Goal: Task Accomplishment & Management: Manage account settings

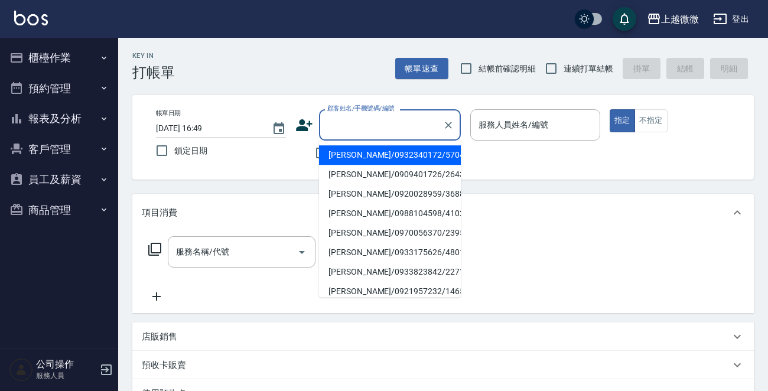
click at [373, 119] on input "顧客姓名/手機號碼/編號" at bounding box center [380, 125] width 113 height 21
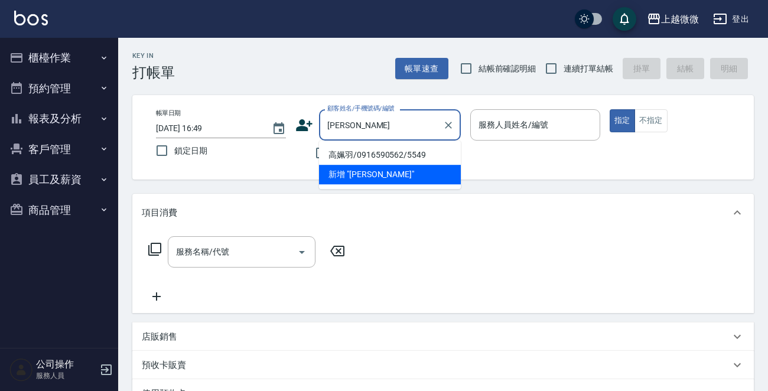
click at [378, 158] on li "高姵羽/0916590562/5549" at bounding box center [390, 154] width 142 height 19
type input "高姵羽/0916590562/5549"
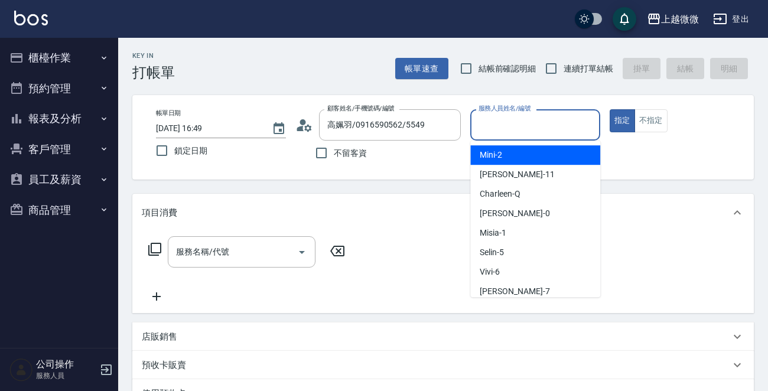
click at [526, 123] on input "服務人員姓名/編號" at bounding box center [535, 125] width 119 height 21
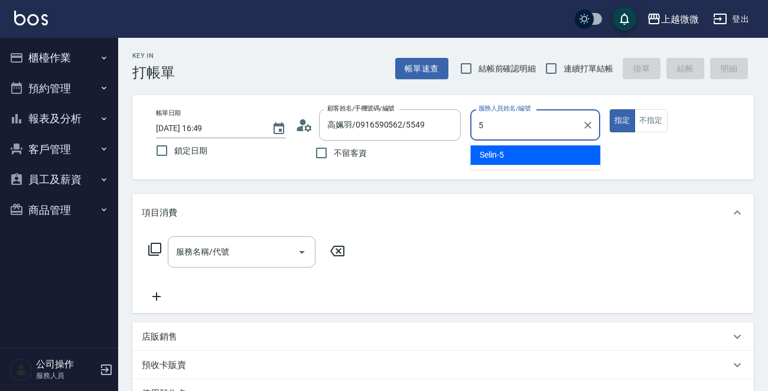
click at [516, 149] on div "Selin -5" at bounding box center [535, 154] width 130 height 19
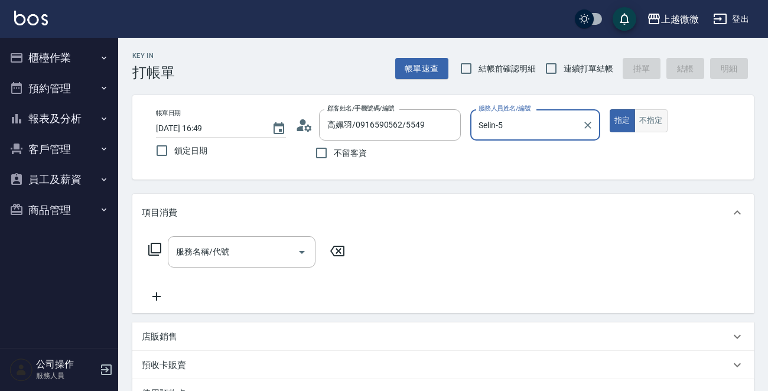
type input "Selin-5"
click at [644, 116] on button "不指定" at bounding box center [651, 120] width 33 height 23
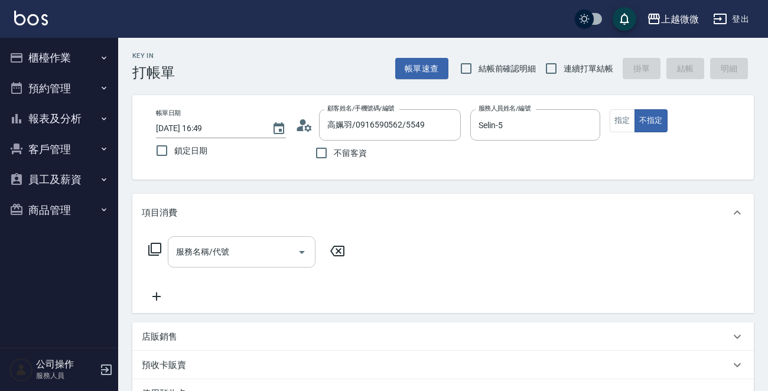
click at [225, 248] on div "服務名稱/代號 服務名稱/代號" at bounding box center [242, 251] width 148 height 31
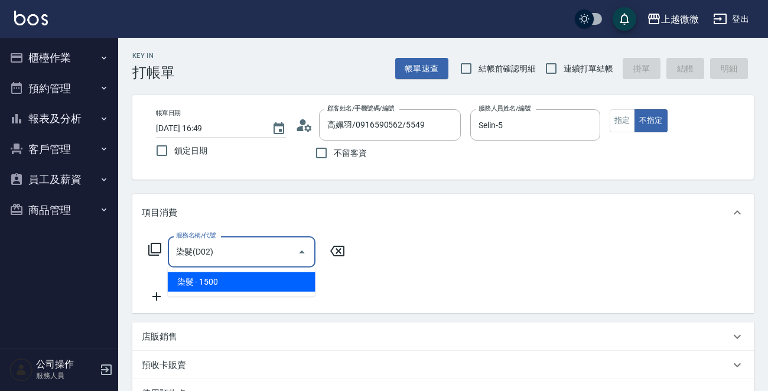
type input "染髮(D02)"
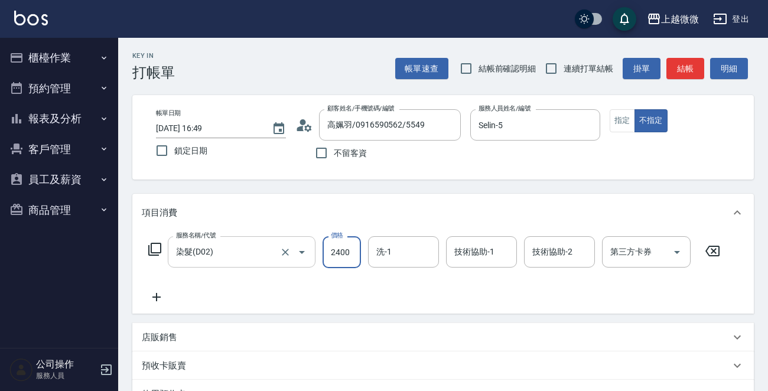
type input "2400"
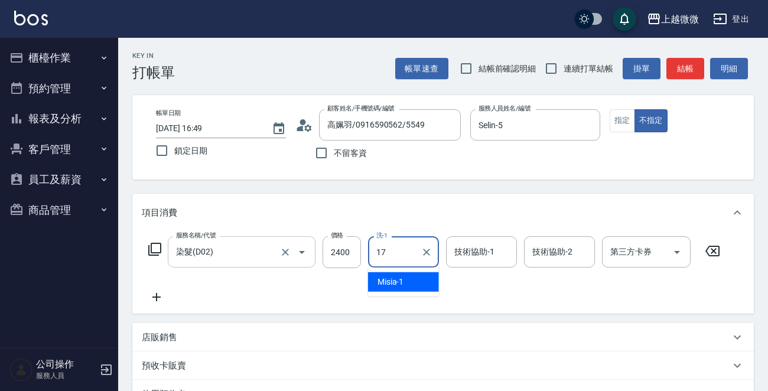
type input "Uly-17"
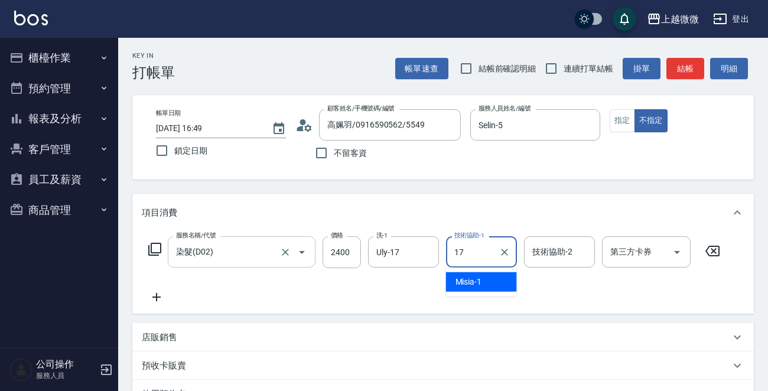
type input "Uly-17"
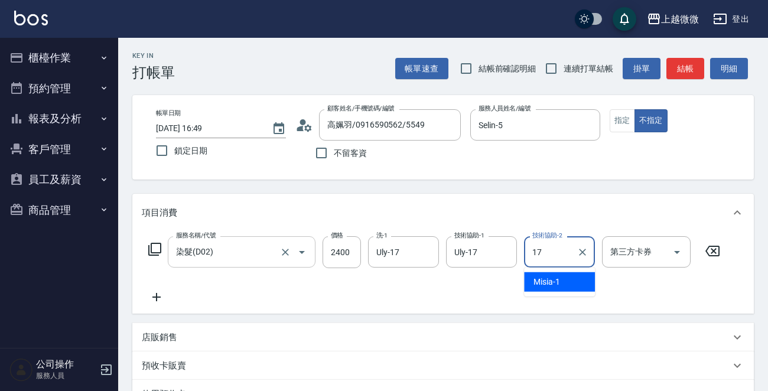
type input "Uly-17"
click at [147, 295] on icon at bounding box center [157, 297] width 30 height 14
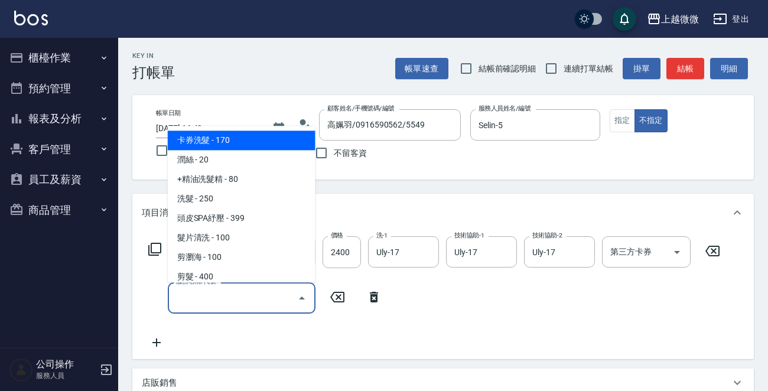
click at [187, 295] on input "服務名稱/代號" at bounding box center [232, 298] width 119 height 21
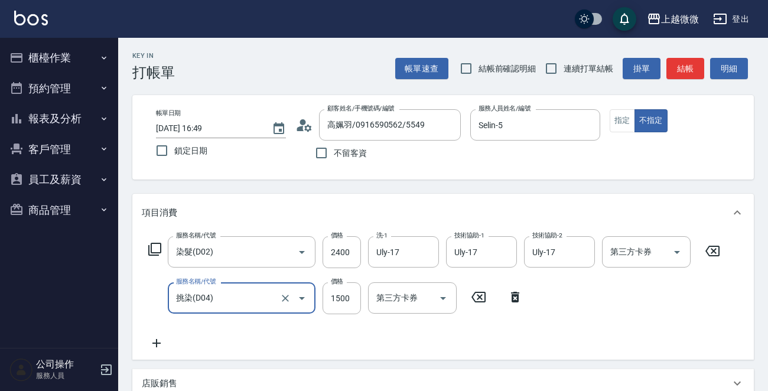
type input "挑染(D04)"
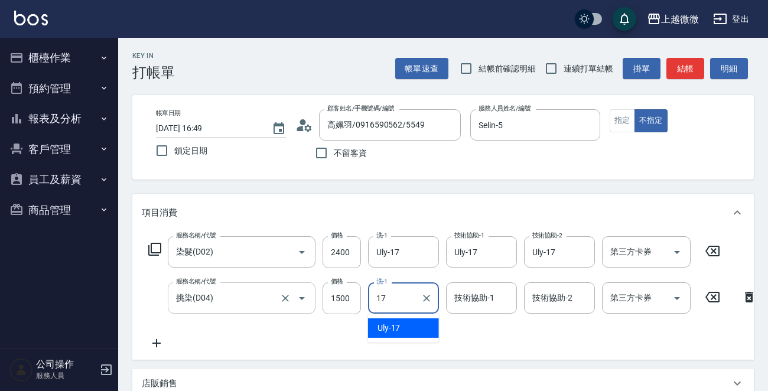
type input "Uly-17"
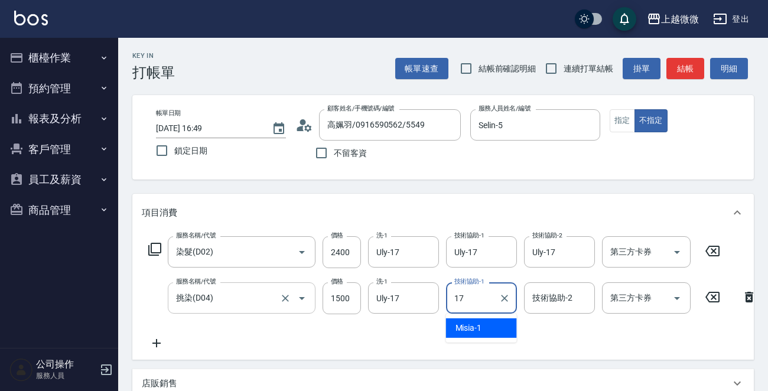
type input "Uly-17"
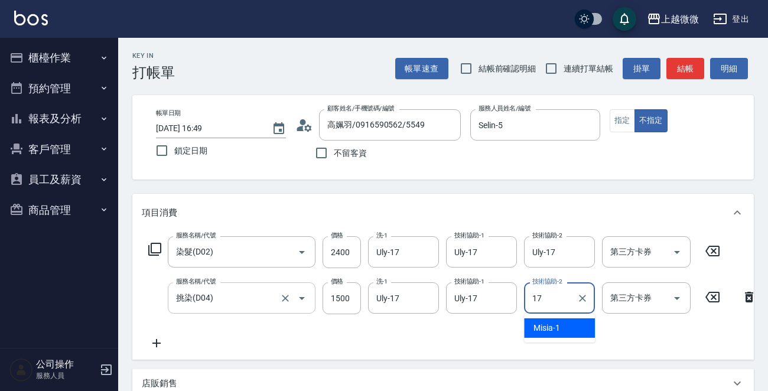
type input "Uly-17"
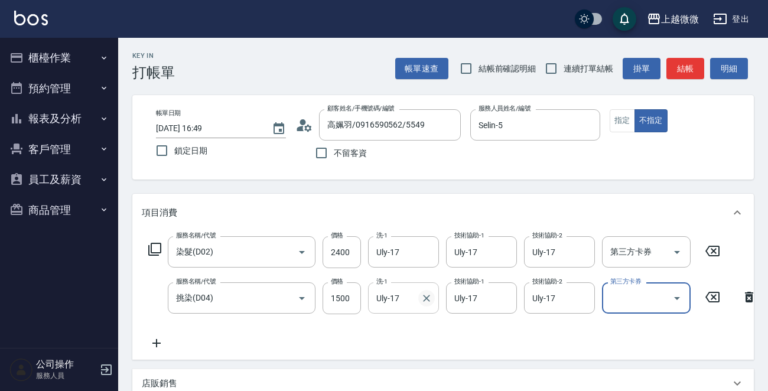
click at [429, 300] on icon "Clear" at bounding box center [427, 298] width 12 height 12
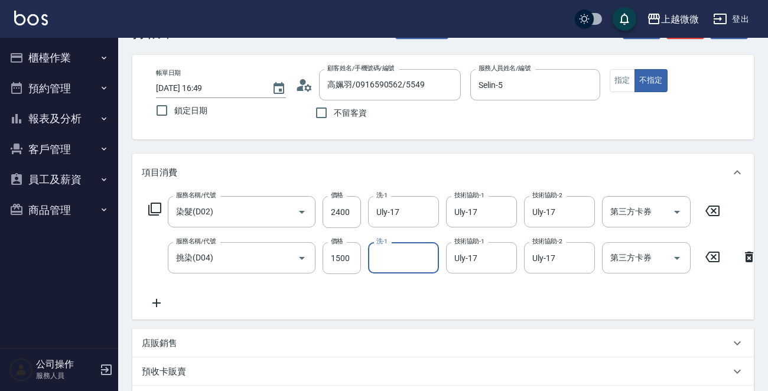
scroll to position [59, 0]
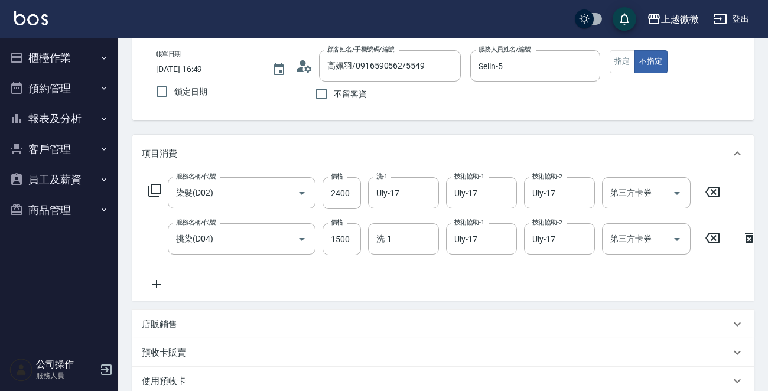
click at [157, 282] on icon at bounding box center [157, 284] width 30 height 14
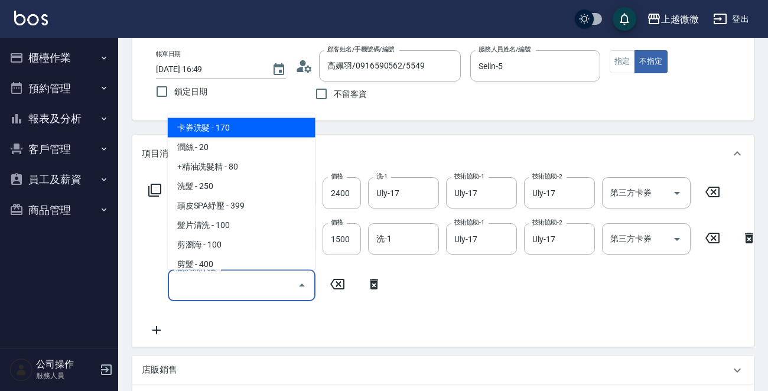
click at [200, 283] on input "服務名稱/代號" at bounding box center [232, 285] width 119 height 21
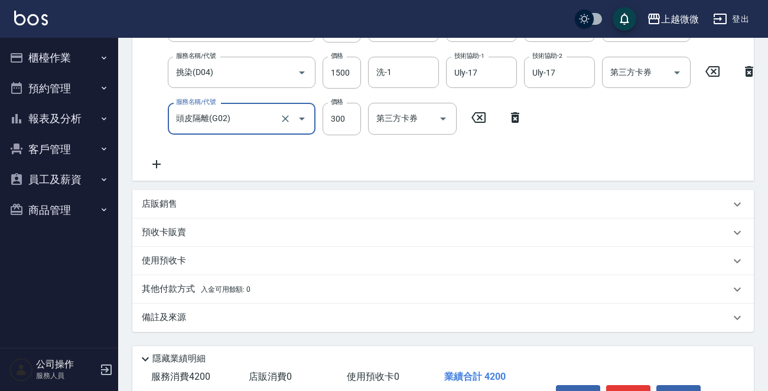
scroll to position [236, 0]
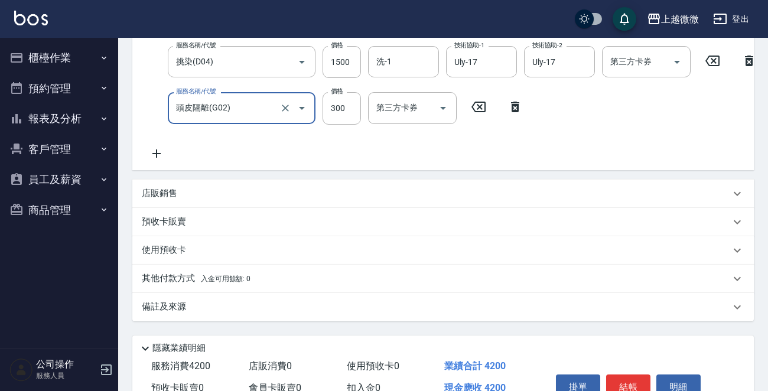
type input "頭皮隔離(G02)"
click at [161, 151] on icon at bounding box center [157, 154] width 30 height 14
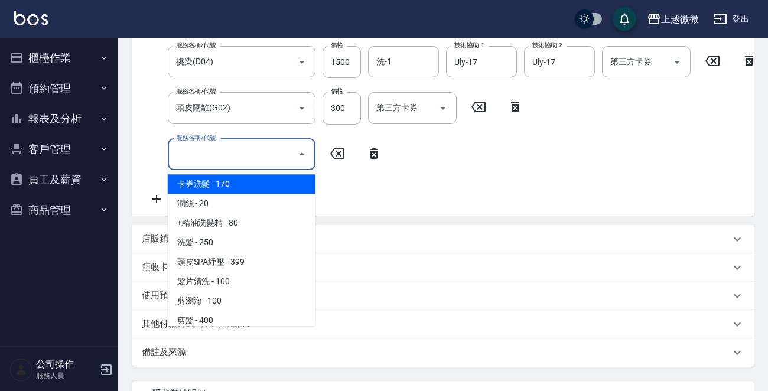
click at [204, 155] on input "服務名稱/代號" at bounding box center [232, 154] width 119 height 21
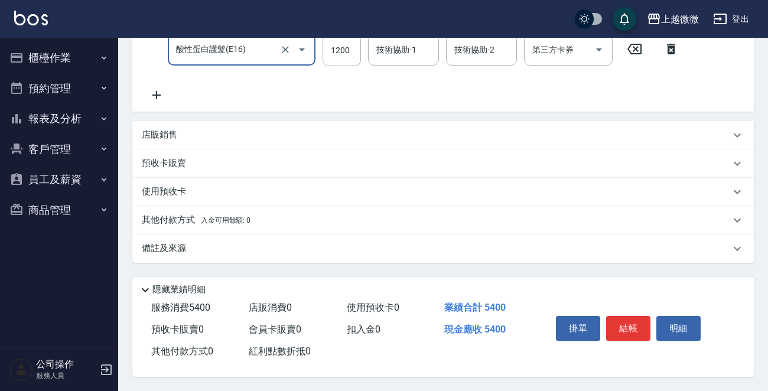
scroll to position [116, 0]
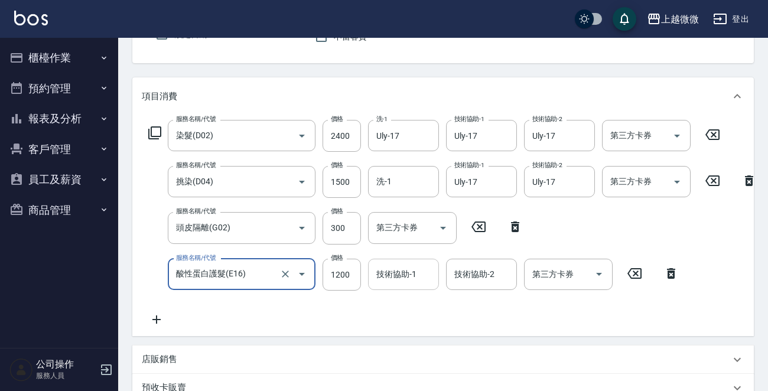
type input "酸性蛋白護髮(E16)"
click at [396, 277] on div "技術協助-1 技術協助-1" at bounding box center [403, 274] width 71 height 31
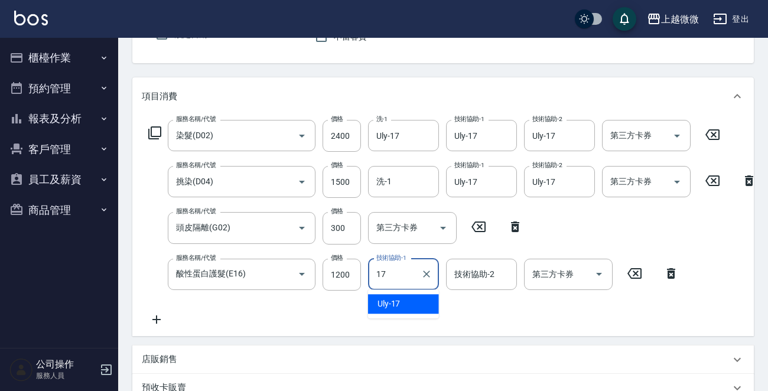
click at [403, 302] on div "Uly -17" at bounding box center [403, 303] width 71 height 19
type input "Uly-17"
click at [490, 275] on div "技術協助-2 技術協助-2" at bounding box center [481, 274] width 71 height 31
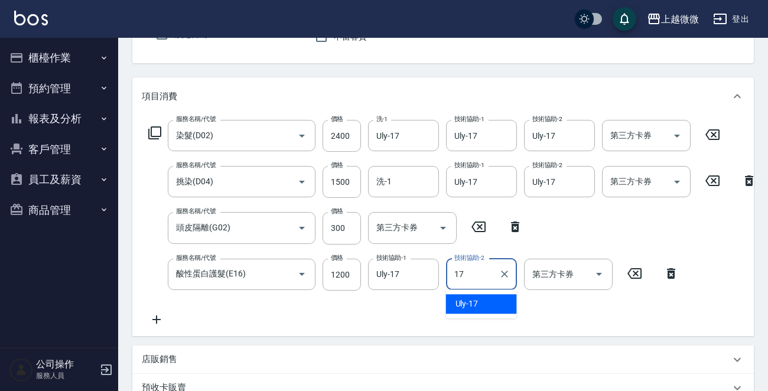
click at [478, 302] on div "Uly -17" at bounding box center [481, 303] width 71 height 19
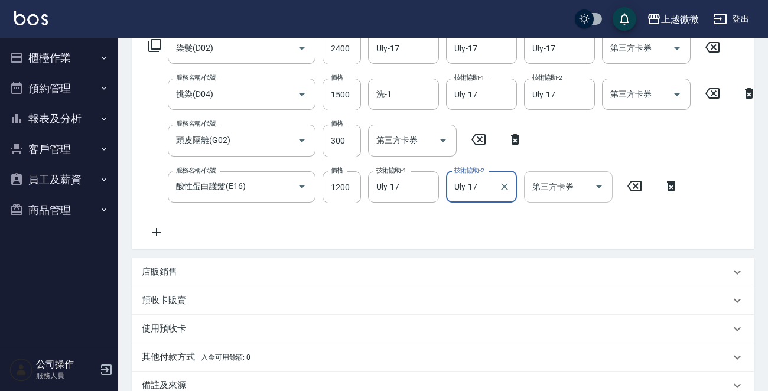
scroll to position [353, 0]
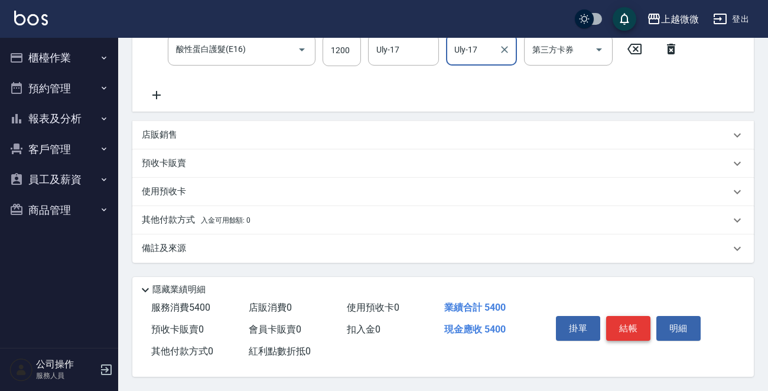
type input "Uly-17"
click at [629, 328] on button "結帳" at bounding box center [628, 328] width 44 height 25
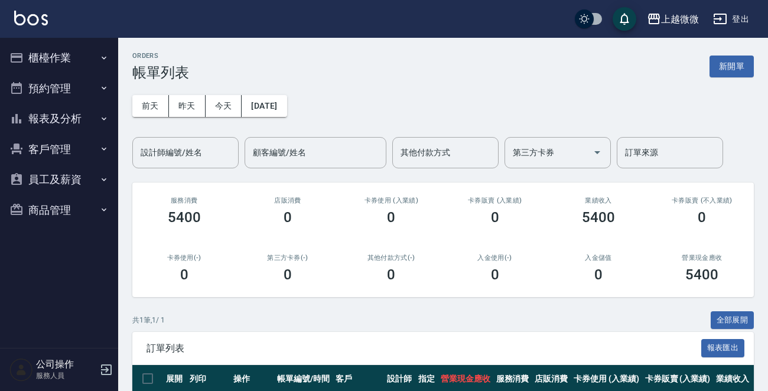
drag, startPoint x: 70, startPoint y: 51, endPoint x: 64, endPoint y: 57, distance: 8.4
click at [70, 51] on button "櫃檯作業" at bounding box center [59, 58] width 109 height 31
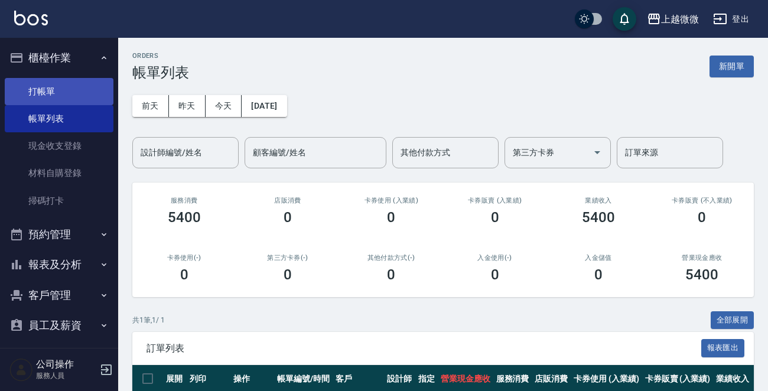
click at [53, 97] on link "打帳單" at bounding box center [59, 91] width 109 height 27
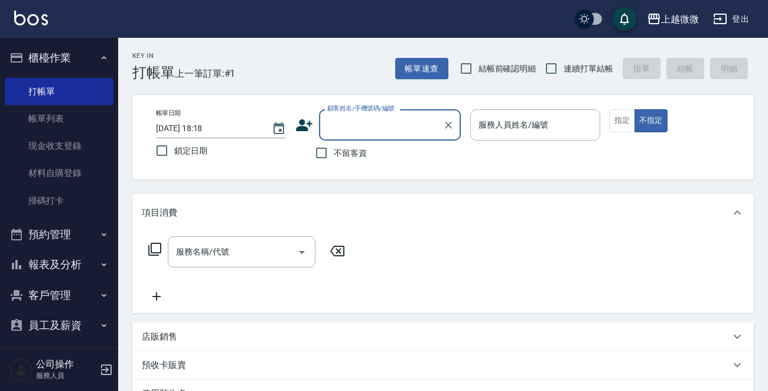
click at [417, 122] on input "顧客姓名/手機號碼/編號" at bounding box center [380, 125] width 113 height 21
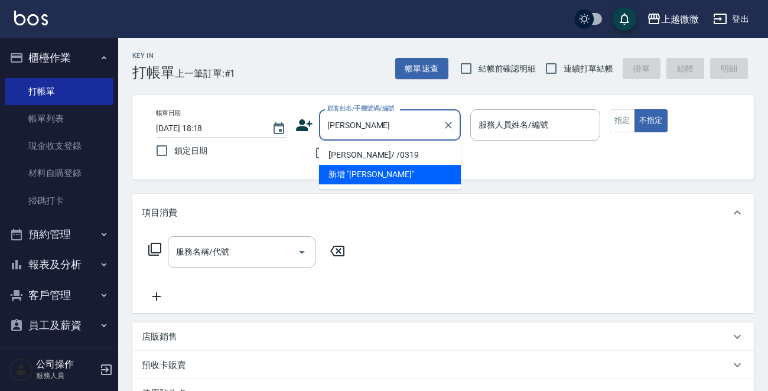
click at [346, 150] on li "[PERSON_NAME]/ /0319" at bounding box center [390, 154] width 142 height 19
type input "[PERSON_NAME]/ /0319"
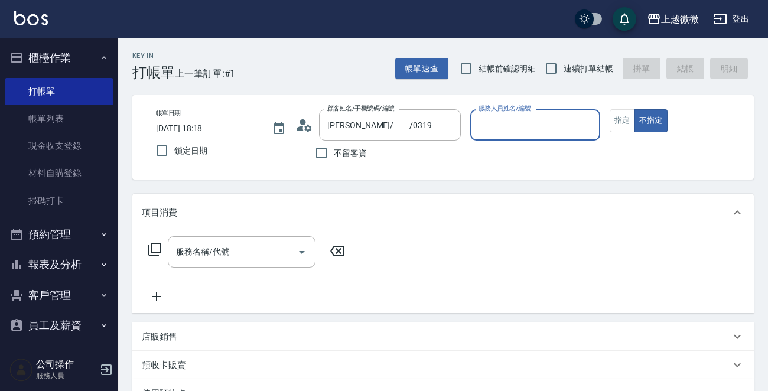
type input "Selin-5"
click at [619, 122] on button "指定" at bounding box center [622, 120] width 25 height 23
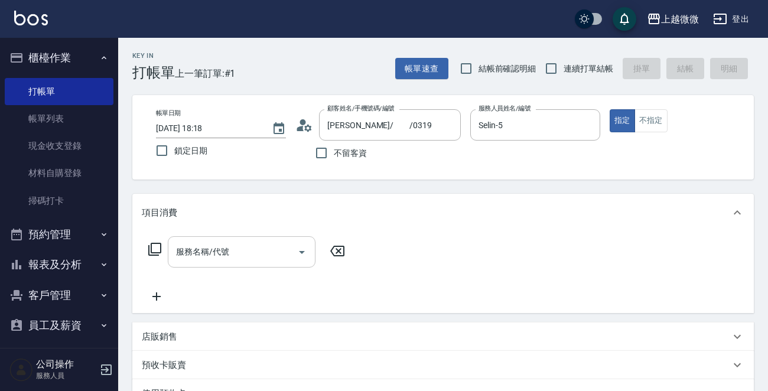
click at [225, 252] on div "服務名稱/代號 服務名稱/代號" at bounding box center [242, 251] width 148 height 31
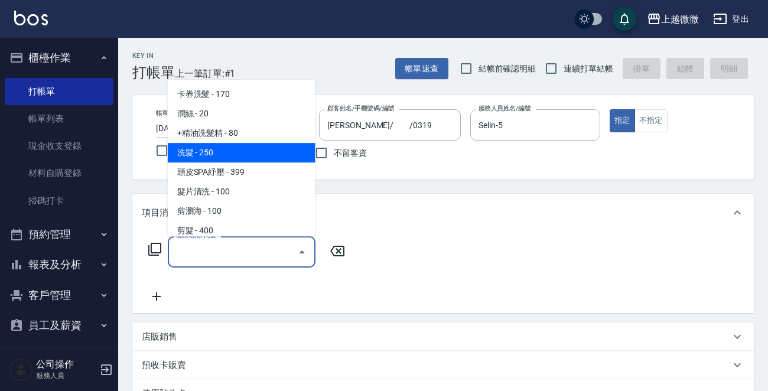
click at [228, 146] on span "洗髮 - 250" at bounding box center [242, 152] width 148 height 19
type input "洗髮(A03)"
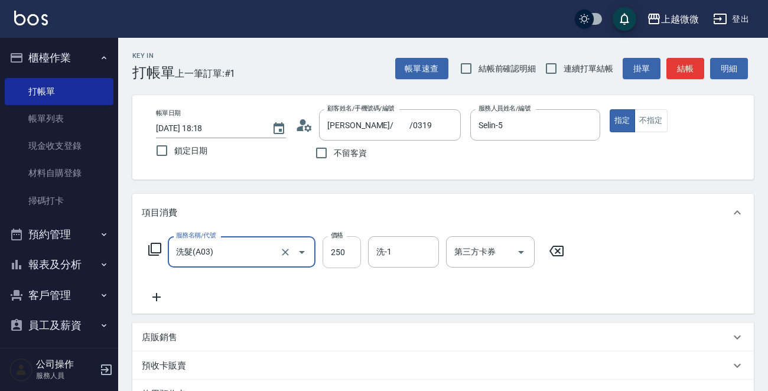
click at [349, 249] on input "250" at bounding box center [342, 252] width 38 height 32
type input "300"
click at [158, 299] on icon at bounding box center [157, 297] width 30 height 14
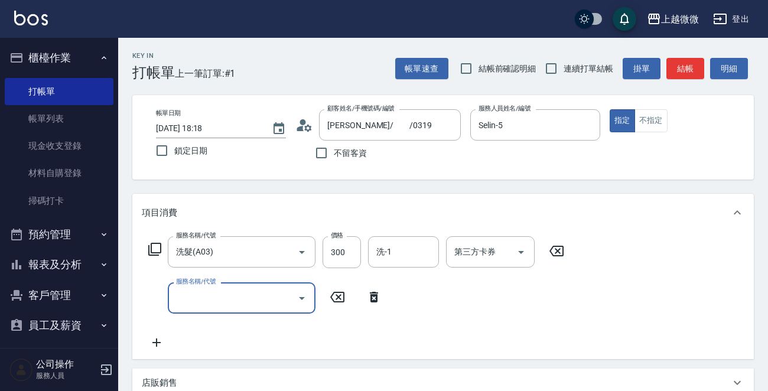
click at [370, 289] on div "服務名稱/代號 服務名稱/代號" at bounding box center [265, 297] width 247 height 31
click at [370, 295] on icon at bounding box center [374, 297] width 8 height 11
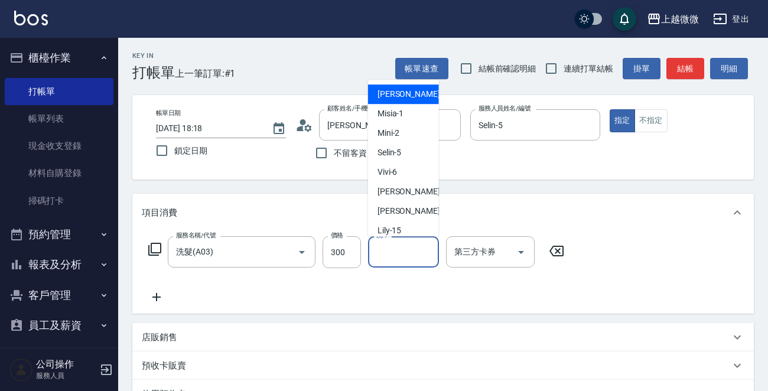
click at [402, 256] on input "洗-1" at bounding box center [403, 252] width 60 height 21
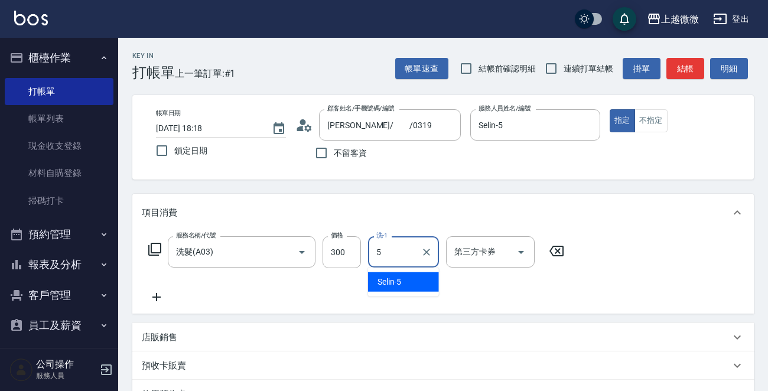
click at [398, 278] on span "Selin -5" at bounding box center [390, 282] width 24 height 12
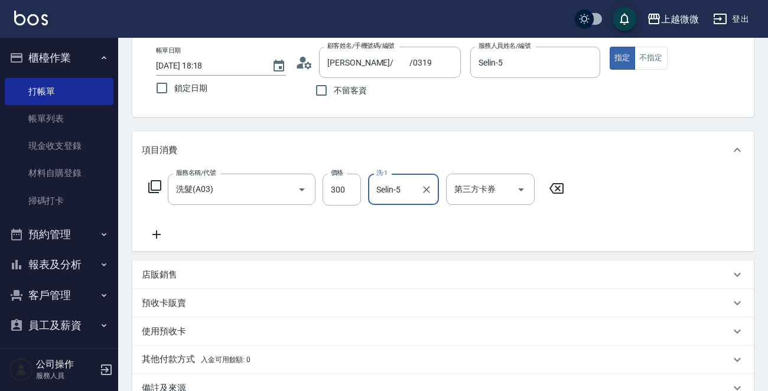
scroll to position [118, 0]
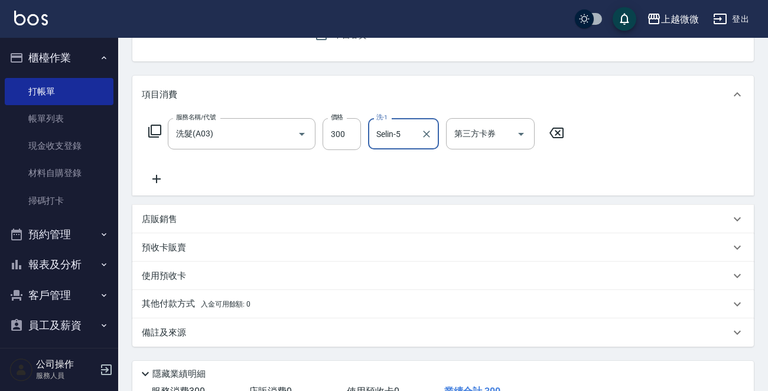
type input "Selin-5"
click at [150, 220] on p "店販銷售" at bounding box center [159, 219] width 35 height 12
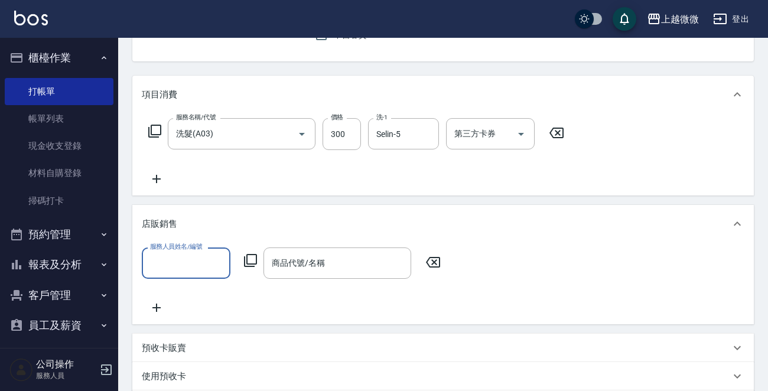
scroll to position [0, 0]
click at [184, 267] on input "服務人員姓名/編號" at bounding box center [186, 263] width 78 height 21
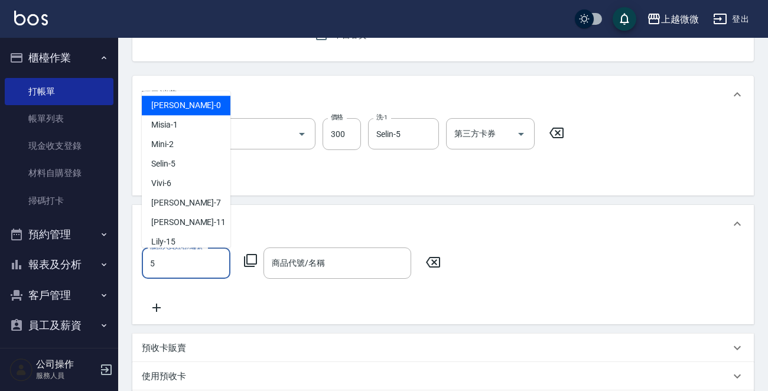
type input "Selin-5"
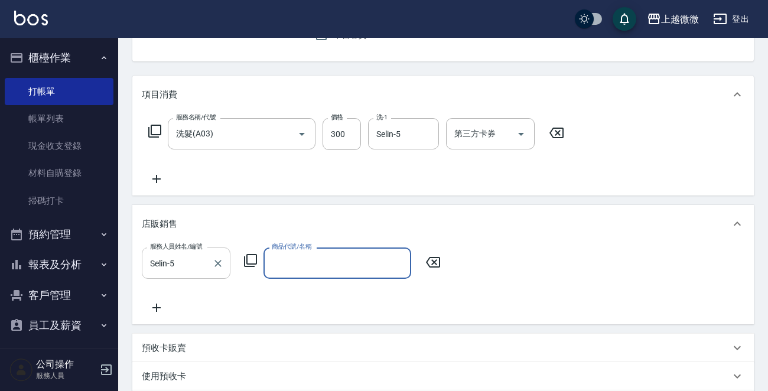
type input "ㄑ"
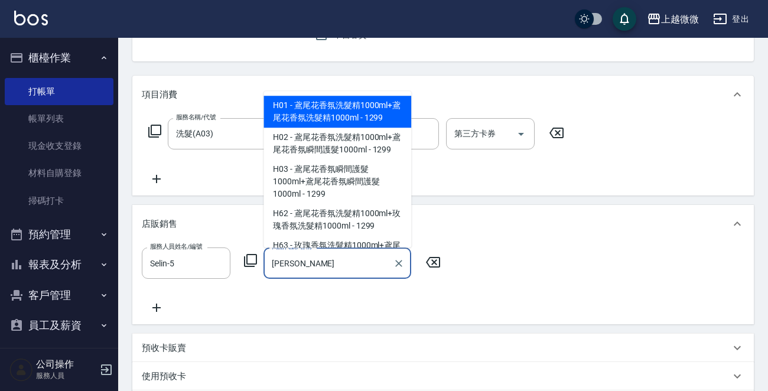
click at [358, 118] on span "H01 - 鳶尾花香氛洗髮精1000ml+鳶尾花香氛洗髮精1000ml - 1299" at bounding box center [337, 112] width 148 height 32
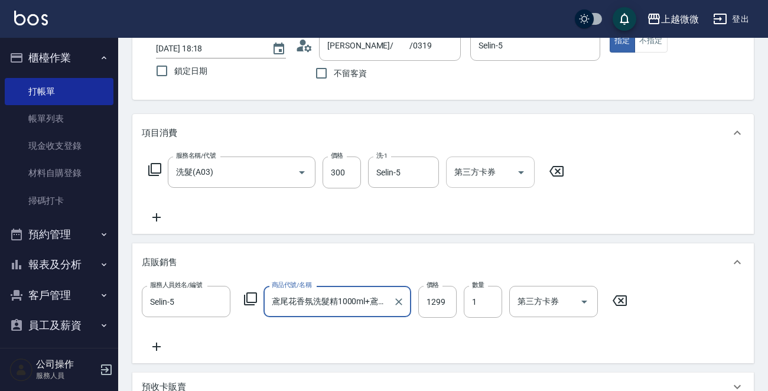
scroll to position [59, 0]
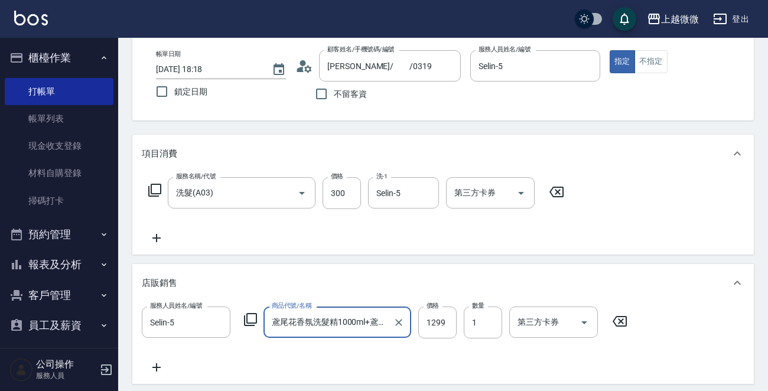
click at [352, 321] on input "鳶尾花香氛洗髮精1000ml+鳶尾花香氛洗髮精1000ml" at bounding box center [328, 322] width 119 height 21
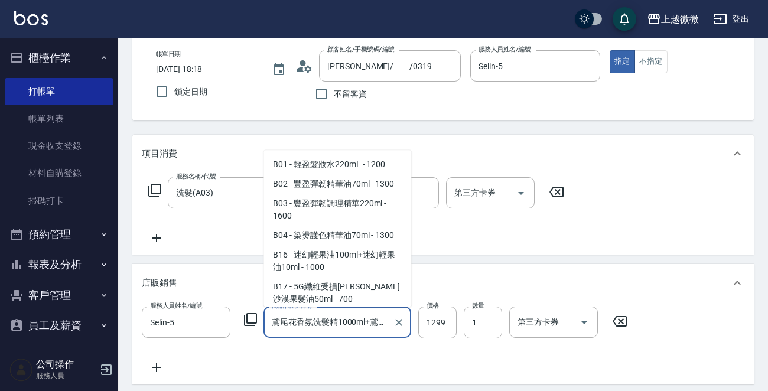
scroll to position [8076, 0]
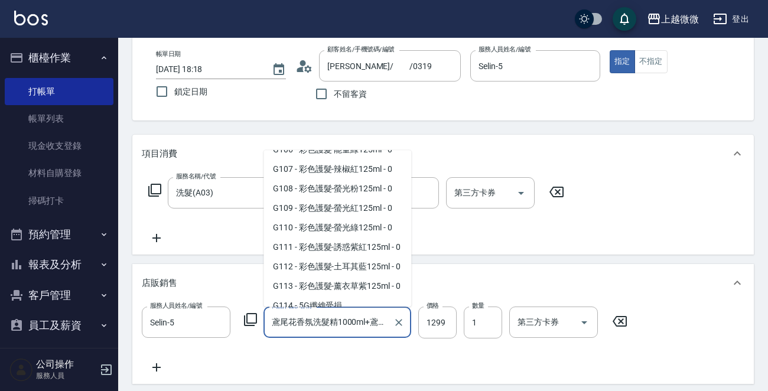
click at [360, 328] on span "H01 - 鳶尾花香氛洗髮精1000ml+鳶尾花香氛洗髮精1000ml - 1299" at bounding box center [337, 344] width 148 height 32
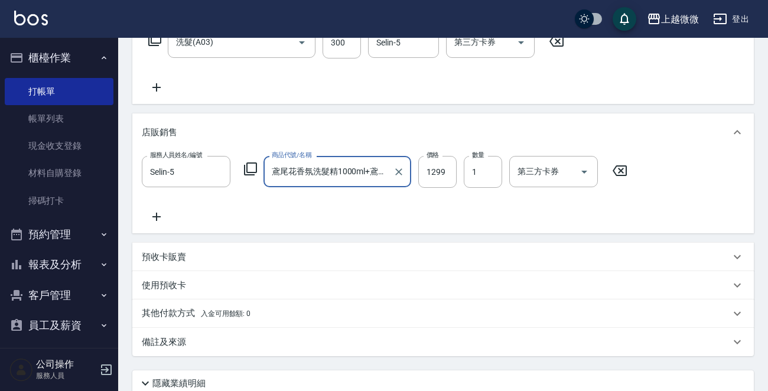
scroll to position [306, 0]
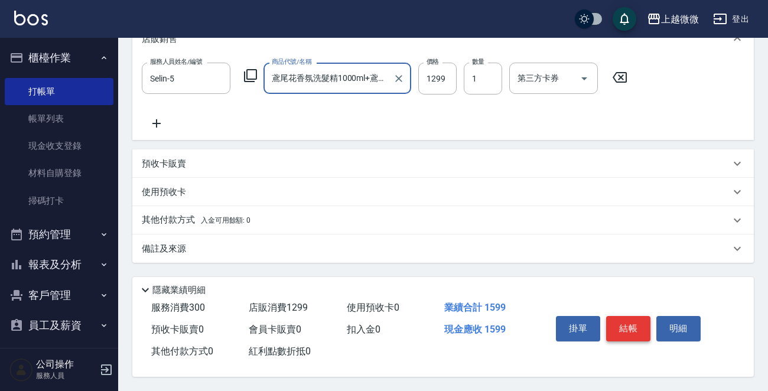
type input "鳶尾花香氛洗髮精1000ml+鳶尾花香氛洗髮精1000ml"
click at [632, 324] on button "結帳" at bounding box center [628, 328] width 44 height 25
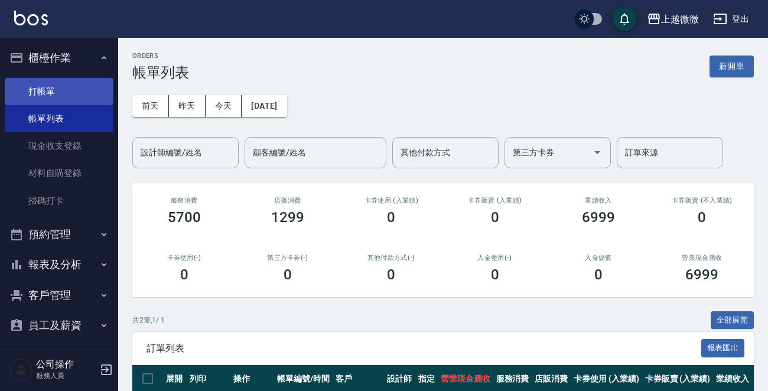
click at [48, 94] on link "打帳單" at bounding box center [59, 91] width 109 height 27
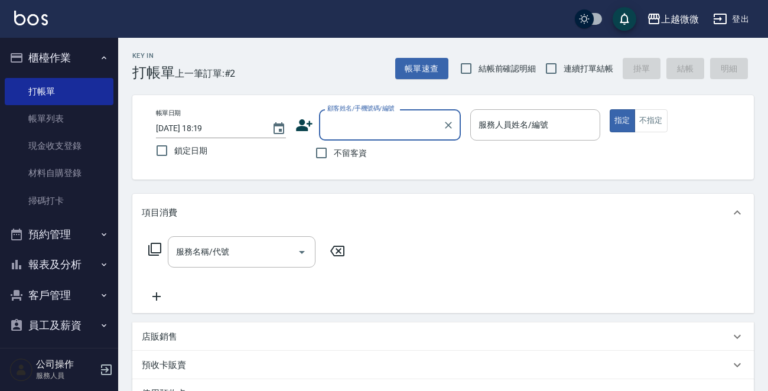
click at [380, 131] on input "顧客姓名/手機號碼/編號" at bounding box center [380, 125] width 113 height 21
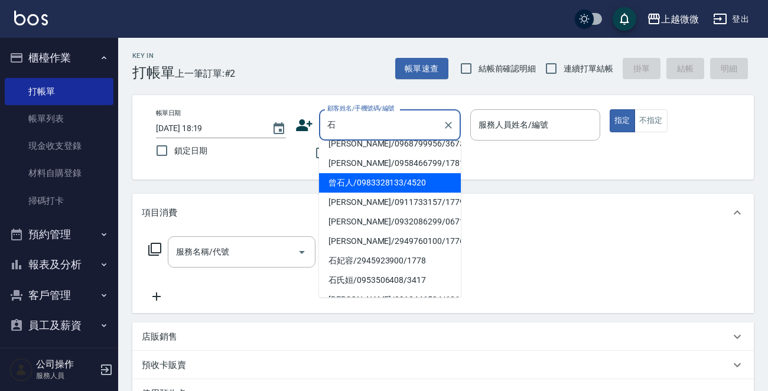
scroll to position [87, 0]
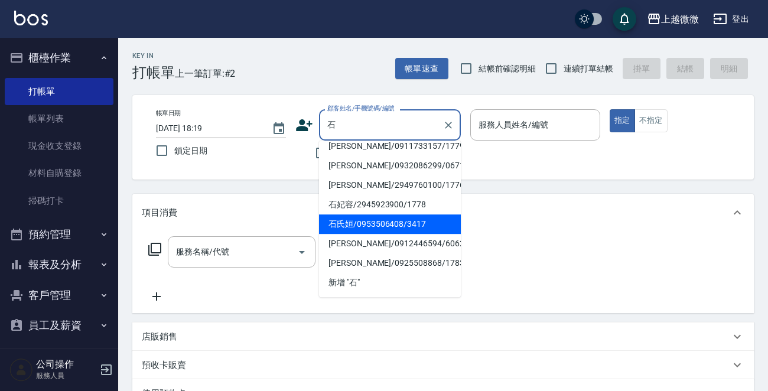
click at [379, 229] on li "石氏姮/0953506408/3417" at bounding box center [390, 223] width 142 height 19
type input "石氏姮/0953506408/3417"
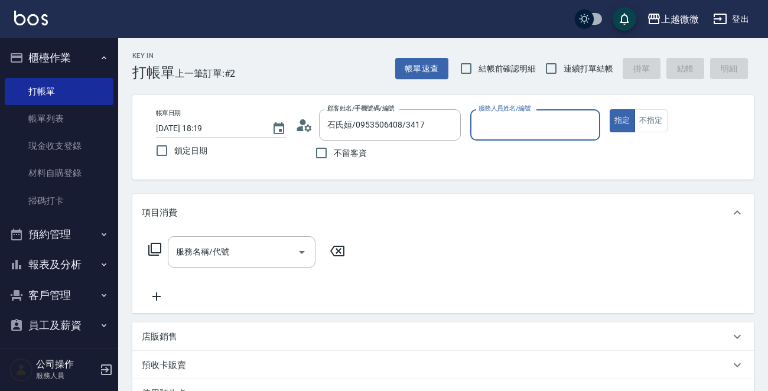
type input "Vivi-6"
click at [228, 253] on input "服務名稱/代號" at bounding box center [232, 252] width 119 height 21
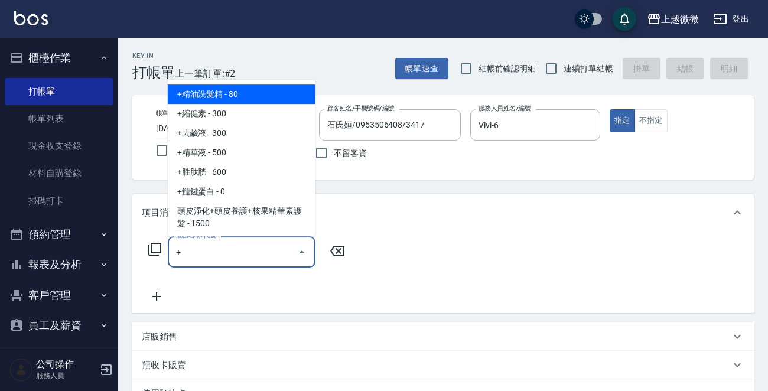
click at [245, 97] on span "+精油洗髮精 - 80" at bounding box center [242, 93] width 148 height 19
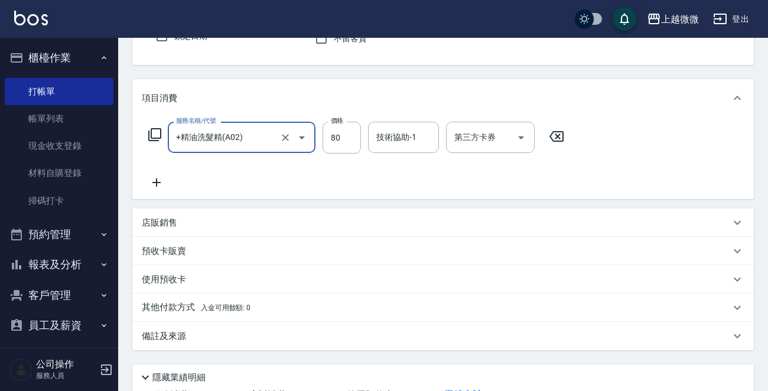
scroll to position [0, 0]
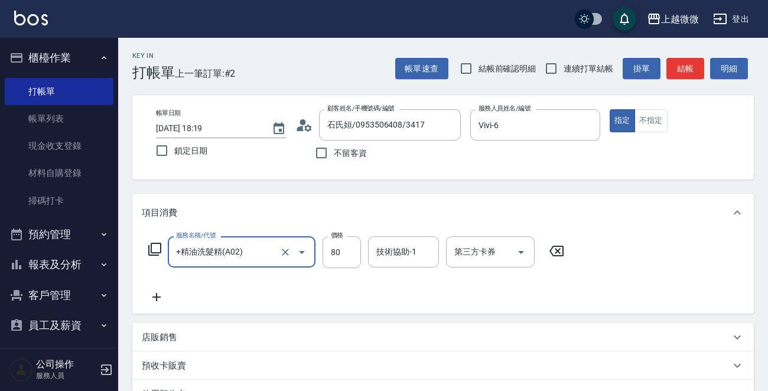
type input "+精油洗髮精(A02)"
click at [157, 295] on icon at bounding box center [156, 297] width 8 height 8
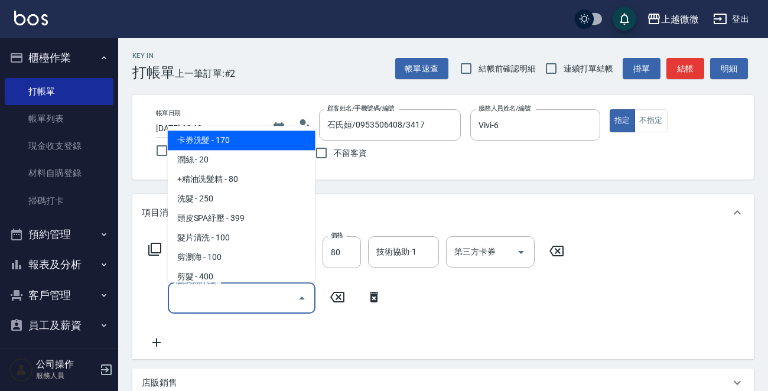
click at [206, 293] on input "服務名稱/代號" at bounding box center [232, 298] width 119 height 21
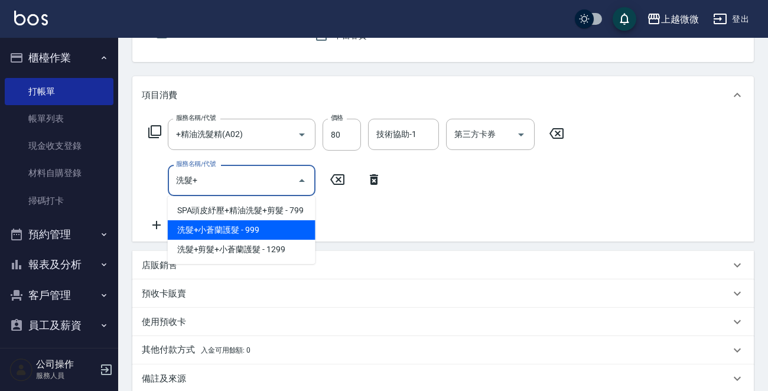
scroll to position [118, 0]
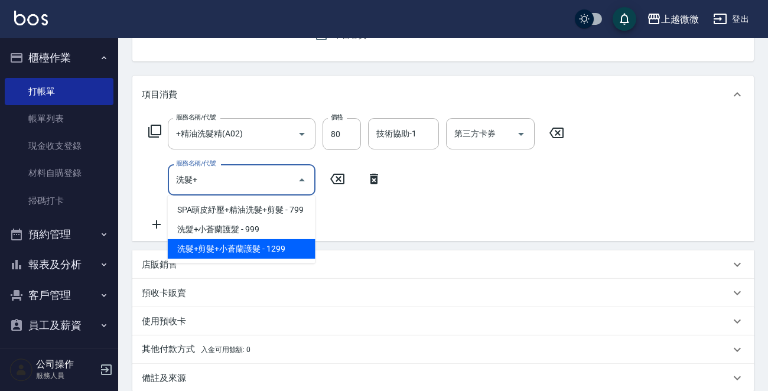
click at [273, 247] on span "洗髮+剪髮+小蒼蘭護髮 - 1299" at bounding box center [242, 248] width 148 height 19
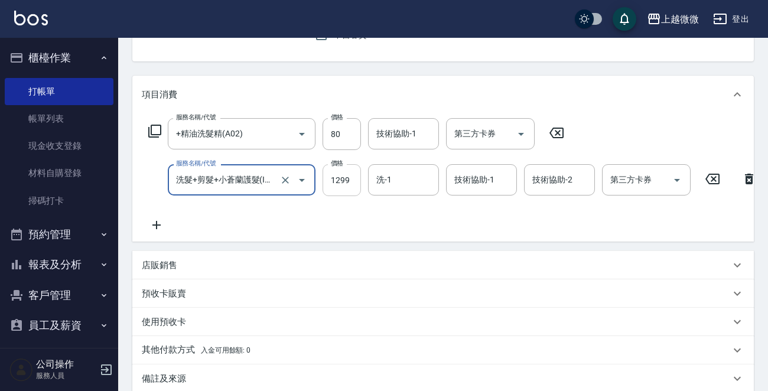
type input "洗髮+剪髮+小蒼蘭護髮(I15)"
click at [347, 176] on input "1299" at bounding box center [342, 180] width 38 height 32
type input "1399"
click at [402, 187] on input "洗-1" at bounding box center [403, 180] width 60 height 21
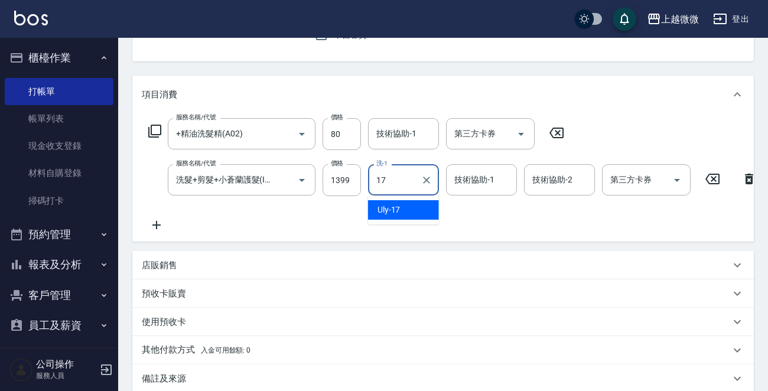
click at [397, 200] on div "Uly -17" at bounding box center [403, 209] width 71 height 19
click at [481, 168] on div "技術協助-1" at bounding box center [481, 179] width 71 height 31
type input "Uly-17"
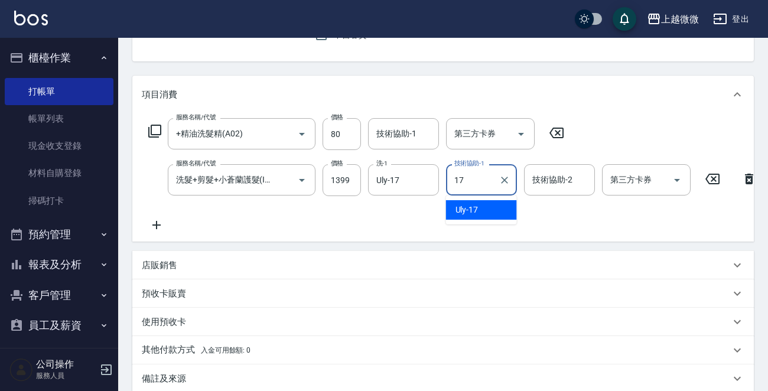
click at [493, 209] on div "Uly -17" at bounding box center [481, 209] width 71 height 19
type input "Uly-17"
click at [557, 179] on div "技術協助-2 技術協助-2" at bounding box center [559, 179] width 71 height 31
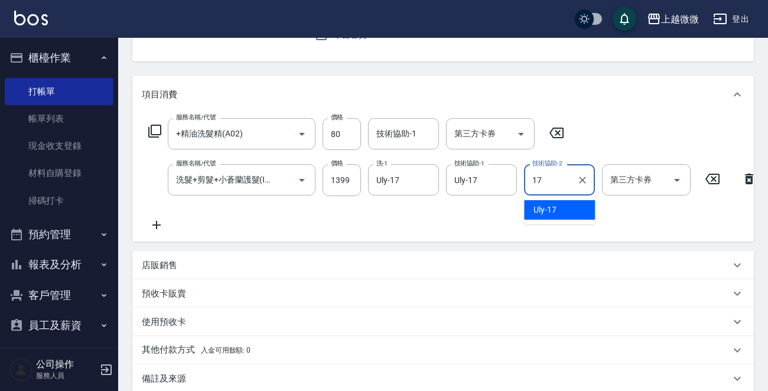
click at [559, 204] on div "Uly -17" at bounding box center [559, 209] width 71 height 19
type input "Uly-17"
click at [388, 129] on div "技術協助-1 技術協助-1" at bounding box center [403, 133] width 71 height 31
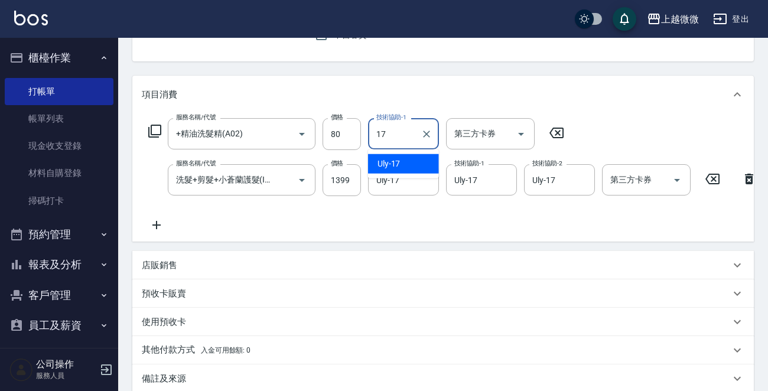
click at [401, 165] on div "Uly -17" at bounding box center [403, 163] width 71 height 19
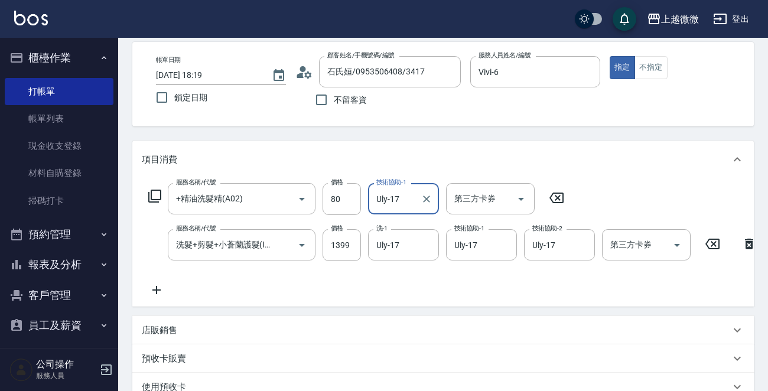
scroll to position [260, 0]
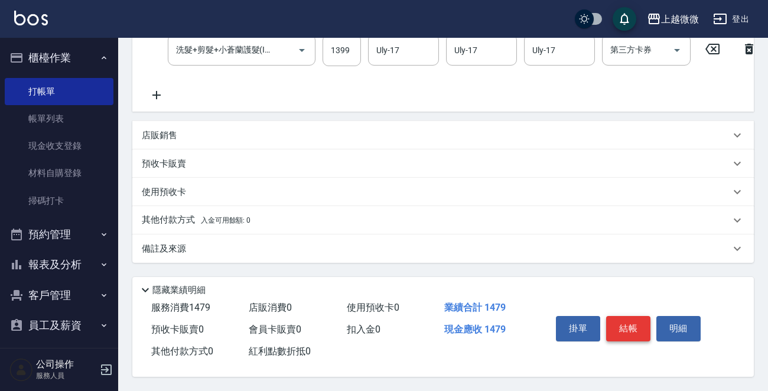
type input "Uly-17"
click at [637, 331] on button "結帳" at bounding box center [628, 328] width 44 height 25
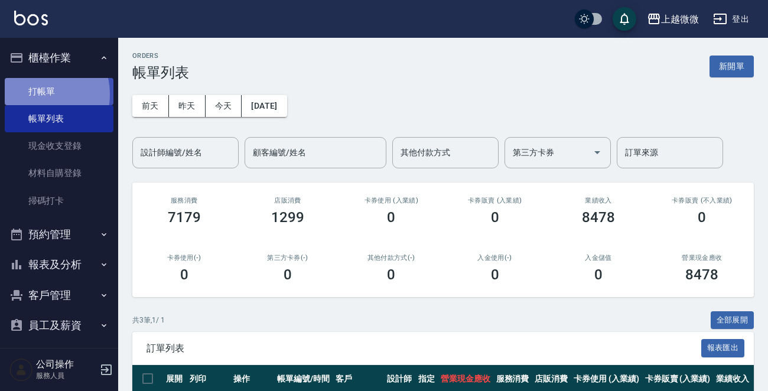
click at [35, 94] on link "打帳單" at bounding box center [59, 91] width 109 height 27
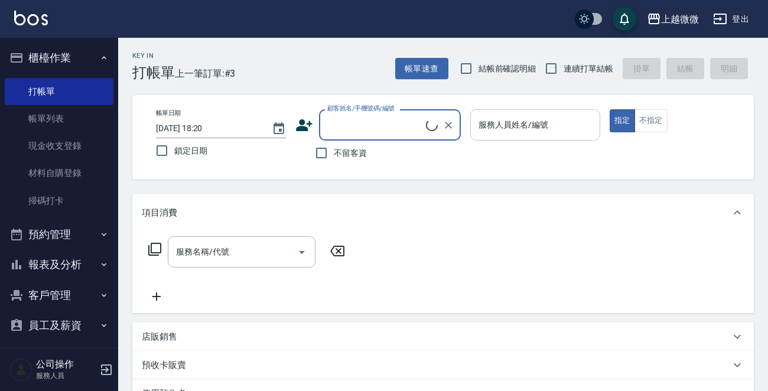
drag, startPoint x: 519, startPoint y: 118, endPoint x: 543, endPoint y: 129, distance: 26.4
click at [519, 118] on div "服務人員姓名/編號 服務人員姓名/編號" at bounding box center [535, 124] width 130 height 31
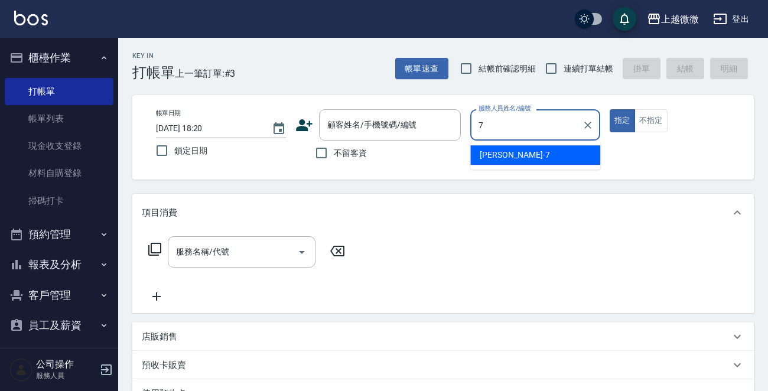
click at [525, 155] on div "[PERSON_NAME] -7" at bounding box center [535, 154] width 130 height 19
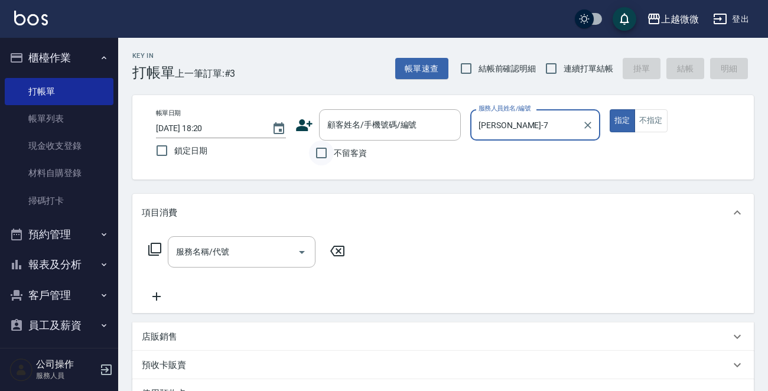
type input "[PERSON_NAME]-7"
click at [328, 154] on input "不留客資" at bounding box center [321, 153] width 25 height 25
checkbox input "true"
click at [162, 147] on input "鎖定日期" at bounding box center [161, 150] width 25 height 25
checkbox input "true"
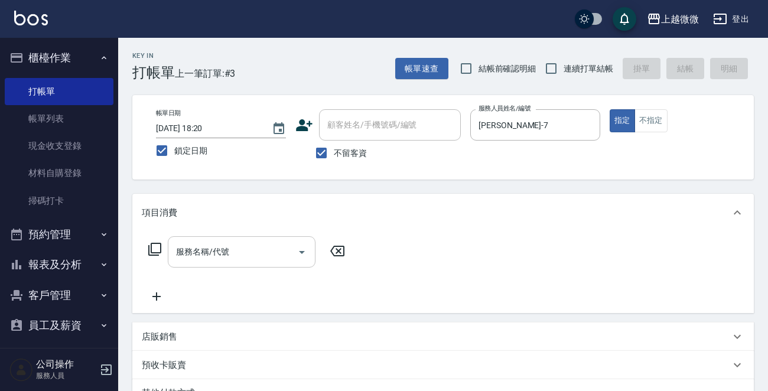
click at [253, 248] on input "服務名稱/代號" at bounding box center [232, 252] width 119 height 21
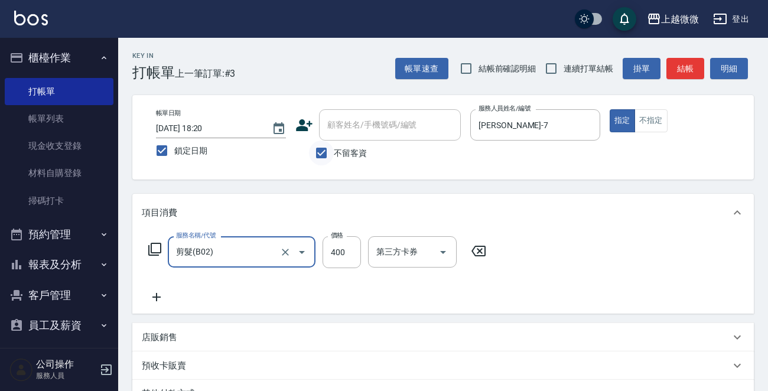
type input "剪髮(B02)"
click at [322, 149] on input "不留客資" at bounding box center [321, 153] width 25 height 25
checkbox input "false"
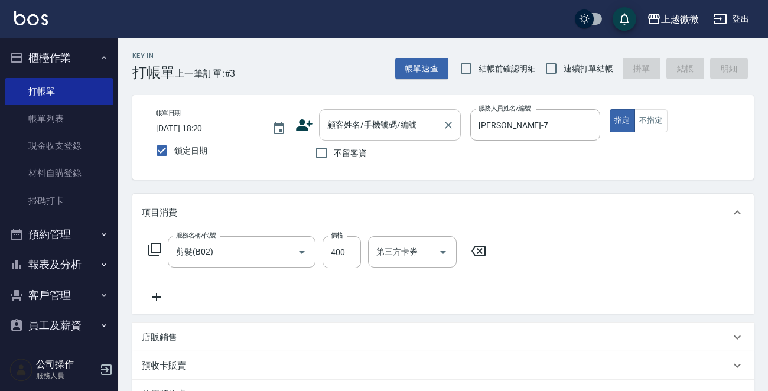
click at [367, 132] on input "顧客姓名/手機號碼/編號" at bounding box center [380, 125] width 113 height 21
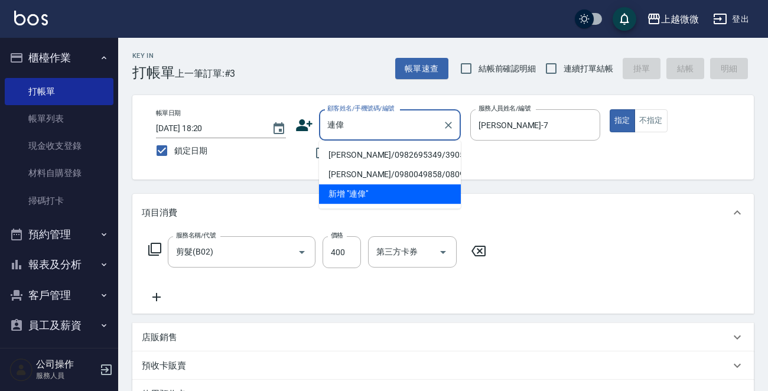
click at [367, 154] on li "[PERSON_NAME]/0982695349/3905" at bounding box center [390, 154] width 142 height 19
type input "[PERSON_NAME]/0982695349/3905"
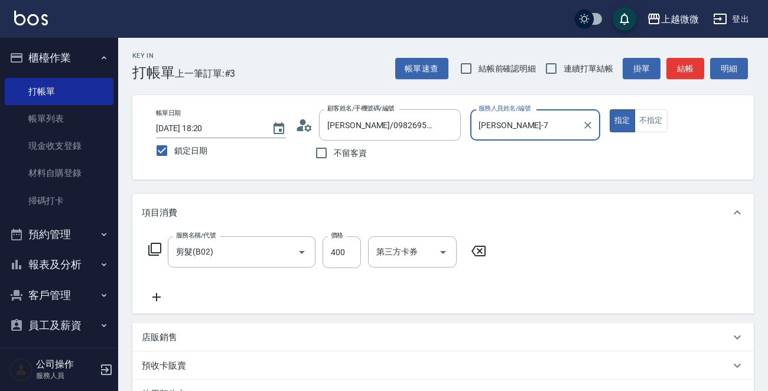
type input "Mini-2"
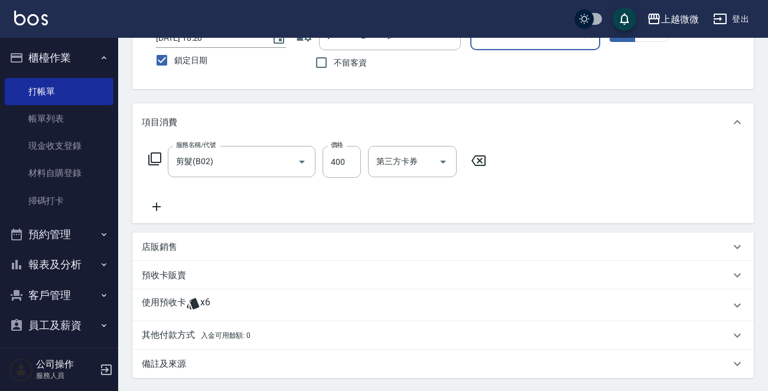
scroll to position [208, 0]
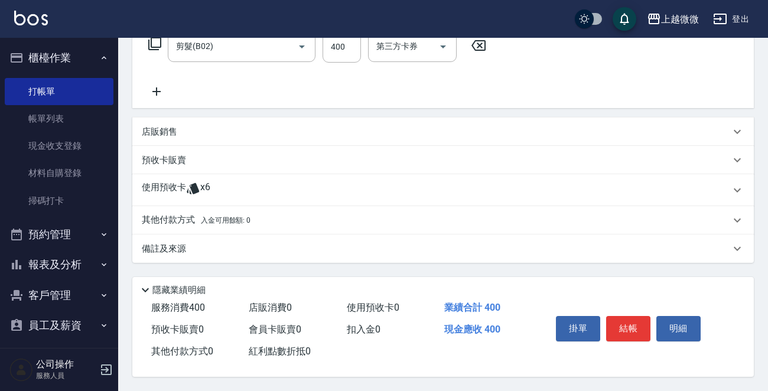
click at [184, 248] on p "備註及來源" at bounding box center [164, 249] width 44 height 12
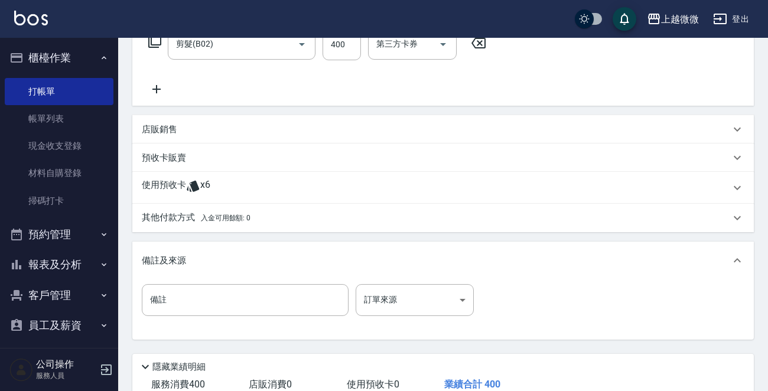
drag, startPoint x: 197, startPoint y: 301, endPoint x: 215, endPoint y: 266, distance: 38.6
click at [199, 301] on input "備註" at bounding box center [245, 300] width 207 height 32
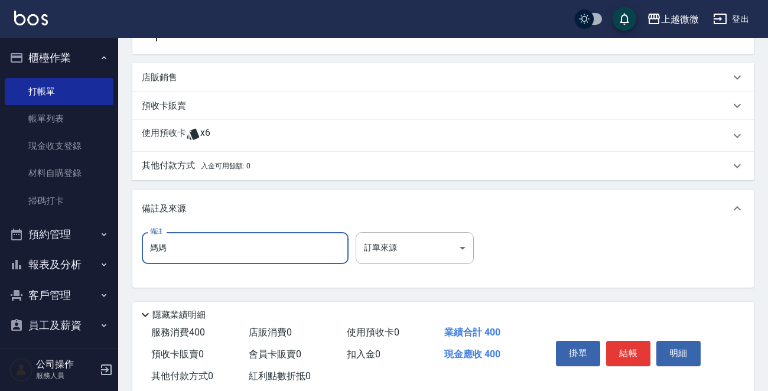
scroll to position [288, 0]
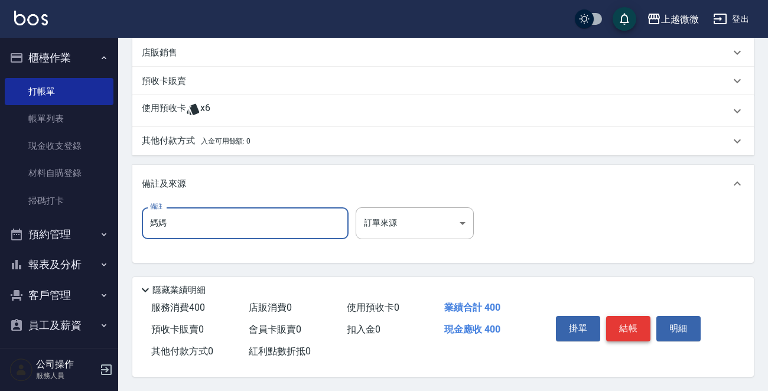
type input "媽媽"
click at [620, 322] on button "結帳" at bounding box center [628, 328] width 44 height 25
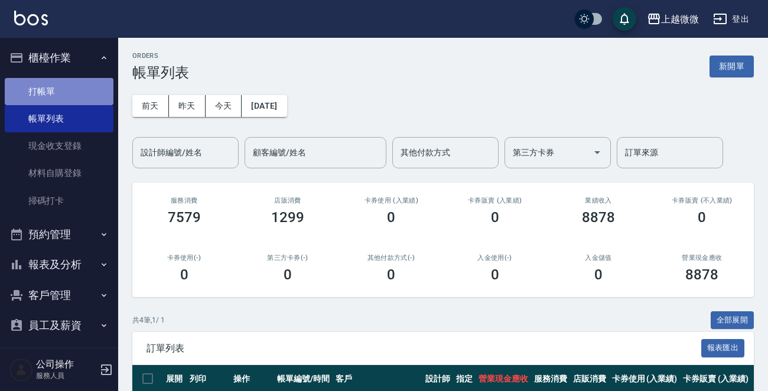
click at [80, 79] on link "打帳單" at bounding box center [59, 91] width 109 height 27
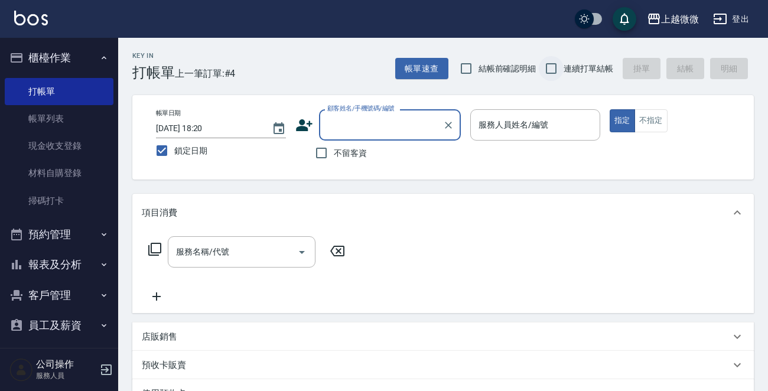
click at [549, 70] on input "連續打單結帳" at bounding box center [551, 68] width 25 height 25
checkbox input "true"
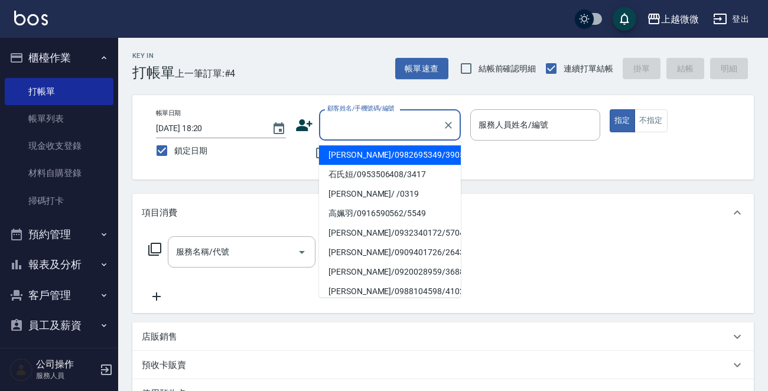
click at [384, 119] on div "顧客姓名/手機號碼/編號 顧客姓名/手機號碼/編號" at bounding box center [390, 124] width 142 height 31
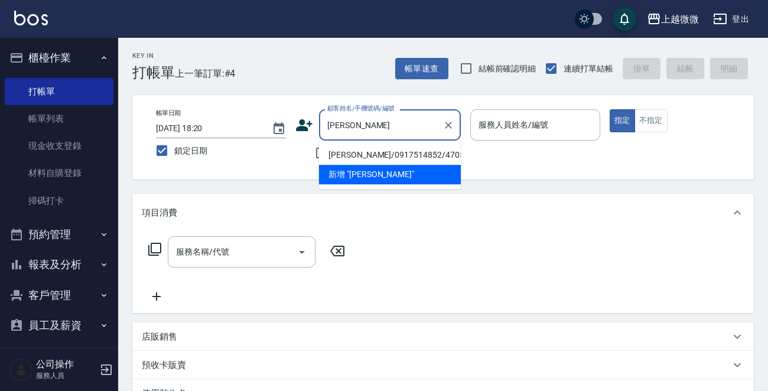
click at [362, 158] on li "[PERSON_NAME]/0917514852/4705" at bounding box center [390, 154] width 142 height 19
type input "[PERSON_NAME]/0917514852/4705"
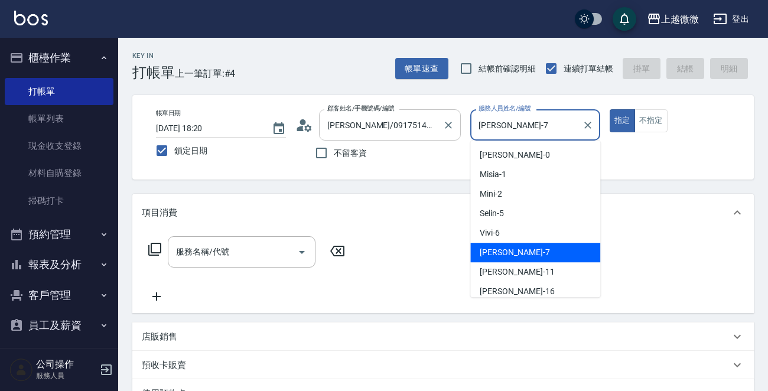
drag, startPoint x: 535, startPoint y: 125, endPoint x: 429, endPoint y: 128, distance: 105.8
click at [430, 128] on div "帳單日期 [DATE] 18:20 鎖定日期 顧客姓名/手機號碼/編號 [PERSON_NAME]/0917514852/4705 顧客姓名/手機號碼/編號 …" at bounding box center [443, 137] width 593 height 56
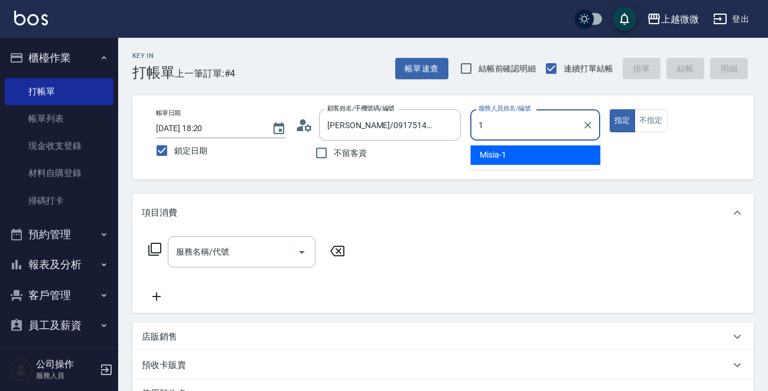
click at [504, 146] on div "Misia -1" at bounding box center [535, 154] width 130 height 19
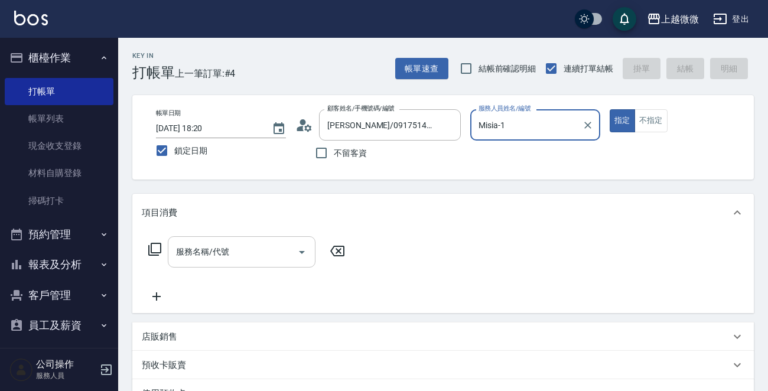
type input "Misia-1"
click at [225, 258] on input "服務名稱/代號" at bounding box center [232, 252] width 119 height 21
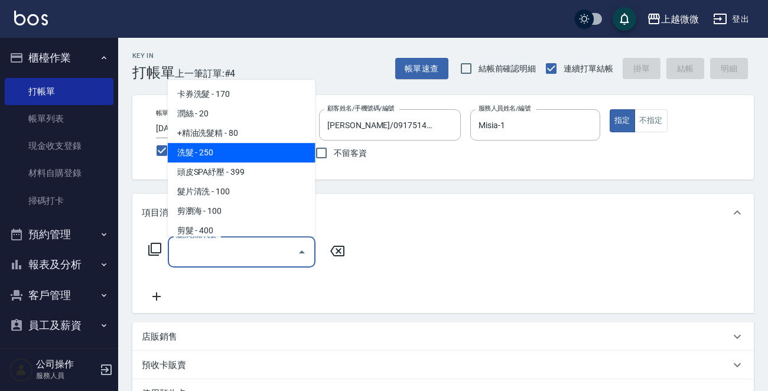
click at [226, 153] on span "洗髮 - 250" at bounding box center [242, 152] width 148 height 19
type input "洗髮(A03)"
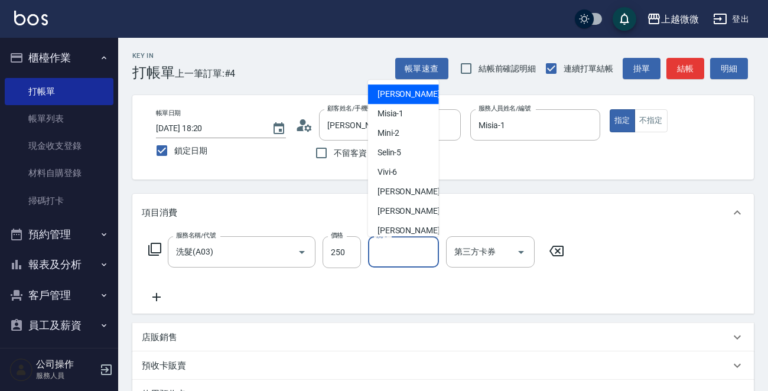
click at [404, 257] on input "洗-1" at bounding box center [403, 252] width 60 height 21
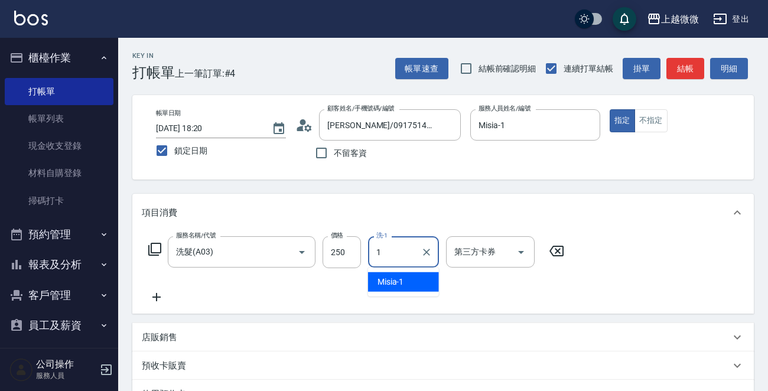
click at [406, 280] on div "Misia -1" at bounding box center [403, 281] width 71 height 19
type input "Misia-1"
click at [643, 120] on button "不指定" at bounding box center [651, 120] width 33 height 23
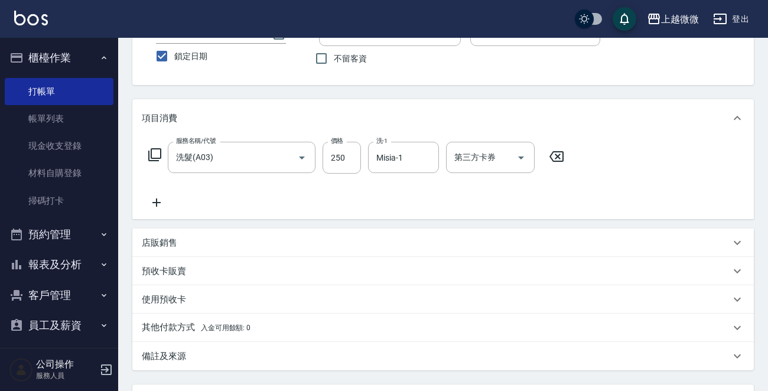
scroll to position [205, 0]
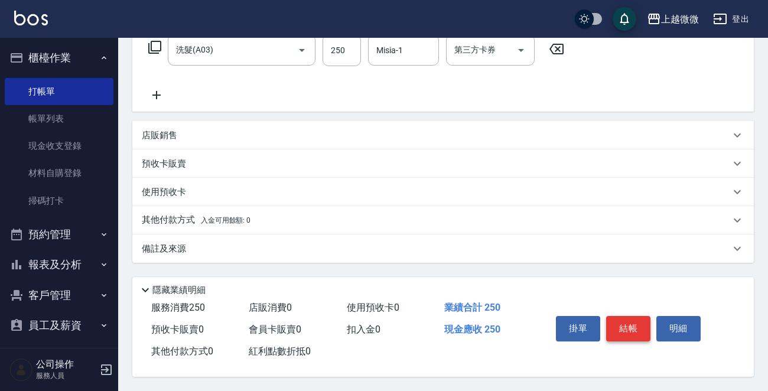
click at [633, 316] on button "結帳" at bounding box center [628, 328] width 44 height 25
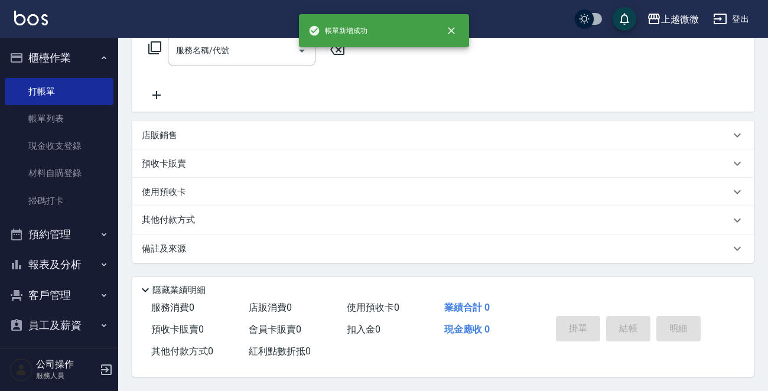
scroll to position [0, 0]
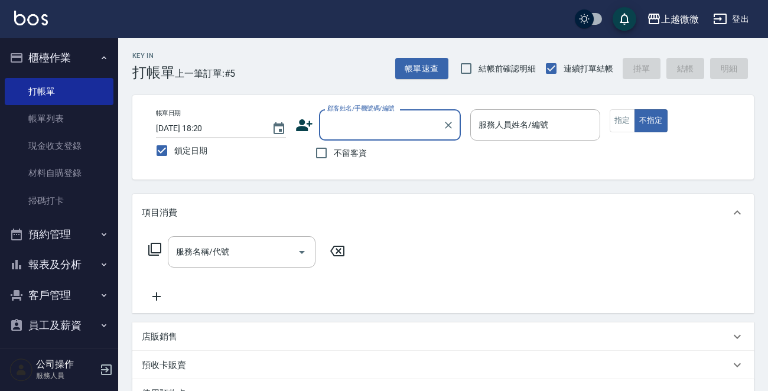
click at [527, 125] on div "服務人員姓名/編號 服務人員姓名/編號" at bounding box center [535, 124] width 130 height 31
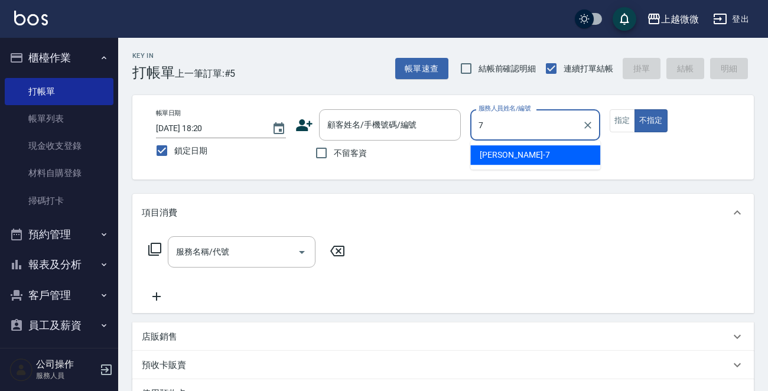
click at [511, 153] on div "[PERSON_NAME] -7" at bounding box center [535, 154] width 130 height 19
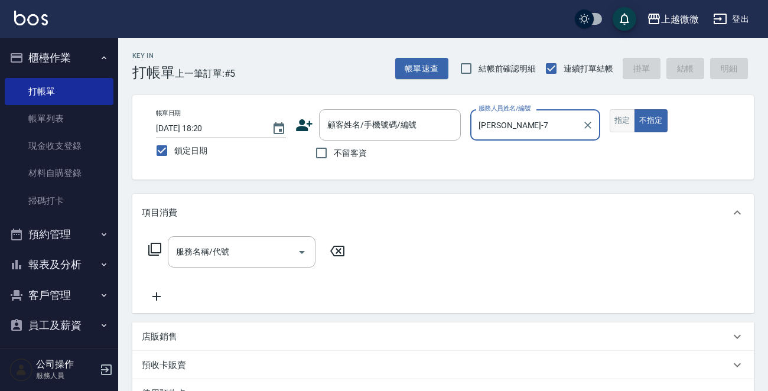
type input "[PERSON_NAME]-7"
click at [620, 125] on button "指定" at bounding box center [622, 120] width 25 height 23
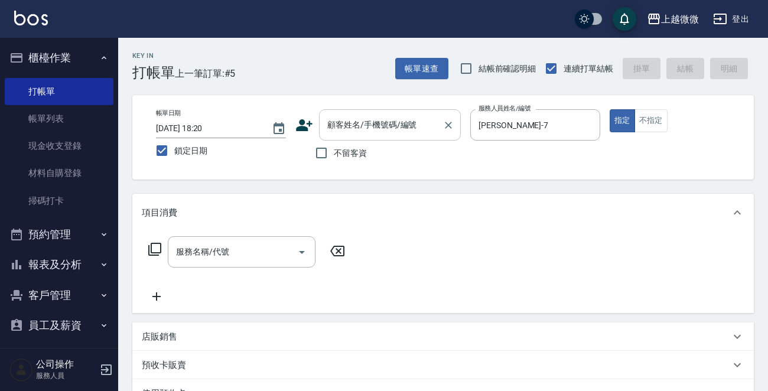
click at [405, 134] on input "顧客姓名/手機號碼/編號" at bounding box center [380, 125] width 113 height 21
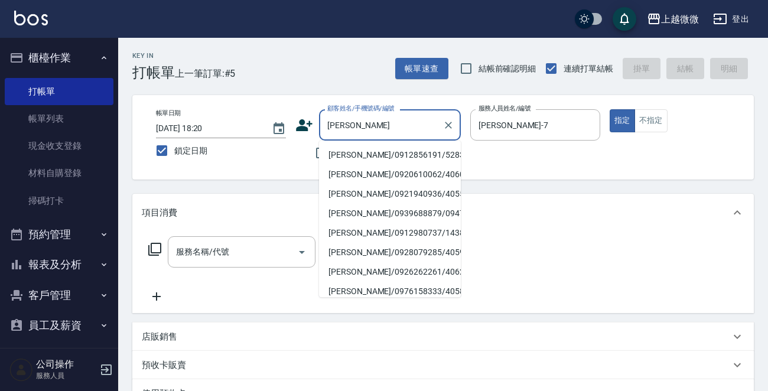
click at [366, 153] on li "[PERSON_NAME]/0912856191/5283" at bounding box center [390, 154] width 142 height 19
type input "[PERSON_NAME]/0912856191/5283"
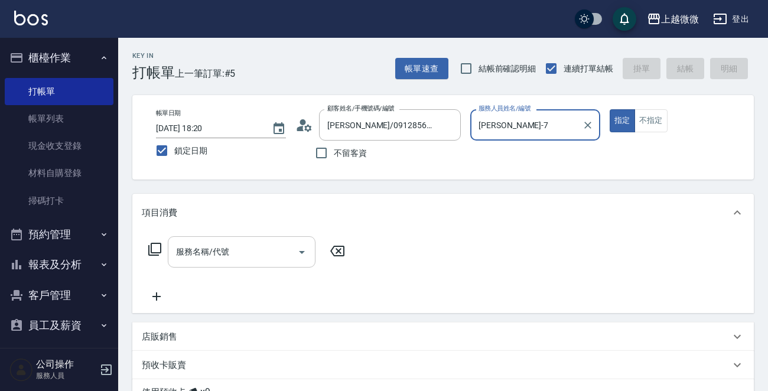
click at [232, 250] on input "服務名稱/代號" at bounding box center [232, 252] width 119 height 21
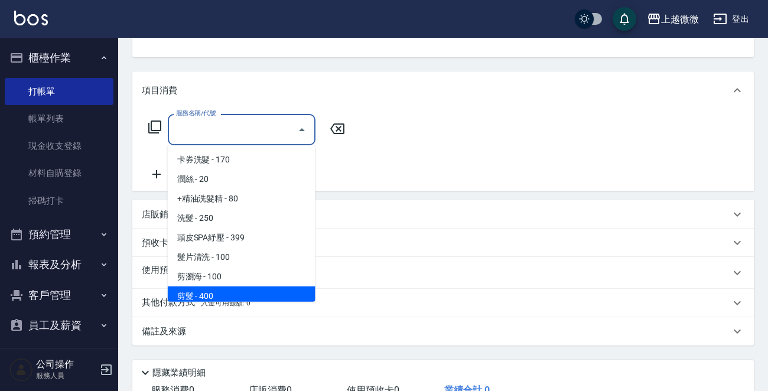
scroll to position [177, 0]
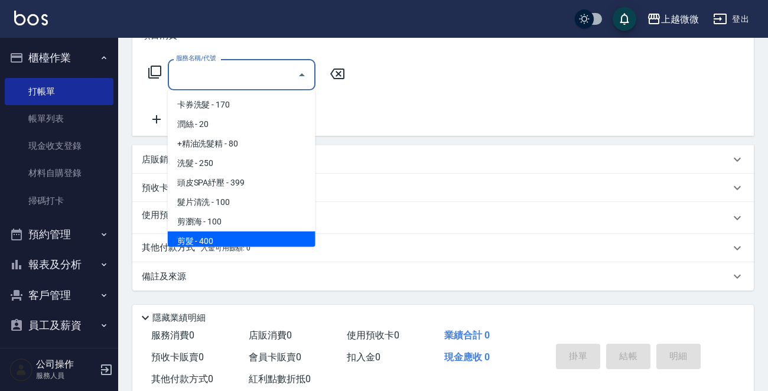
click at [126, 229] on div "Key In 打帳單 上一筆訂單:#5 帳單速查 結帳前確認明細 連續打單結帳 掛單 結帳 明細 帳單日期 [DATE] 18:20 鎖定日期 顧客姓名/手機…" at bounding box center [443, 140] width 650 height 558
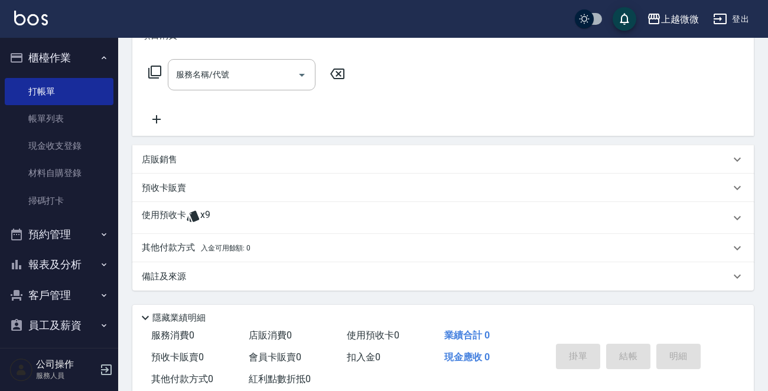
click at [165, 212] on p "使用預收卡" at bounding box center [164, 218] width 44 height 18
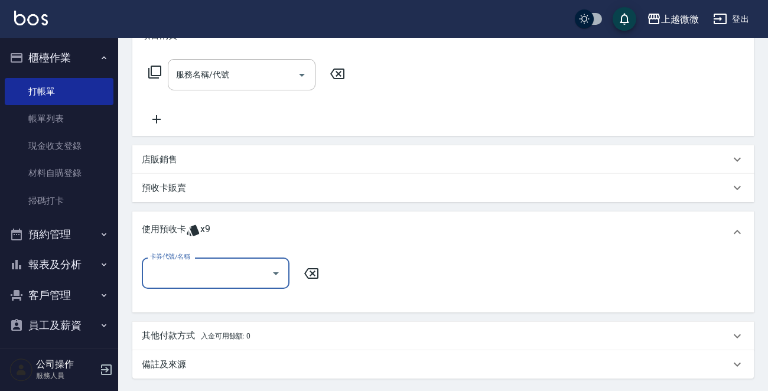
scroll to position [0, 0]
click at [199, 265] on input "卡券代號/名稱" at bounding box center [206, 273] width 119 height 21
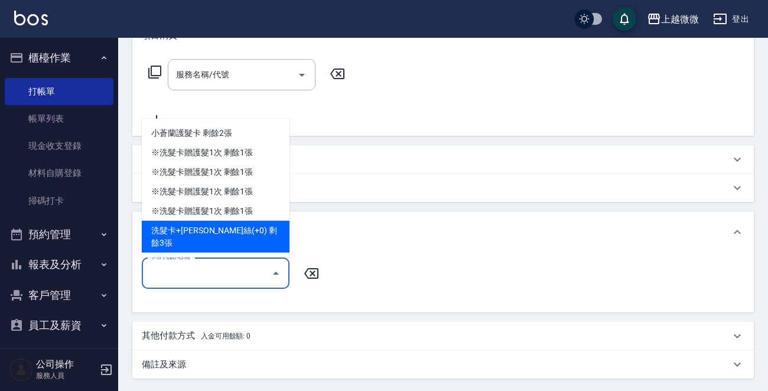
click at [252, 239] on div "洗髮卡+[PERSON_NAME]絲(+0) 剩餘3張" at bounding box center [216, 237] width 148 height 32
type input "洗髮卡+[PERSON_NAME]絲(+0)"
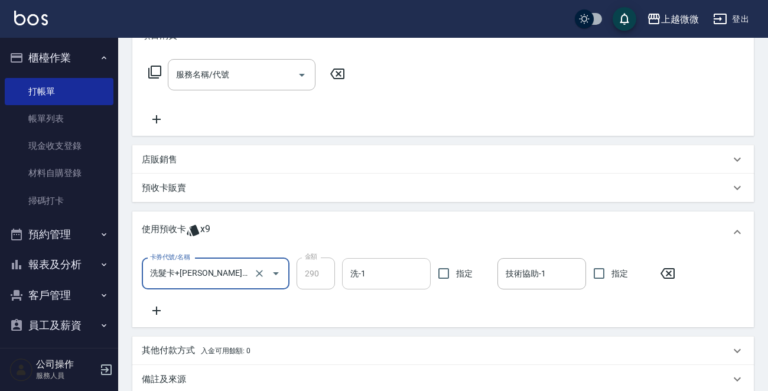
click at [370, 272] on input "洗-1" at bounding box center [386, 273] width 78 height 21
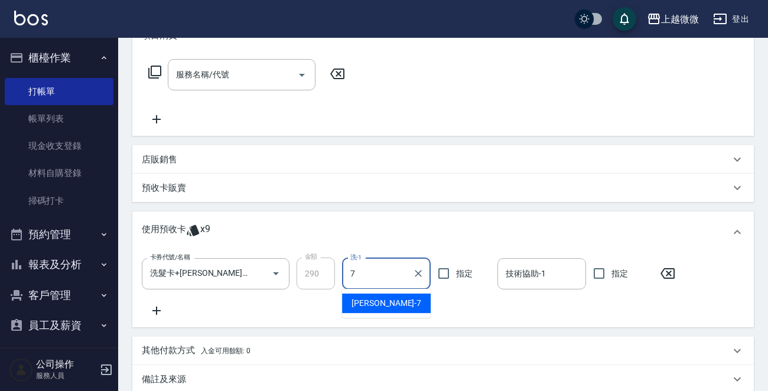
click at [404, 291] on ul "[PERSON_NAME] -7" at bounding box center [386, 303] width 89 height 29
click at [394, 301] on div "[PERSON_NAME] -7" at bounding box center [386, 303] width 89 height 19
type input "[PERSON_NAME]-7"
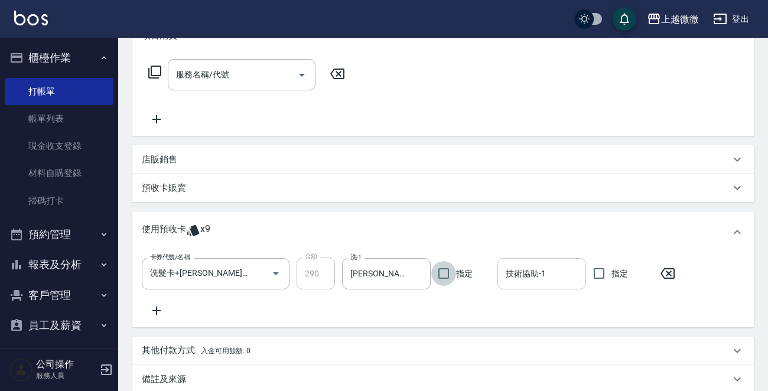
click at [556, 282] on input "技術協助-1" at bounding box center [542, 273] width 78 height 21
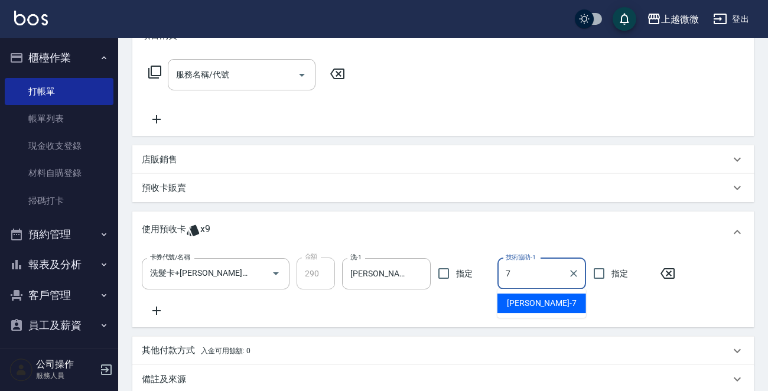
click at [546, 298] on div "[PERSON_NAME] -7" at bounding box center [541, 303] width 89 height 19
type input "[PERSON_NAME]-7"
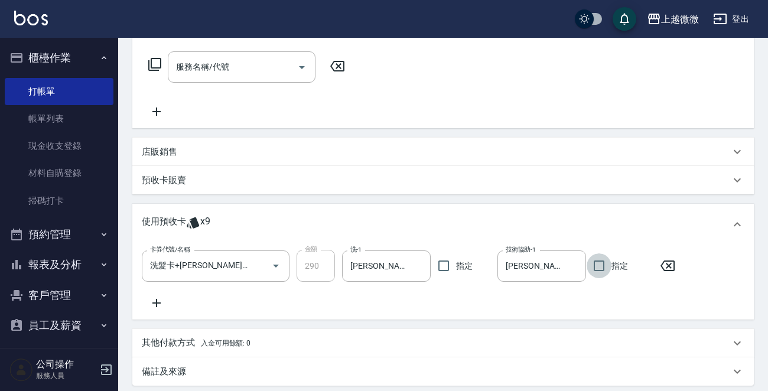
scroll to position [311, 0]
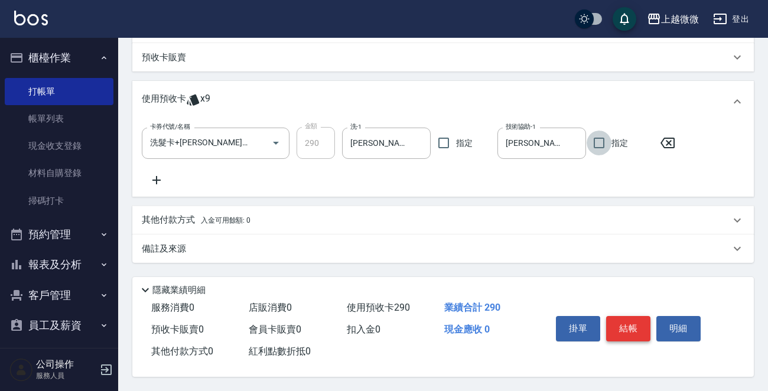
click at [632, 324] on button "結帳" at bounding box center [628, 328] width 44 height 25
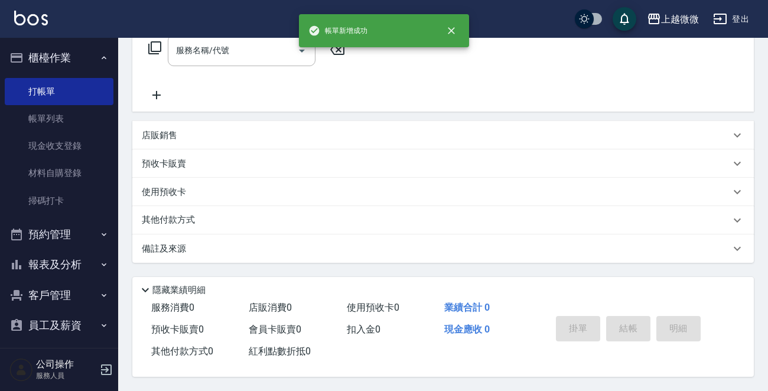
scroll to position [0, 0]
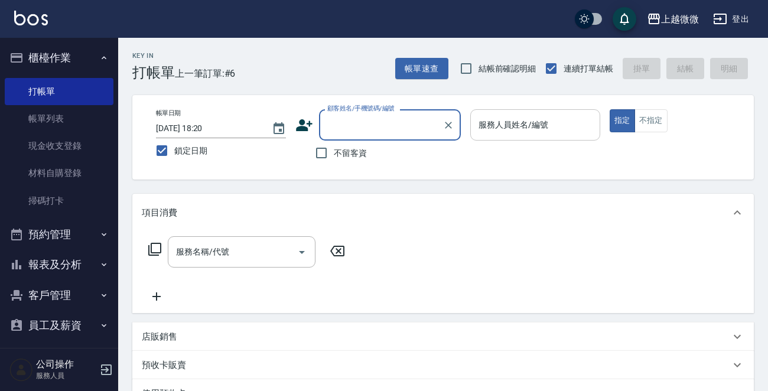
click at [506, 133] on input "服務人員姓名/編號" at bounding box center [535, 125] width 119 height 21
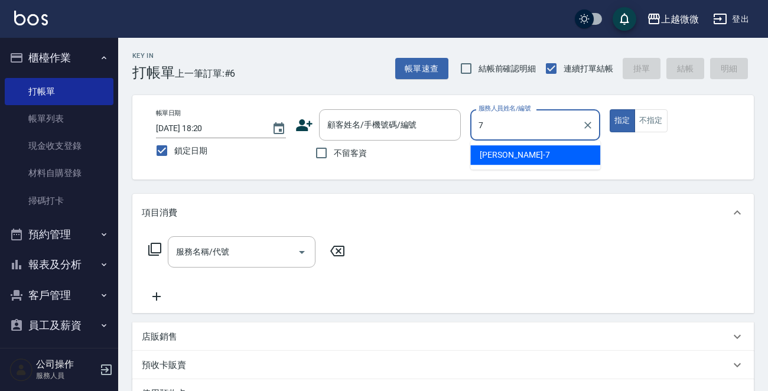
click at [496, 158] on span "[PERSON_NAME] -7" at bounding box center [515, 155] width 70 height 12
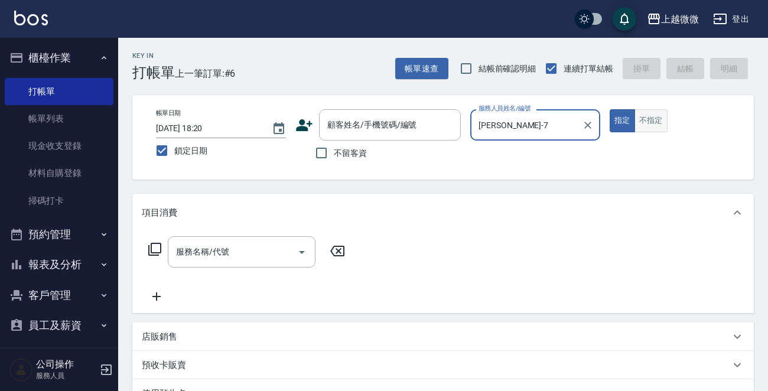
type input "[PERSON_NAME]-7"
click at [655, 112] on button "不指定" at bounding box center [651, 120] width 33 height 23
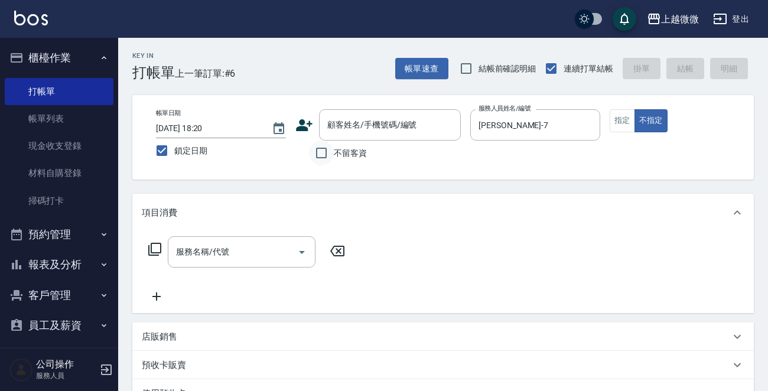
click at [315, 153] on input "不留客資" at bounding box center [321, 153] width 25 height 25
checkbox input "true"
click at [229, 253] on input "服務名稱/代號" at bounding box center [232, 252] width 119 height 21
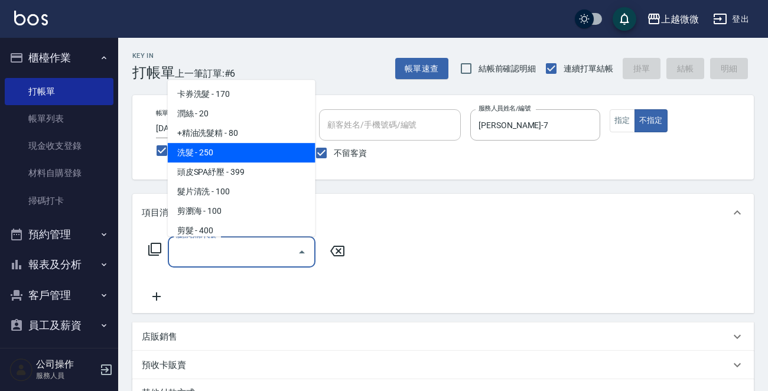
click at [233, 152] on span "洗髮 - 250" at bounding box center [242, 152] width 148 height 19
type input "洗髮(A03)"
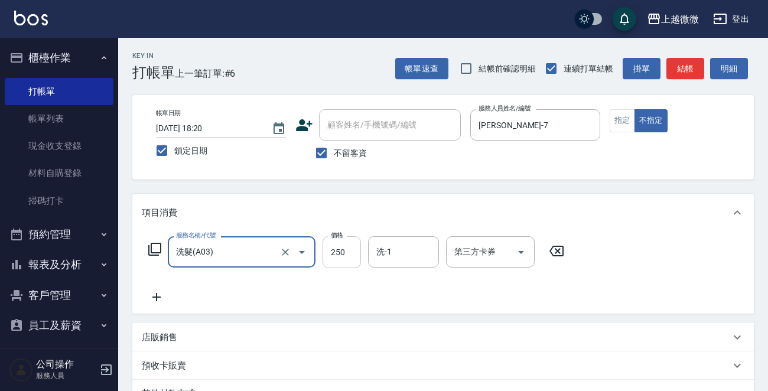
click at [354, 261] on input "250" at bounding box center [342, 252] width 38 height 32
type input "300"
click at [414, 249] on input "洗-1" at bounding box center [403, 252] width 60 height 21
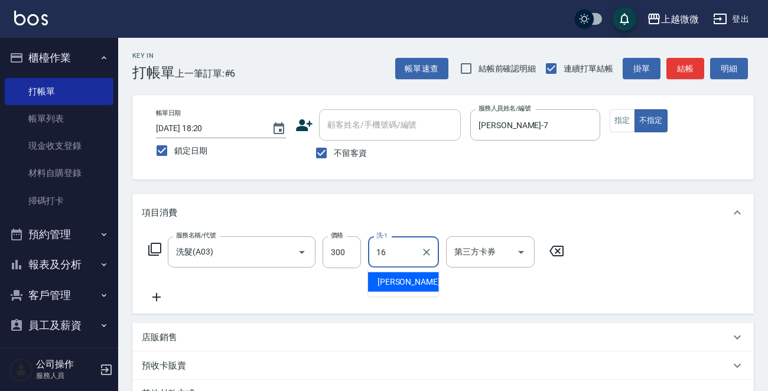
click at [411, 277] on div "[PERSON_NAME] -16" at bounding box center [403, 281] width 71 height 19
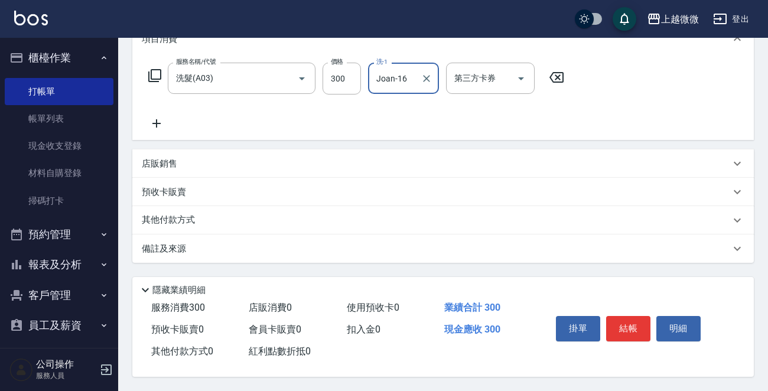
scroll to position [177, 0]
type input "Joan-16"
click at [617, 317] on button "結帳" at bounding box center [628, 328] width 44 height 25
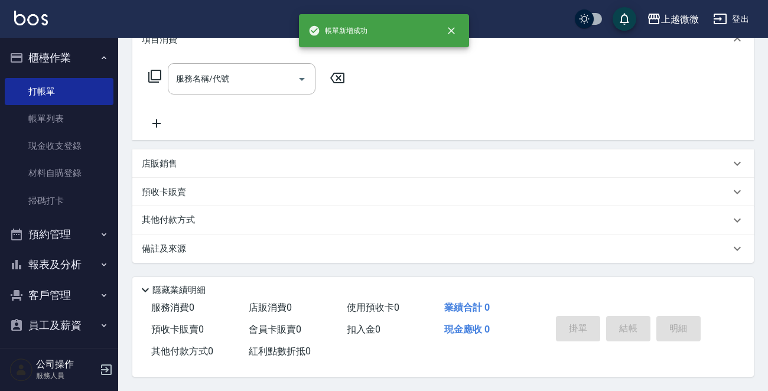
scroll to position [0, 0]
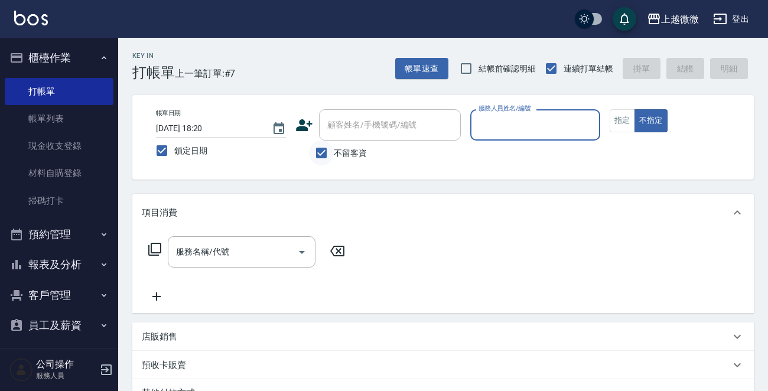
click at [317, 149] on input "不留客資" at bounding box center [321, 153] width 25 height 25
checkbox input "false"
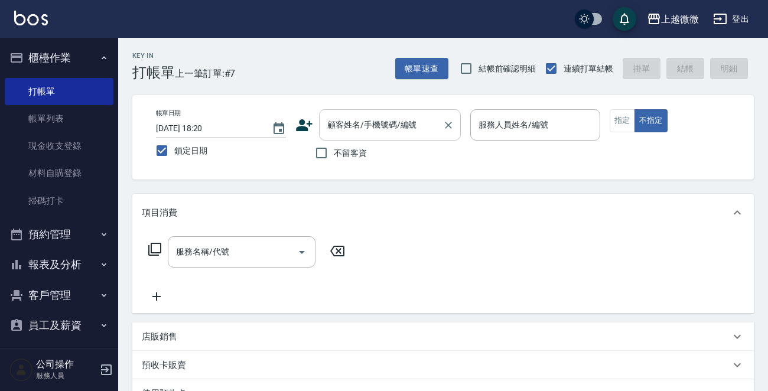
drag, startPoint x: 371, startPoint y: 129, endPoint x: 384, endPoint y: 125, distance: 13.8
click at [373, 129] on input "顧客姓名/手機號碼/編號" at bounding box center [380, 125] width 113 height 21
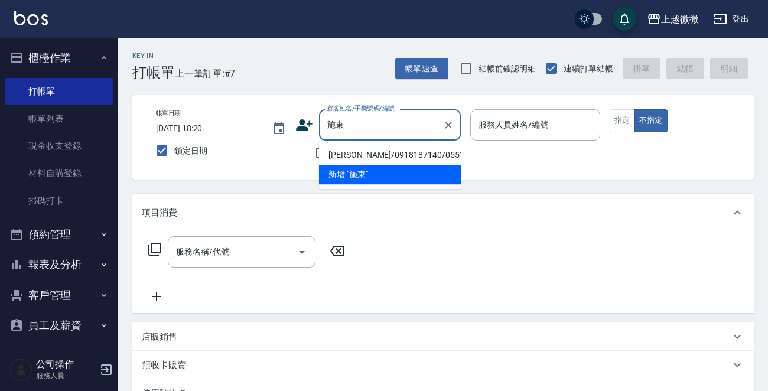
click at [368, 154] on li "[PERSON_NAME]/0918187140/0551" at bounding box center [390, 154] width 142 height 19
type input "[PERSON_NAME]/0918187140/0551"
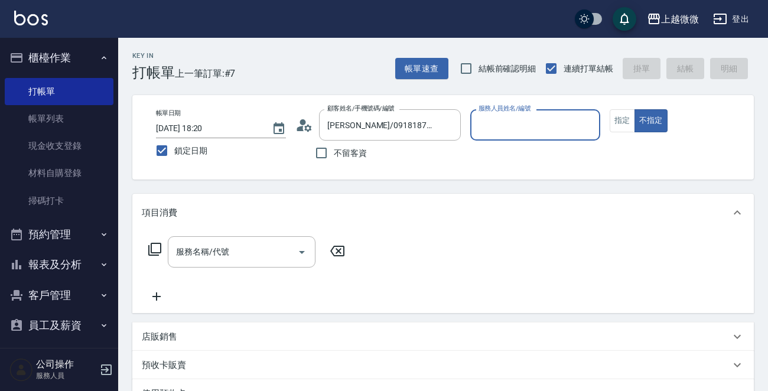
type input "Vivi-6"
click at [616, 122] on button "指定" at bounding box center [622, 120] width 25 height 23
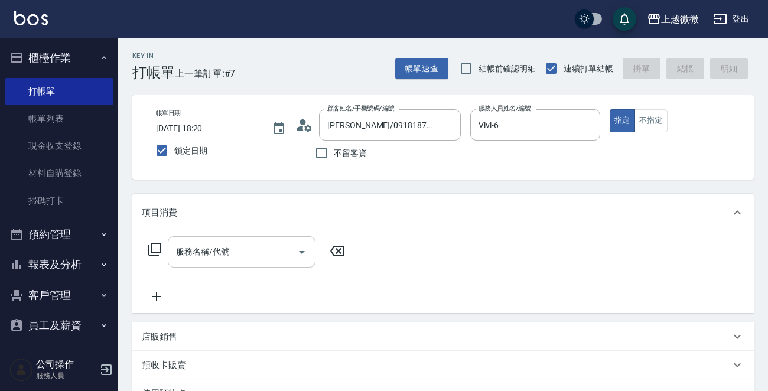
click at [219, 247] on div "服務名稱/代號 服務名稱/代號" at bounding box center [242, 251] width 148 height 31
click at [245, 261] on input "服務名稱/代號" at bounding box center [232, 252] width 119 height 21
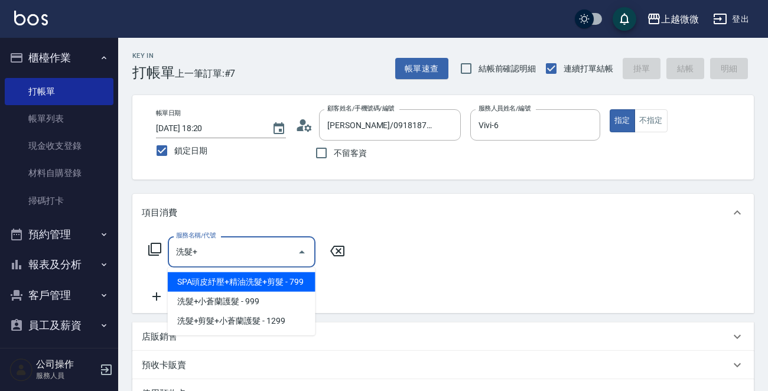
click at [251, 278] on span "SPA頭皮紓壓+精油洗髮+剪髮 - 799" at bounding box center [242, 281] width 148 height 19
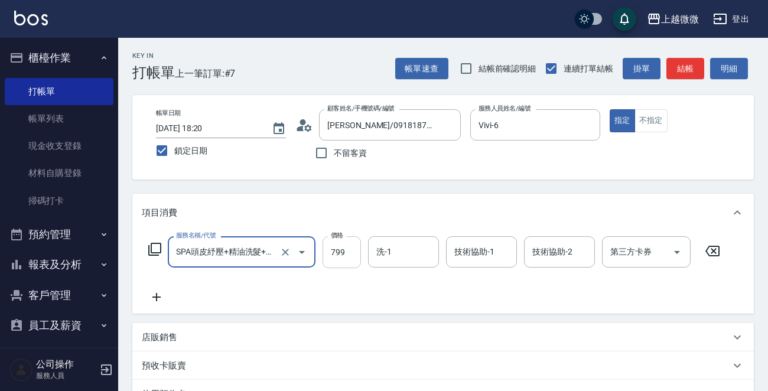
type input "SPA頭皮紓壓+精油洗髮+剪髮(I13)"
click at [340, 253] on input "799" at bounding box center [342, 252] width 38 height 32
type input "849"
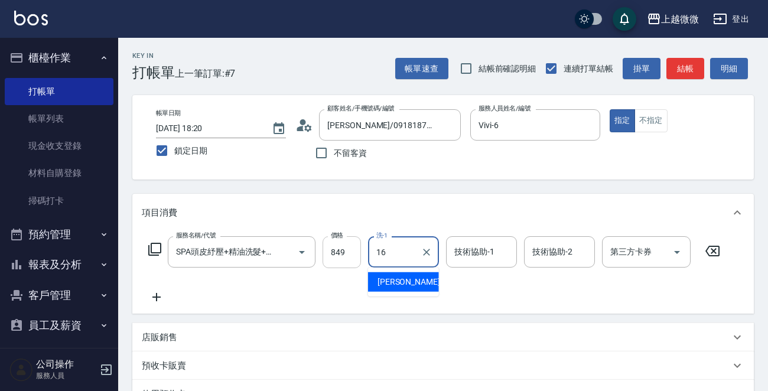
type input "Joan-16"
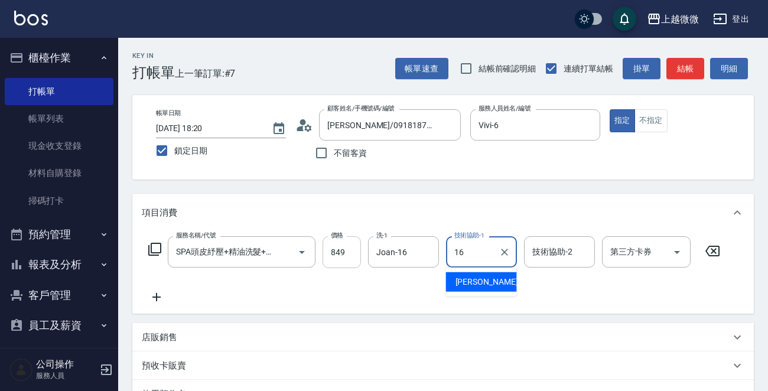
type input "Joan-16"
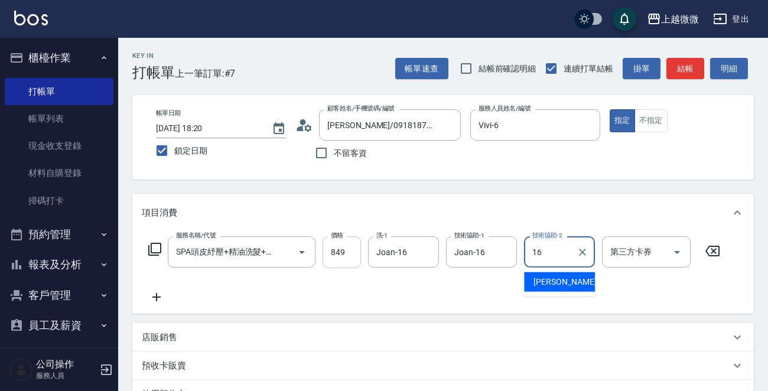
type input "Joan-16"
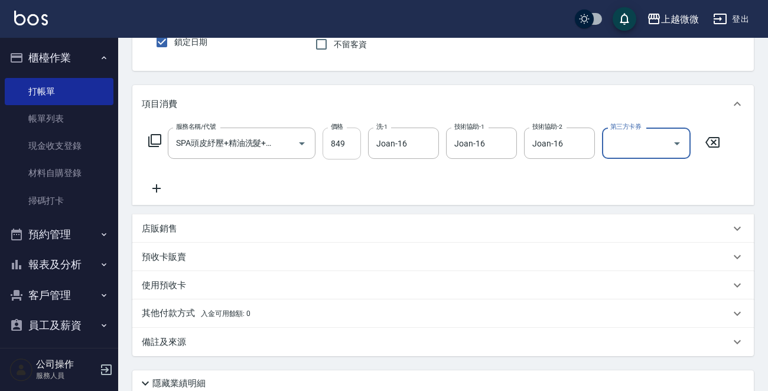
scroll to position [28, 0]
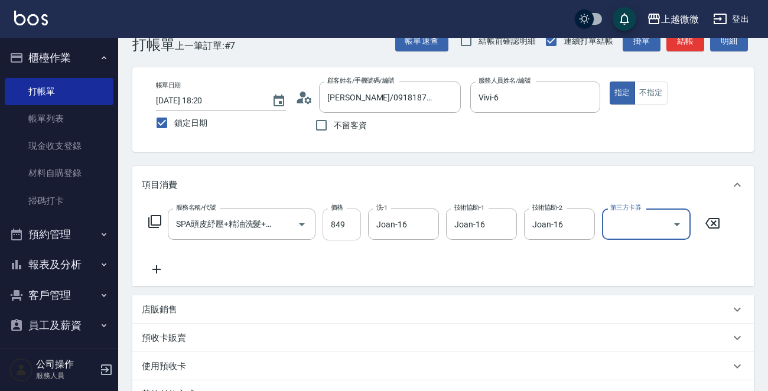
click at [336, 220] on input "849" at bounding box center [342, 225] width 38 height 32
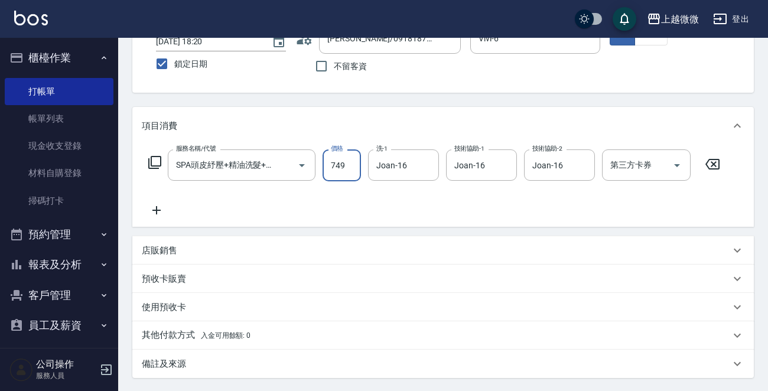
scroll to position [205, 0]
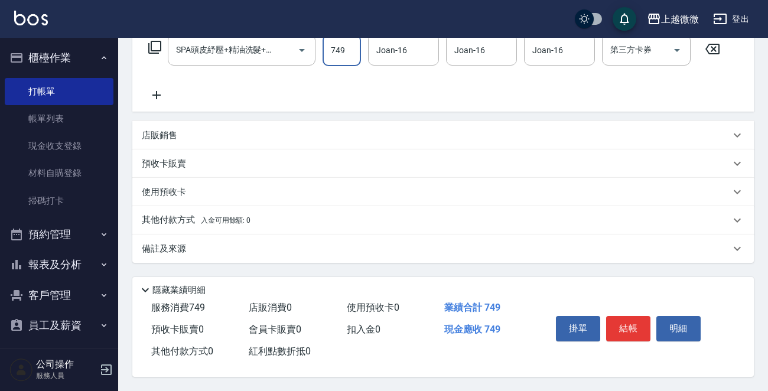
type input "749"
click at [176, 245] on p "備註及來源" at bounding box center [164, 249] width 44 height 12
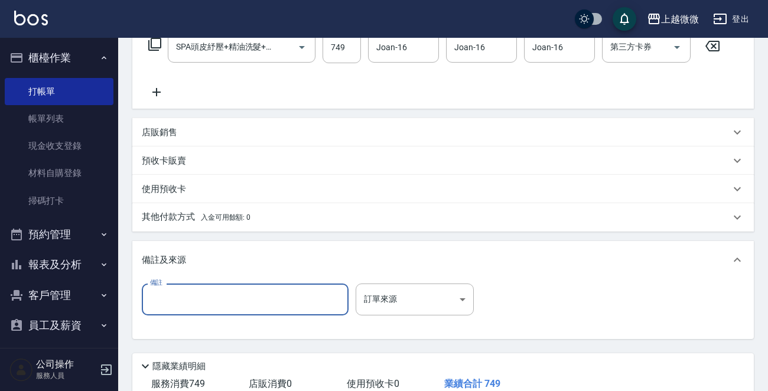
click at [177, 291] on input "備註" at bounding box center [245, 300] width 207 height 32
type input "ㄑ"
type input "哲"
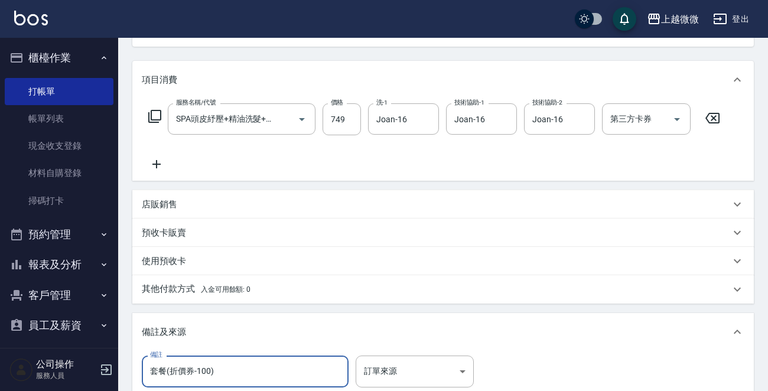
scroll to position [284, 0]
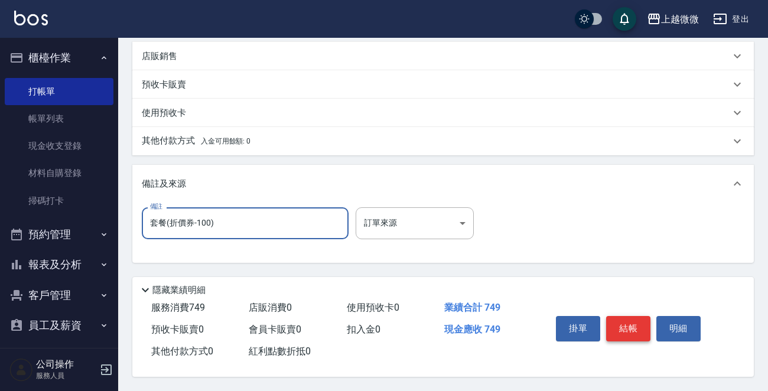
type input "套餐(折價券-100)"
click at [623, 330] on button "結帳" at bounding box center [628, 328] width 44 height 25
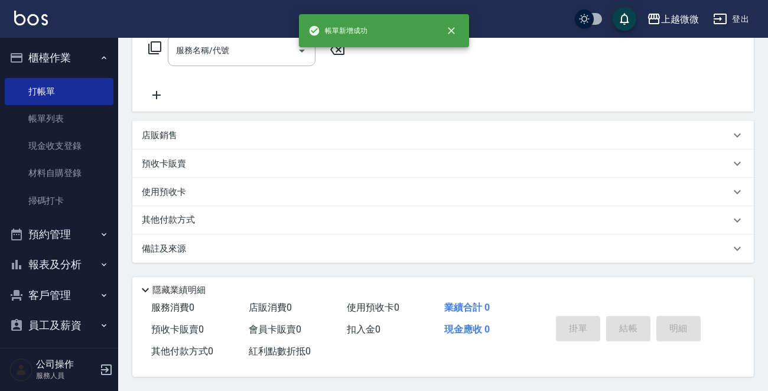
scroll to position [0, 0]
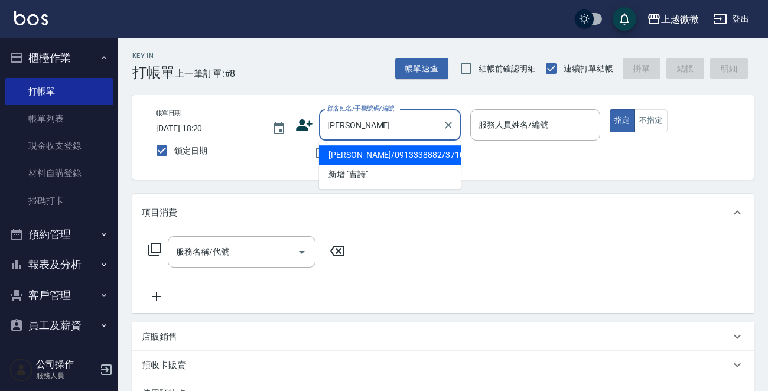
click at [362, 151] on li "[PERSON_NAME]/0913338882/3710" at bounding box center [390, 154] width 142 height 19
type input "[PERSON_NAME]/0913338882/3710"
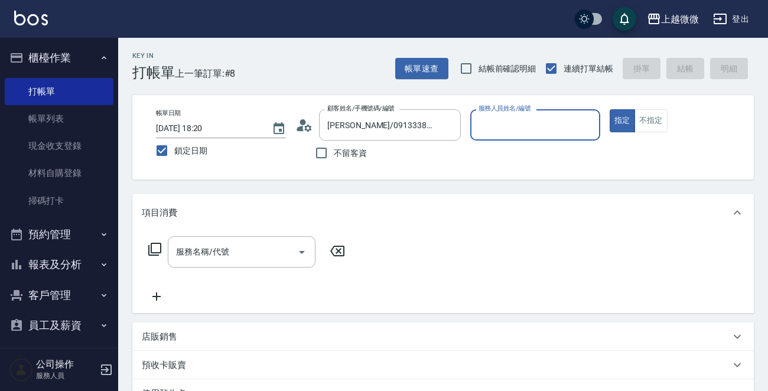
type input "Vivi-6"
click at [220, 252] on div "服務名稱/代號 服務名稱/代號" at bounding box center [242, 251] width 148 height 31
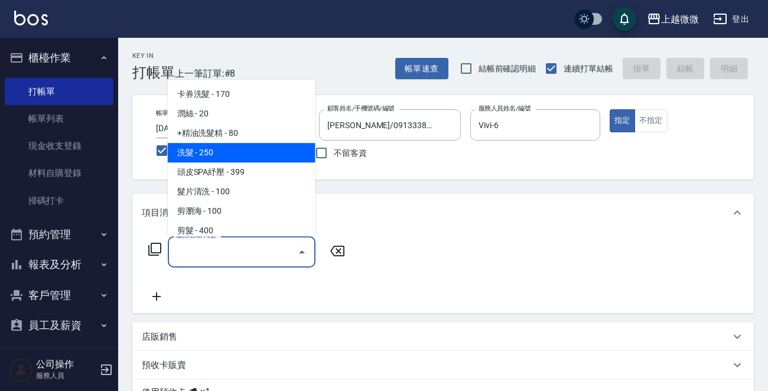
click at [226, 151] on span "洗髮 - 250" at bounding box center [242, 152] width 148 height 19
type input "洗髮(A03)"
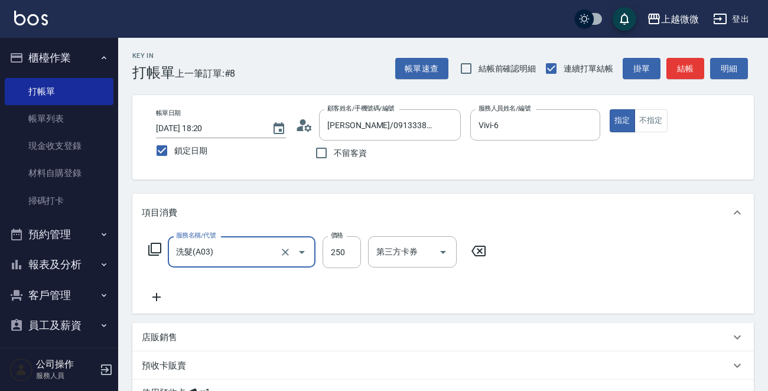
click at [161, 294] on icon at bounding box center [157, 297] width 30 height 14
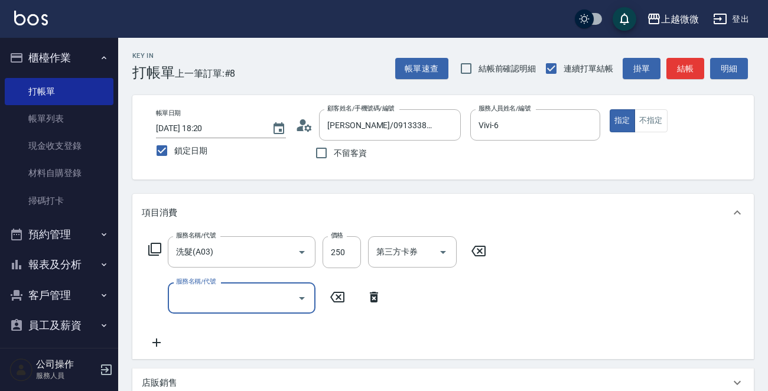
click at [200, 298] on input "服務名稱/代號" at bounding box center [232, 298] width 119 height 21
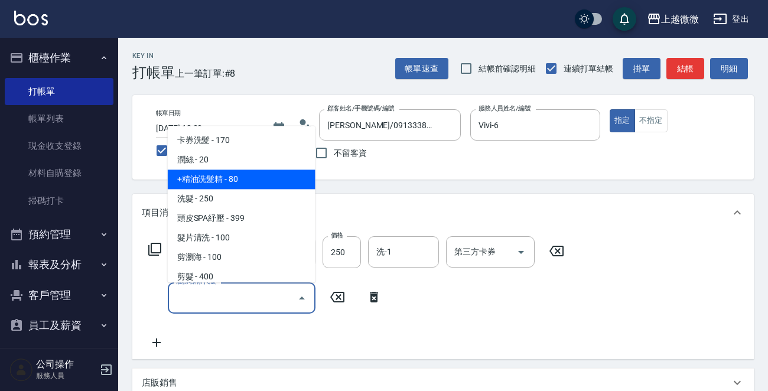
click at [220, 176] on span "+精油洗髮精 - 80" at bounding box center [242, 179] width 148 height 19
type input "+精油洗髮精(A02)"
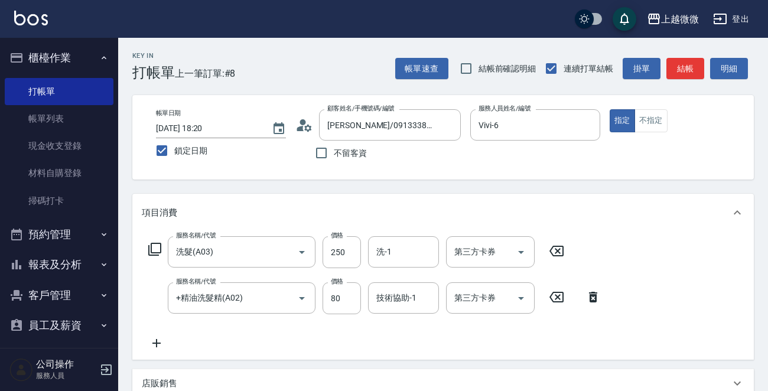
click at [162, 339] on icon at bounding box center [157, 343] width 30 height 14
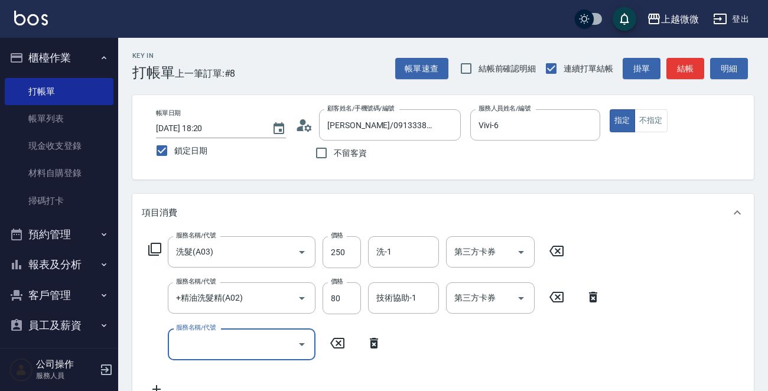
drag, startPoint x: 162, startPoint y: 339, endPoint x: 192, endPoint y: 340, distance: 30.2
click at [192, 340] on input "服務名稱/代號" at bounding box center [232, 344] width 119 height 21
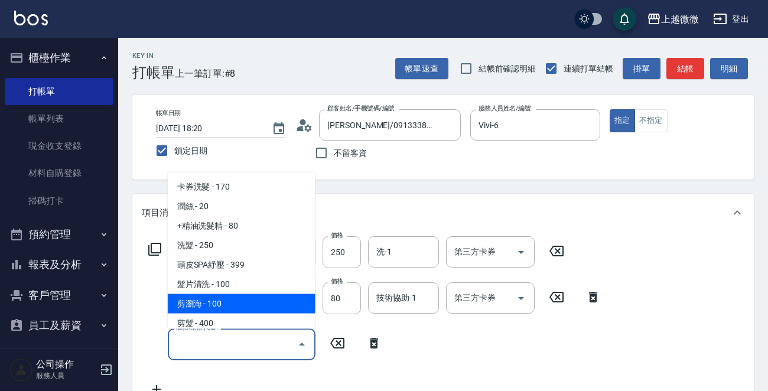
click at [217, 305] on span "剪瀏海 - 100" at bounding box center [242, 303] width 148 height 19
type input "剪瀏海(B01)"
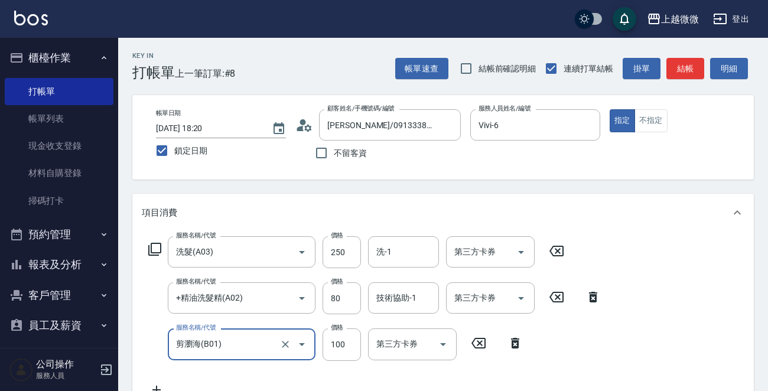
click at [152, 386] on icon at bounding box center [157, 390] width 30 height 14
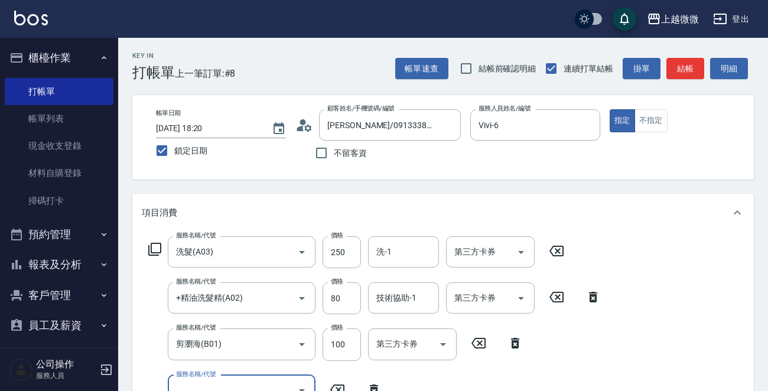
scroll to position [9, 0]
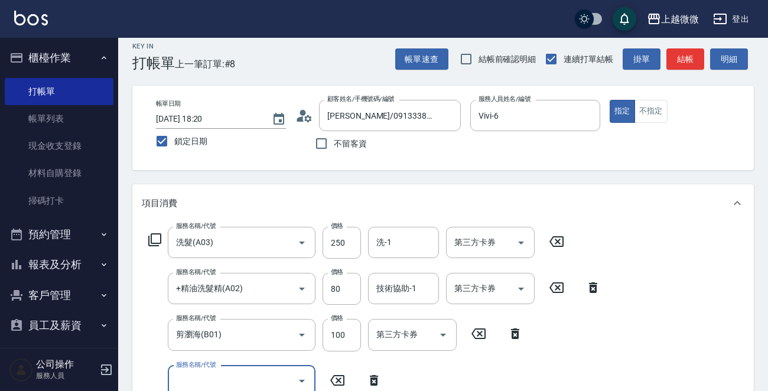
click at [239, 375] on input "服務名稱/代號" at bounding box center [232, 381] width 119 height 21
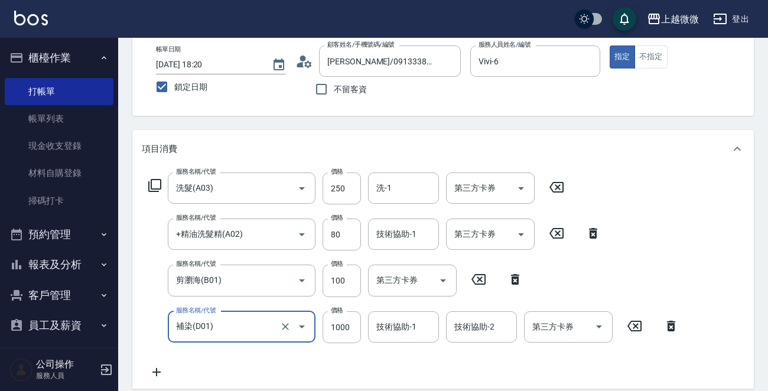
scroll to position [128, 0]
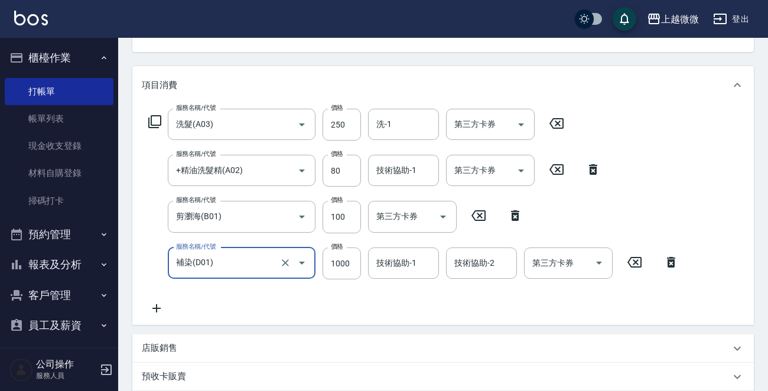
type input "補染(D01)"
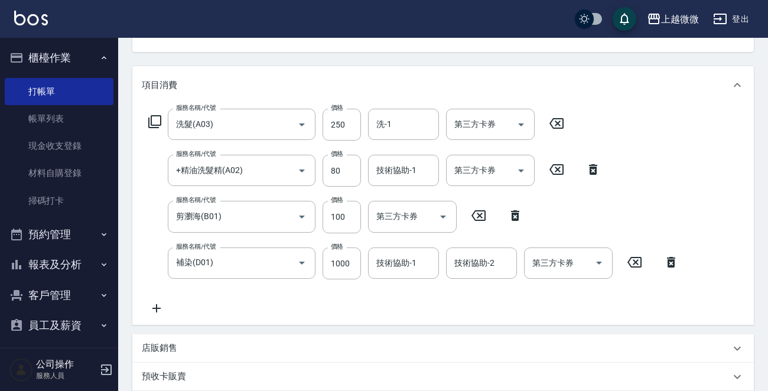
click at [157, 305] on icon at bounding box center [156, 308] width 8 height 8
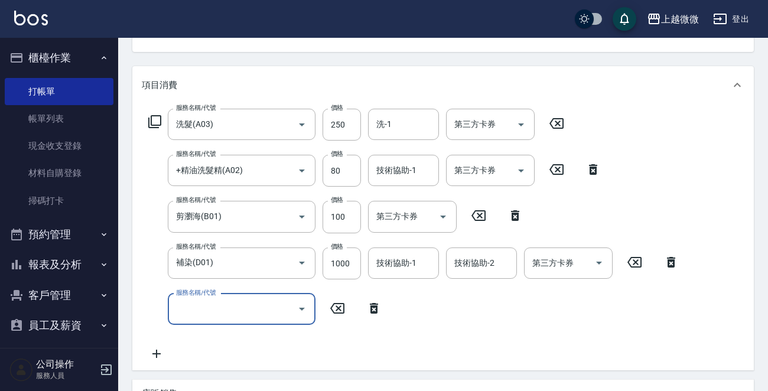
click at [207, 310] on input "服務名稱/代號" at bounding box center [232, 309] width 119 height 21
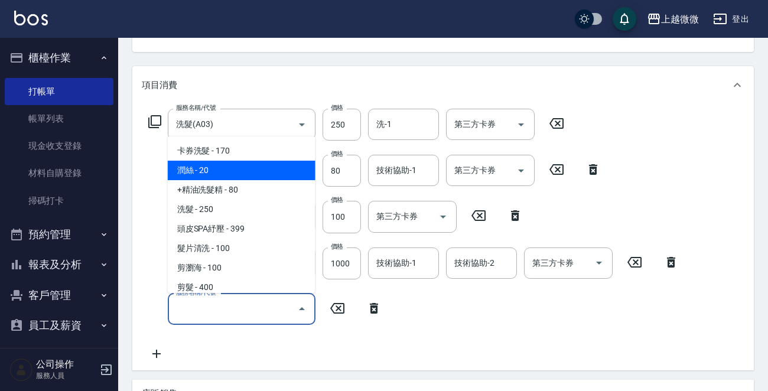
click at [236, 173] on span "潤絲 - 20" at bounding box center [242, 170] width 148 height 19
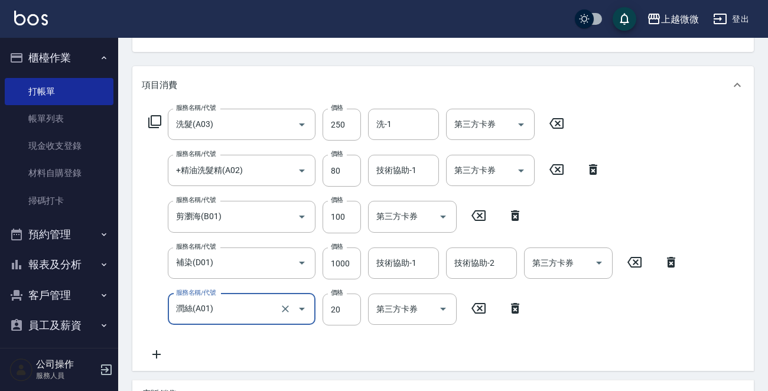
type input "潤絲(A01)"
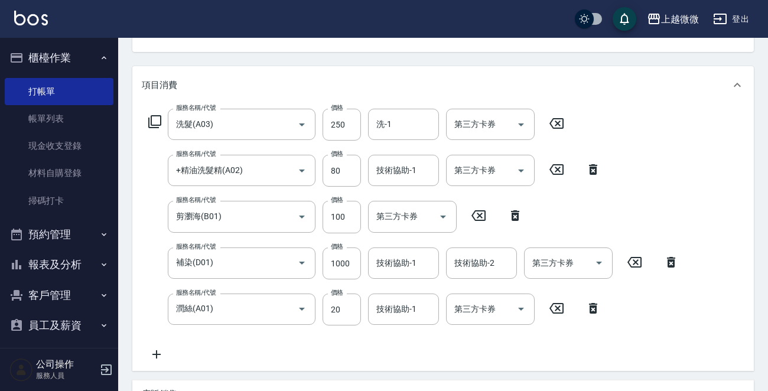
click at [151, 353] on icon at bounding box center [157, 354] width 30 height 14
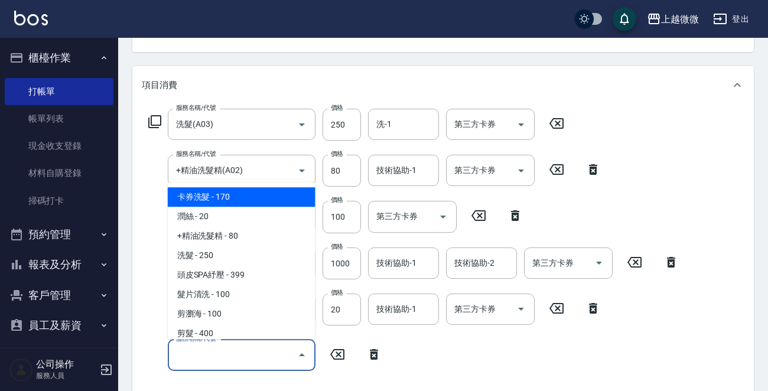
click at [200, 354] on input "服務名稱/代號" at bounding box center [232, 355] width 119 height 21
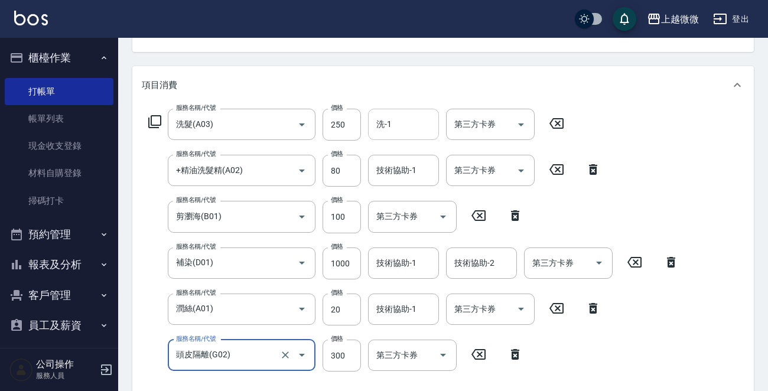
type input "頭皮隔離(G02)"
click at [412, 117] on input "洗-1" at bounding box center [403, 124] width 60 height 21
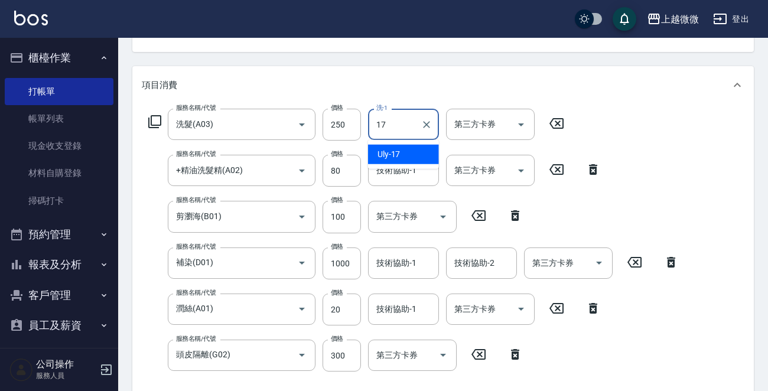
click at [414, 151] on div "Uly -17" at bounding box center [403, 154] width 71 height 19
type input "Uly-17"
click at [403, 168] on div "技術協助-1 技術協助-1" at bounding box center [403, 170] width 71 height 31
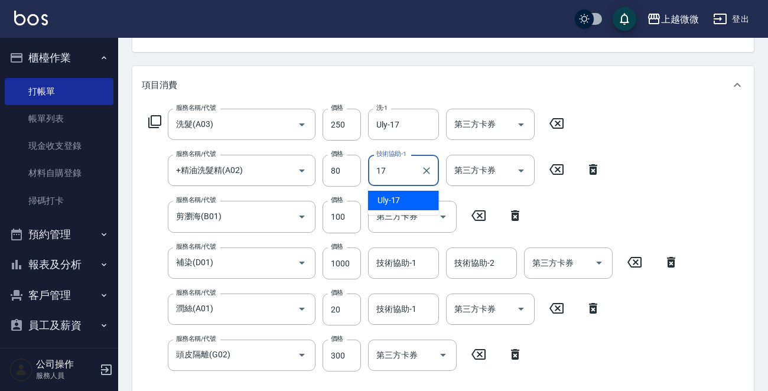
click at [400, 194] on div "Uly -17" at bounding box center [403, 200] width 71 height 19
type input "Uly-17"
click at [415, 263] on input "技術協助-1" at bounding box center [403, 263] width 60 height 21
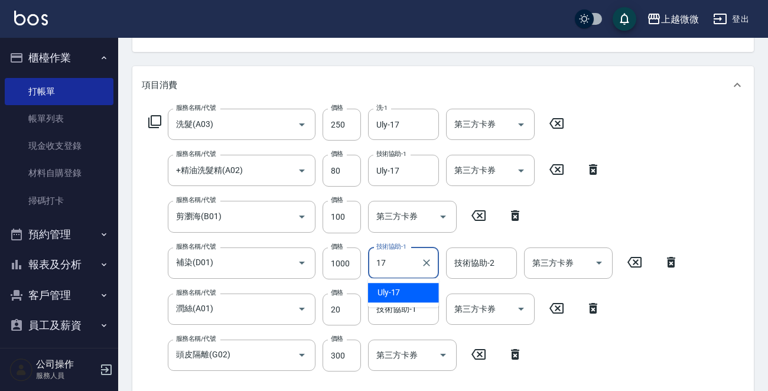
click at [417, 288] on div "Uly -17" at bounding box center [403, 292] width 71 height 19
type input "Uly-17"
click at [489, 269] on input "技術協助-2" at bounding box center [481, 263] width 60 height 21
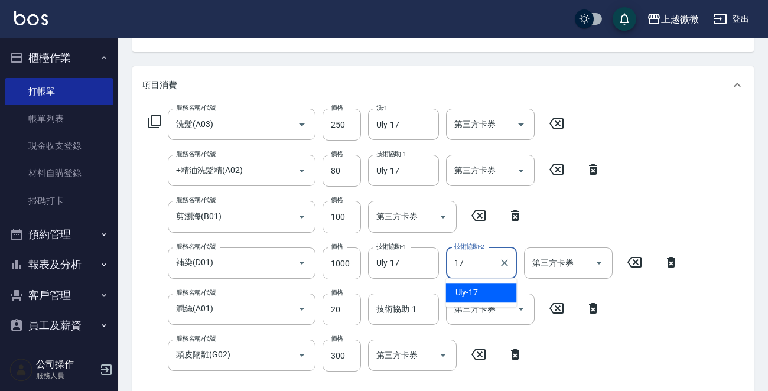
drag, startPoint x: 493, startPoint y: 291, endPoint x: 469, endPoint y: 294, distance: 24.3
click at [492, 292] on div "Uly -17" at bounding box center [481, 292] width 71 height 19
type input "Uly-17"
click at [420, 302] on input "技術協助-1" at bounding box center [403, 309] width 60 height 21
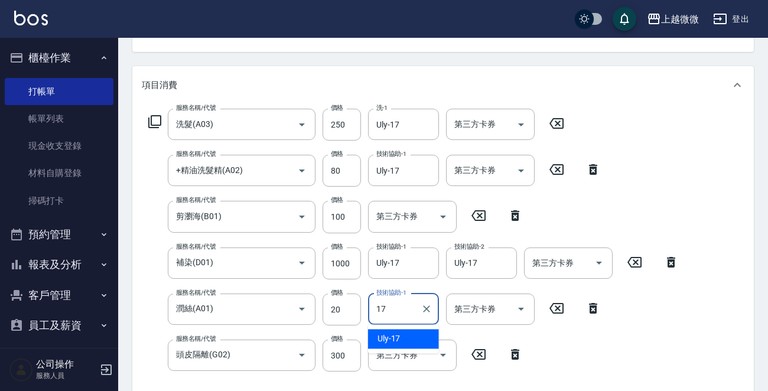
click at [408, 334] on div "Uly -17" at bounding box center [403, 338] width 71 height 19
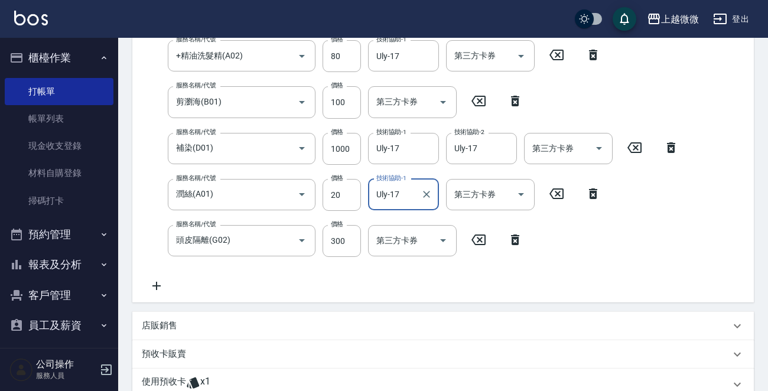
scroll to position [144, 0]
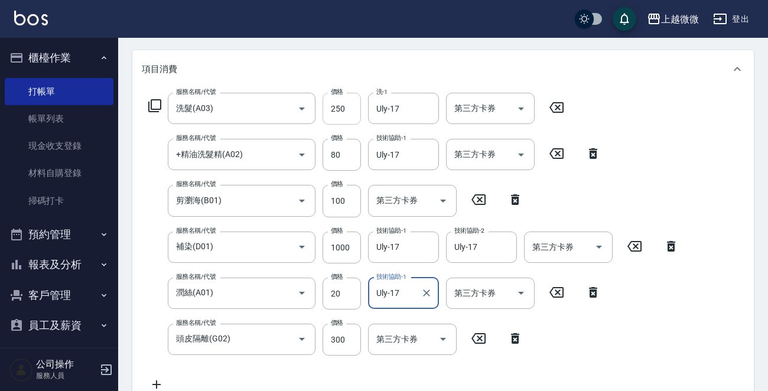
type input "Uly-17"
click at [334, 103] on input "250" at bounding box center [342, 109] width 38 height 32
click at [341, 101] on input "250" at bounding box center [342, 109] width 38 height 32
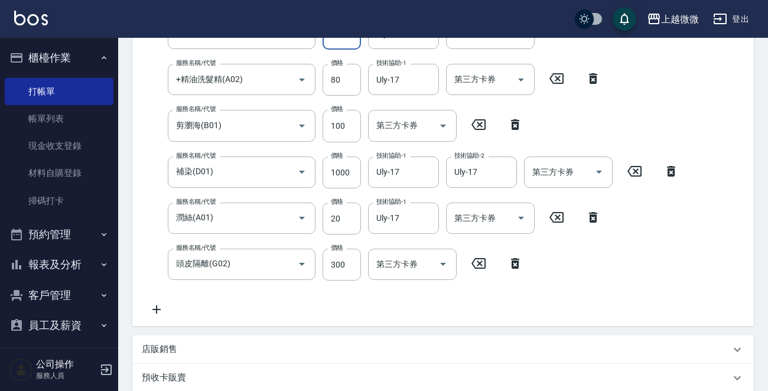
scroll to position [439, 0]
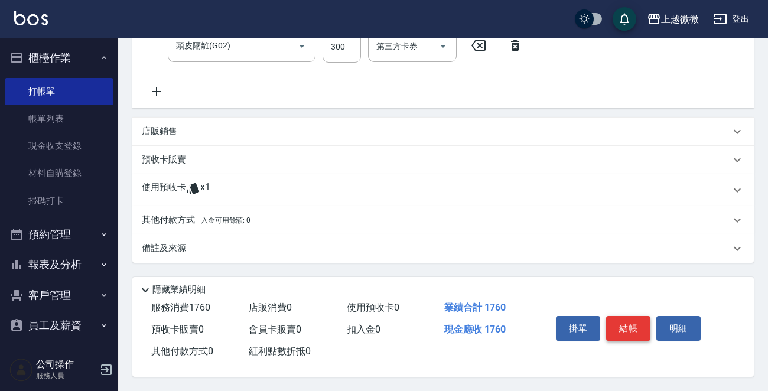
type input "260"
click at [627, 327] on button "結帳" at bounding box center [628, 328] width 44 height 25
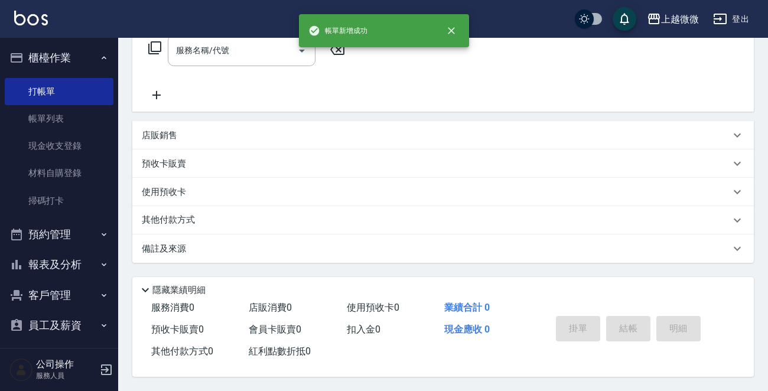
scroll to position [0, 0]
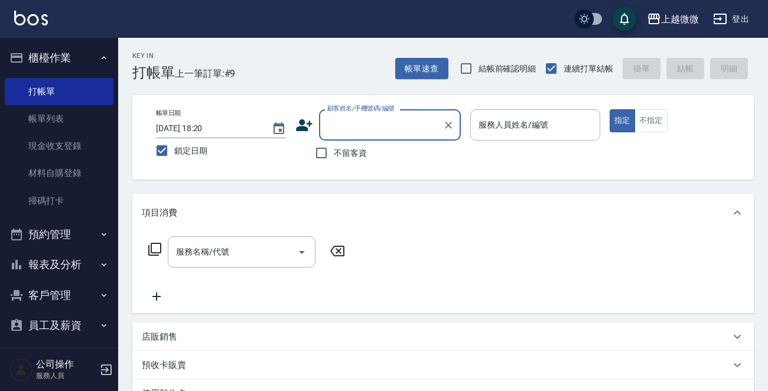
click at [385, 123] on input "顧客姓名/手機號碼/編號" at bounding box center [380, 125] width 113 height 21
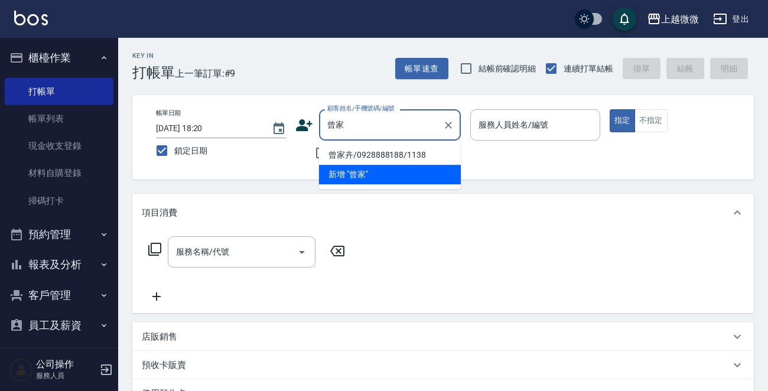
click at [376, 155] on li "曾家卉/0928888188/1138" at bounding box center [390, 154] width 142 height 19
type input "曾家卉/0928888188/1138"
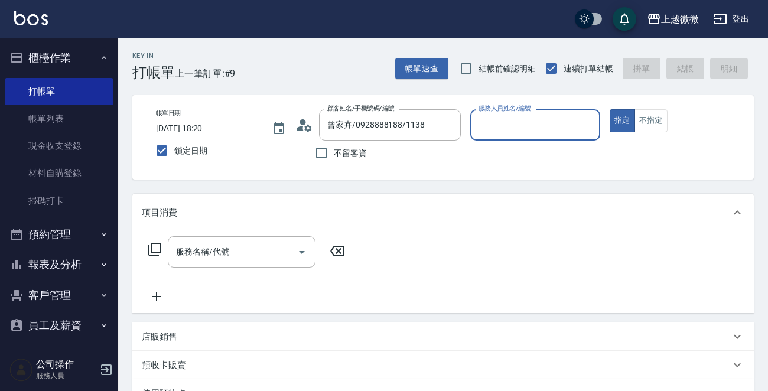
type input "Vivi-6"
click at [238, 246] on input "服務名稱/代號" at bounding box center [232, 252] width 119 height 21
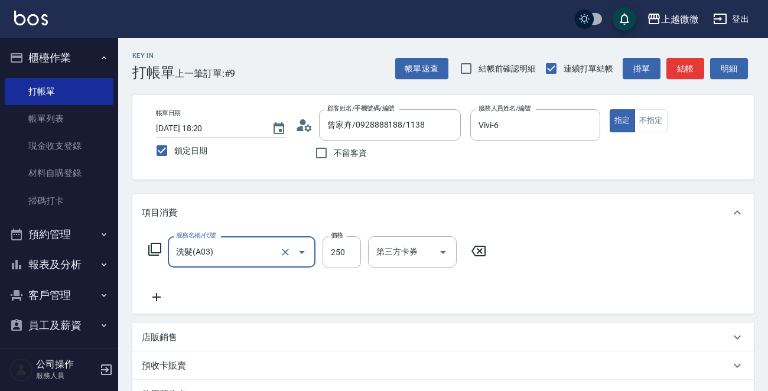
type input "洗髮(A03)"
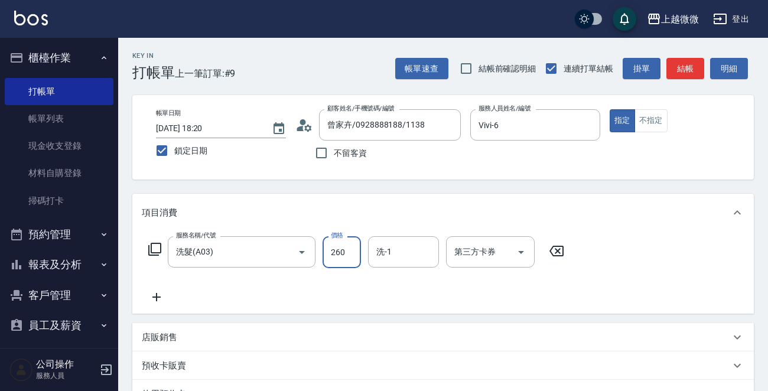
type input "260"
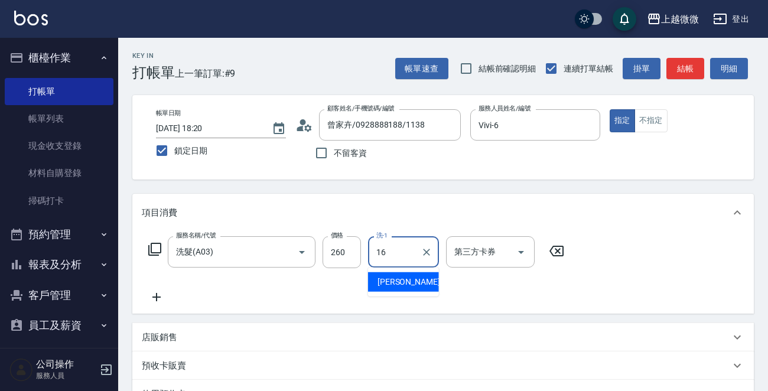
type input "Joan-16"
click at [154, 301] on icon at bounding box center [157, 297] width 30 height 14
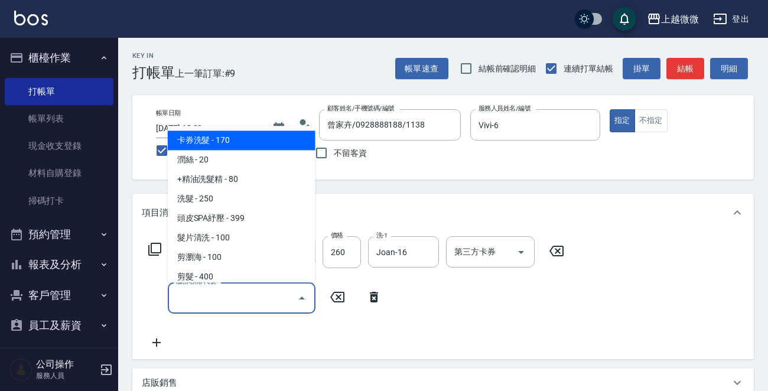
click at [203, 295] on input "服務名稱/代號" at bounding box center [232, 298] width 119 height 21
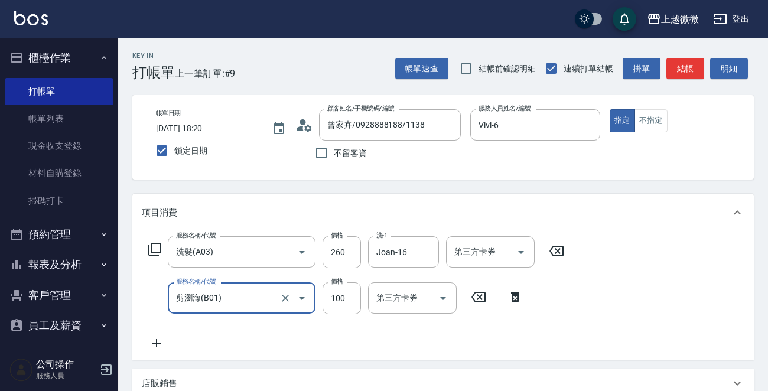
type input "剪瀏海(B01)"
click at [157, 342] on icon at bounding box center [157, 343] width 30 height 14
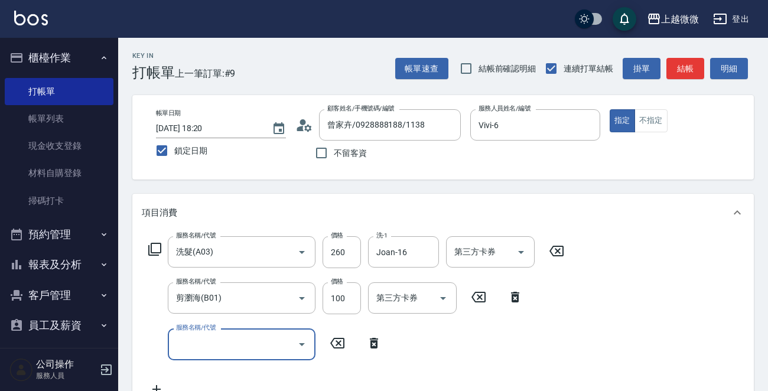
click at [225, 347] on input "服務名稱/代號" at bounding box center [232, 344] width 119 height 21
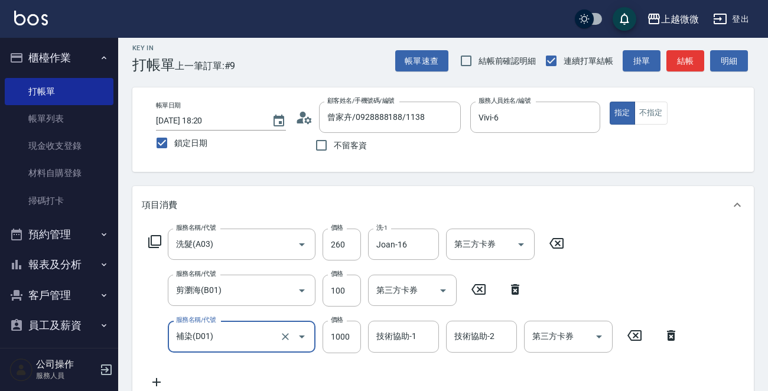
scroll to position [118, 0]
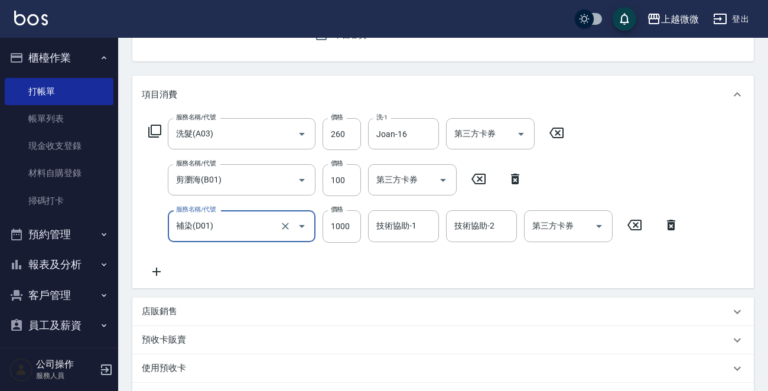
type input "補染(D01)"
click at [155, 272] on icon at bounding box center [157, 272] width 30 height 14
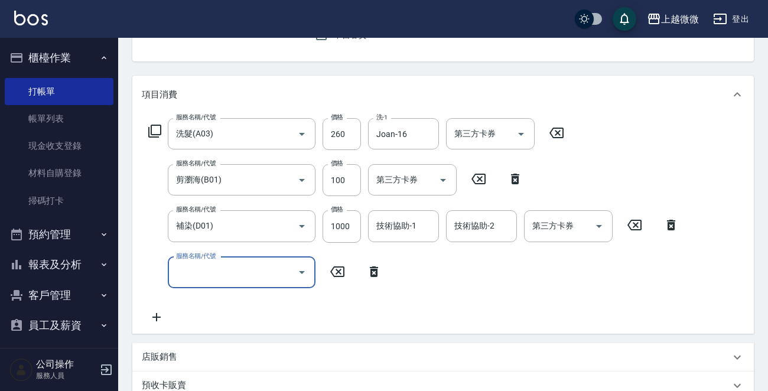
click at [193, 274] on input "服務名稱/代號" at bounding box center [232, 272] width 119 height 21
type input "潤絲(A01)"
click at [403, 227] on div "技術協助-1 技術協助-1" at bounding box center [403, 225] width 71 height 31
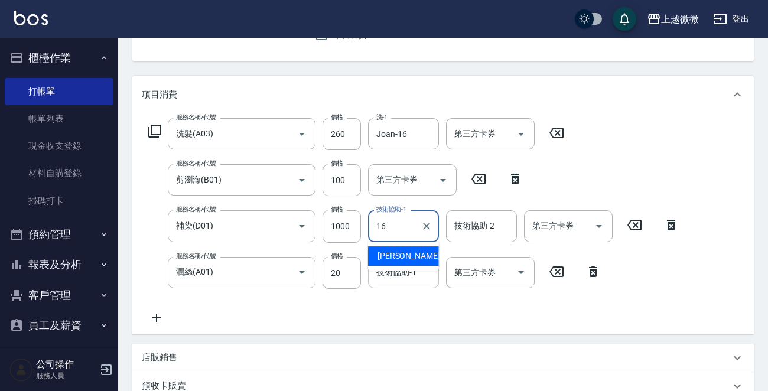
drag, startPoint x: 419, startPoint y: 250, endPoint x: 411, endPoint y: 265, distance: 16.9
click at [419, 250] on div "[PERSON_NAME] -16" at bounding box center [403, 255] width 71 height 19
type input "Joan-16"
click at [411, 266] on input "技術協助-1" at bounding box center [403, 272] width 60 height 21
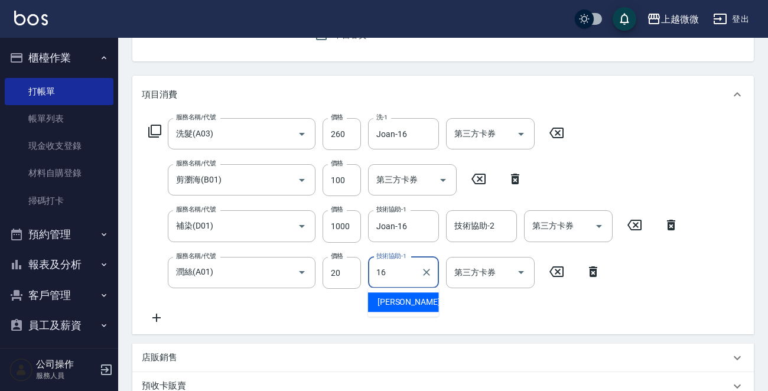
click at [411, 301] on div "[PERSON_NAME] -16" at bounding box center [403, 301] width 71 height 19
type input "Joan-16"
click at [493, 232] on input "技術協助-2" at bounding box center [481, 226] width 60 height 21
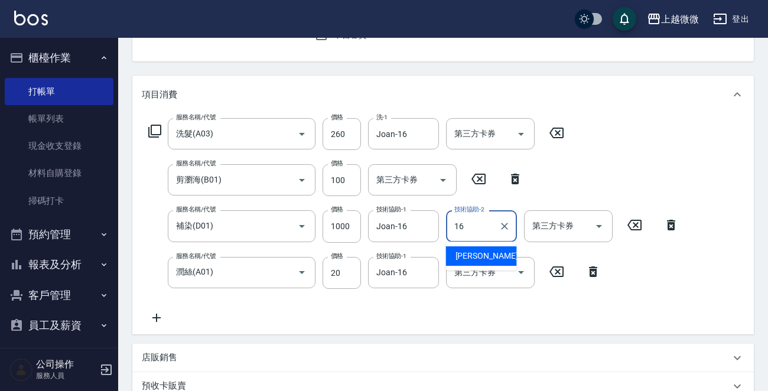
click at [492, 256] on div "[PERSON_NAME] -16" at bounding box center [481, 255] width 71 height 19
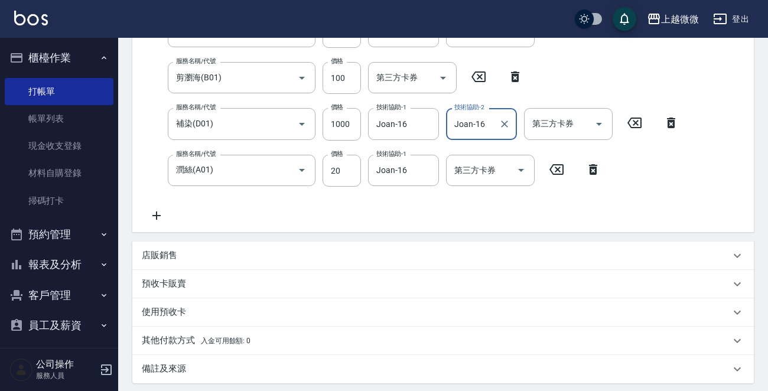
scroll to position [343, 0]
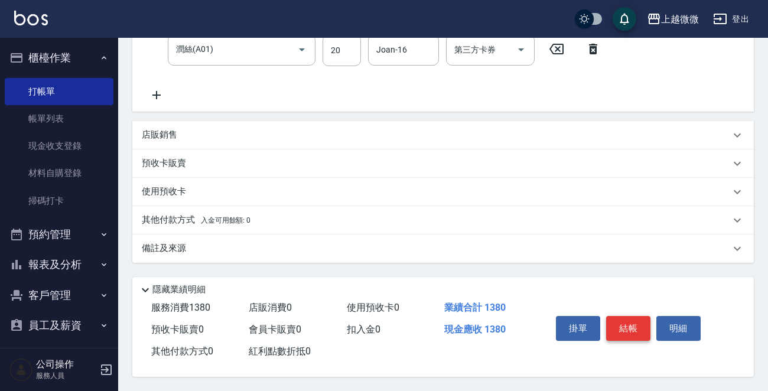
type input "Joan-16"
click at [644, 324] on button "結帳" at bounding box center [628, 328] width 44 height 25
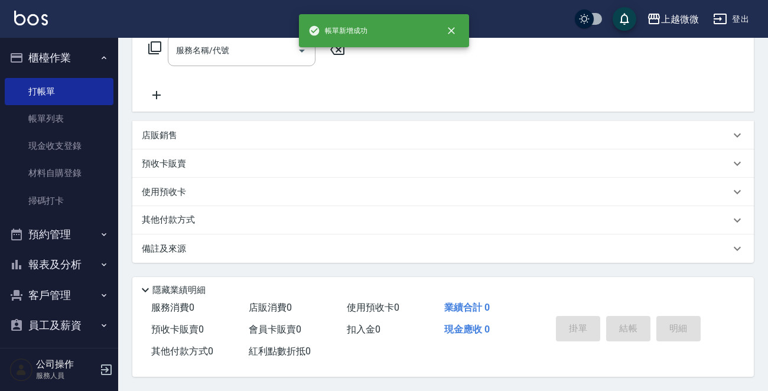
scroll to position [0, 0]
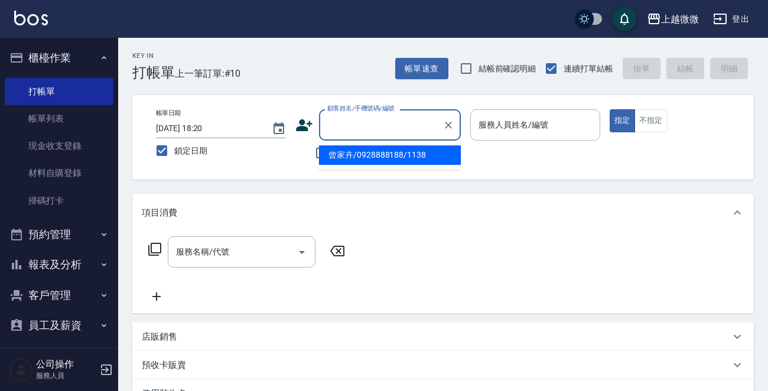
click at [353, 123] on input "顧客姓名/手機號碼/編號" at bounding box center [380, 125] width 113 height 21
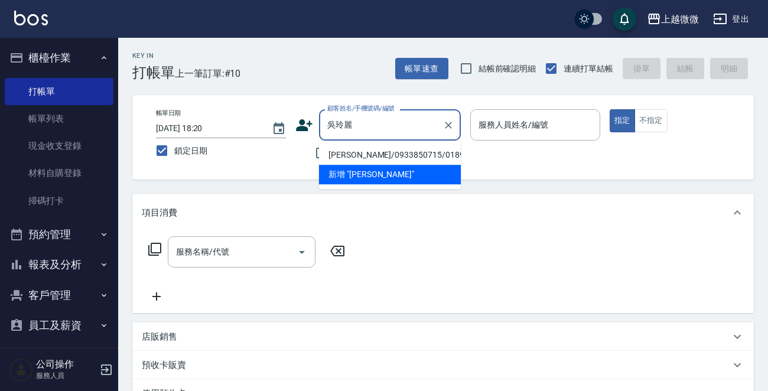
drag, startPoint x: 359, startPoint y: 153, endPoint x: 372, endPoint y: 160, distance: 15.1
click at [359, 153] on li "[PERSON_NAME]/0933850715/0189" at bounding box center [390, 154] width 142 height 19
type input "[PERSON_NAME]/0933850715/0189"
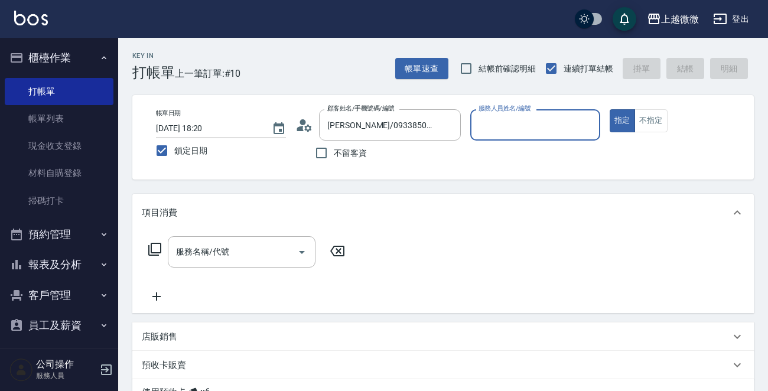
click at [541, 128] on input "服務人員姓名/編號" at bounding box center [535, 125] width 119 height 21
type input "Vivi-6"
drag, startPoint x: 248, startPoint y: 248, endPoint x: 255, endPoint y: 246, distance: 7.2
click at [248, 248] on input "服務名稱/代號" at bounding box center [232, 252] width 119 height 21
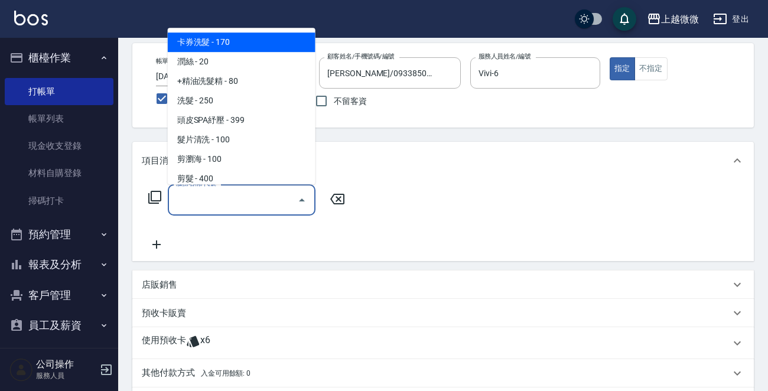
scroll to position [177, 0]
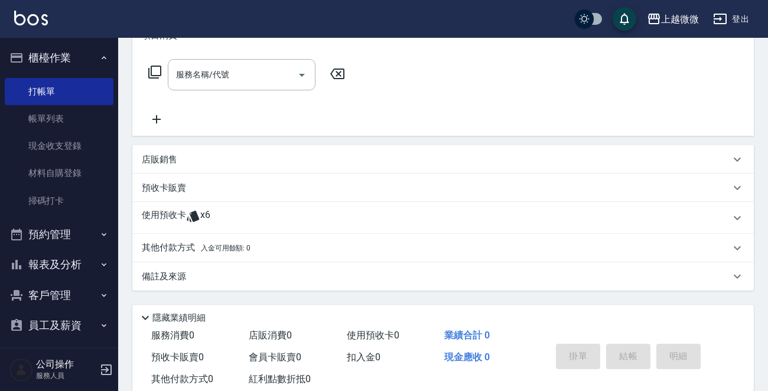
click at [143, 209] on p "使用預收卡" at bounding box center [164, 218] width 44 height 18
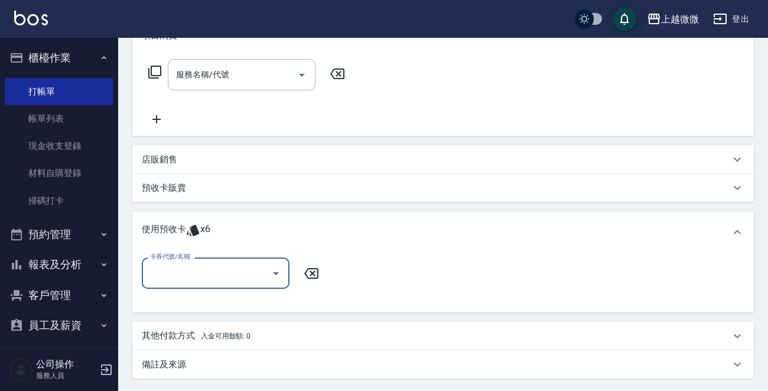
scroll to position [0, 0]
click at [221, 272] on input "卡券代號/名稱" at bounding box center [206, 273] width 119 height 21
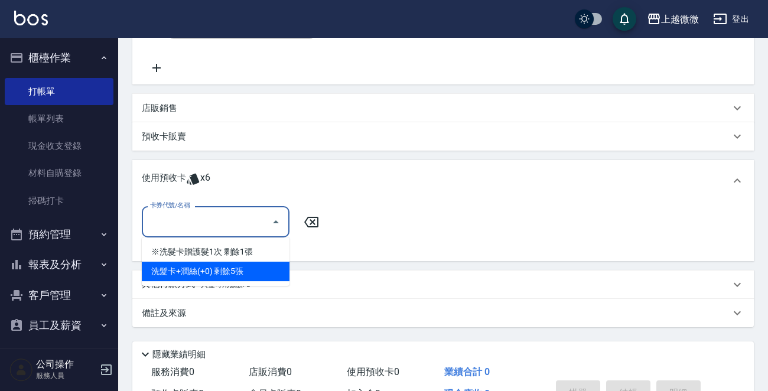
scroll to position [295, 0]
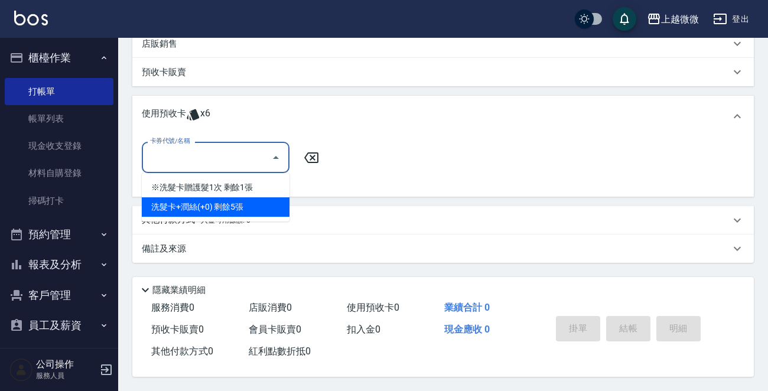
click at [207, 203] on div "洗髮卡+潤絲(+0) 剩餘5張" at bounding box center [216, 206] width 148 height 19
type input "洗髮卡+[PERSON_NAME]絲(+0)"
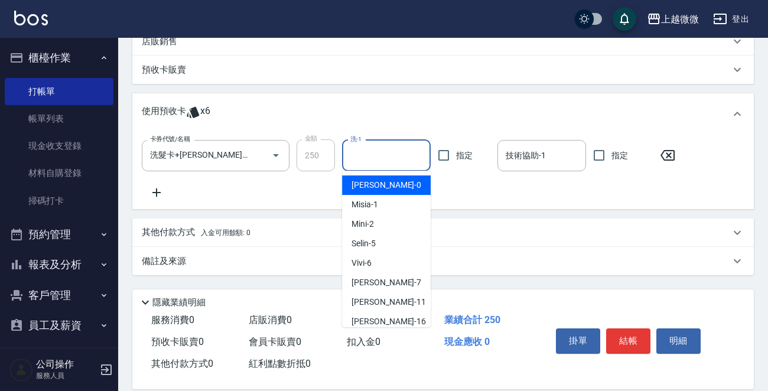
click at [390, 157] on input "洗-1" at bounding box center [386, 155] width 78 height 21
drag, startPoint x: 396, startPoint y: 191, endPoint x: 434, endPoint y: 182, distance: 39.4
click at [396, 190] on div "[PERSON_NAME] -11" at bounding box center [386, 184] width 89 height 19
type input "[PERSON_NAME]-11"
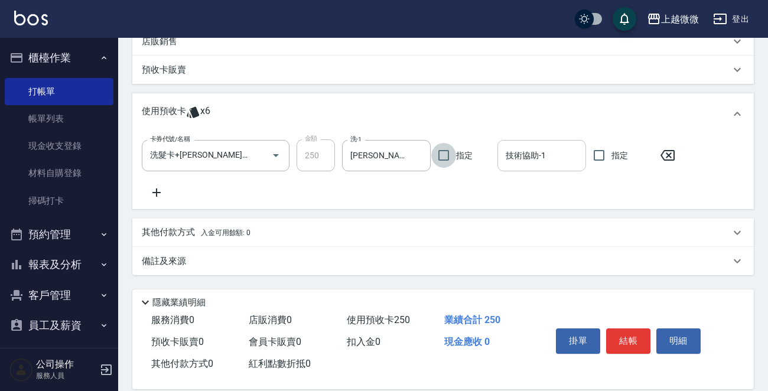
click at [548, 159] on input "技術協助-1" at bounding box center [542, 155] width 78 height 21
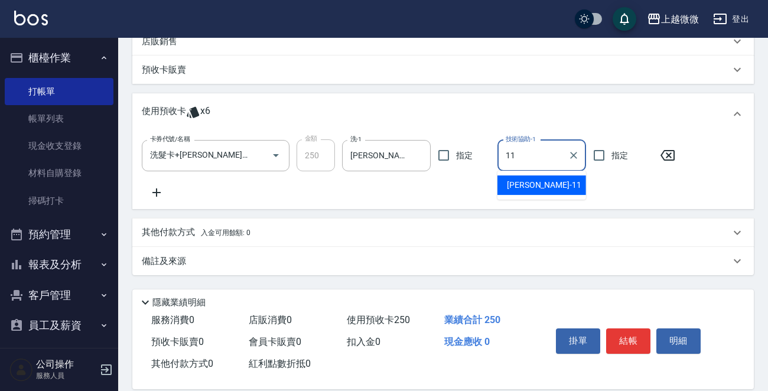
click at [538, 179] on span "[PERSON_NAME] -11" at bounding box center [544, 185] width 74 height 12
type input "[PERSON_NAME]-11"
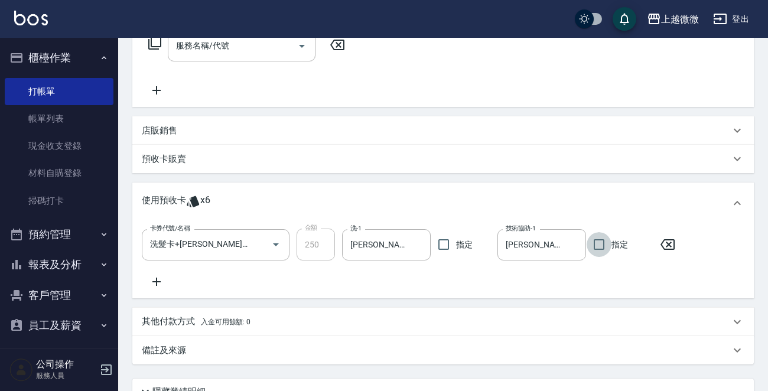
scroll to position [311, 0]
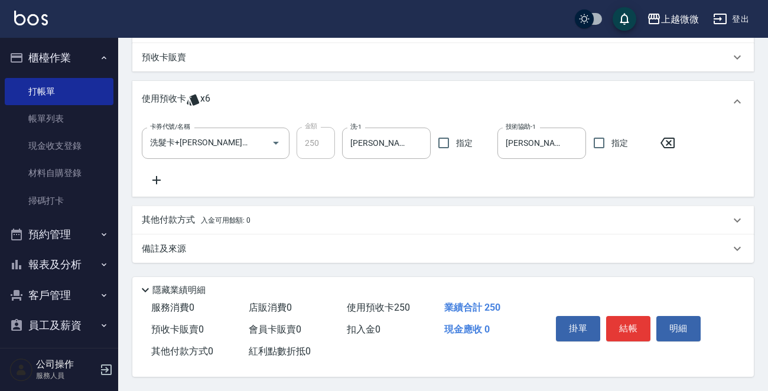
click at [630, 323] on button "結帳" at bounding box center [628, 328] width 44 height 25
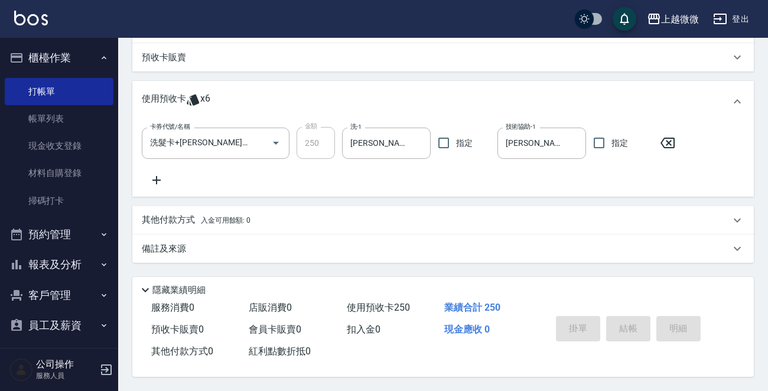
scroll to position [0, 0]
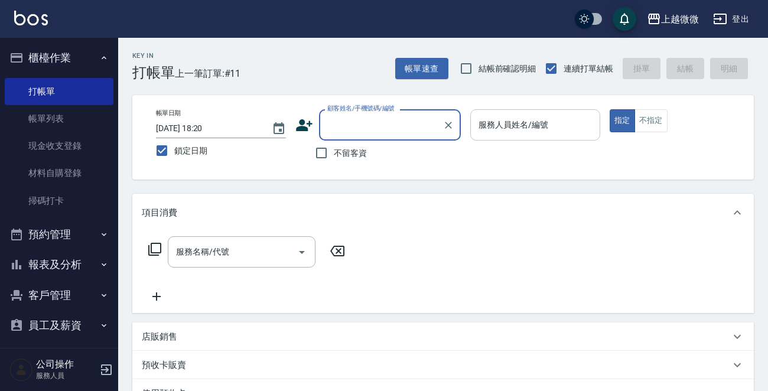
click at [550, 132] on input "服務人員姓名/編號" at bounding box center [535, 125] width 119 height 21
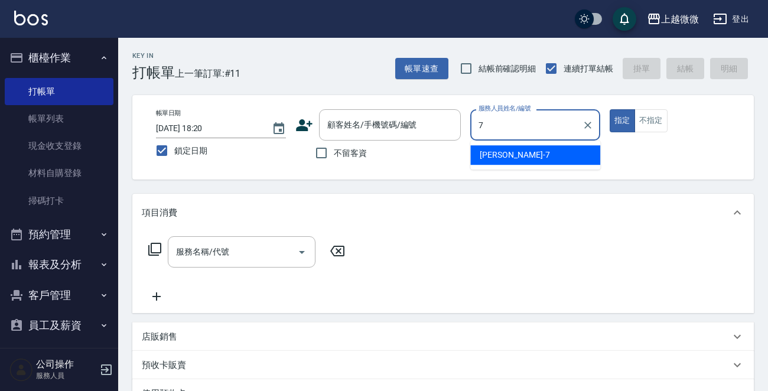
click at [519, 147] on div "[PERSON_NAME] -7" at bounding box center [535, 154] width 130 height 19
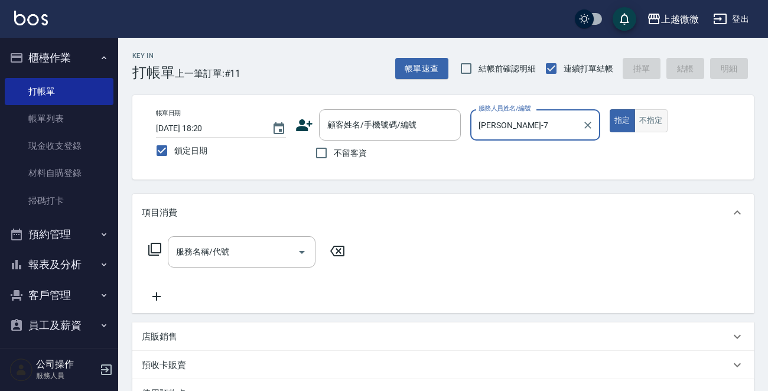
type input "[PERSON_NAME]-7"
click at [656, 123] on button "不指定" at bounding box center [651, 120] width 33 height 23
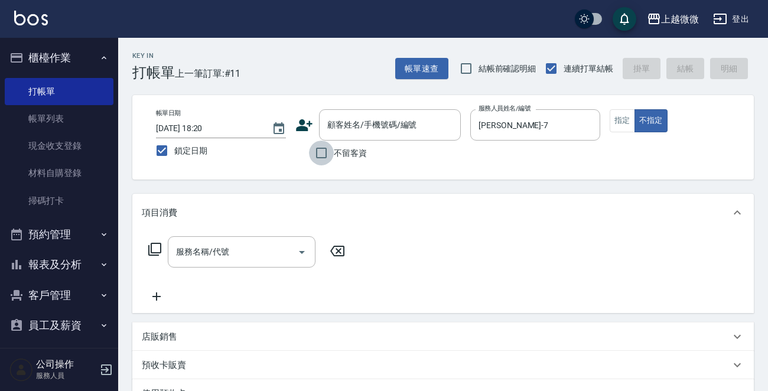
click at [315, 156] on input "不留客資" at bounding box center [321, 153] width 25 height 25
checkbox input "true"
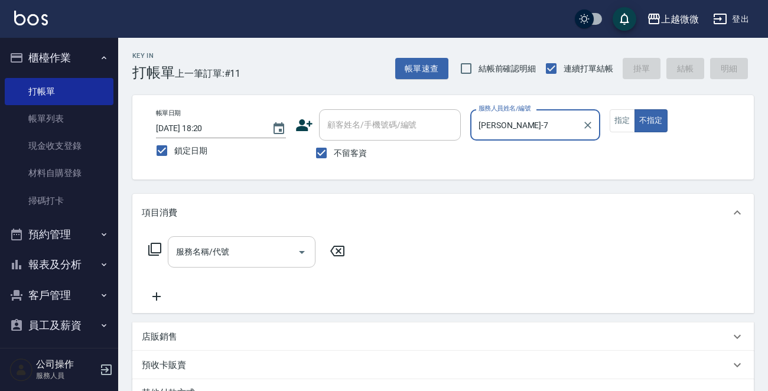
click at [250, 258] on input "服務名稱/代號" at bounding box center [232, 252] width 119 height 21
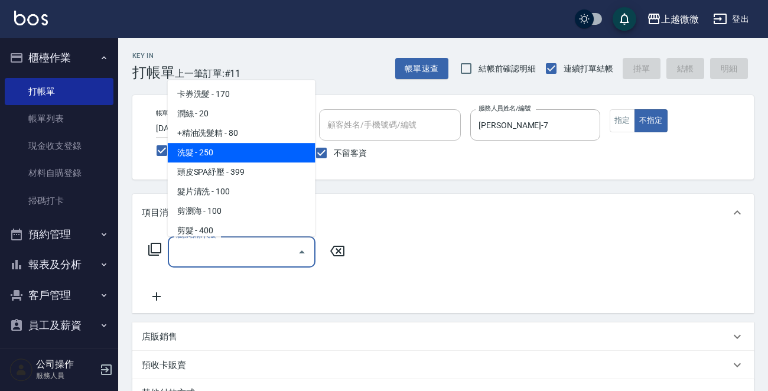
click at [238, 149] on span "洗髮 - 250" at bounding box center [242, 152] width 148 height 19
type input "洗髮(A03)"
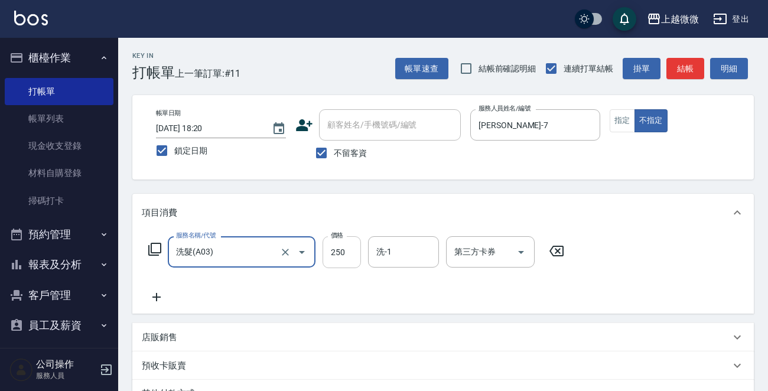
drag, startPoint x: 341, startPoint y: 257, endPoint x: 354, endPoint y: 265, distance: 15.4
click at [343, 257] on input "250" at bounding box center [342, 252] width 38 height 32
type input "300"
click at [408, 255] on input "洗-1" at bounding box center [403, 252] width 60 height 21
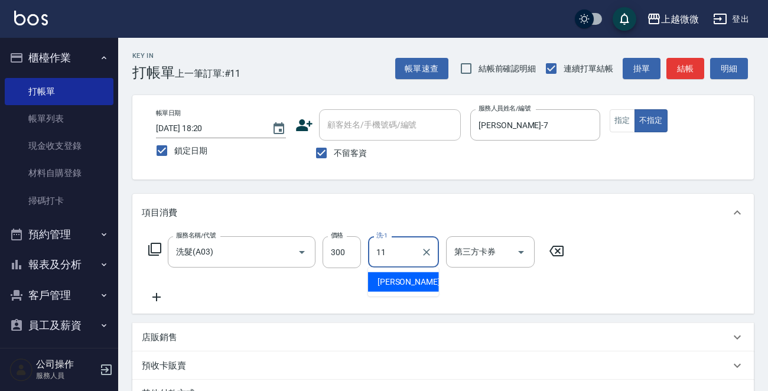
click at [381, 281] on span "[PERSON_NAME] -11" at bounding box center [415, 282] width 74 height 12
type input "[PERSON_NAME]-11"
click at [160, 295] on icon at bounding box center [157, 297] width 30 height 14
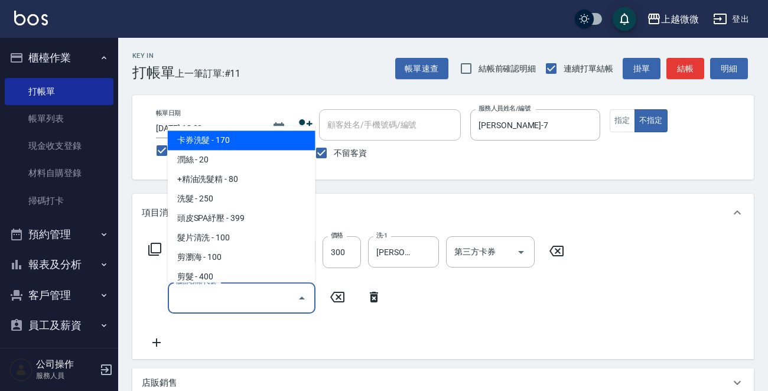
click at [201, 296] on input "服務名稱/代號" at bounding box center [232, 298] width 119 height 21
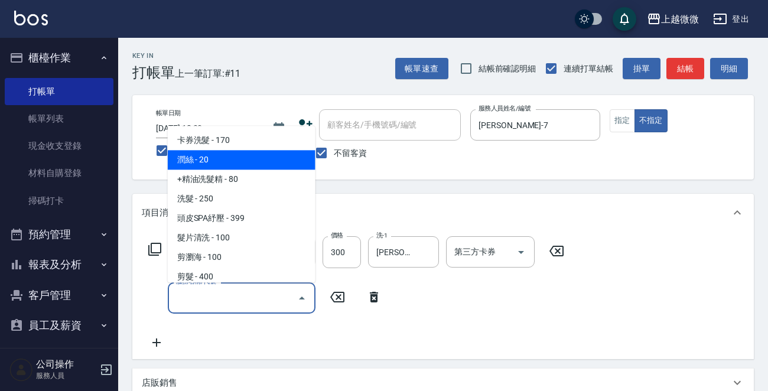
click at [222, 164] on span "潤絲 - 20" at bounding box center [242, 160] width 148 height 19
type input "潤絲(A01)"
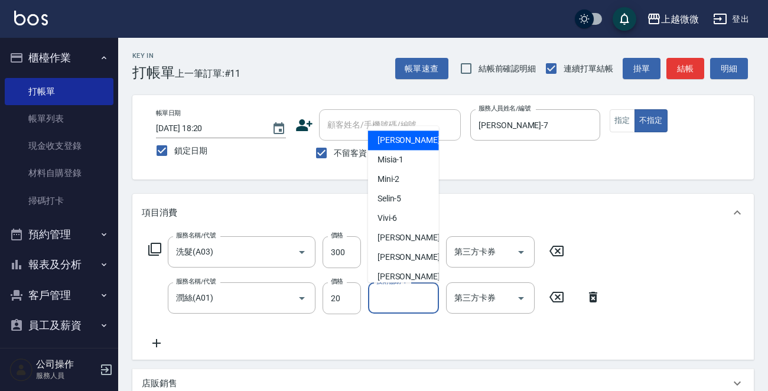
click at [400, 289] on div "技術協助-1 技術協助-1" at bounding box center [403, 297] width 71 height 31
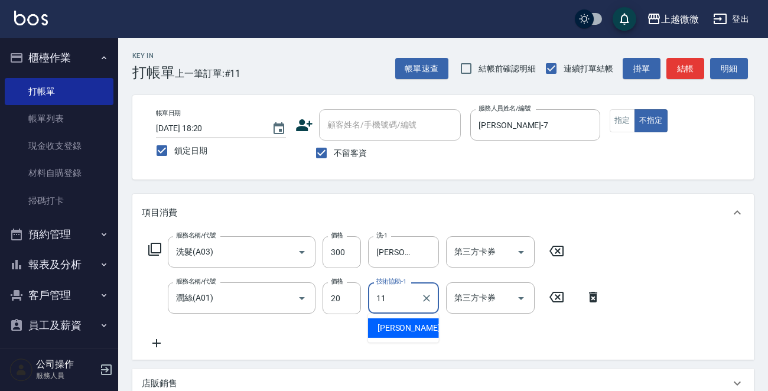
click at [404, 328] on span "[PERSON_NAME] -11" at bounding box center [415, 328] width 74 height 12
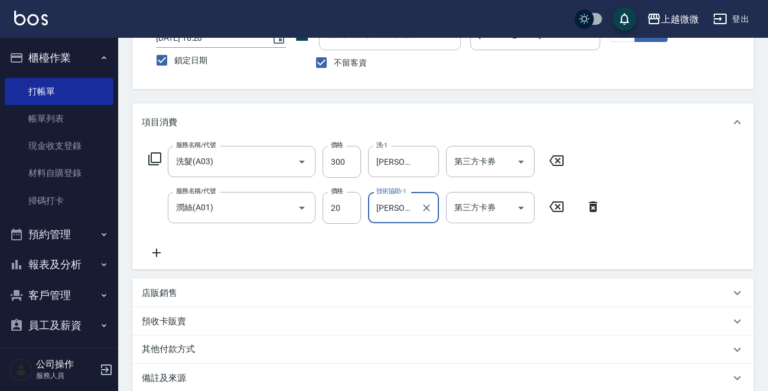
scroll to position [223, 0]
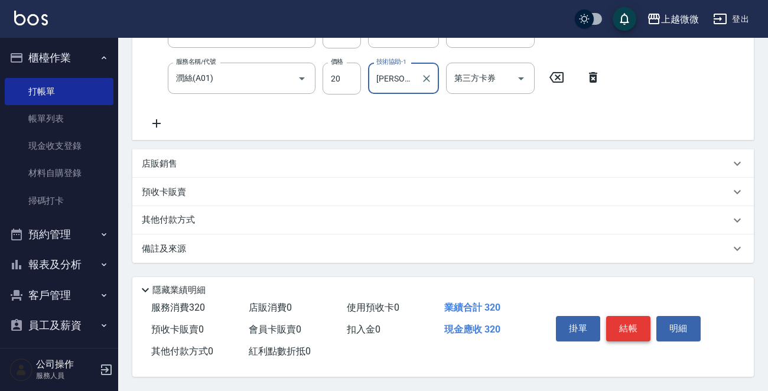
type input "[PERSON_NAME]-11"
click at [627, 324] on button "結帳" at bounding box center [628, 328] width 44 height 25
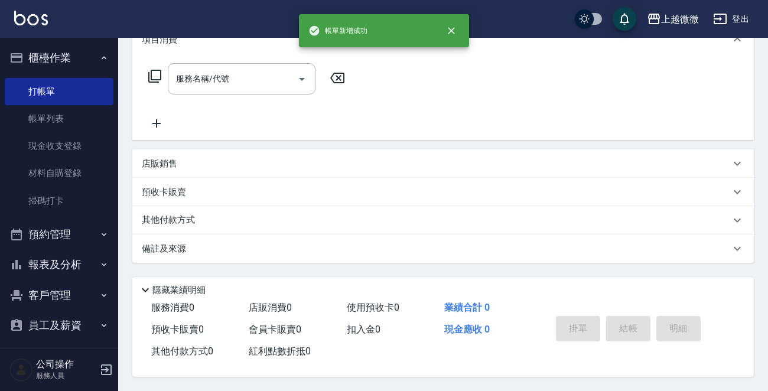
scroll to position [0, 0]
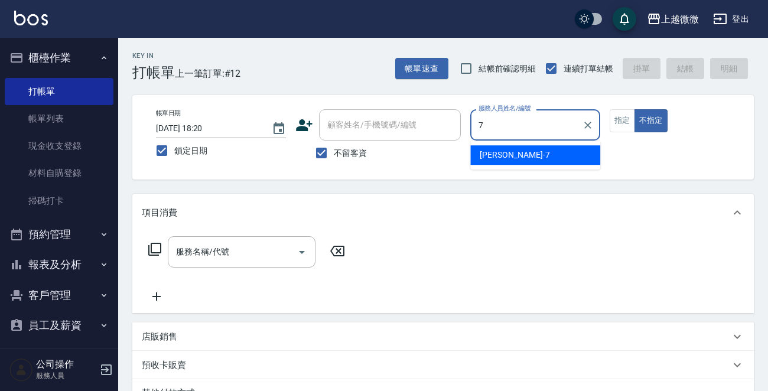
click at [519, 151] on div "[PERSON_NAME] -7" at bounding box center [535, 154] width 130 height 19
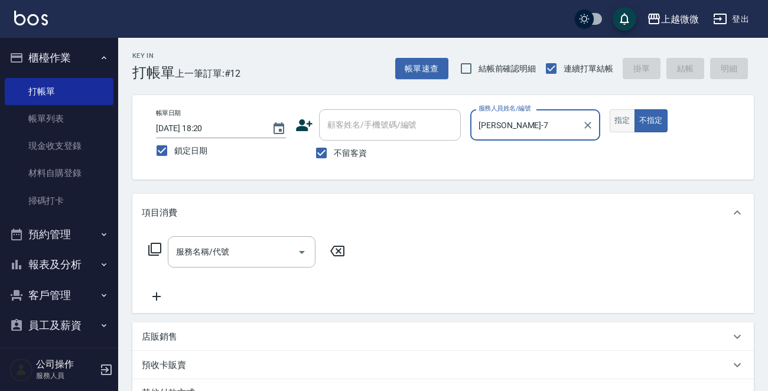
type input "[PERSON_NAME]-7"
click at [624, 125] on button "指定" at bounding box center [622, 120] width 25 height 23
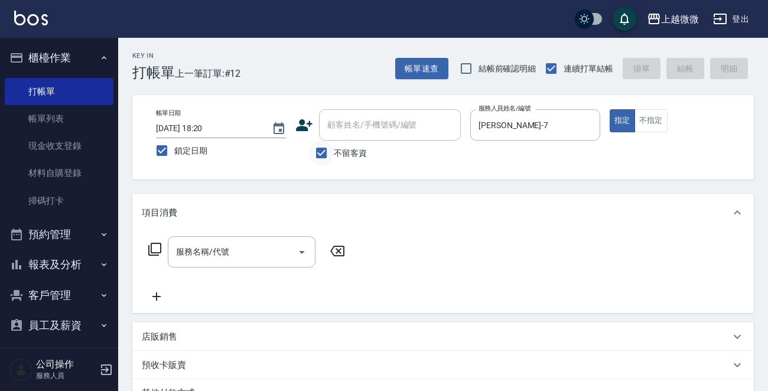
click at [324, 152] on input "不留客資" at bounding box center [321, 153] width 25 height 25
checkbox input "false"
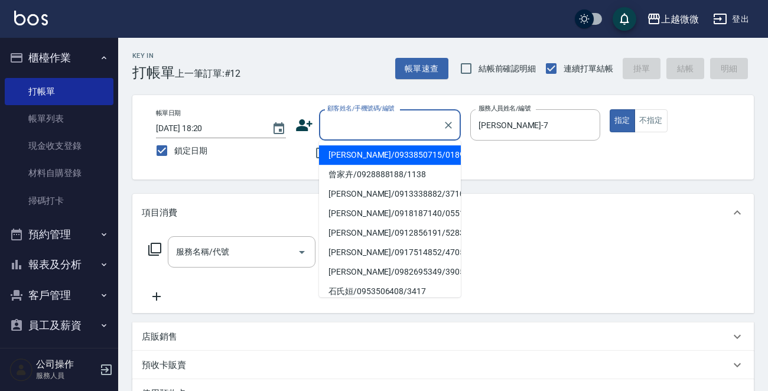
click at [371, 126] on input "顧客姓名/手機號碼/編號" at bounding box center [380, 125] width 113 height 21
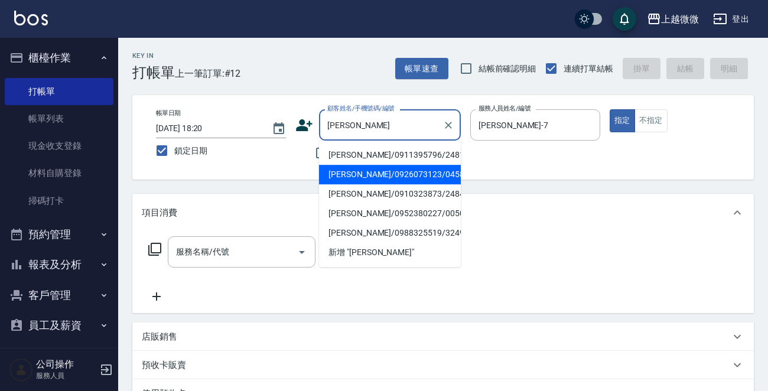
click at [373, 171] on li "[PERSON_NAME]/0926073123/0458" at bounding box center [390, 174] width 142 height 19
type input "[PERSON_NAME]/0926073123/0458"
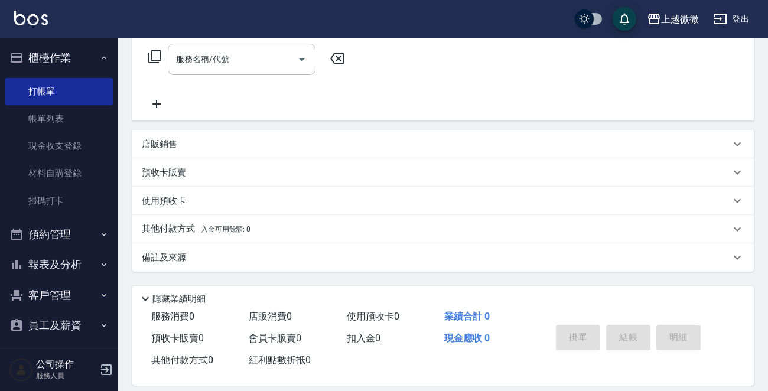
scroll to position [204, 0]
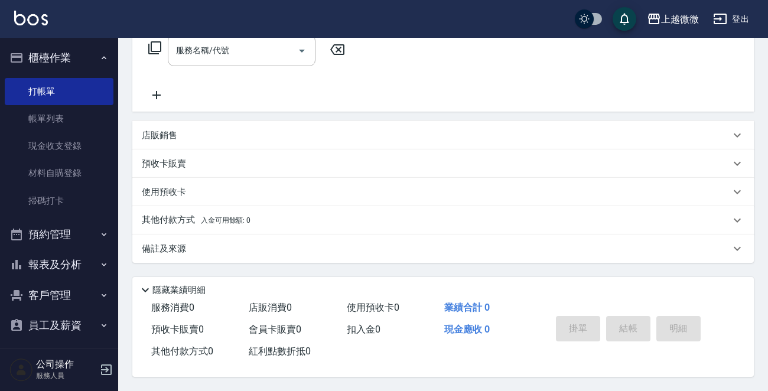
click at [183, 251] on p "備註及來源" at bounding box center [164, 249] width 44 height 12
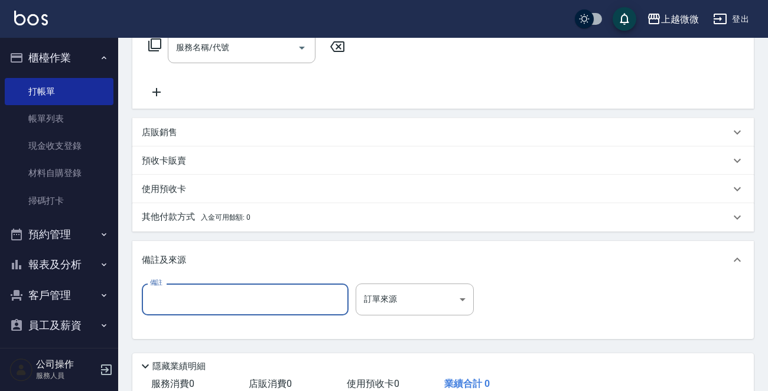
click at [186, 292] on input "備註" at bounding box center [245, 300] width 207 height 32
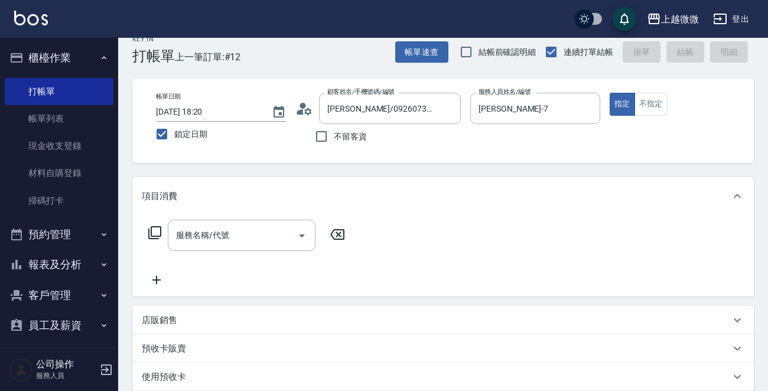
scroll to position [0, 0]
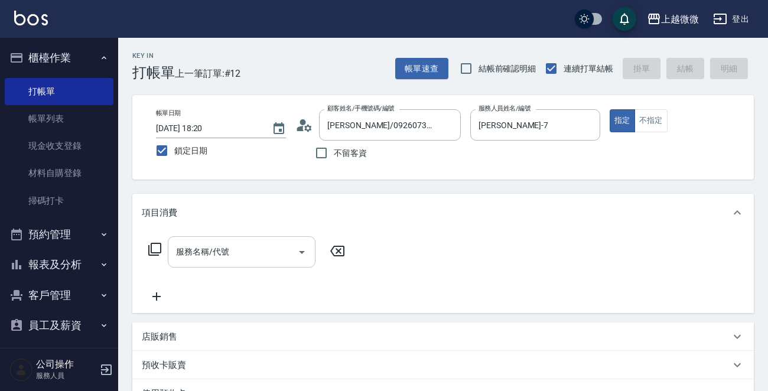
type input "老公"
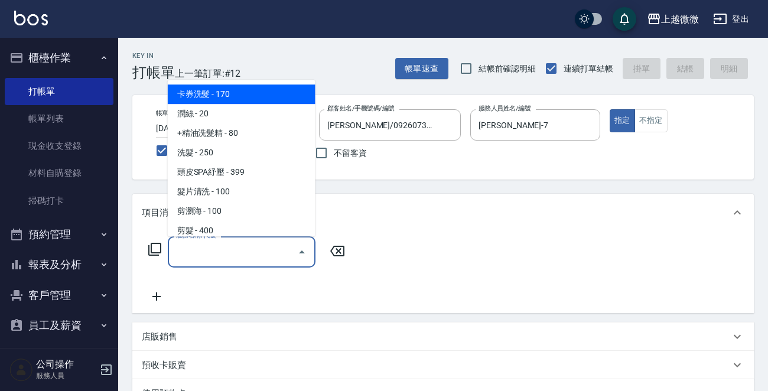
click at [195, 249] on div "服務名稱/代號 服務名稱/代號" at bounding box center [242, 251] width 148 height 31
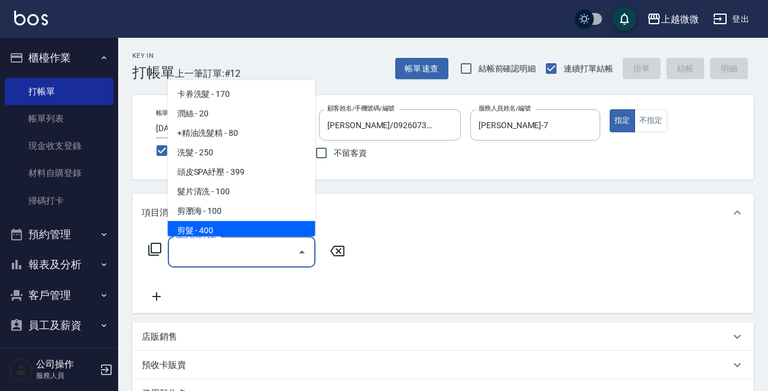
click at [210, 227] on span "剪髮 - 400" at bounding box center [242, 230] width 148 height 19
type input "剪髮(B02)"
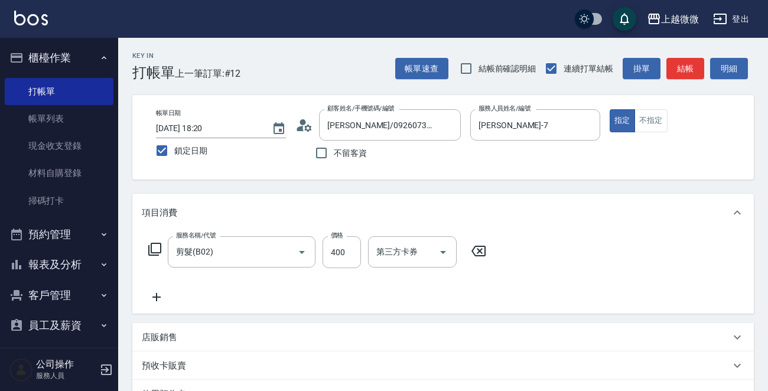
click at [162, 296] on icon at bounding box center [157, 297] width 30 height 14
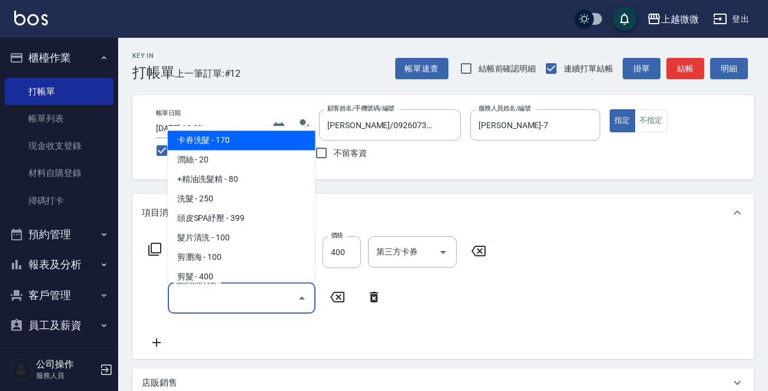
click at [207, 295] on input "服務名稱/代號" at bounding box center [232, 298] width 119 height 21
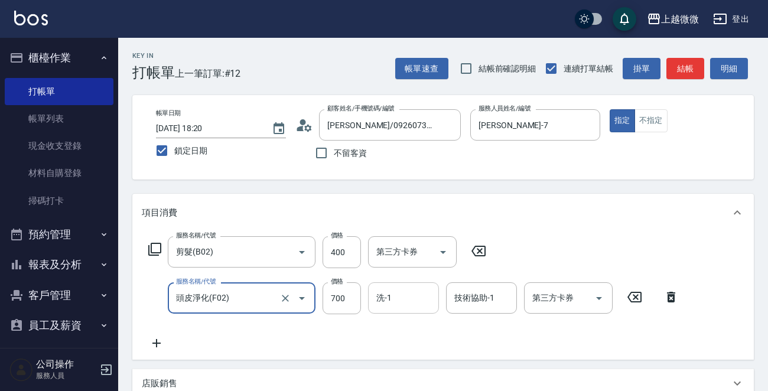
type input "頭皮淨化(F02)"
click at [401, 289] on input "洗-1" at bounding box center [403, 298] width 60 height 21
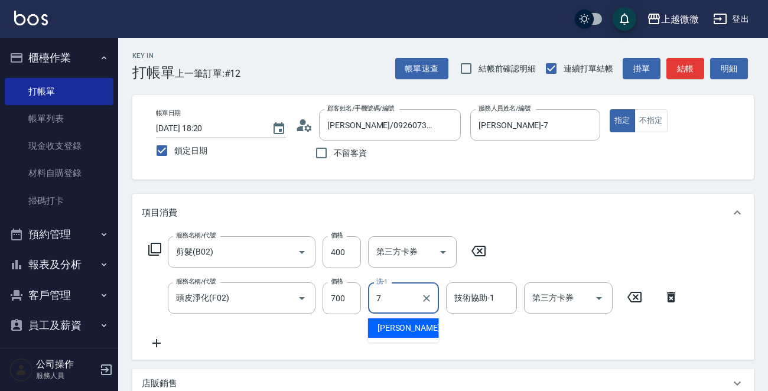
click at [406, 325] on div "[PERSON_NAME] -7" at bounding box center [403, 327] width 71 height 19
type input "[PERSON_NAME]-7"
click at [477, 295] on div "技術協助-1 技術協助-1" at bounding box center [481, 297] width 71 height 31
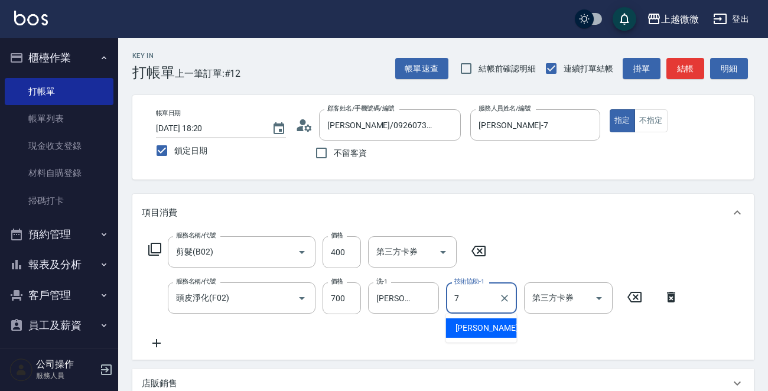
click at [476, 326] on span "[PERSON_NAME] -7" at bounding box center [491, 328] width 70 height 12
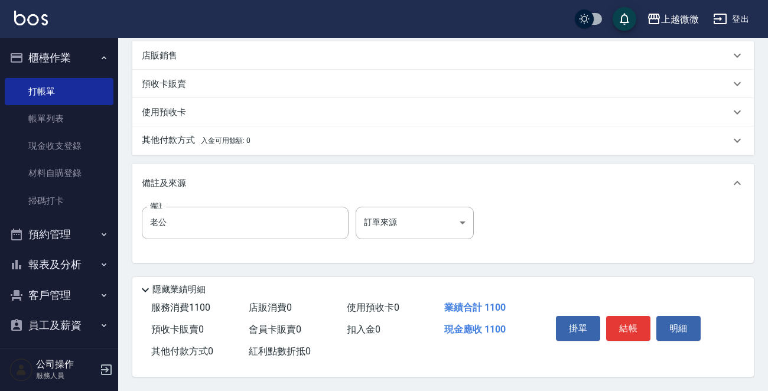
scroll to position [330, 0]
type input "[PERSON_NAME]-7"
click at [623, 324] on button "結帳" at bounding box center [628, 328] width 44 height 25
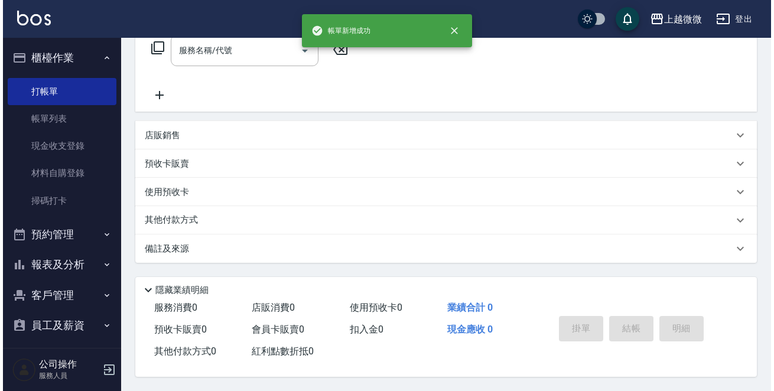
scroll to position [0, 0]
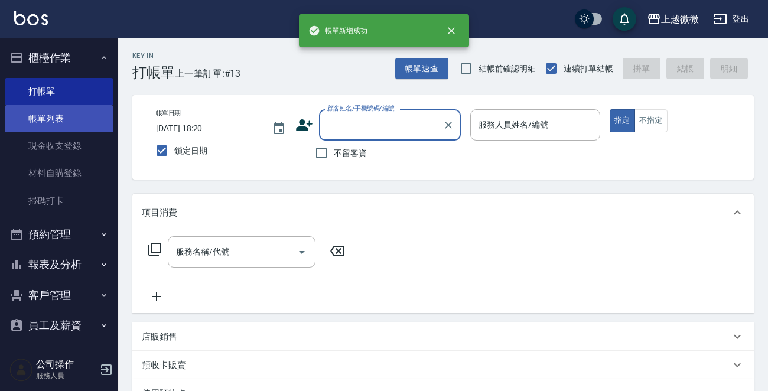
click at [63, 120] on link "帳單列表" at bounding box center [59, 118] width 109 height 27
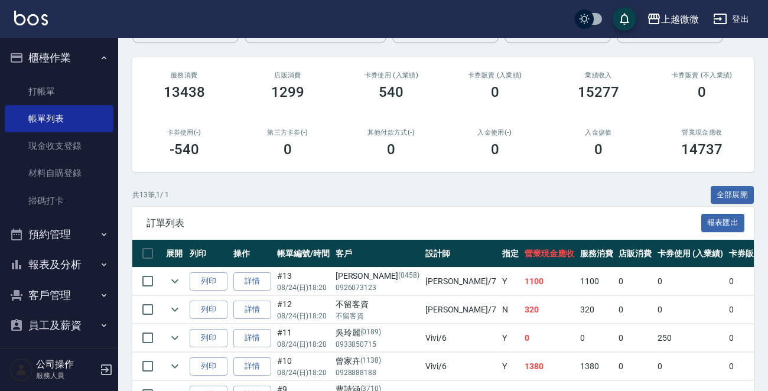
scroll to position [177, 0]
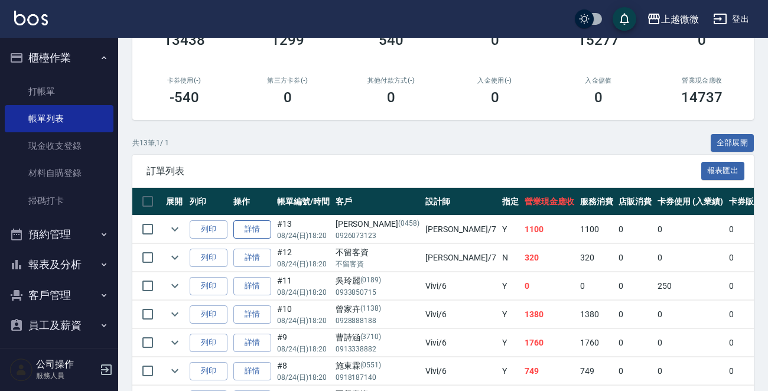
click at [250, 223] on link "詳情" at bounding box center [252, 229] width 38 height 18
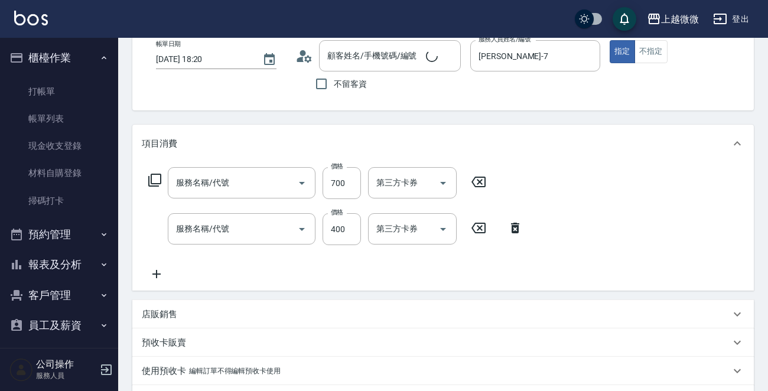
type input "[DATE] 18:20"
type input "[PERSON_NAME]-7"
type input "老公"
type input "[PERSON_NAME]/0926073123/0458"
type input "頭皮淨化(F02)"
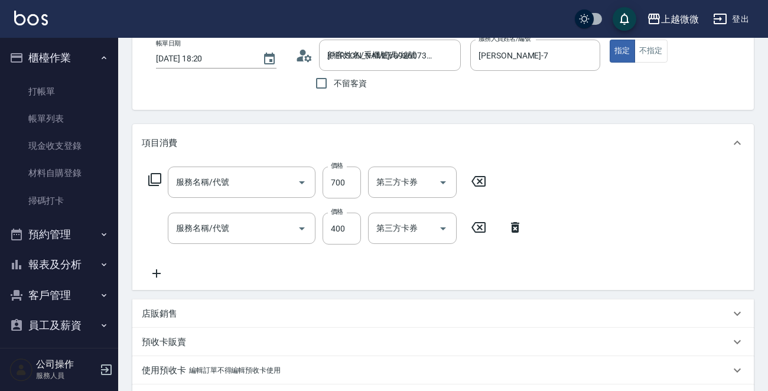
type input "剪髮(B02)"
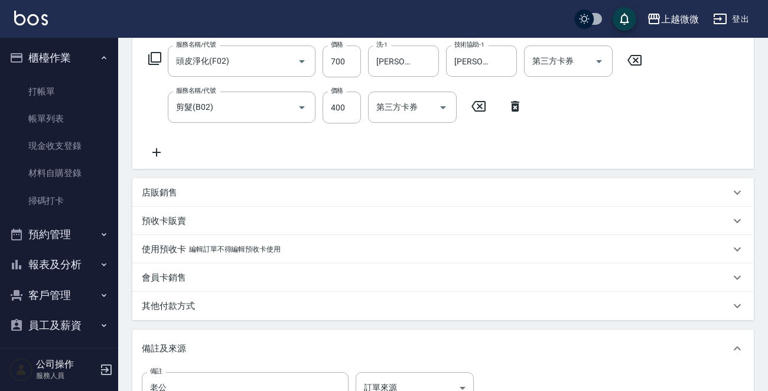
scroll to position [57, 0]
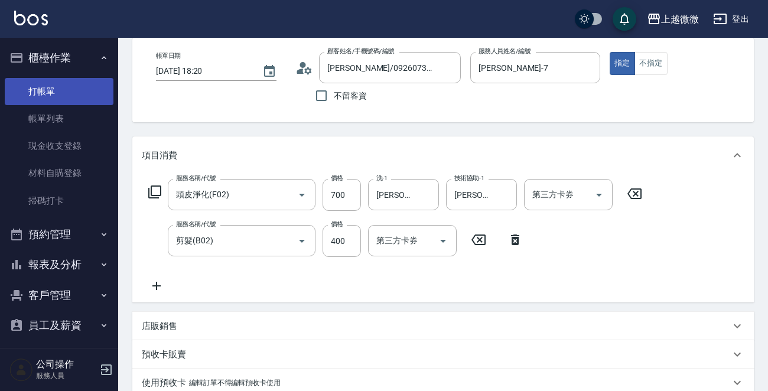
click at [86, 92] on link "打帳單" at bounding box center [59, 91] width 109 height 27
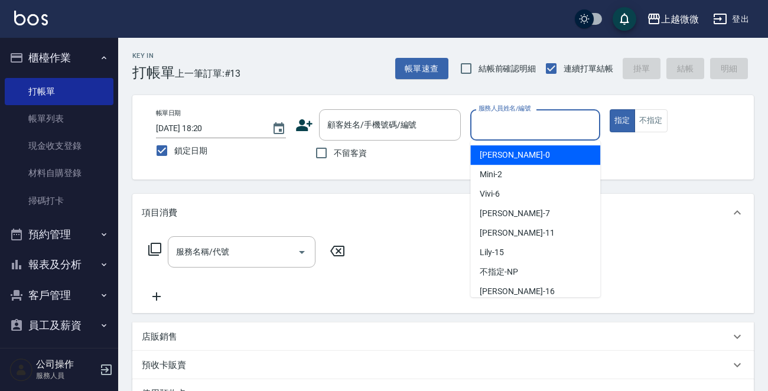
click at [539, 126] on input "服務人員姓名/編號" at bounding box center [535, 125] width 119 height 21
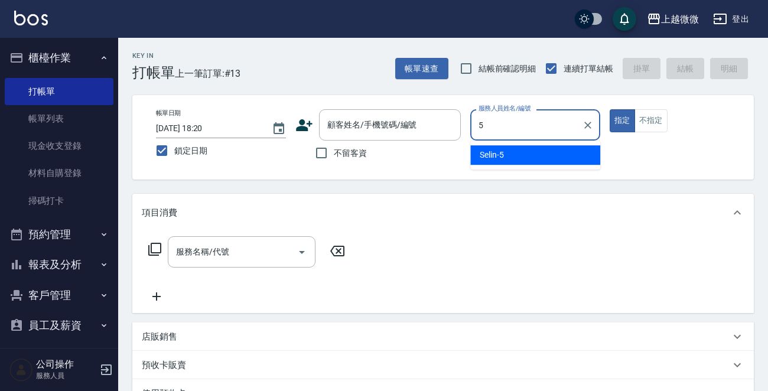
click at [529, 149] on div "Selin -5" at bounding box center [535, 154] width 130 height 19
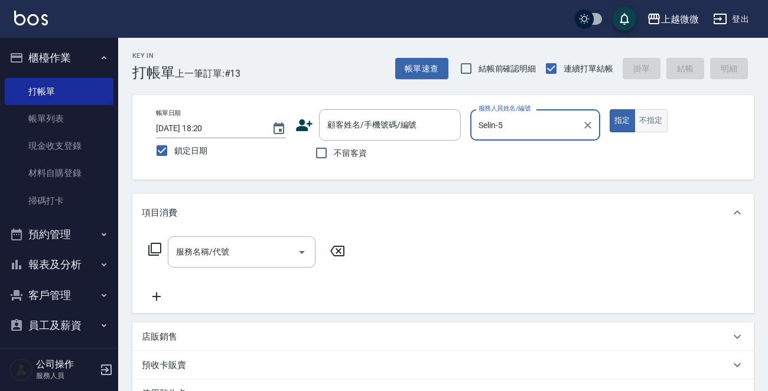
type input "Selin-5"
click at [653, 116] on button "不指定" at bounding box center [651, 120] width 33 height 23
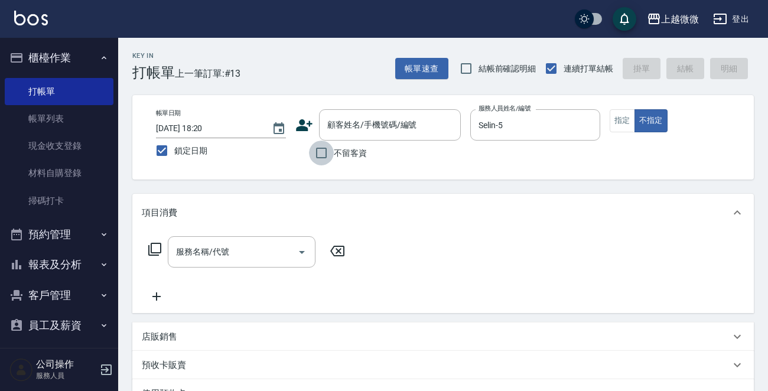
click at [321, 147] on input "不留客資" at bounding box center [321, 153] width 25 height 25
checkbox input "true"
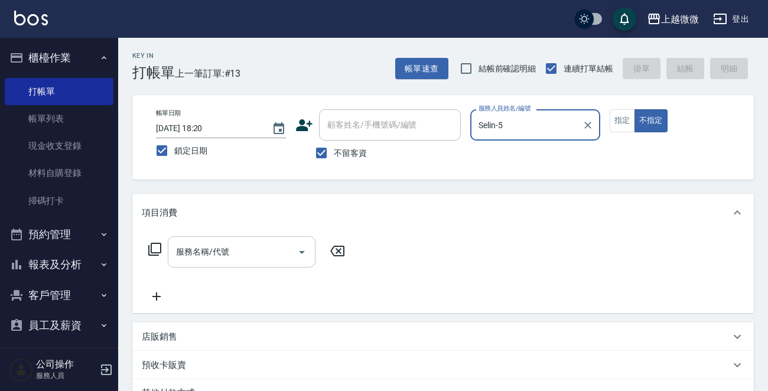
click at [256, 252] on input "服務名稱/代號" at bounding box center [232, 252] width 119 height 21
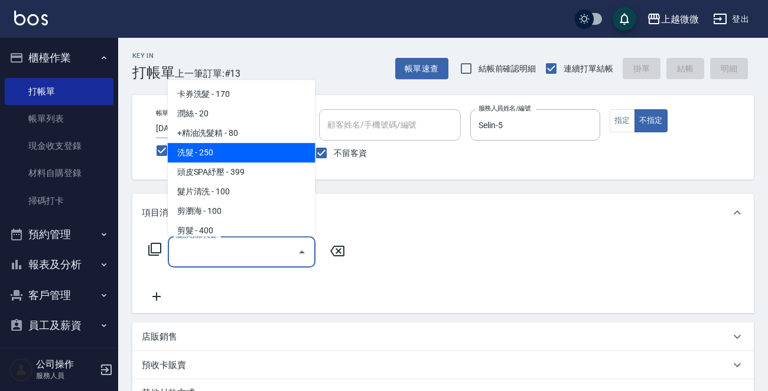
click at [239, 152] on span "洗髮 - 250" at bounding box center [242, 152] width 148 height 19
type input "洗髮(A03)"
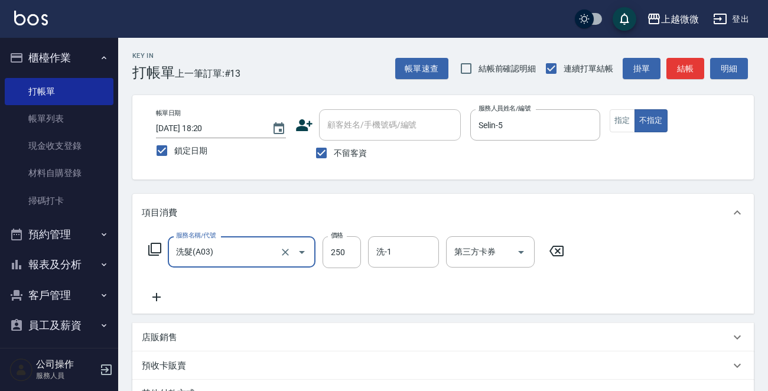
click at [151, 298] on icon at bounding box center [157, 297] width 30 height 14
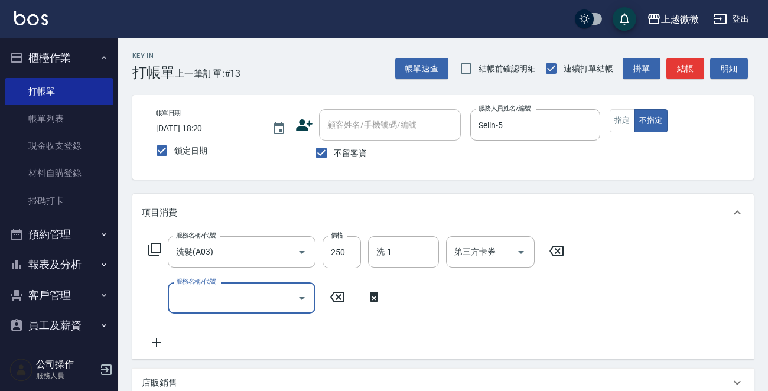
click at [214, 302] on input "服務名稱/代號" at bounding box center [232, 298] width 119 height 21
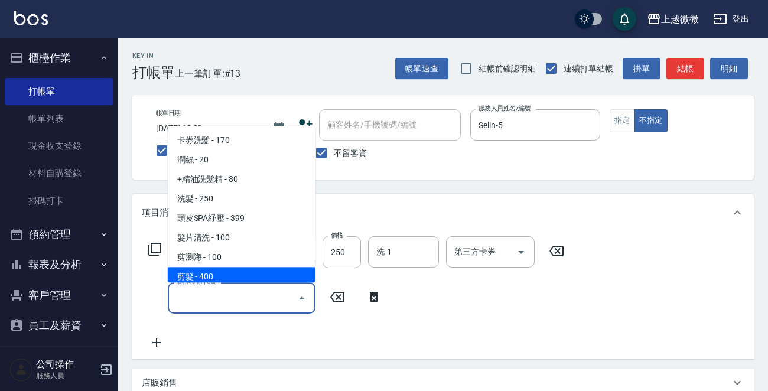
click at [214, 279] on span "剪髮 - 400" at bounding box center [242, 277] width 148 height 19
type input "剪髮(B02)"
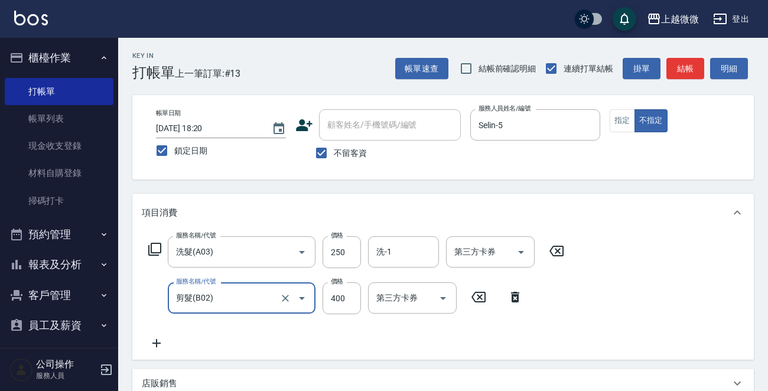
click at [160, 346] on icon at bounding box center [157, 343] width 30 height 14
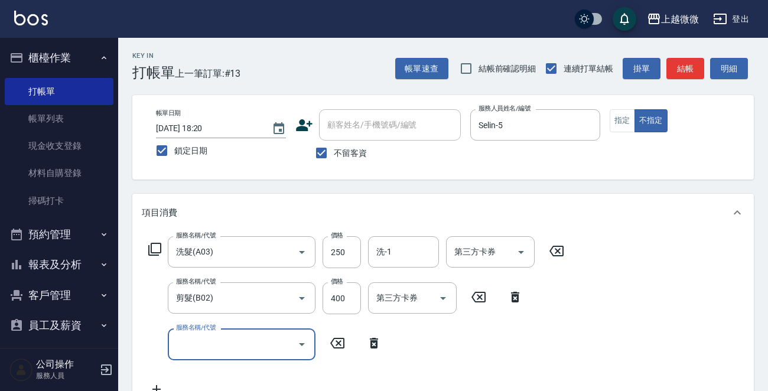
click at [217, 347] on input "服務名稱/代號" at bounding box center [232, 344] width 119 height 21
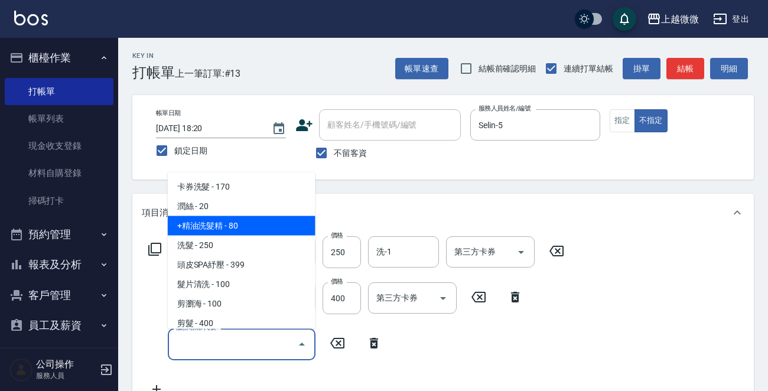
click at [252, 232] on span "+精油洗髮精 - 80" at bounding box center [242, 225] width 148 height 19
type input "+精油洗髮精(A02)"
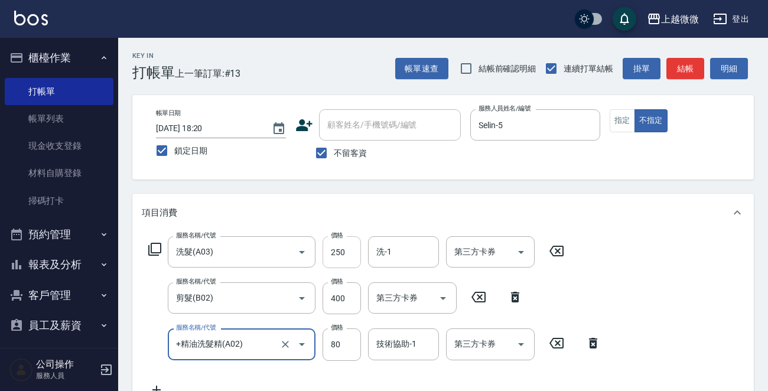
click at [351, 253] on input "250" at bounding box center [342, 252] width 38 height 32
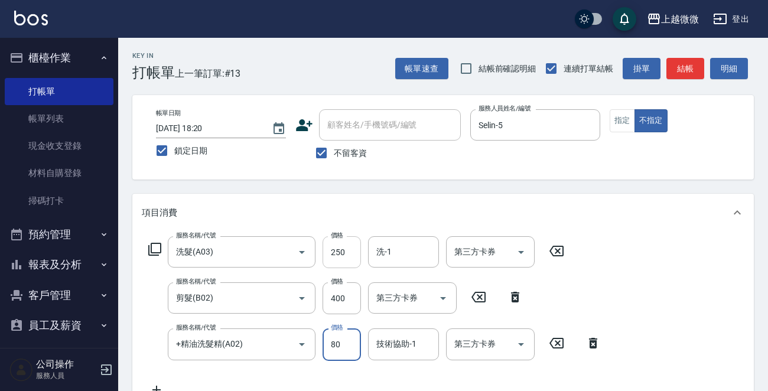
click at [353, 254] on input "250" at bounding box center [342, 252] width 38 height 32
type input "300"
click at [398, 254] on input "洗-1" at bounding box center [403, 252] width 60 height 21
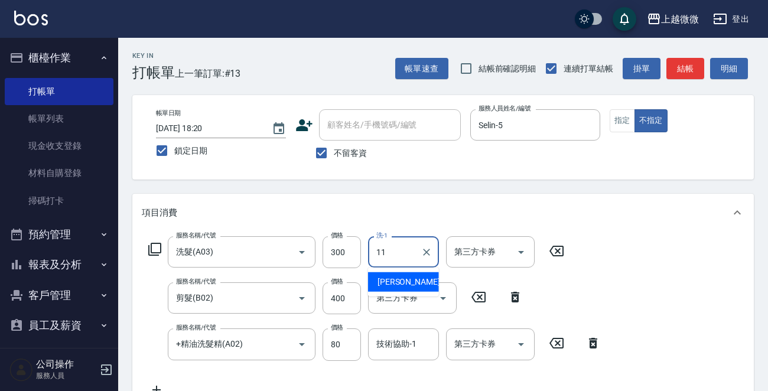
click at [394, 281] on span "[PERSON_NAME] -11" at bounding box center [415, 282] width 74 height 12
type input "[PERSON_NAME]-11"
click at [407, 349] on div "技術協助-1 技術協助-1" at bounding box center [403, 343] width 71 height 31
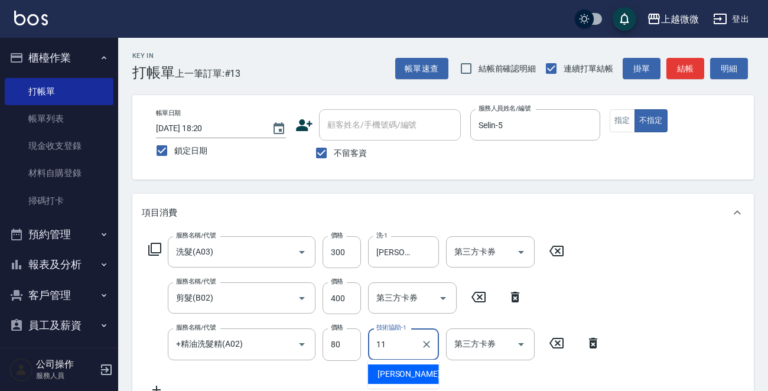
click at [406, 371] on span "[PERSON_NAME] -11" at bounding box center [415, 374] width 74 height 12
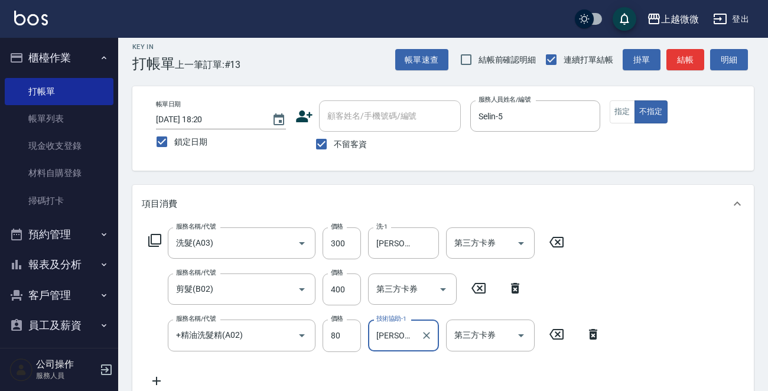
scroll to position [269, 0]
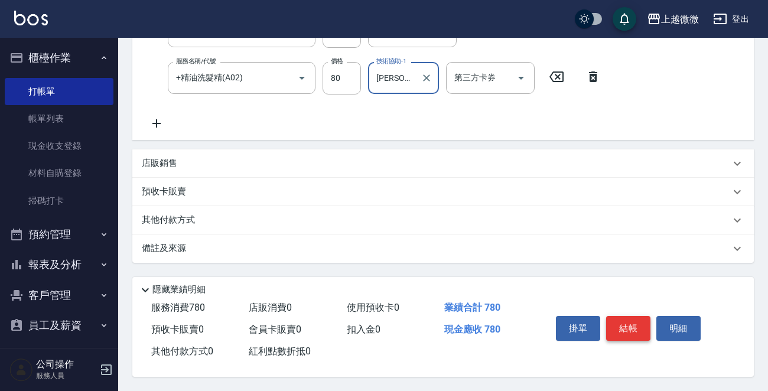
type input "[PERSON_NAME]-11"
click at [619, 321] on button "結帳" at bounding box center [628, 328] width 44 height 25
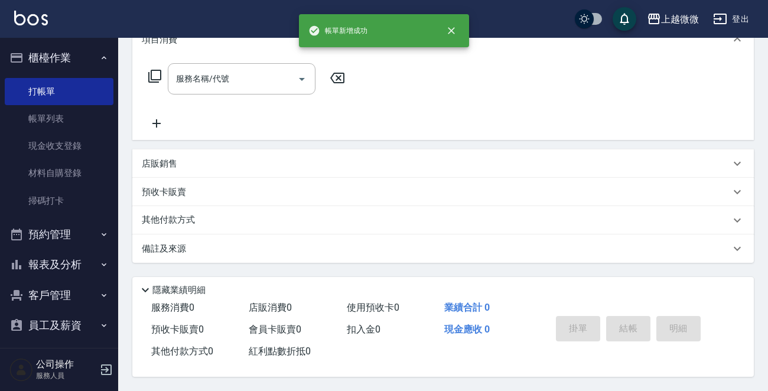
scroll to position [0, 0]
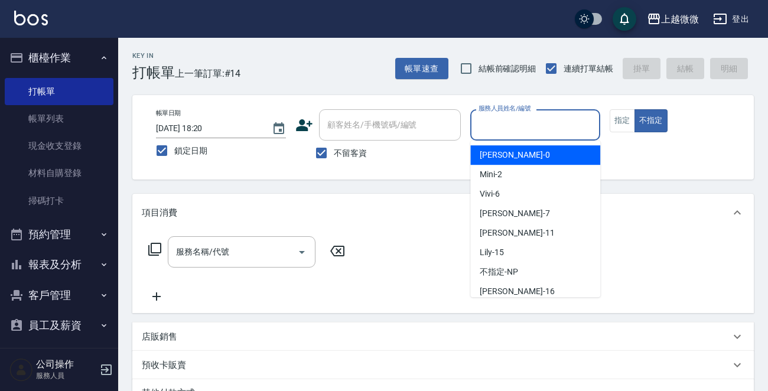
click at [553, 135] on input "服務人員姓名/編號" at bounding box center [535, 125] width 119 height 21
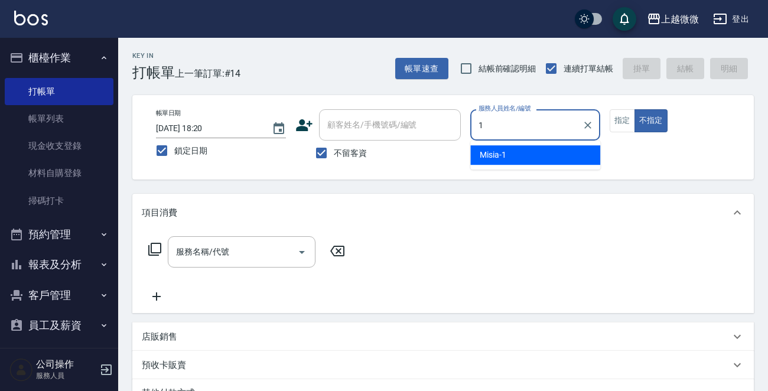
click at [515, 153] on div "Misia -1" at bounding box center [535, 154] width 130 height 19
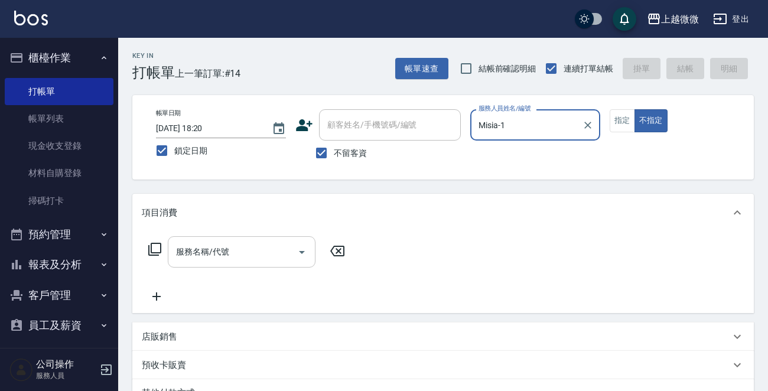
click at [213, 240] on div "服務名稱/代號" at bounding box center [242, 251] width 148 height 31
type input "Misia-1"
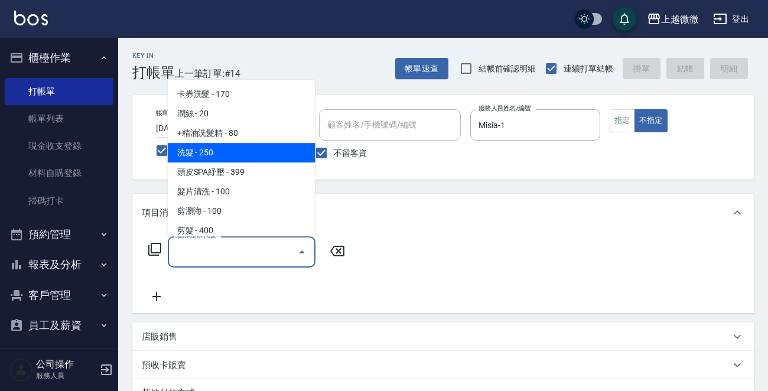
click at [223, 148] on span "洗髮 - 250" at bounding box center [242, 152] width 148 height 19
type input "洗髮(A03)"
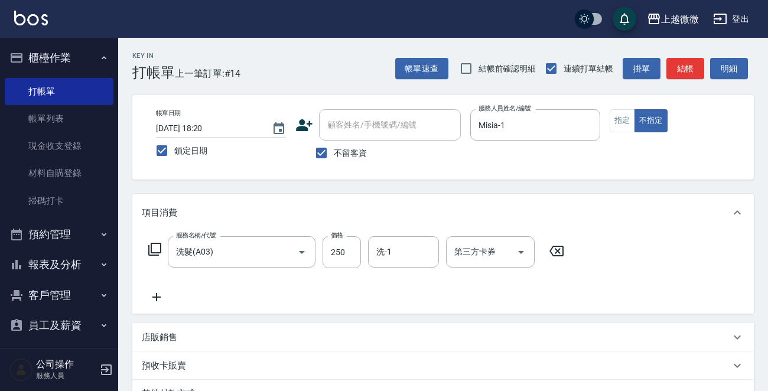
click at [153, 295] on icon at bounding box center [157, 297] width 30 height 14
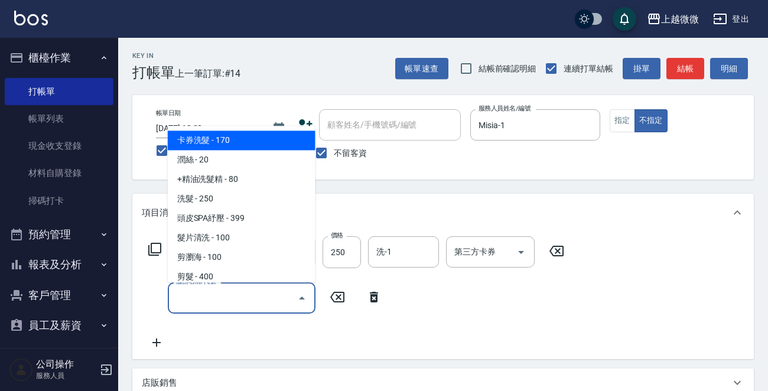
click at [209, 305] on input "服務名稱/代號" at bounding box center [232, 298] width 119 height 21
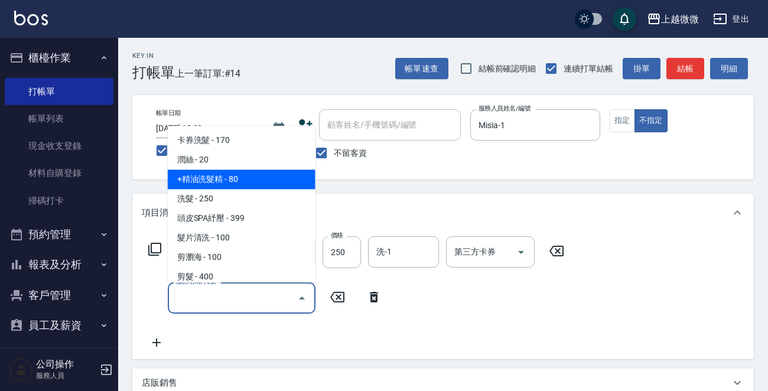
click at [241, 176] on span "+精油洗髮精 - 80" at bounding box center [242, 179] width 148 height 19
type input "+精油洗髮精(A02)"
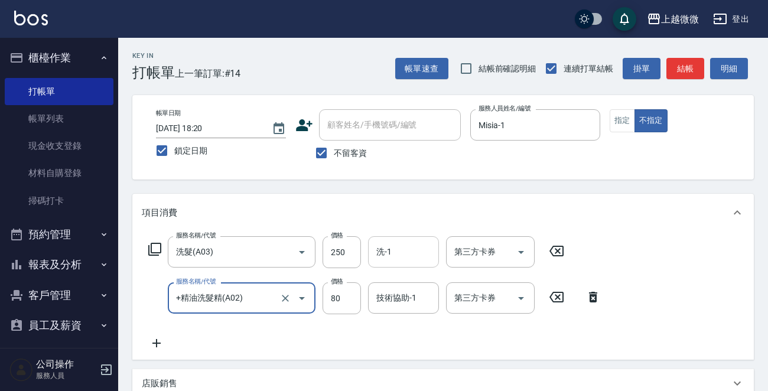
click at [401, 251] on input "洗-1" at bounding box center [403, 252] width 60 height 21
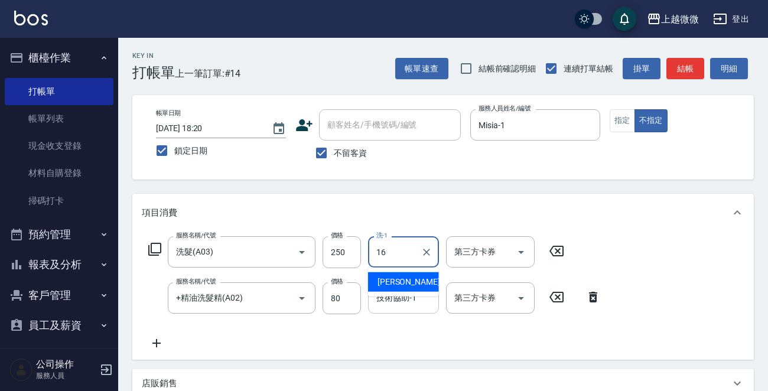
click at [424, 283] on div "[PERSON_NAME] -16" at bounding box center [403, 281] width 71 height 19
type input "Joan-16"
click at [404, 299] on div "技術協助-1 技術協助-1" at bounding box center [403, 297] width 71 height 31
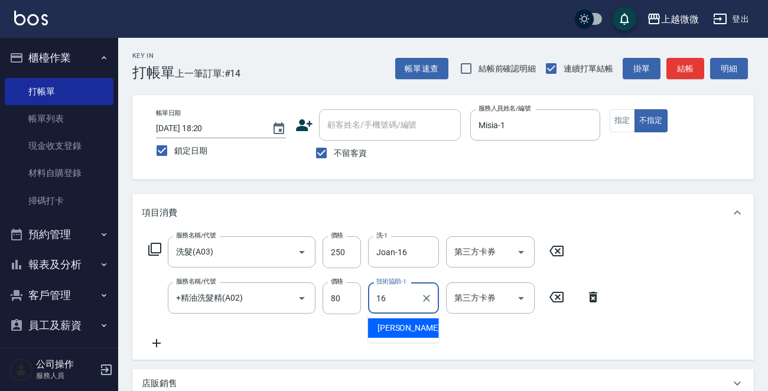
click at [403, 322] on span "[PERSON_NAME] -16" at bounding box center [415, 328] width 74 height 12
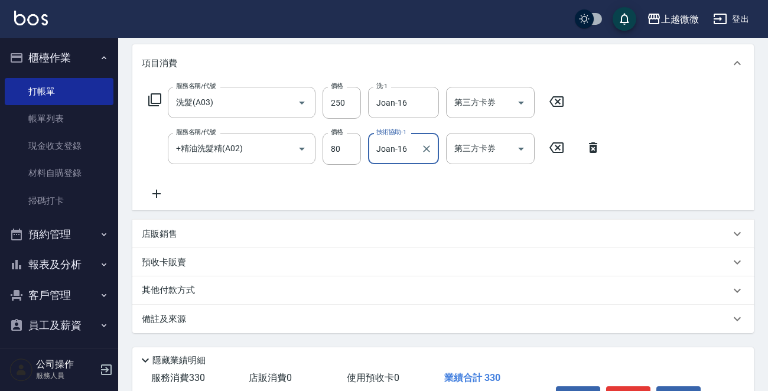
scroll to position [223, 0]
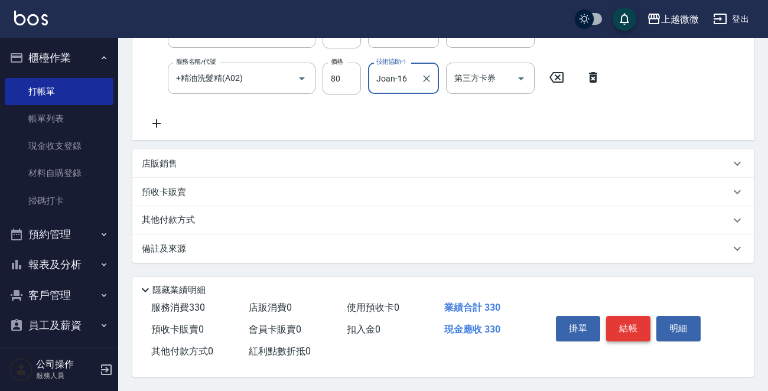
type input "Joan-16"
click at [630, 319] on button "結帳" at bounding box center [628, 328] width 44 height 25
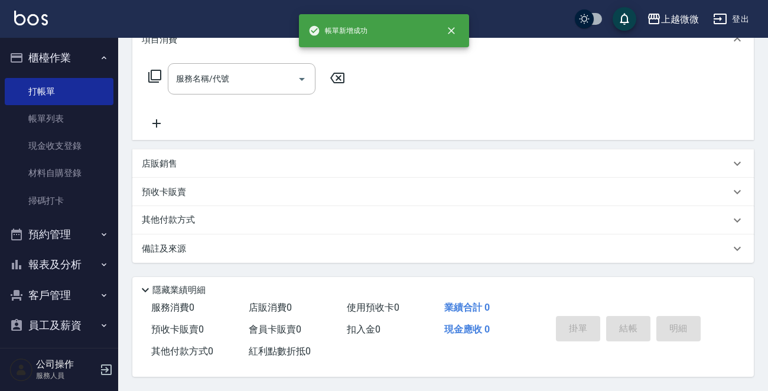
scroll to position [0, 0]
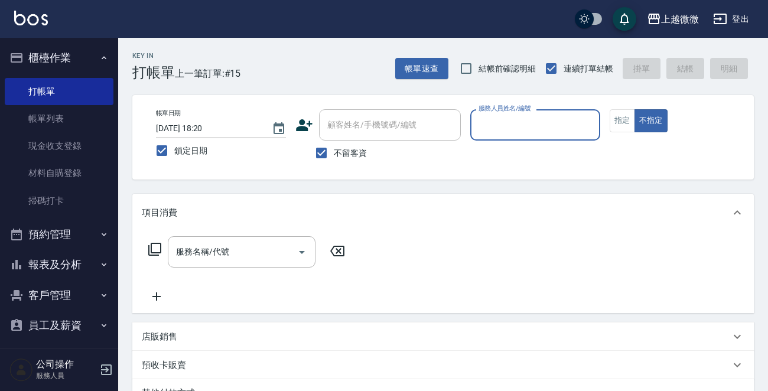
click at [535, 129] on input "服務人員姓名/編號" at bounding box center [535, 125] width 119 height 21
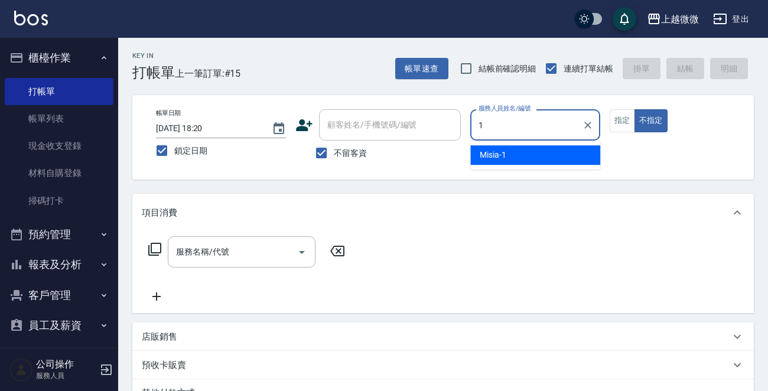
drag, startPoint x: 527, startPoint y: 159, endPoint x: 431, endPoint y: 175, distance: 97.7
click at [526, 159] on div "Misia -1" at bounding box center [535, 154] width 130 height 19
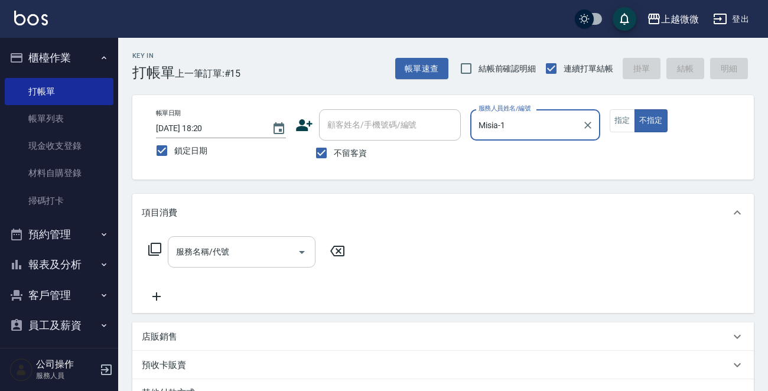
type input "Misia-1"
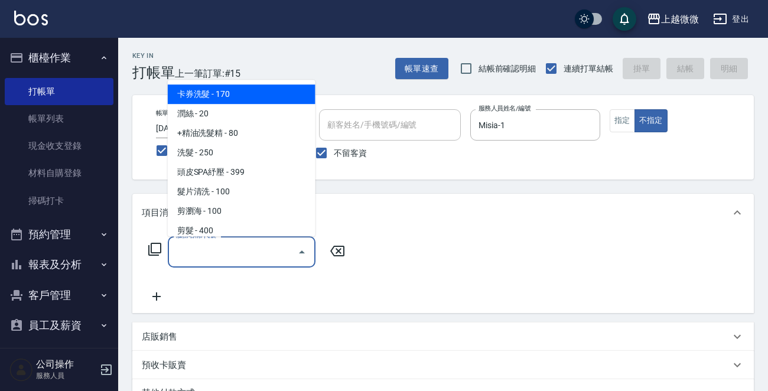
click at [247, 248] on input "服務名稱/代號" at bounding box center [232, 252] width 119 height 21
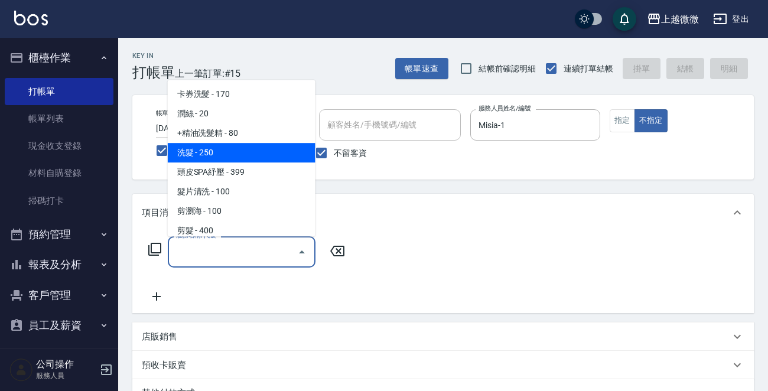
click at [199, 154] on span "洗髮 - 250" at bounding box center [242, 152] width 148 height 19
type input "洗髮(A03)"
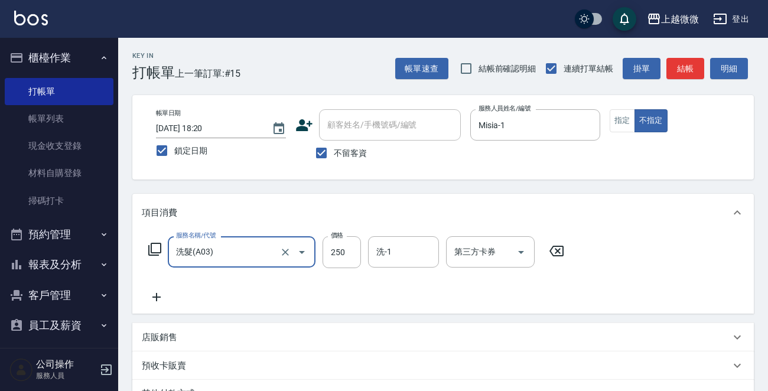
click at [164, 298] on icon at bounding box center [157, 297] width 30 height 14
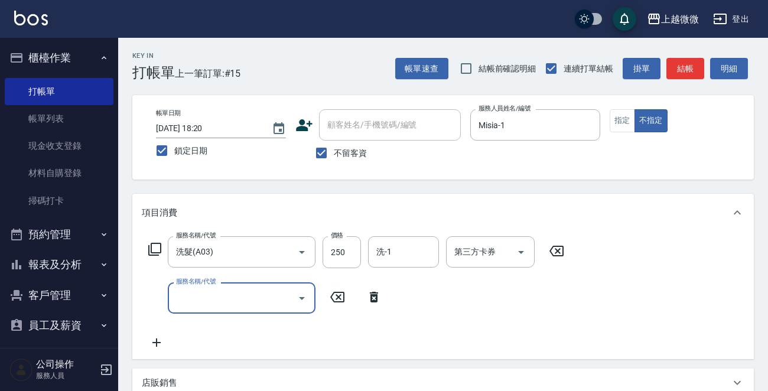
click at [207, 298] on input "服務名稱/代號" at bounding box center [232, 298] width 119 height 21
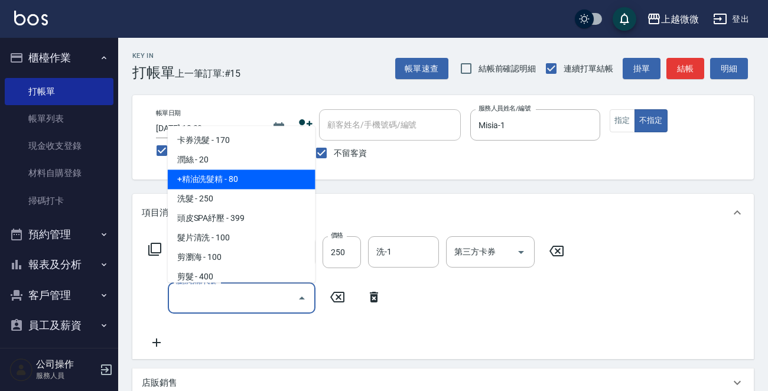
click at [229, 180] on span "+精油洗髮精 - 80" at bounding box center [242, 179] width 148 height 19
type input "+精油洗髮精(A02)"
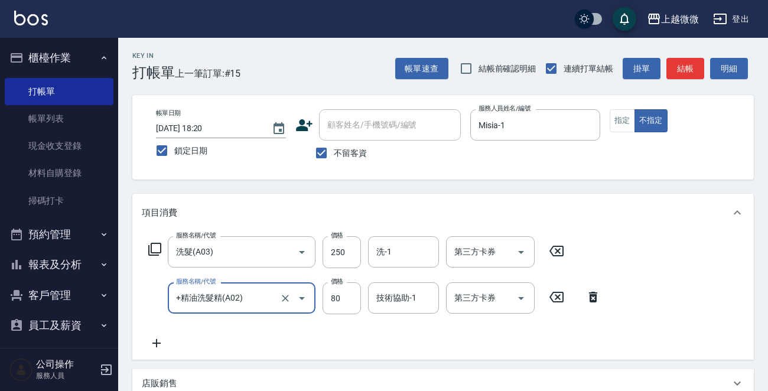
click at [156, 343] on icon at bounding box center [156, 343] width 8 height 8
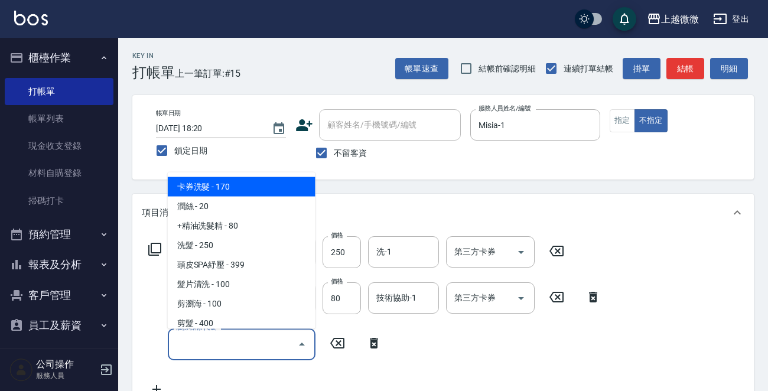
click at [223, 353] on input "服務名稱/代號" at bounding box center [232, 344] width 119 height 21
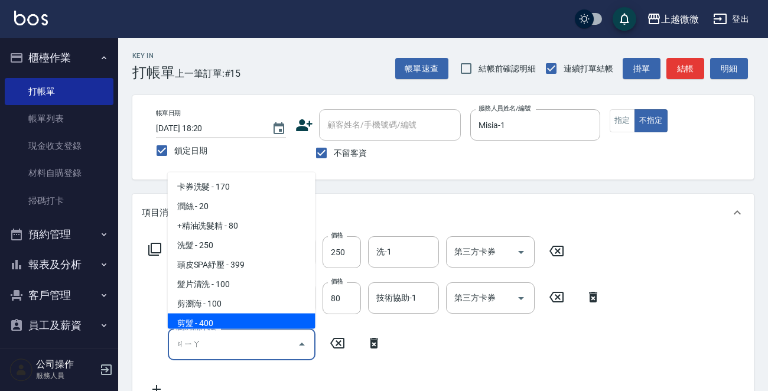
type input "夾"
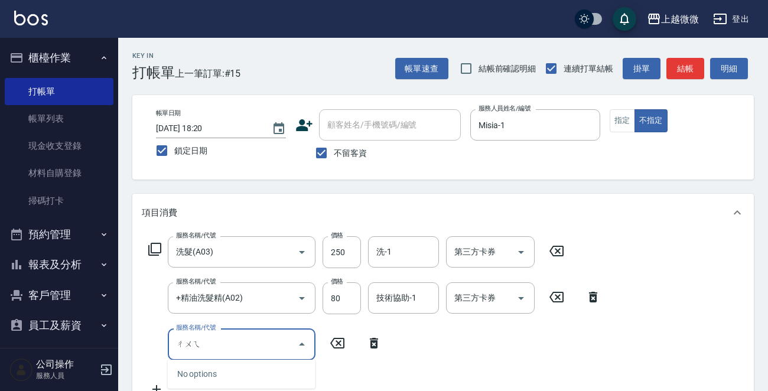
type input "吹"
type input "輸"
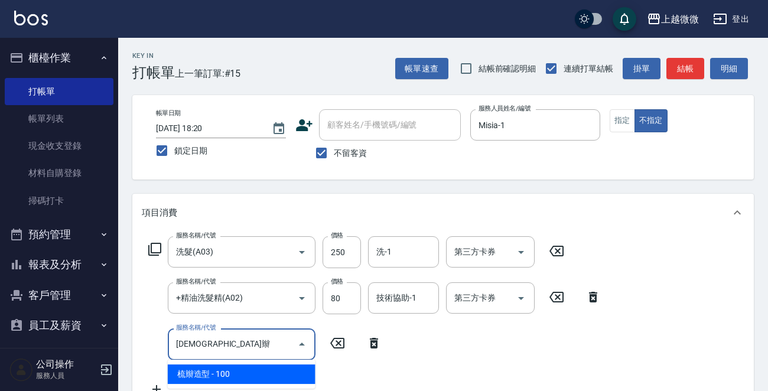
click at [232, 371] on span "梳辮造型 - 100" at bounding box center [242, 374] width 148 height 19
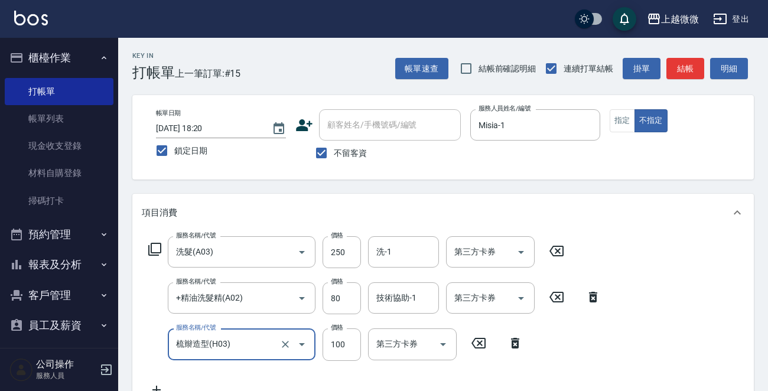
type input "梳辮造型(H03)"
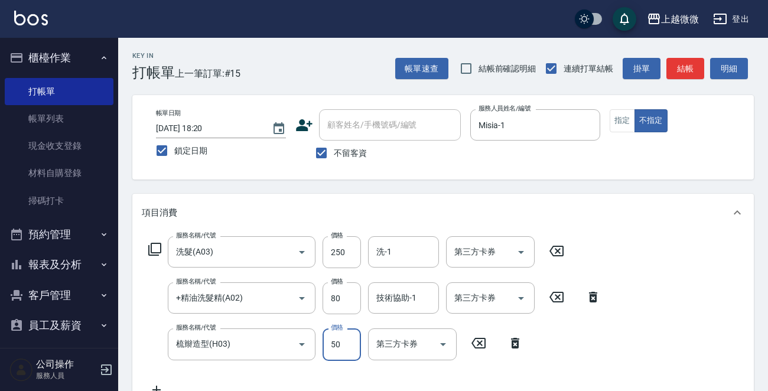
type input "50"
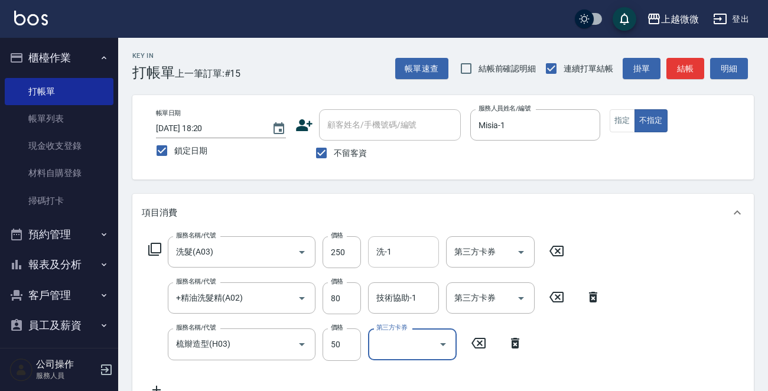
click at [404, 253] on input "洗-1" at bounding box center [403, 252] width 60 height 21
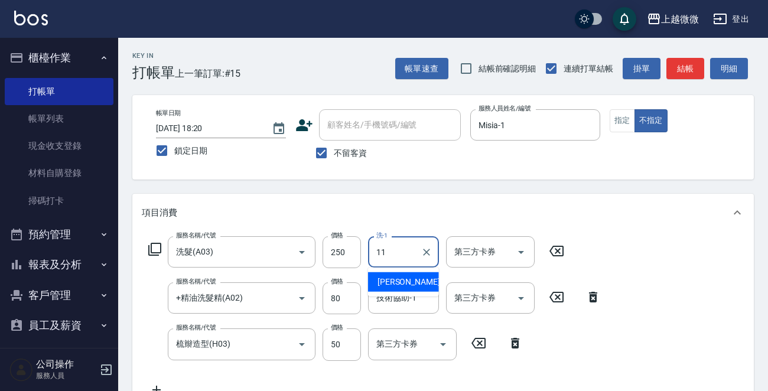
click at [405, 275] on div "[PERSON_NAME] -11" at bounding box center [403, 281] width 71 height 19
type input "[PERSON_NAME]-11"
click at [398, 301] on div "技術協助-1 技術協助-1" at bounding box center [403, 297] width 71 height 31
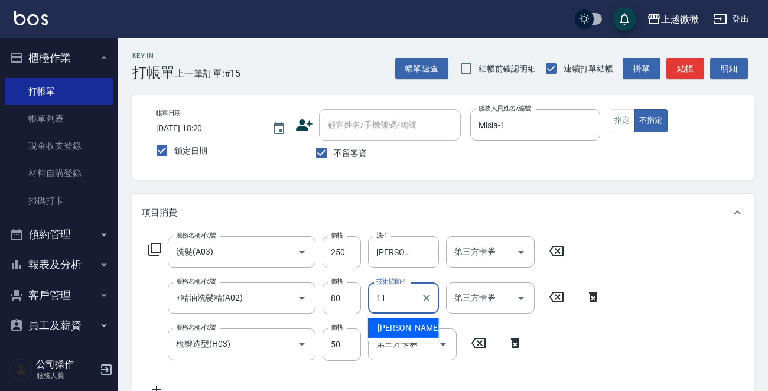
click at [406, 322] on span "[PERSON_NAME] -11" at bounding box center [415, 328] width 74 height 12
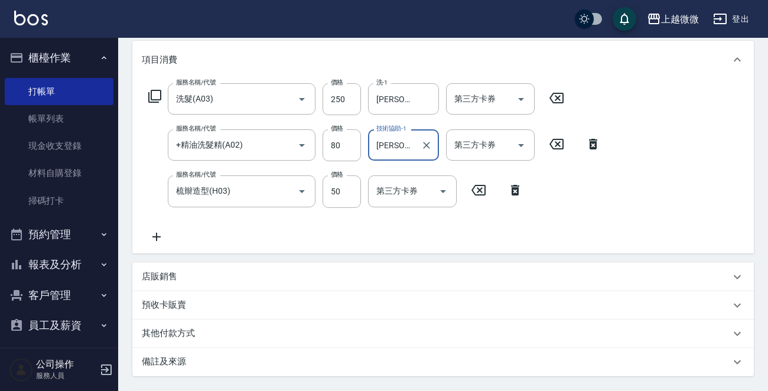
scroll to position [269, 0]
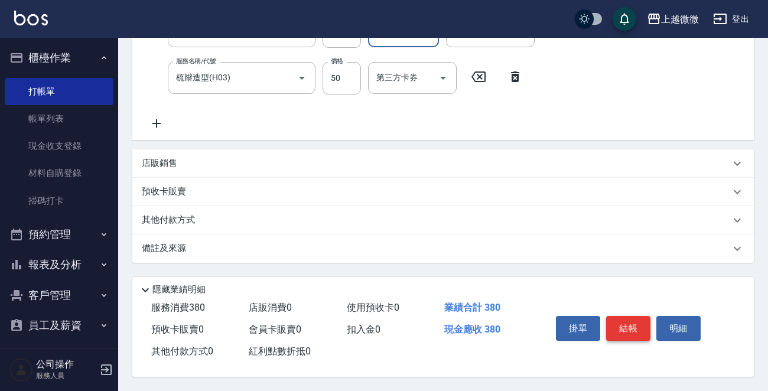
type input "[PERSON_NAME]-11"
click at [633, 316] on button "結帳" at bounding box center [628, 328] width 44 height 25
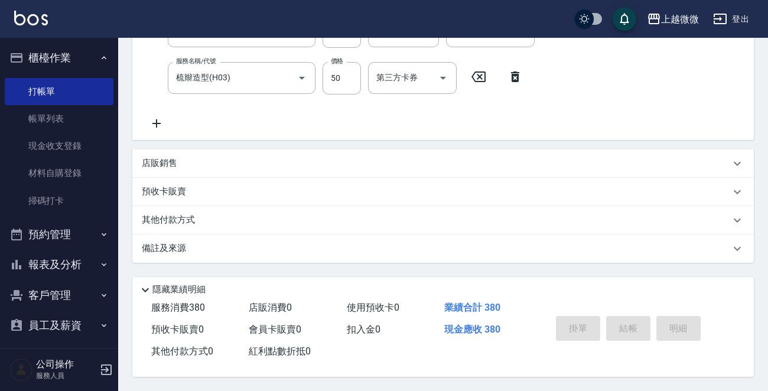
scroll to position [0, 0]
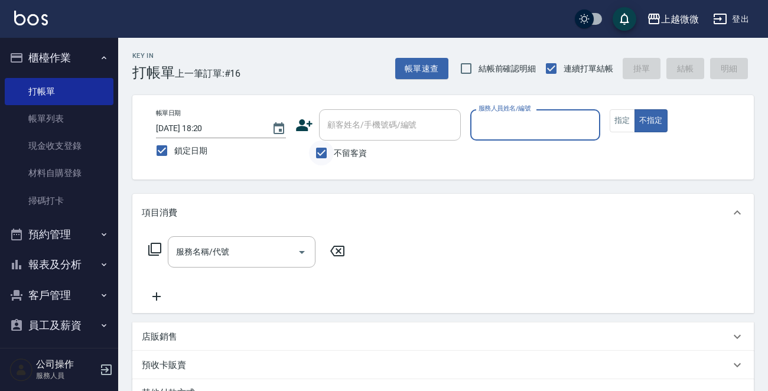
drag, startPoint x: 321, startPoint y: 147, endPoint x: 341, endPoint y: 132, distance: 24.9
click at [321, 146] on input "不留客資" at bounding box center [321, 153] width 25 height 25
checkbox input "false"
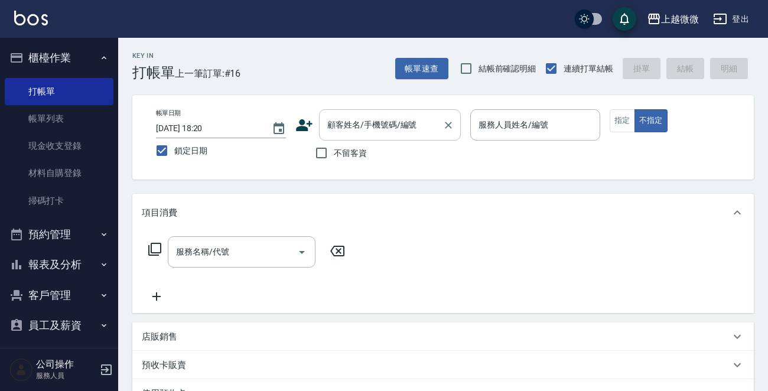
click at [362, 110] on div "顧客姓名/手機號碼/編號" at bounding box center [390, 124] width 142 height 31
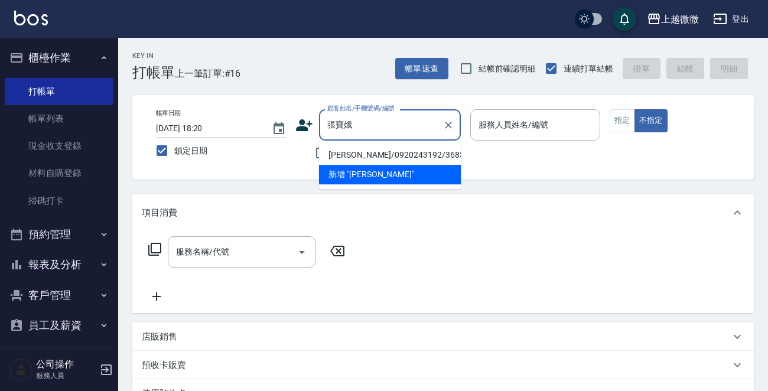
click at [357, 151] on li "[PERSON_NAME]/0920243192/3683" at bounding box center [390, 154] width 142 height 19
type input "[PERSON_NAME]/0920243192/3683"
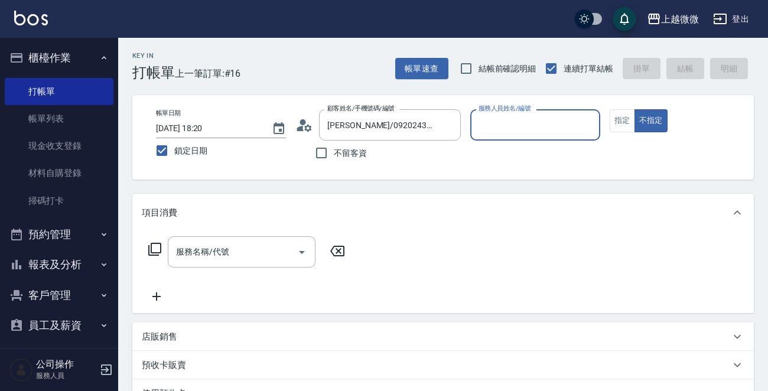
type input "Vivi-6"
click at [617, 119] on button "指定" at bounding box center [622, 120] width 25 height 23
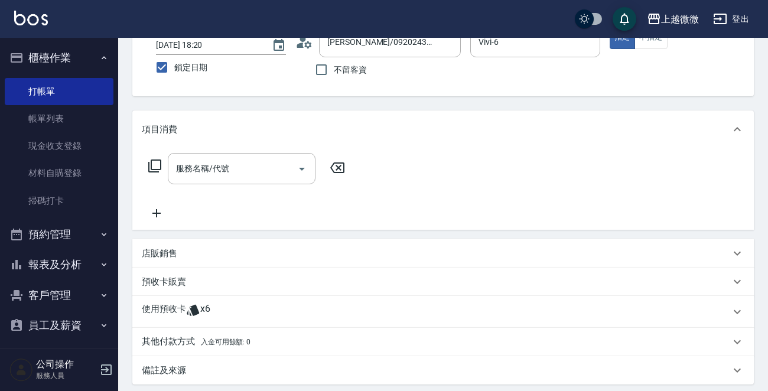
scroll to position [177, 0]
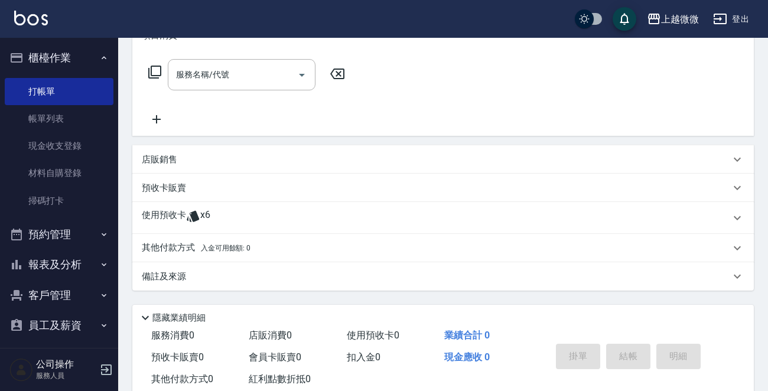
click at [167, 217] on p "使用預收卡" at bounding box center [164, 218] width 44 height 18
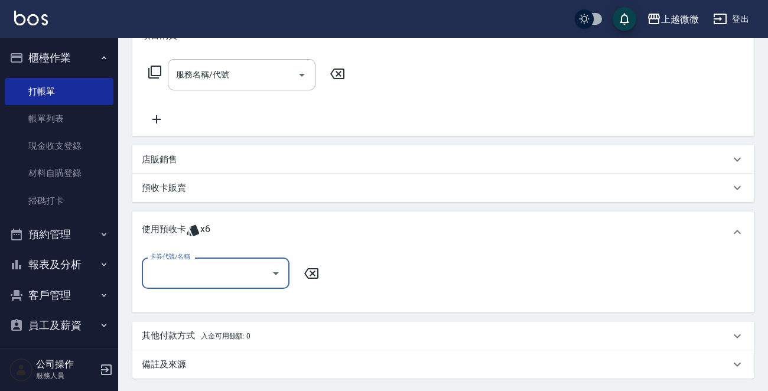
scroll to position [0, 0]
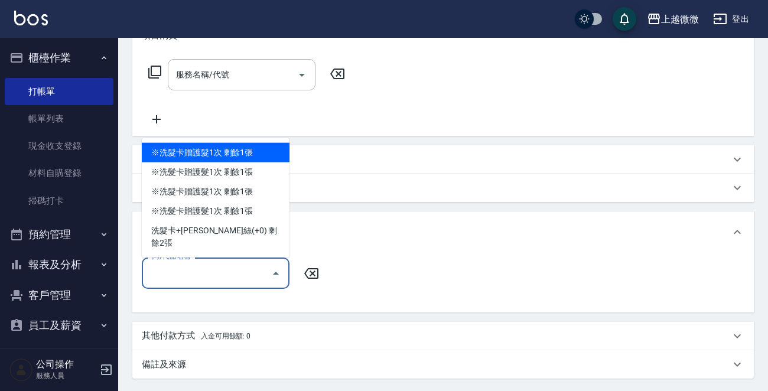
click at [167, 269] on input "卡券代號/名稱" at bounding box center [206, 273] width 119 height 21
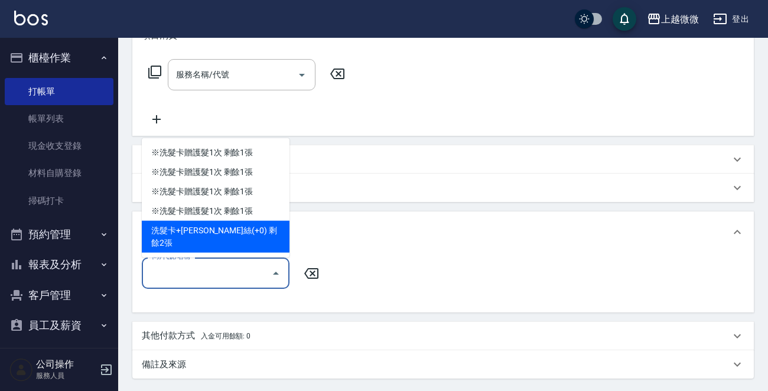
click at [245, 241] on div "洗髮卡+[PERSON_NAME]絲(+0) 剩餘2張" at bounding box center [216, 237] width 148 height 32
type input "洗髮卡+[PERSON_NAME]絲(+0)"
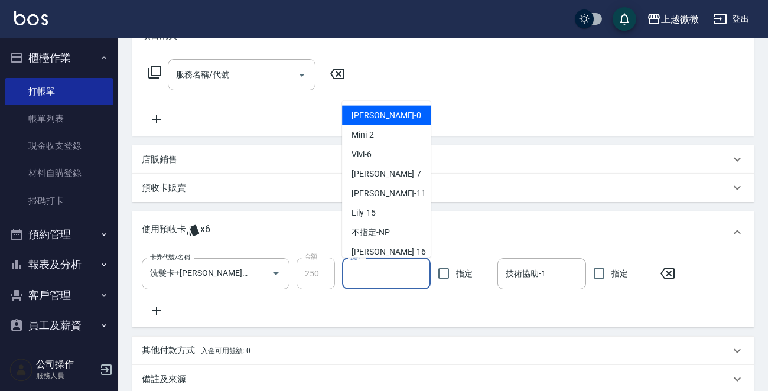
click at [360, 277] on input "洗-1" at bounding box center [386, 273] width 78 height 21
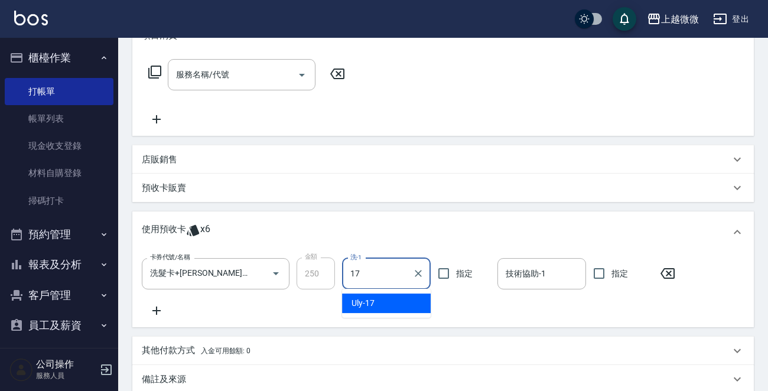
click at [384, 297] on div "Uly -17" at bounding box center [386, 303] width 89 height 19
type input "Uly-17"
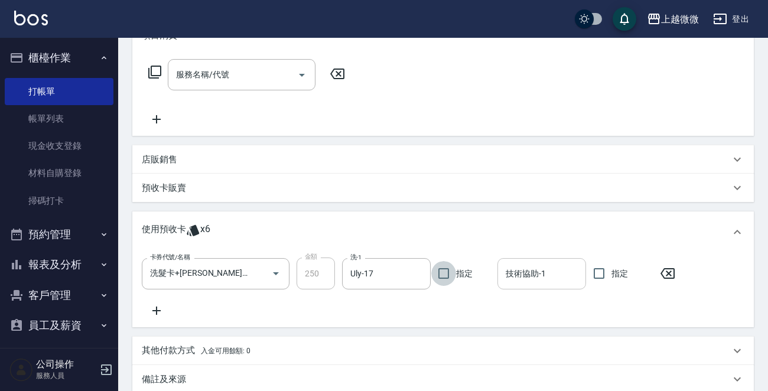
drag, startPoint x: 538, startPoint y: 270, endPoint x: 553, endPoint y: 281, distance: 19.0
click at [538, 270] on input "技術協助-1" at bounding box center [542, 273] width 78 height 21
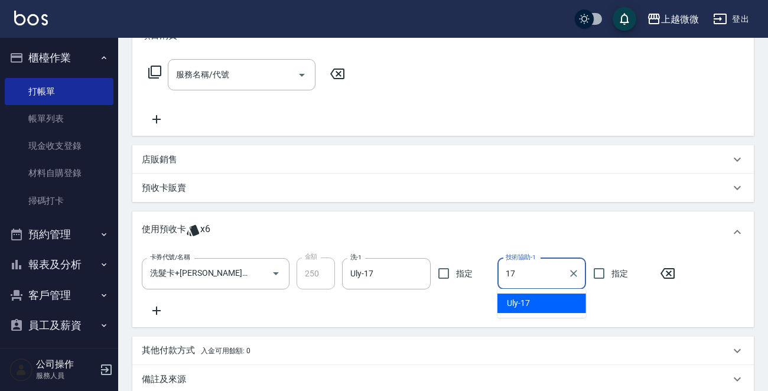
click at [535, 301] on div "Uly -17" at bounding box center [541, 303] width 89 height 19
type input "Uly-17"
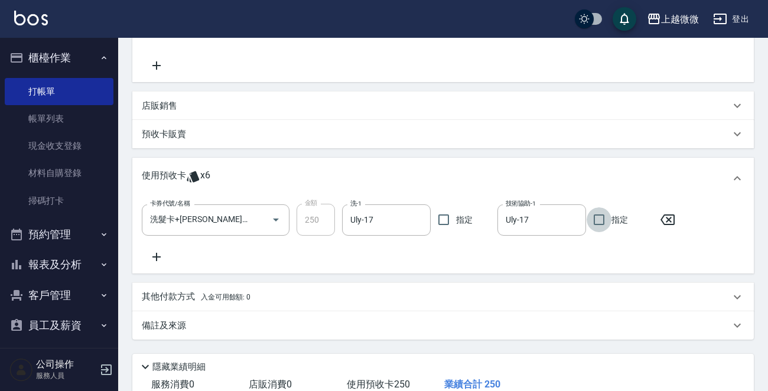
scroll to position [311, 0]
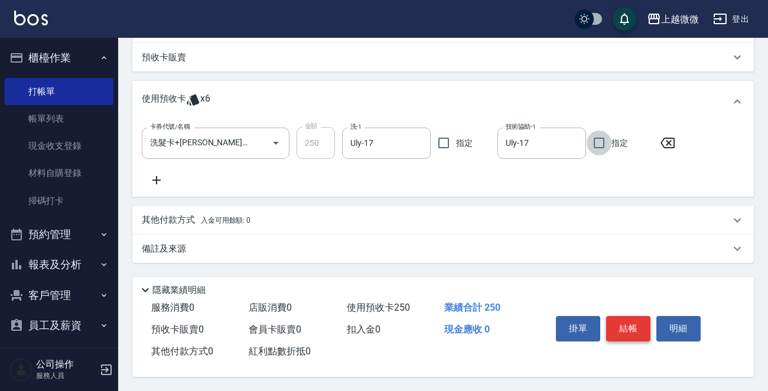
click at [626, 321] on button "結帳" at bounding box center [628, 328] width 44 height 25
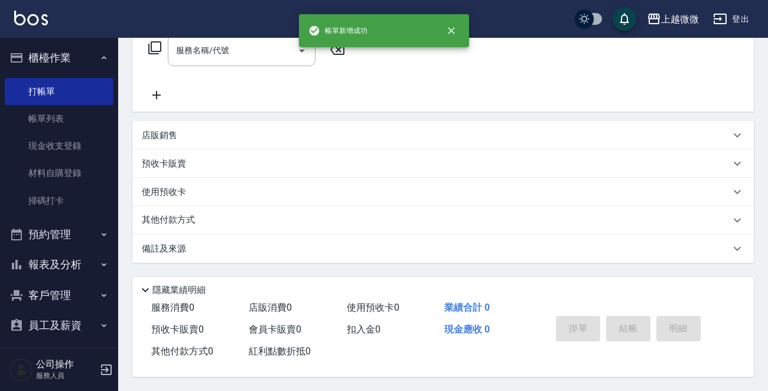
scroll to position [0, 0]
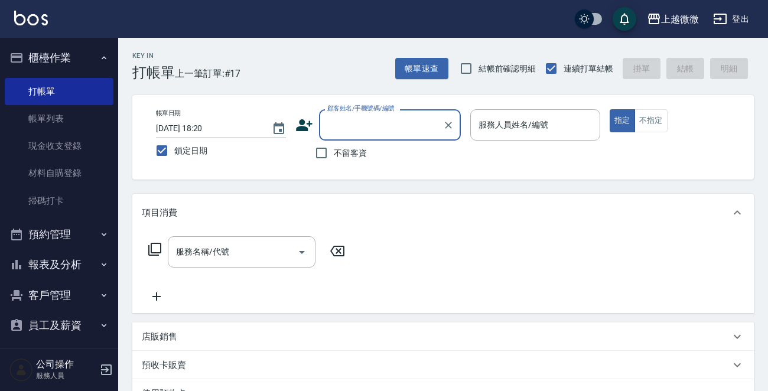
click at [392, 124] on input "顧客姓名/手機號碼/編號" at bounding box center [380, 125] width 113 height 21
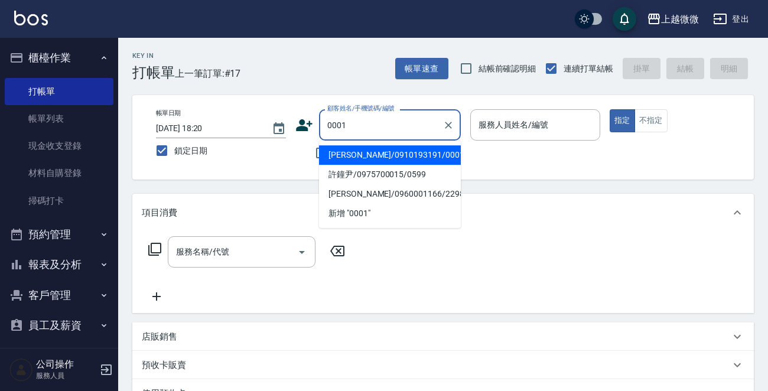
click at [395, 158] on li "[PERSON_NAME]/0910193191/0001" at bounding box center [390, 154] width 142 height 19
type input "[PERSON_NAME]/0910193191/0001"
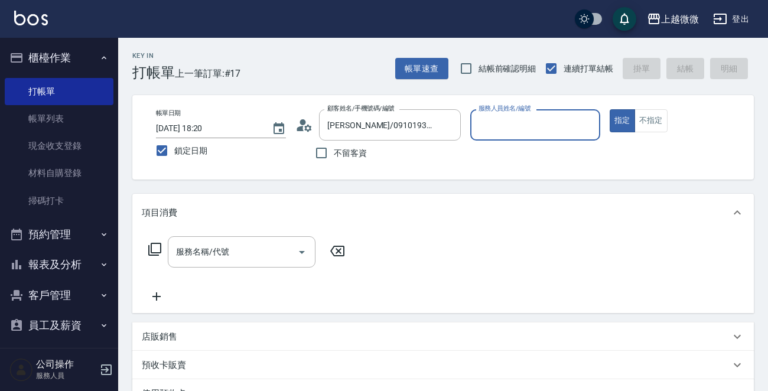
type input "Vivi-6"
click at [245, 247] on input "服務名稱/代號" at bounding box center [232, 252] width 119 height 21
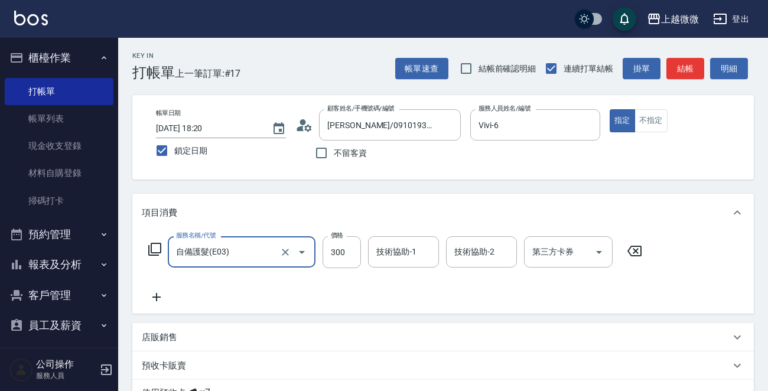
type input "自備護髮(E03)"
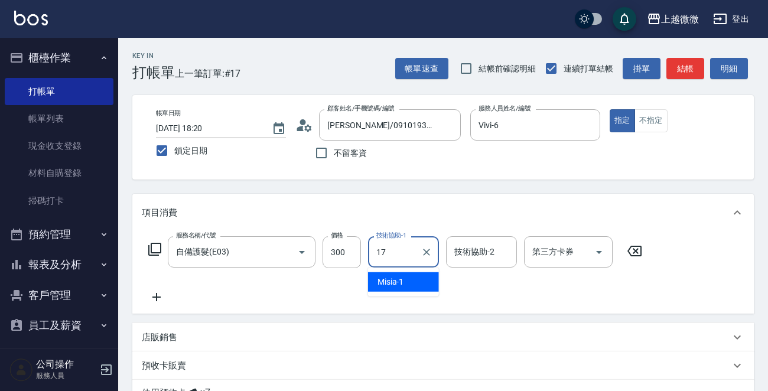
type input "Uly-17"
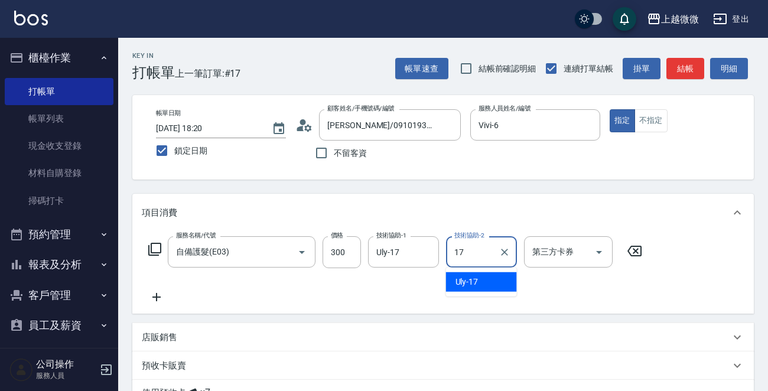
type input "Uly-17"
click at [158, 294] on icon at bounding box center [157, 297] width 30 height 14
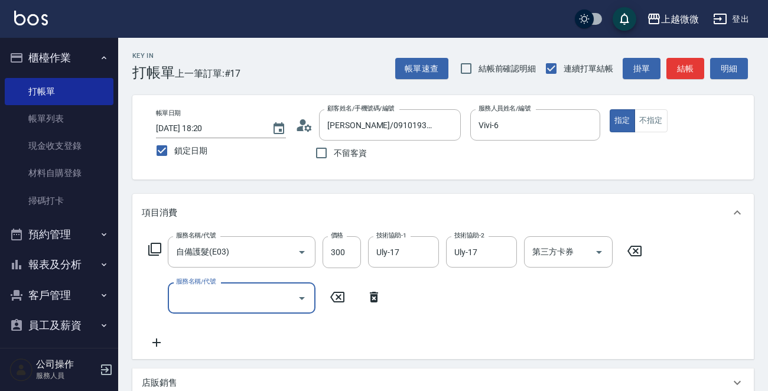
click at [230, 301] on input "服務名稱/代號" at bounding box center [232, 298] width 119 height 21
type input "頭皮SPA紓壓(A04)"
click at [164, 341] on icon at bounding box center [157, 343] width 30 height 14
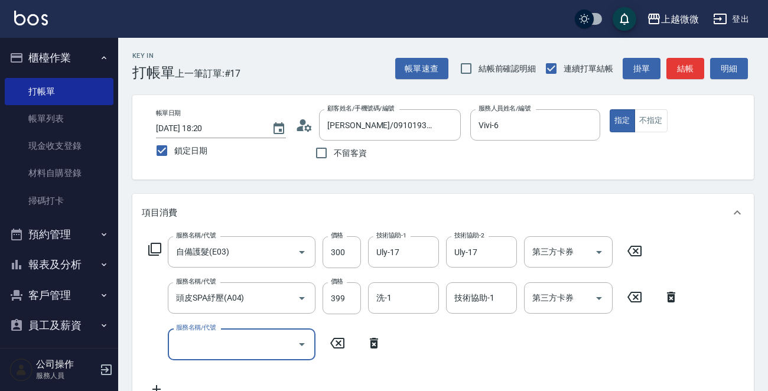
click at [194, 342] on input "服務名稱/代號" at bounding box center [232, 344] width 119 height 21
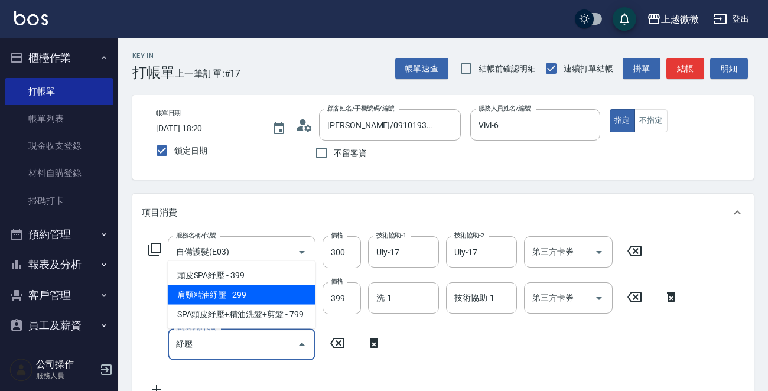
click at [232, 297] on span "肩頸精油紓壓 - 299" at bounding box center [242, 294] width 148 height 19
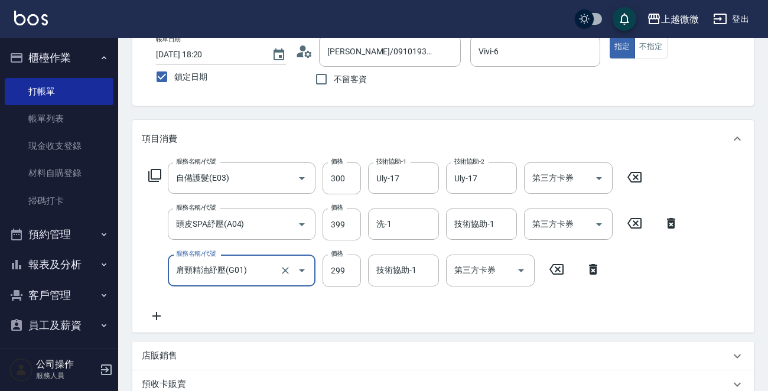
scroll to position [177, 0]
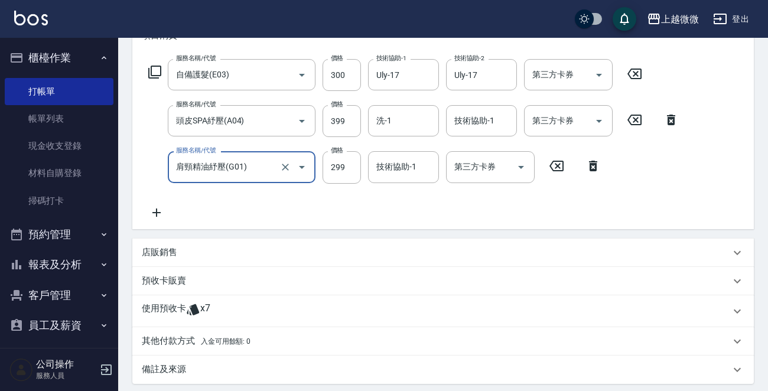
type input "肩頸精油紓壓(G01)"
click at [160, 216] on icon at bounding box center [157, 213] width 30 height 14
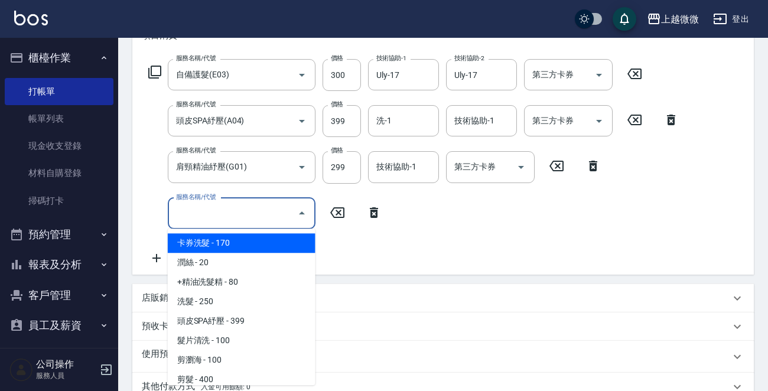
click at [207, 213] on input "服務名稱/代號" at bounding box center [232, 213] width 119 height 21
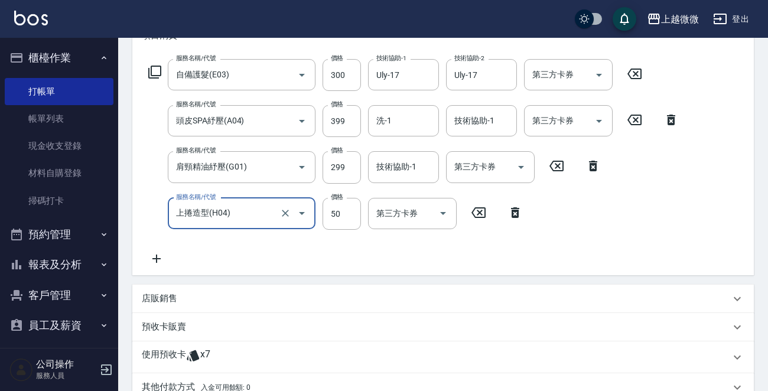
type input "上捲造型(H04)"
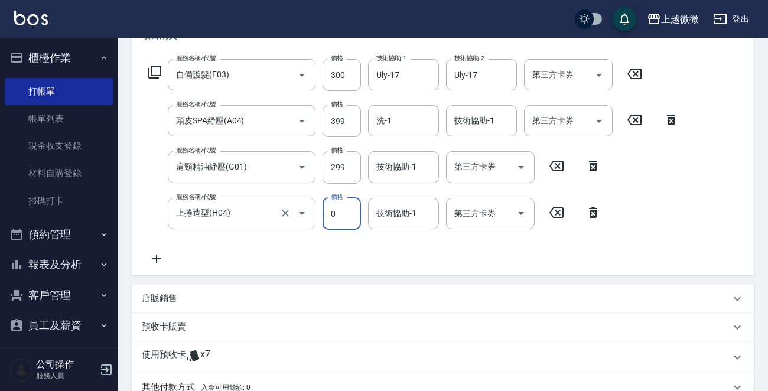
type input "0"
click at [402, 123] on input "洗-1" at bounding box center [403, 120] width 60 height 21
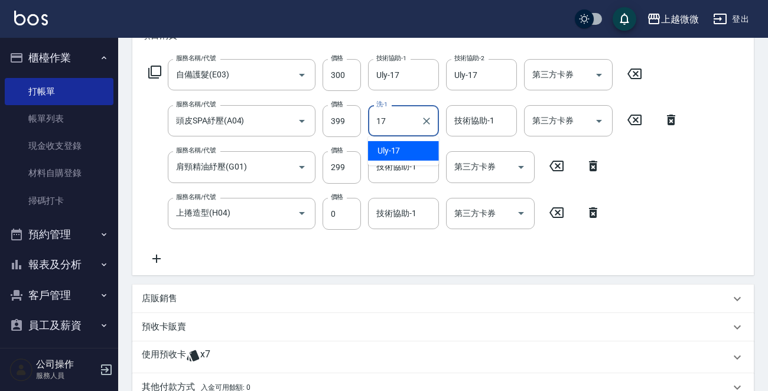
drag, startPoint x: 387, startPoint y: 152, endPoint x: 444, endPoint y: 137, distance: 58.8
click at [388, 152] on span "Uly -17" at bounding box center [389, 151] width 23 height 12
type input "Uly-17"
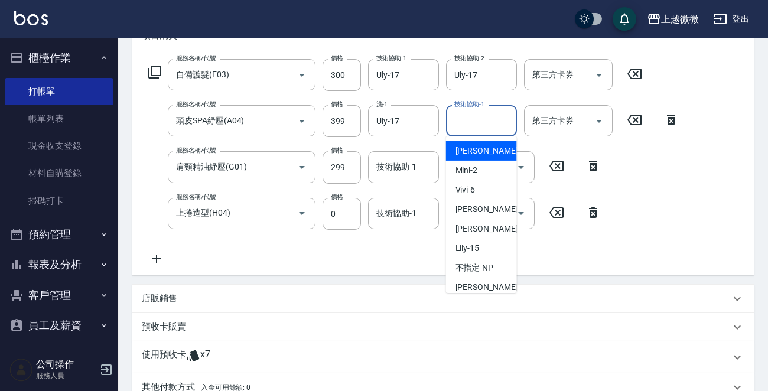
drag, startPoint x: 473, startPoint y: 121, endPoint x: 480, endPoint y: 135, distance: 16.6
click at [473, 121] on div "技術協助-1 技術協助-1" at bounding box center [481, 120] width 71 height 31
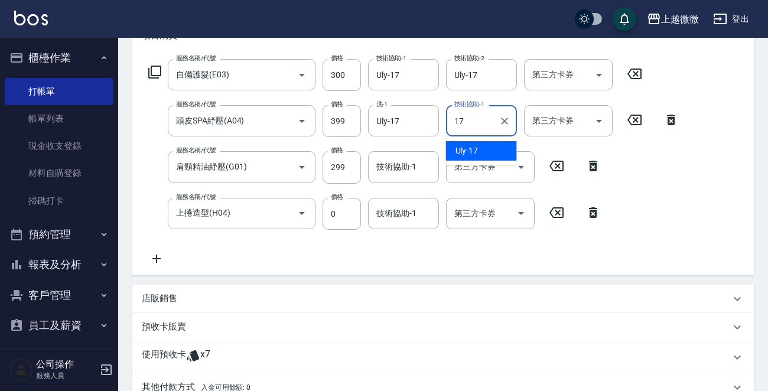
click at [475, 145] on span "Uly -17" at bounding box center [467, 151] width 23 height 12
type input "Uly-17"
click at [404, 167] on div "技術協助-1 技術協助-1" at bounding box center [403, 166] width 71 height 31
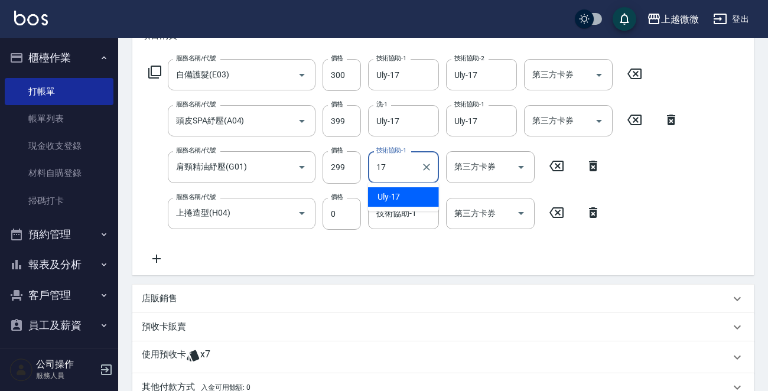
click at [408, 191] on div "Uly -17" at bounding box center [403, 196] width 71 height 19
type input "Uly-17"
click at [398, 210] on input "技術協助-1" at bounding box center [403, 213] width 60 height 21
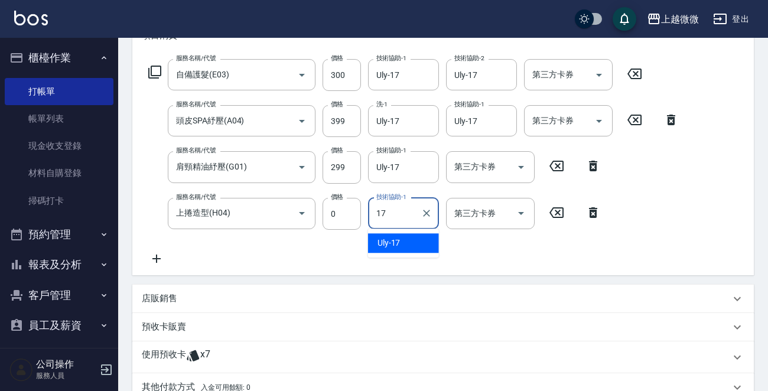
click at [401, 245] on div "Uly -17" at bounding box center [403, 242] width 71 height 19
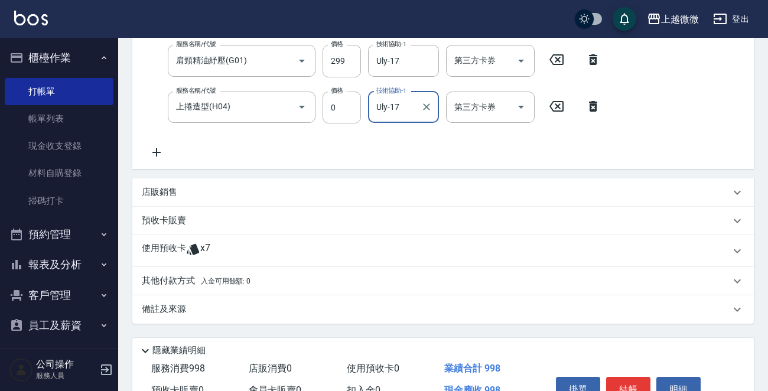
scroll to position [347, 0]
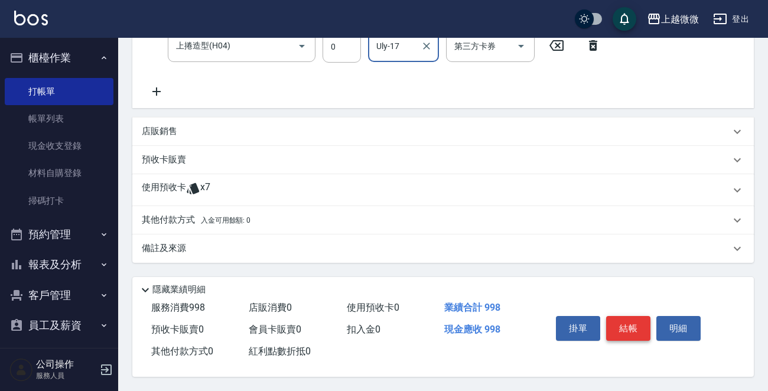
type input "Uly-17"
click at [629, 321] on button "結帳" at bounding box center [628, 328] width 44 height 25
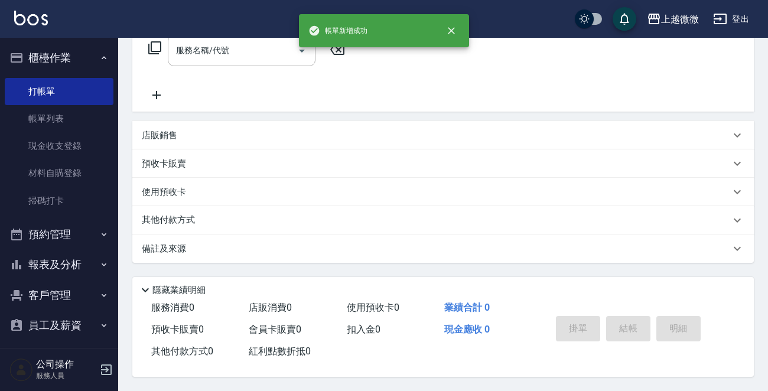
scroll to position [0, 0]
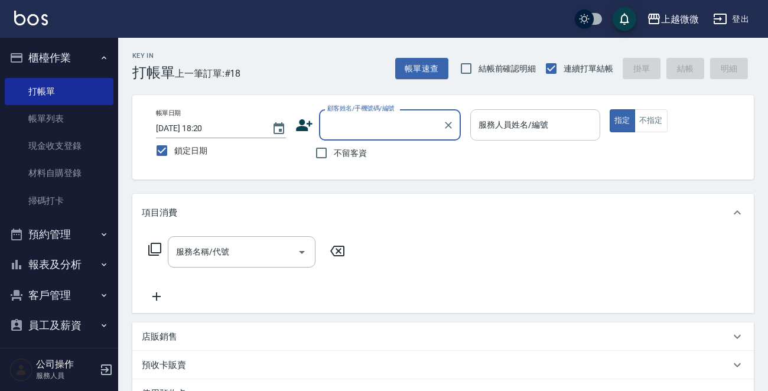
click at [531, 129] on input "服務人員姓名/編號" at bounding box center [535, 125] width 119 height 21
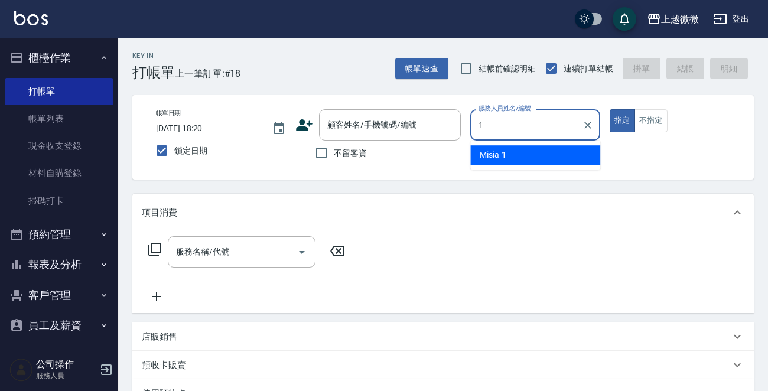
click at [526, 154] on div "Misia -1" at bounding box center [535, 154] width 130 height 19
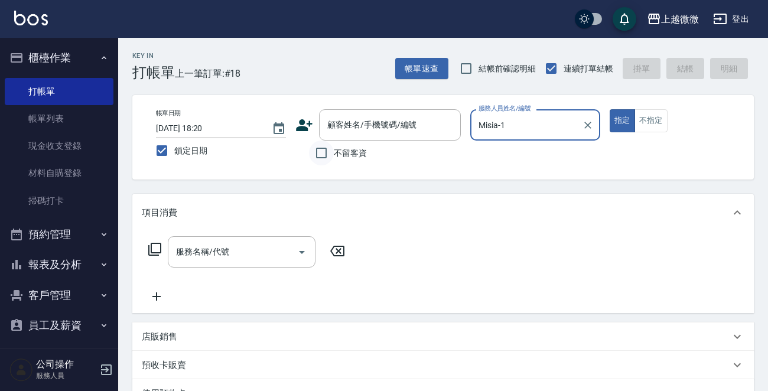
type input "Misia-1"
click at [324, 149] on input "不留客資" at bounding box center [321, 153] width 25 height 25
checkbox input "true"
click at [239, 272] on div "服務名稱/代號 服務名稱/代號" at bounding box center [247, 269] width 210 height 67
click at [238, 263] on div "服務名稱/代號" at bounding box center [242, 251] width 148 height 31
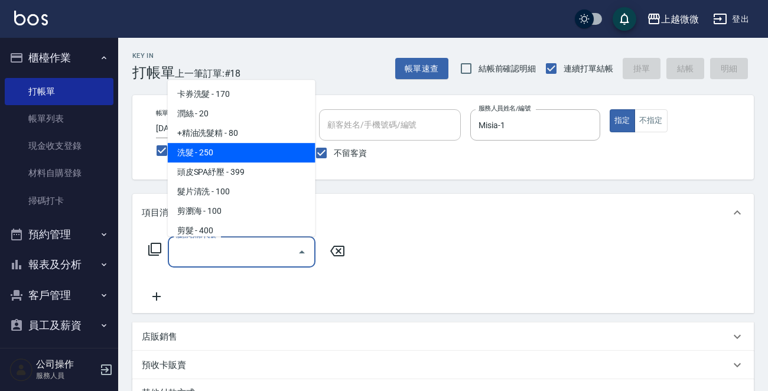
click at [229, 156] on span "洗髮 - 250" at bounding box center [242, 152] width 148 height 19
type input "洗髮(A03)"
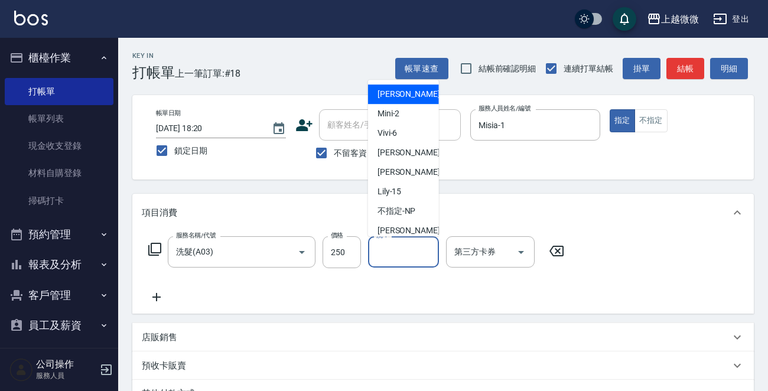
click at [406, 247] on input "洗-1" at bounding box center [403, 252] width 60 height 21
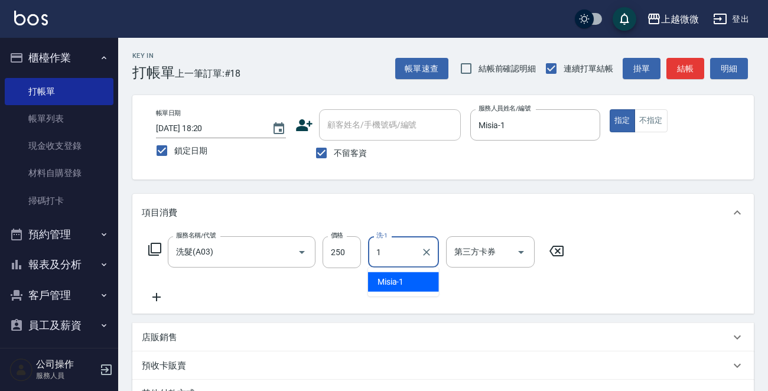
click at [413, 282] on div "Misia -1" at bounding box center [403, 281] width 71 height 19
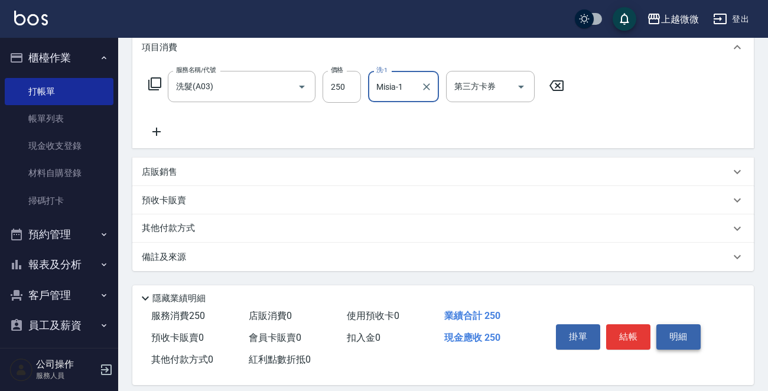
scroll to position [177, 0]
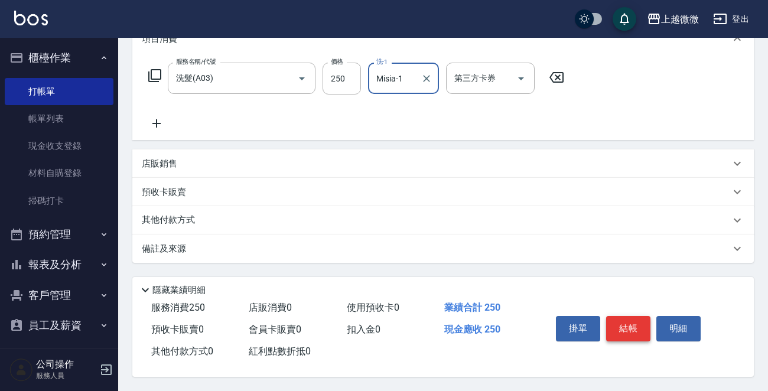
type input "Misia-1"
click at [622, 336] on button "結帳" at bounding box center [628, 328] width 44 height 25
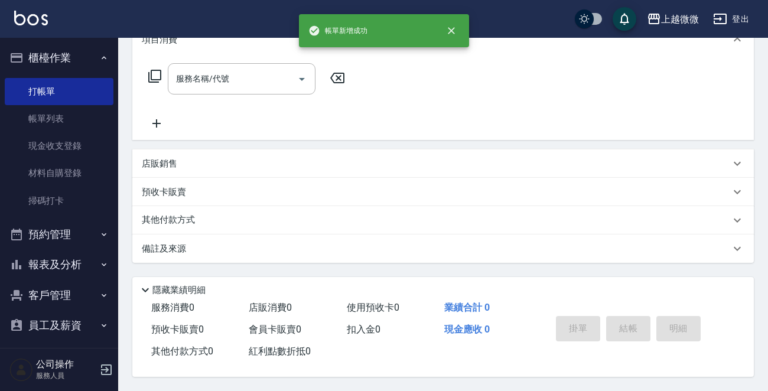
scroll to position [0, 0]
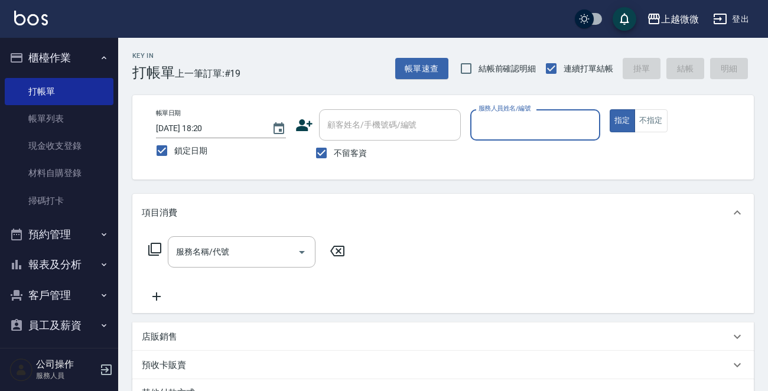
click at [552, 119] on input "服務人員姓名/編號" at bounding box center [535, 125] width 119 height 21
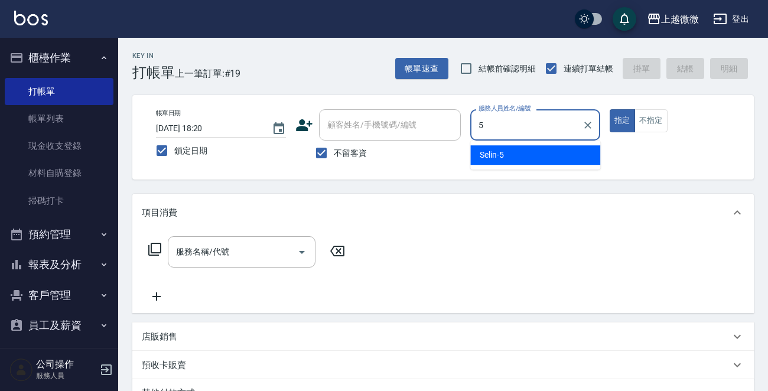
click at [516, 160] on div "Selin -5" at bounding box center [535, 154] width 130 height 19
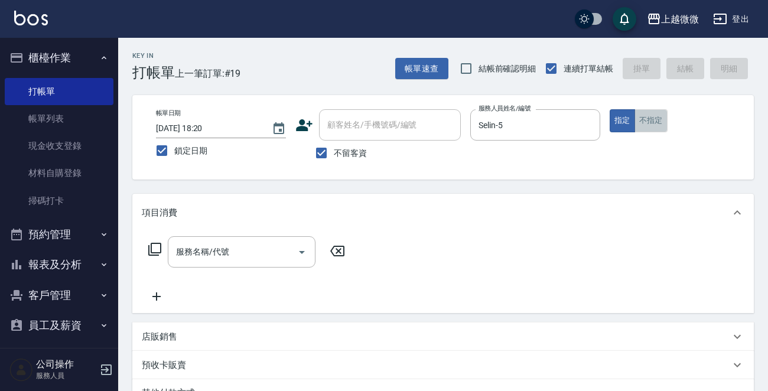
click at [635, 123] on button "不指定" at bounding box center [651, 120] width 33 height 23
click at [229, 251] on input "服務名稱/代號" at bounding box center [232, 252] width 119 height 21
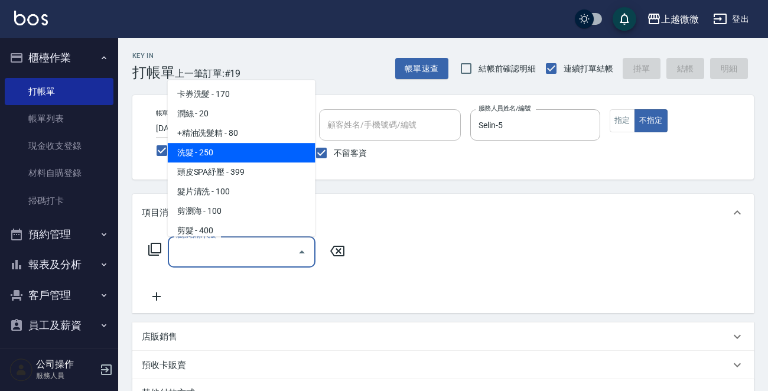
click at [219, 158] on span "洗髮 - 250" at bounding box center [242, 152] width 148 height 19
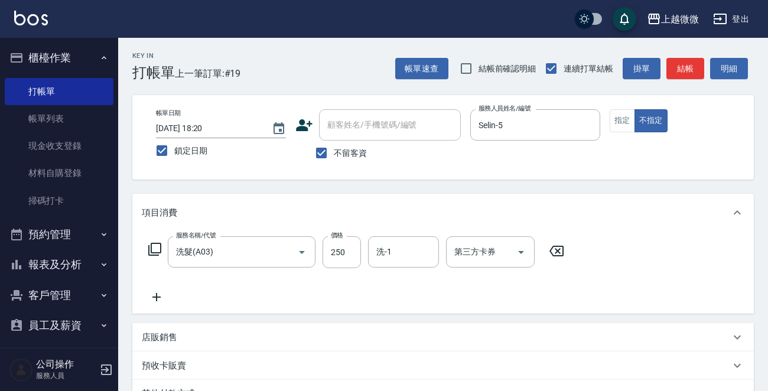
click at [161, 291] on icon at bounding box center [157, 297] width 30 height 14
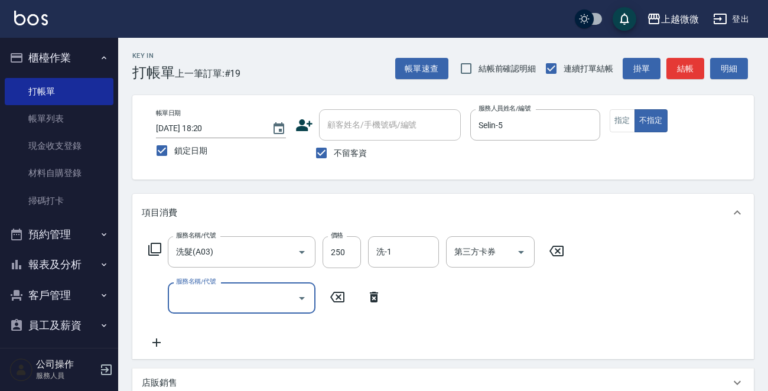
click at [200, 299] on input "服務名稱/代號" at bounding box center [232, 298] width 119 height 21
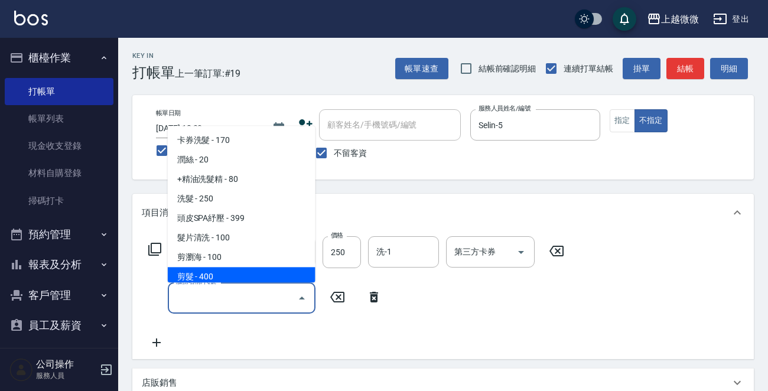
click at [219, 280] on span "剪髮 - 400" at bounding box center [242, 277] width 148 height 19
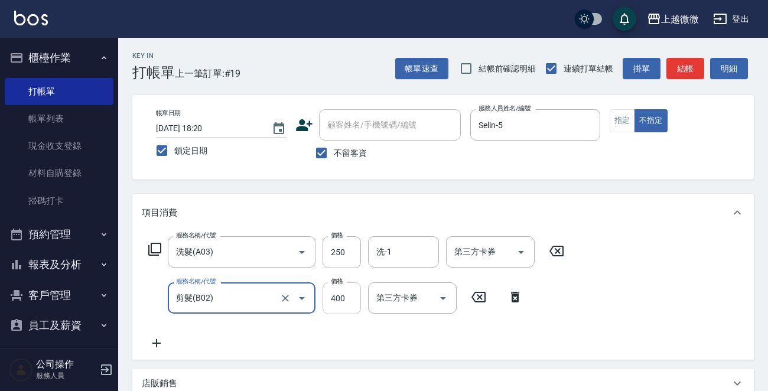
click at [340, 298] on input "400" at bounding box center [342, 298] width 38 height 32
click at [155, 339] on icon at bounding box center [157, 343] width 30 height 14
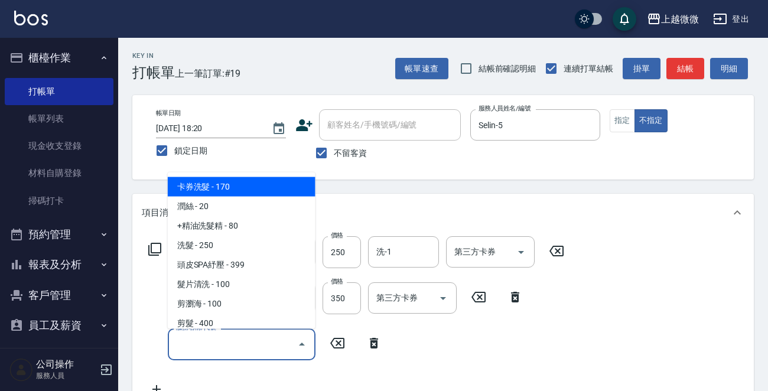
click at [241, 345] on input "服務名稱/代號" at bounding box center [232, 344] width 119 height 21
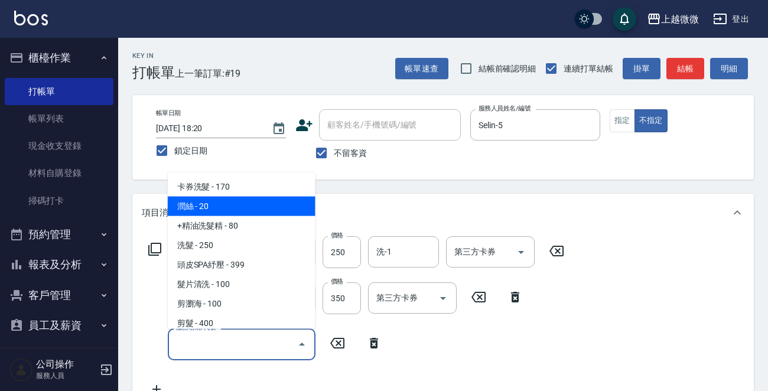
click at [246, 214] on span "潤絲 - 20" at bounding box center [242, 206] width 148 height 19
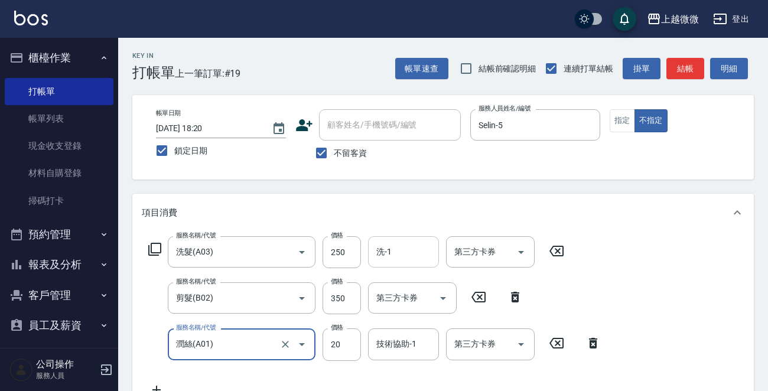
click at [397, 256] on input "洗-1" at bounding box center [403, 252] width 60 height 21
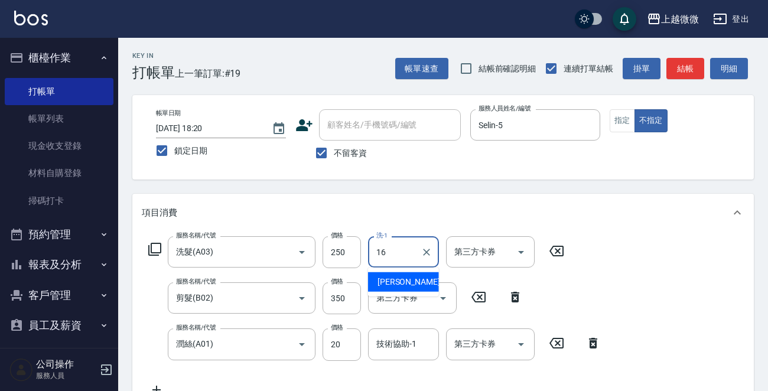
click at [408, 276] on div "[PERSON_NAME] -16" at bounding box center [403, 281] width 71 height 19
click at [416, 346] on input "技術協助-1" at bounding box center [403, 344] width 60 height 21
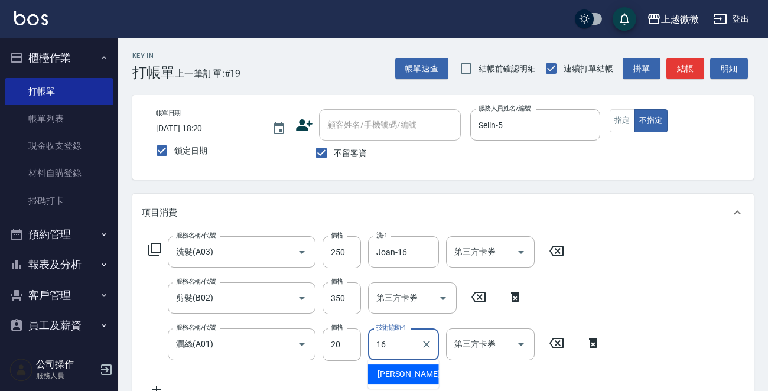
click at [414, 370] on div "[PERSON_NAME] -16" at bounding box center [403, 374] width 71 height 19
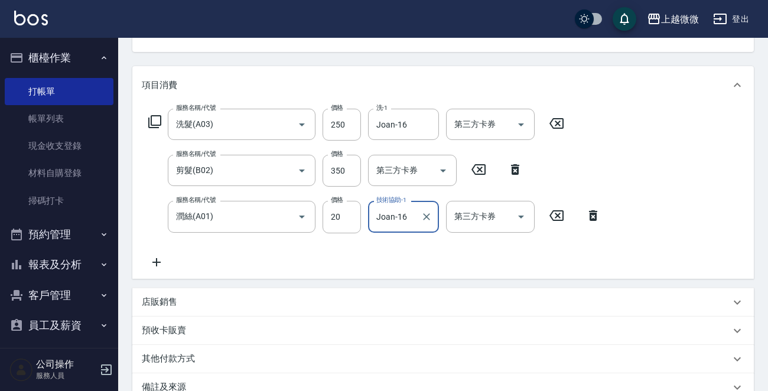
scroll to position [269, 0]
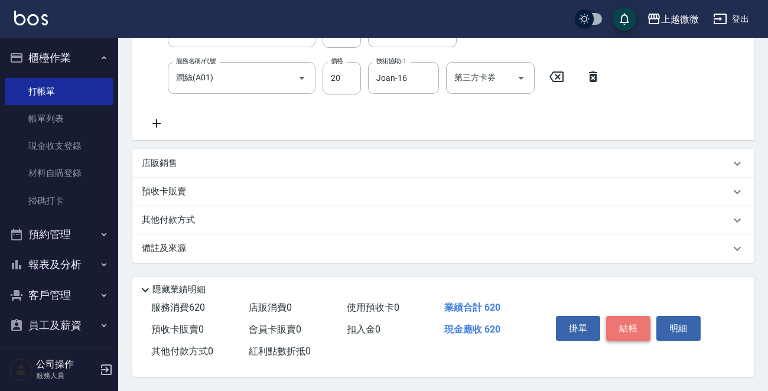
click at [638, 331] on button "結帳" at bounding box center [628, 328] width 44 height 25
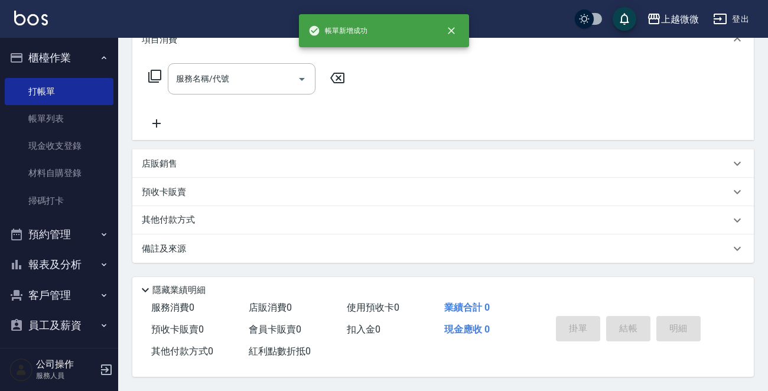
scroll to position [0, 0]
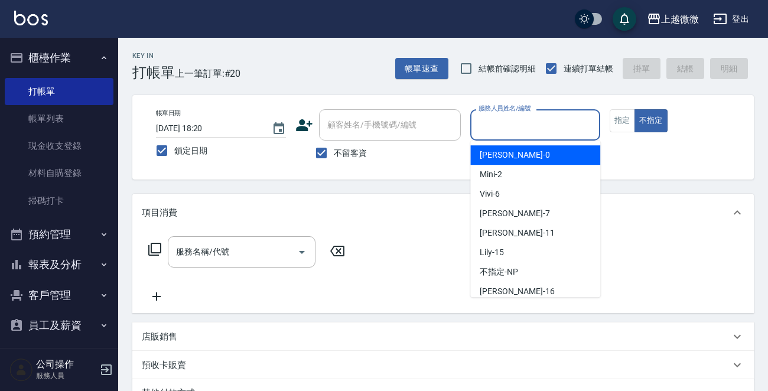
click at [546, 123] on input "服務人員姓名/編號" at bounding box center [535, 125] width 119 height 21
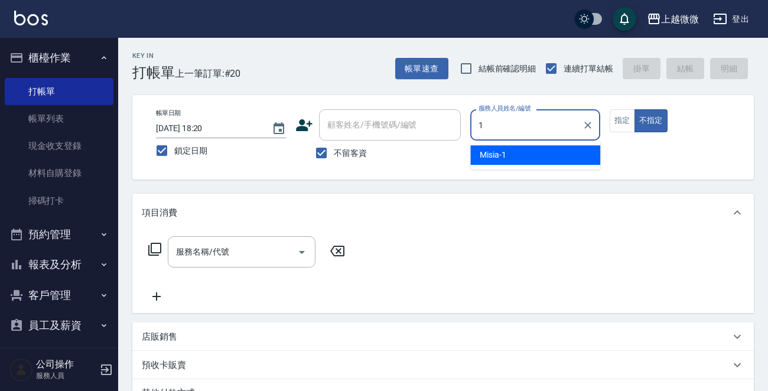
click at [531, 154] on div "Misia -1" at bounding box center [535, 154] width 130 height 19
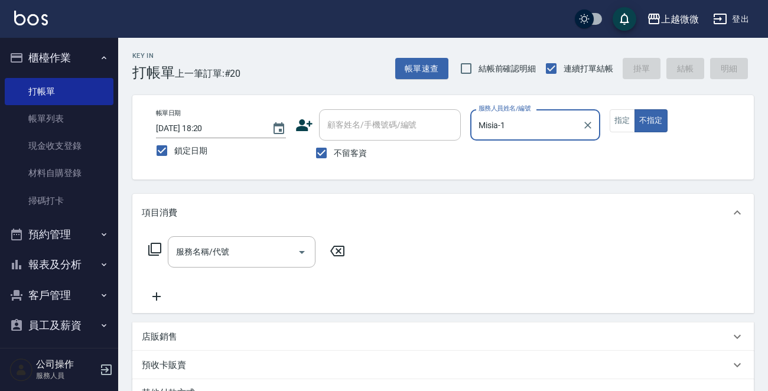
click at [214, 256] on div "服務名稱/代號 服務名稱/代號" at bounding box center [242, 251] width 148 height 31
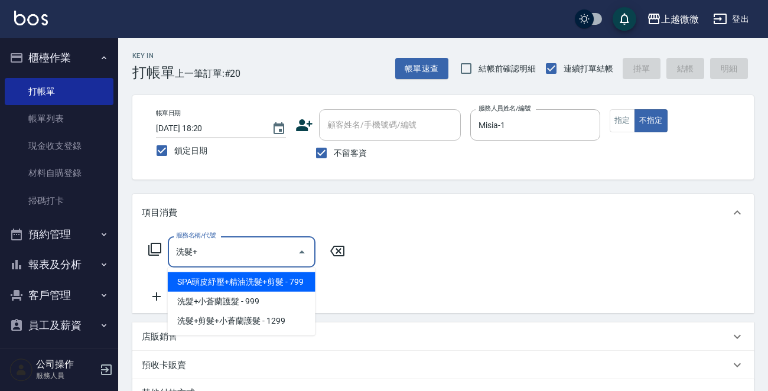
click at [290, 278] on span "SPA頭皮紓壓+精油洗髮+剪髮 - 799" at bounding box center [242, 281] width 148 height 19
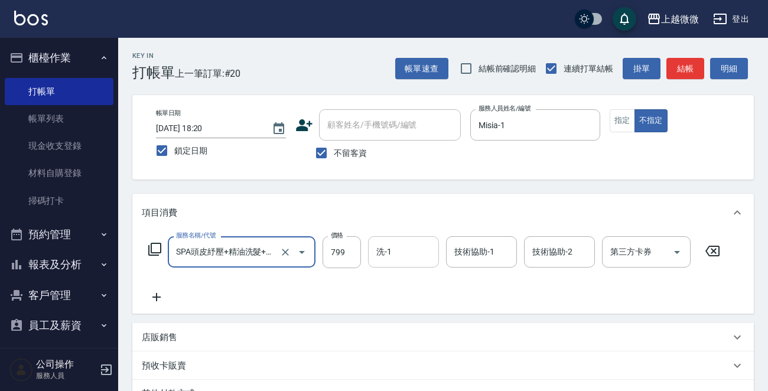
click at [407, 254] on input "洗-1" at bounding box center [403, 252] width 60 height 21
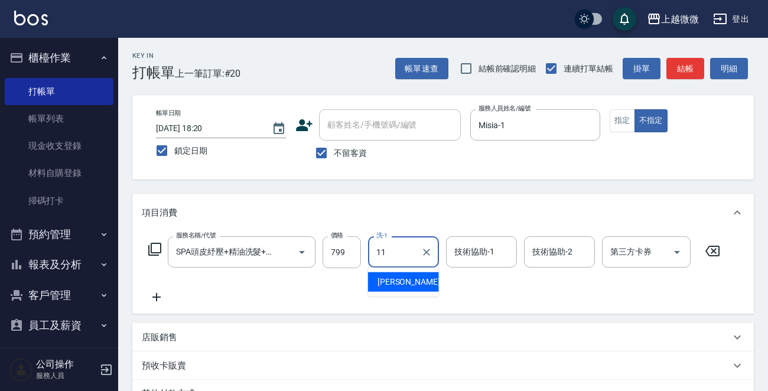
click at [408, 282] on span "[PERSON_NAME] -11" at bounding box center [415, 282] width 74 height 12
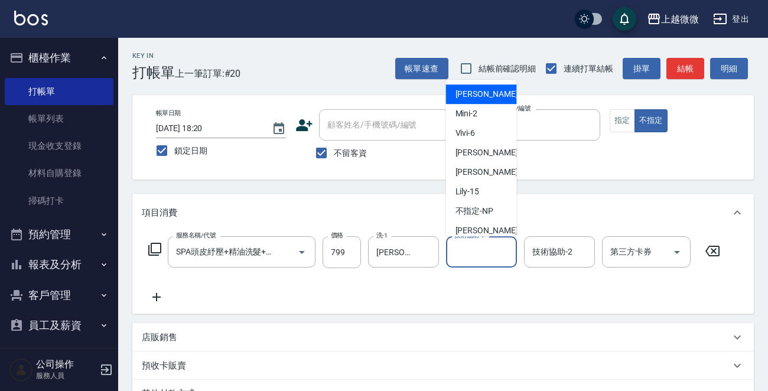
click at [494, 256] on input "技術協助-1" at bounding box center [481, 252] width 60 height 21
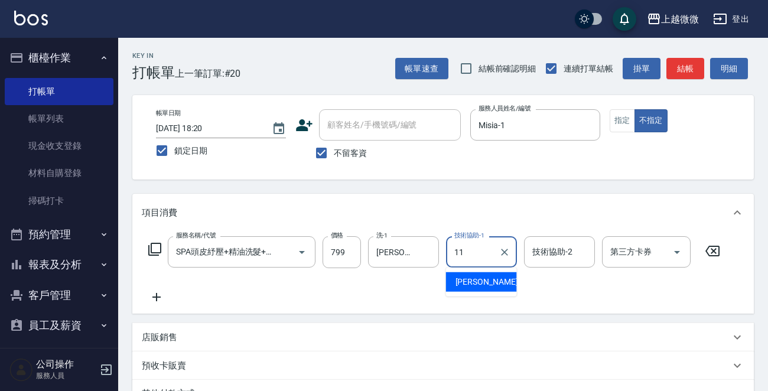
drag, startPoint x: 479, startPoint y: 284, endPoint x: 509, endPoint y: 279, distance: 30.6
click at [482, 284] on span "[PERSON_NAME] -11" at bounding box center [493, 282] width 74 height 12
click at [561, 264] on div "技術協助-2" at bounding box center [559, 251] width 71 height 31
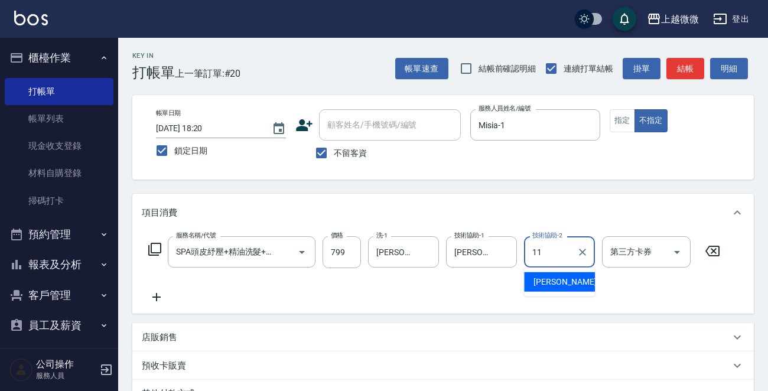
click at [555, 282] on span "[PERSON_NAME] -11" at bounding box center [570, 282] width 74 height 12
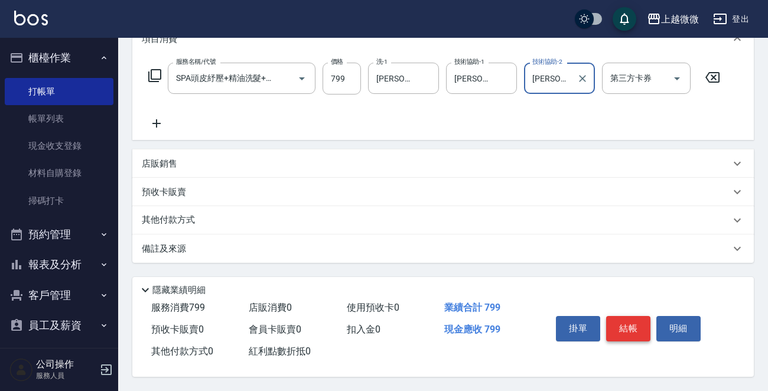
scroll to position [177, 0]
click at [631, 328] on button "結帳" at bounding box center [628, 328] width 44 height 25
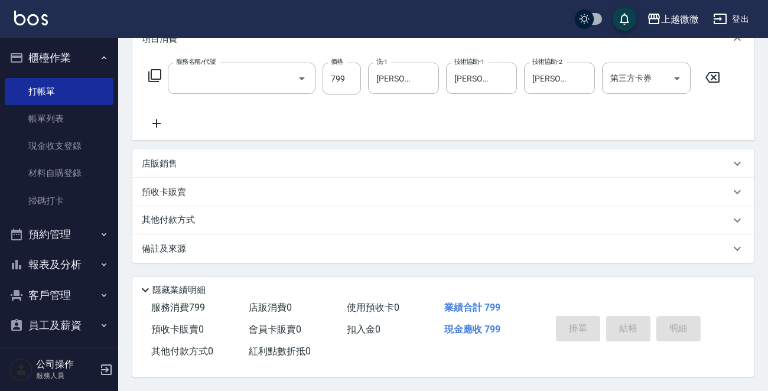
scroll to position [0, 0]
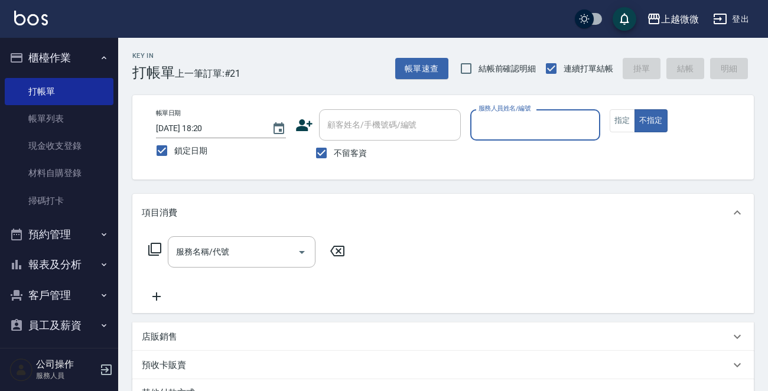
drag, startPoint x: 318, startPoint y: 153, endPoint x: 337, endPoint y: 149, distance: 19.2
click at [325, 153] on input "不留客資" at bounding box center [321, 153] width 25 height 25
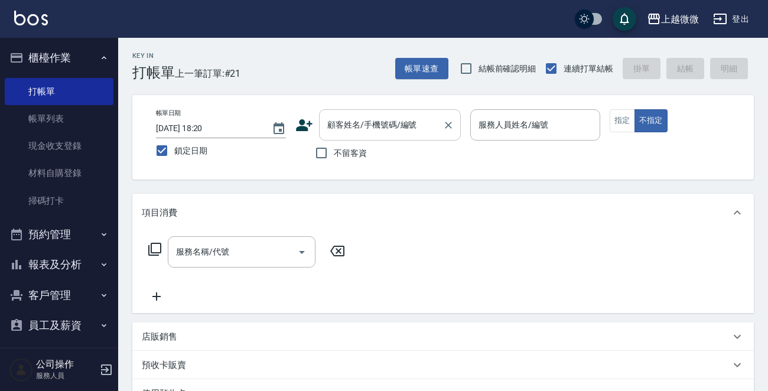
drag, startPoint x: 362, startPoint y: 132, endPoint x: 377, endPoint y: 132, distance: 15.4
click at [362, 132] on input "顧客姓名/手機號碼/編號" at bounding box center [380, 125] width 113 height 21
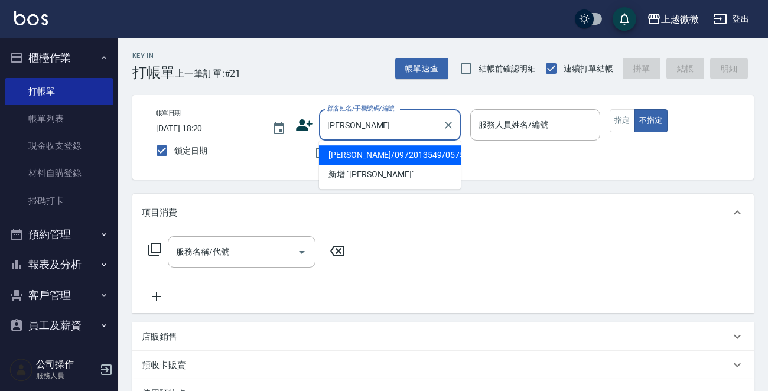
click at [340, 155] on li "[PERSON_NAME]/0972013549/0575" at bounding box center [390, 154] width 142 height 19
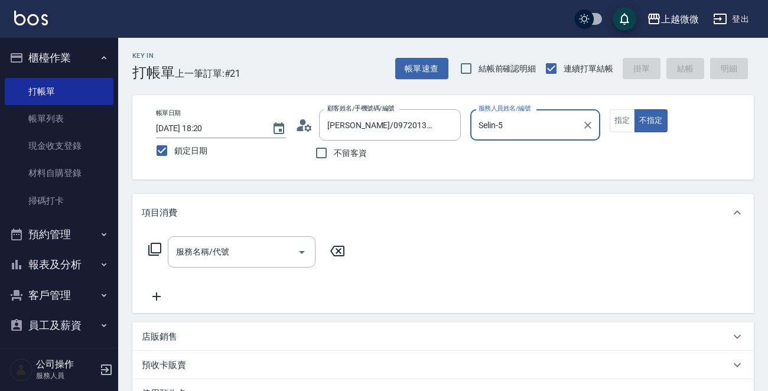
click at [622, 108] on div "帳單日期 [DATE] 18:20 鎖定日期 顧客姓名/手機號碼/編號 [PERSON_NAME]/0972013549/0575 顧客姓名/手機號碼/編號 …" at bounding box center [443, 137] width 622 height 84
click at [616, 118] on button "指定" at bounding box center [622, 120] width 25 height 23
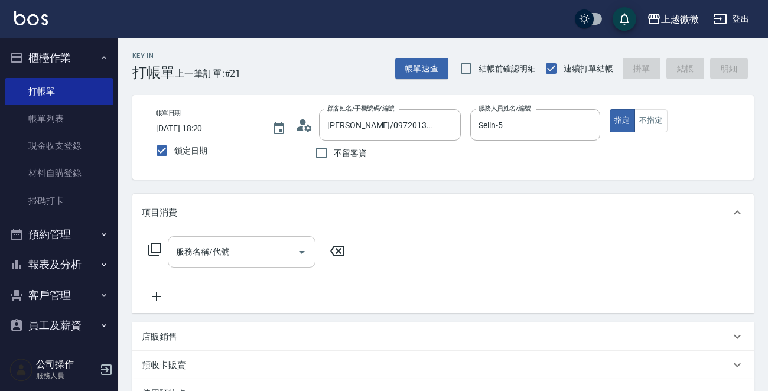
click at [229, 248] on input "服務名稱/代號" at bounding box center [232, 252] width 119 height 21
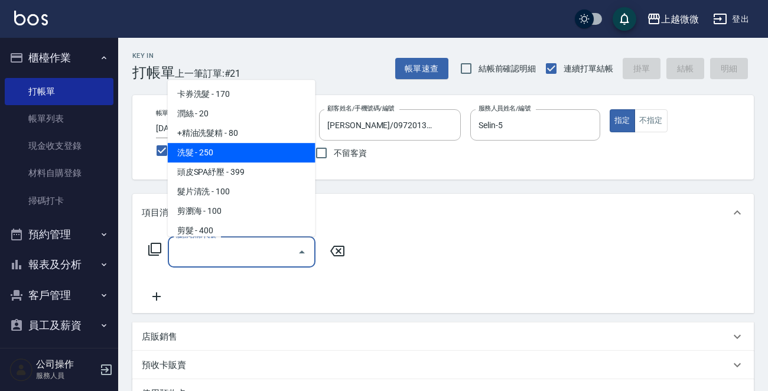
click at [221, 151] on span "洗髮 - 250" at bounding box center [242, 152] width 148 height 19
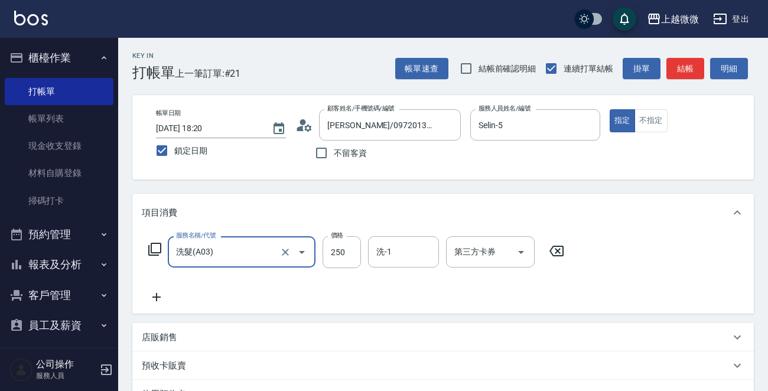
click at [160, 287] on div "服務名稱/代號 洗髮(A03) 服務名稱/代號 價格 250 價格 洗-1 洗-1 第三方卡券 第三方卡券" at bounding box center [357, 270] width 430 height 68
click at [164, 297] on icon at bounding box center [157, 297] width 30 height 14
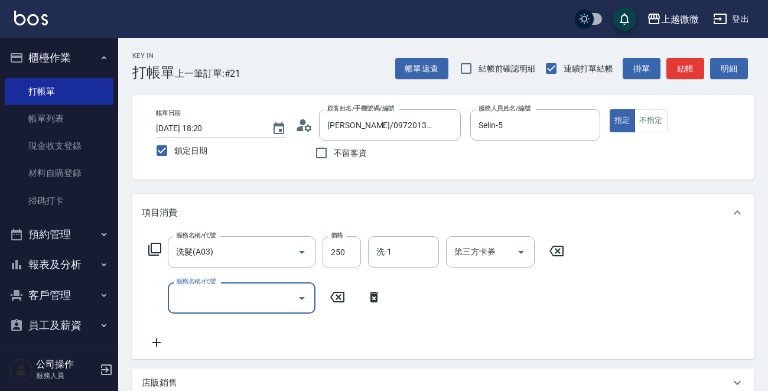
click at [206, 298] on input "服務名稱/代號" at bounding box center [232, 298] width 119 height 21
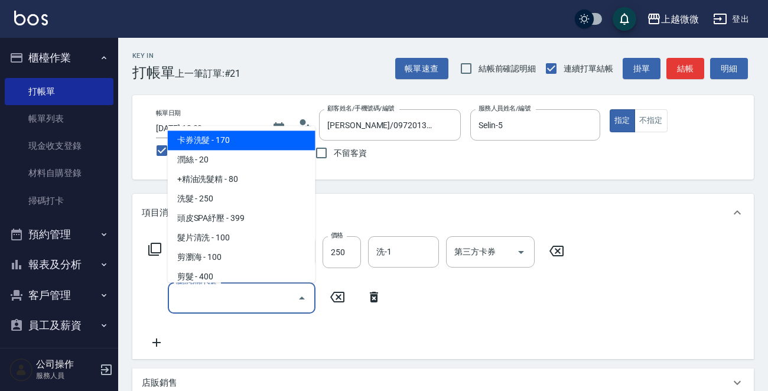
click at [209, 280] on span "剪髮 - 400" at bounding box center [242, 277] width 148 height 19
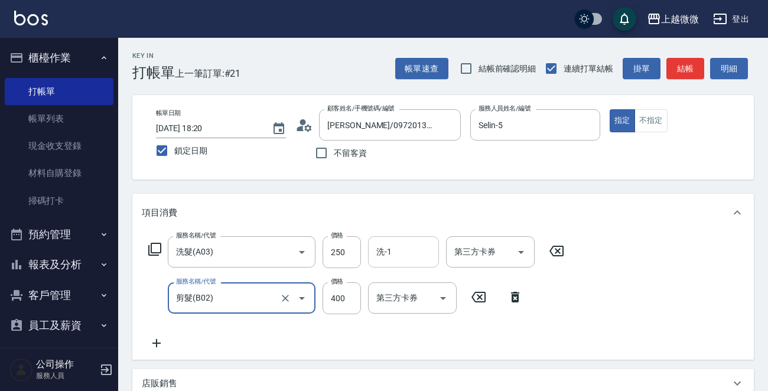
click at [401, 255] on input "洗-1" at bounding box center [403, 252] width 60 height 21
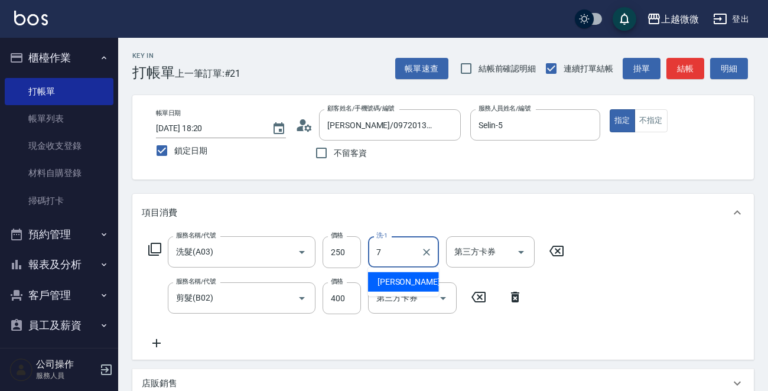
click at [398, 278] on span "[PERSON_NAME] -7" at bounding box center [413, 282] width 70 height 12
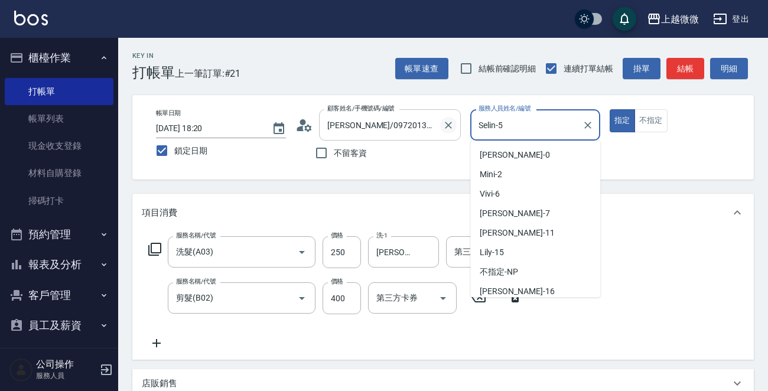
drag, startPoint x: 502, startPoint y: 132, endPoint x: 448, endPoint y: 132, distance: 54.4
click at [448, 132] on div "帳單日期 [DATE] 18:20 鎖定日期 顧客姓名/手機號碼/編號 [PERSON_NAME]/0972013549/0575 顧客姓名/手機號碼/編號 …" at bounding box center [443, 137] width 593 height 56
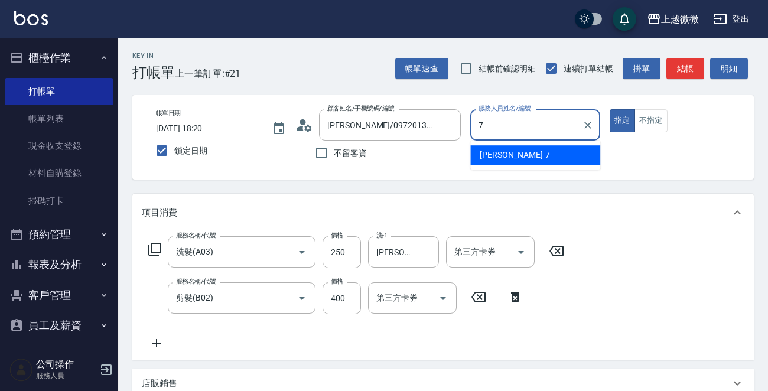
click at [506, 155] on span "[PERSON_NAME] -7" at bounding box center [515, 155] width 70 height 12
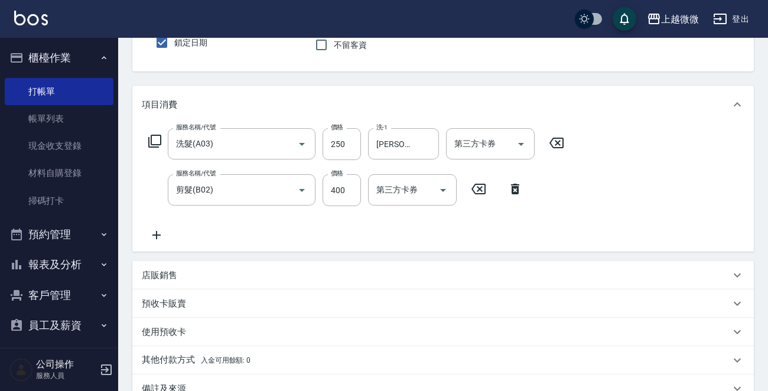
scroll to position [251, 0]
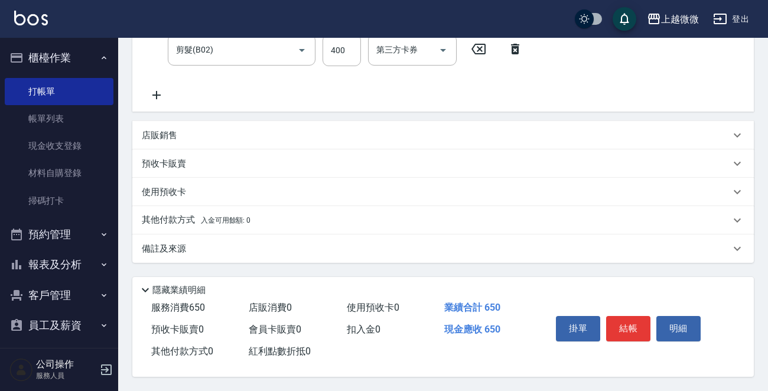
click at [183, 243] on p "備註及來源" at bounding box center [164, 249] width 44 height 12
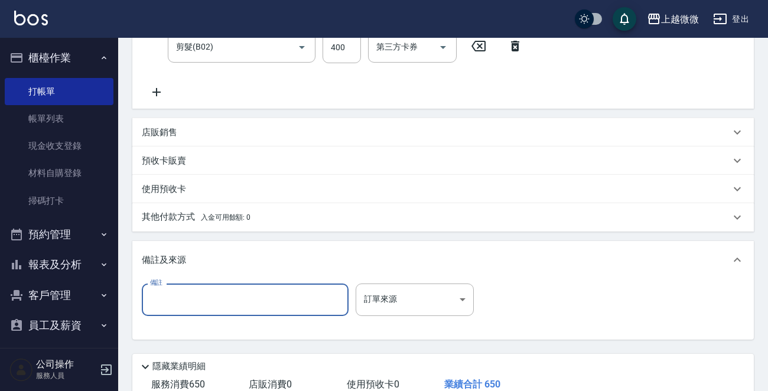
drag, startPoint x: 196, startPoint y: 291, endPoint x: 216, endPoint y: 278, distance: 24.3
click at [196, 291] on input "備註" at bounding box center [245, 300] width 207 height 32
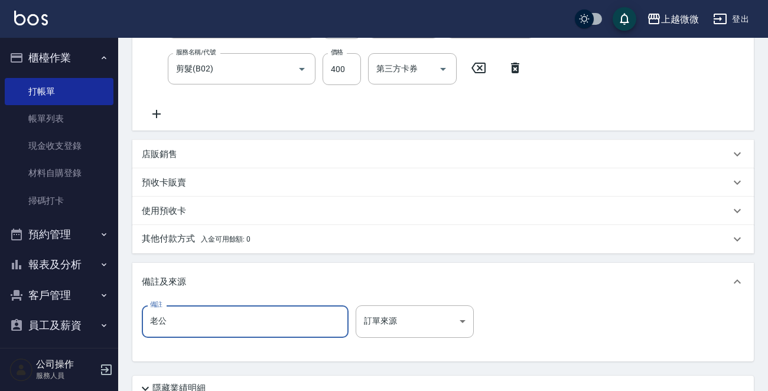
scroll to position [330, 0]
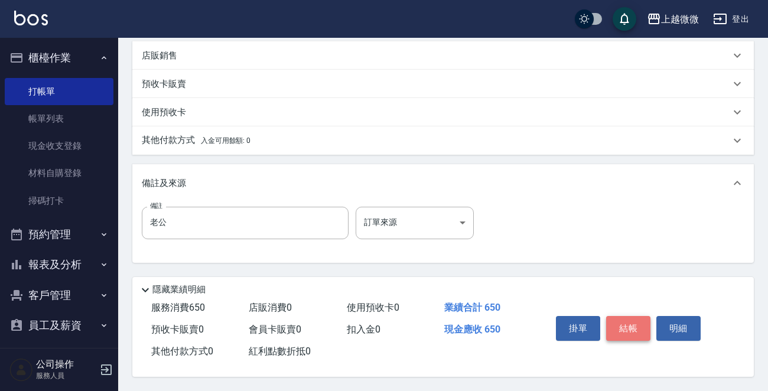
click at [629, 324] on button "結帳" at bounding box center [628, 328] width 44 height 25
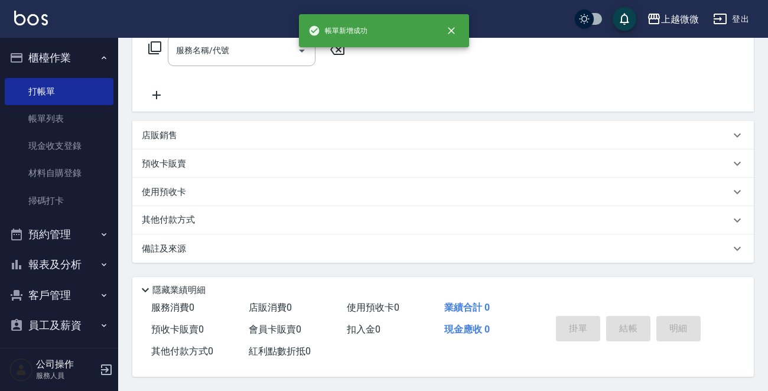
scroll to position [0, 0]
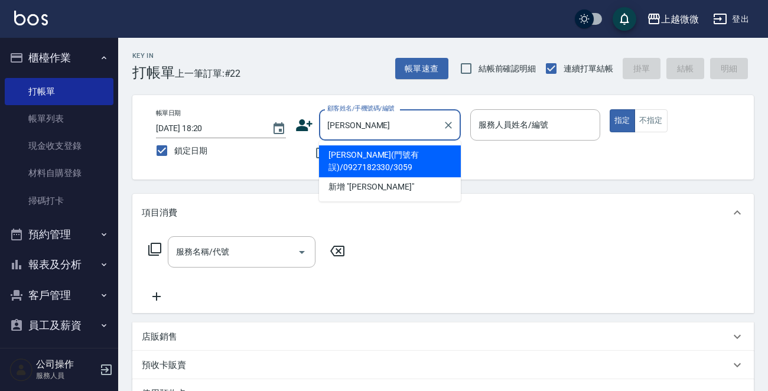
click at [368, 153] on li "[PERSON_NAME](門號有誤)/0927182330/3059" at bounding box center [390, 161] width 142 height 32
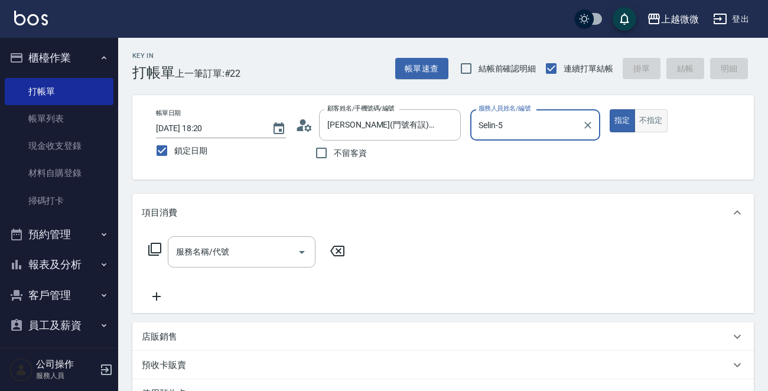
click at [656, 118] on button "不指定" at bounding box center [651, 120] width 33 height 23
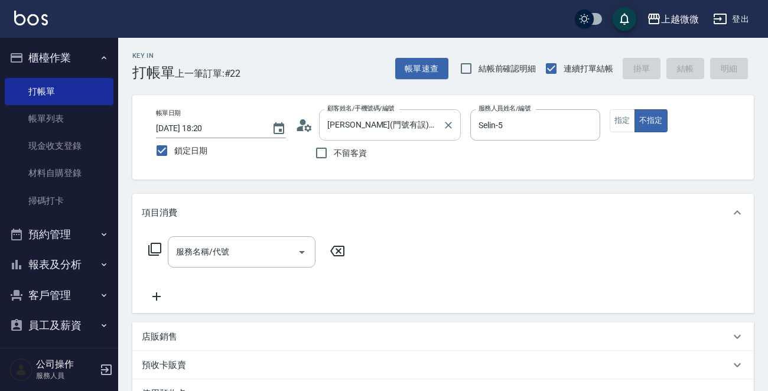
drag, startPoint x: 531, startPoint y: 122, endPoint x: 321, endPoint y: 123, distance: 209.2
click at [323, 123] on div "帳單日期 [DATE] 18:20 鎖定日期 顧客姓名/手機號碼/編號 [PERSON_NAME](門號有誤)/0927182330/3059 顧客姓名/手機…" at bounding box center [443, 137] width 593 height 56
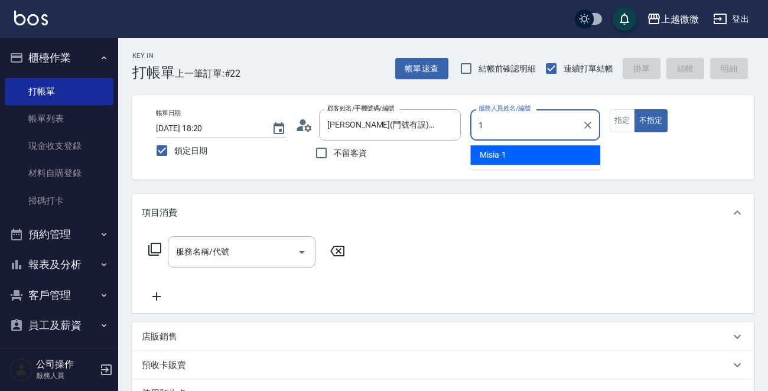
click at [515, 158] on div "Misia -1" at bounding box center [535, 154] width 130 height 19
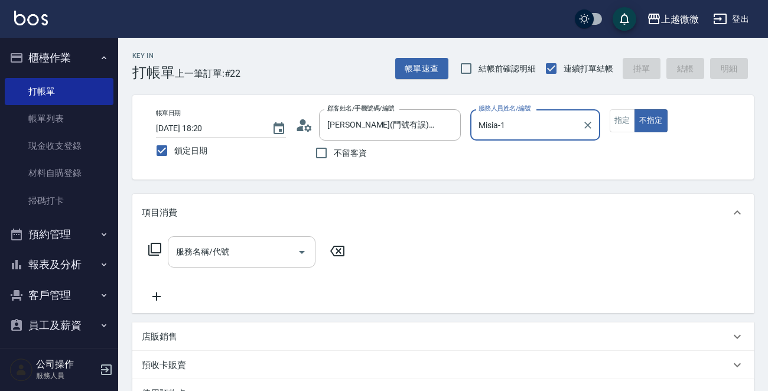
click at [232, 245] on input "服務名稱/代號" at bounding box center [232, 252] width 119 height 21
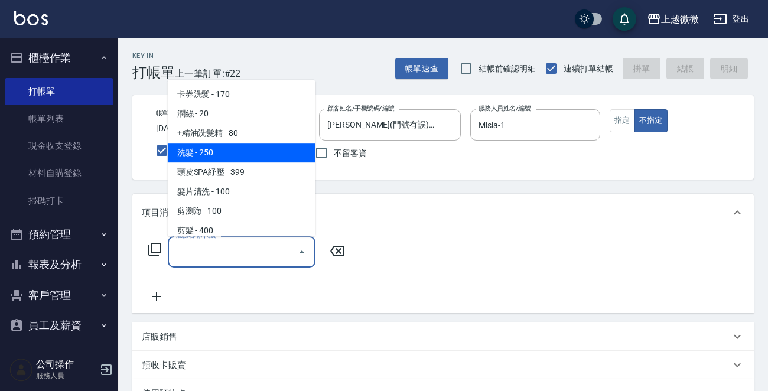
click at [236, 145] on span "洗髮 - 250" at bounding box center [242, 152] width 148 height 19
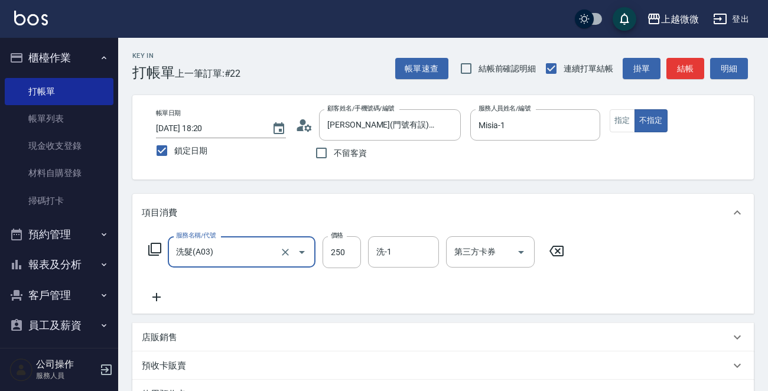
click at [154, 298] on icon at bounding box center [157, 297] width 30 height 14
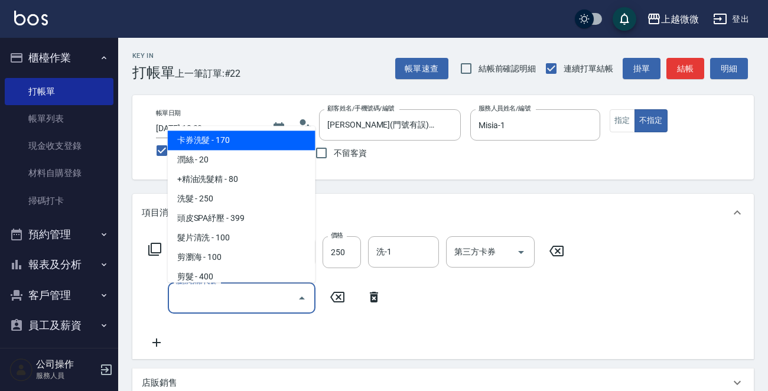
click at [209, 304] on input "服務名稱/代號" at bounding box center [232, 298] width 119 height 21
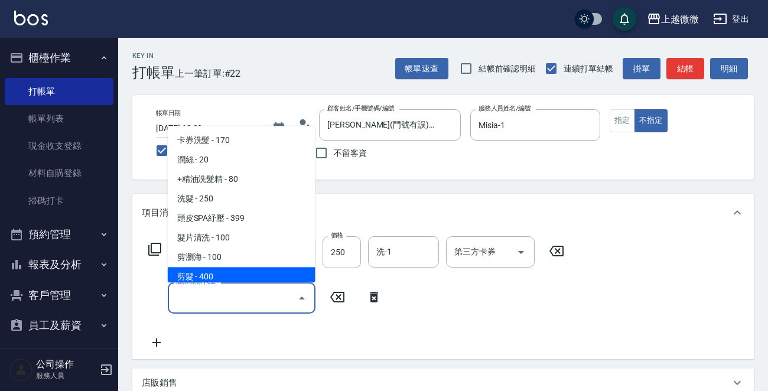
click at [223, 278] on span "剪髮 - 400" at bounding box center [242, 277] width 148 height 19
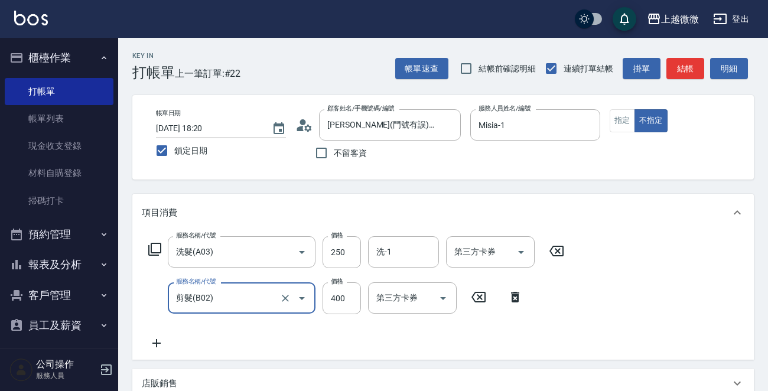
click at [154, 341] on icon at bounding box center [157, 343] width 30 height 14
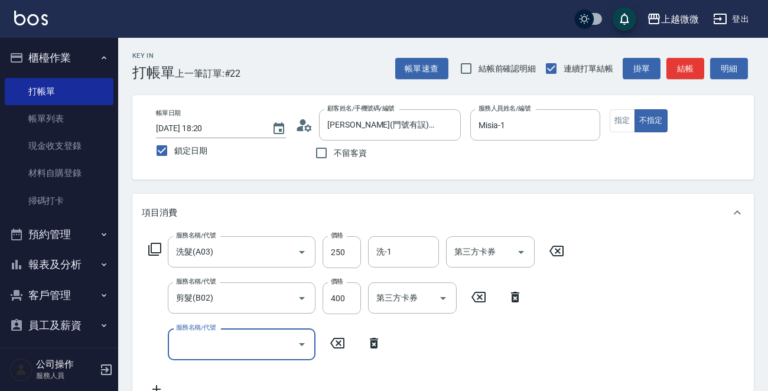
click at [201, 347] on input "服務名稱/代號" at bounding box center [232, 344] width 119 height 21
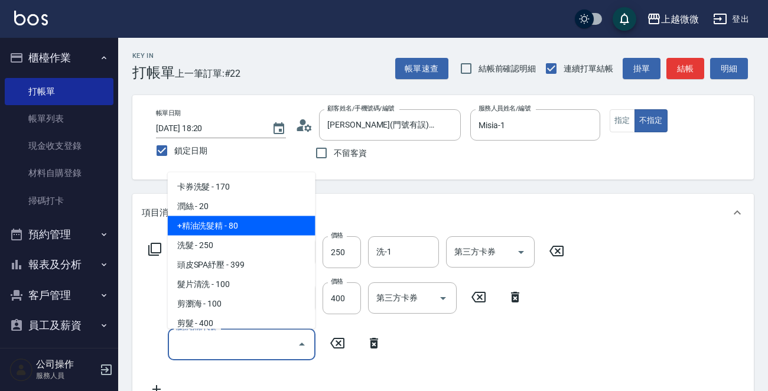
drag, startPoint x: 234, startPoint y: 239, endPoint x: 240, endPoint y: 223, distance: 17.0
click at [240, 223] on ul "卡券洗髮 - 170 潤絲 - 20 +精油洗髮精 - 80 洗髮 - 250 頭皮SPA紓壓 - 399 髮片清洗 - 100 剪瀏海 - 100 剪髮 -…" at bounding box center [242, 251] width 148 height 157
click at [240, 223] on span "+精油洗髮精 - 80" at bounding box center [242, 225] width 148 height 19
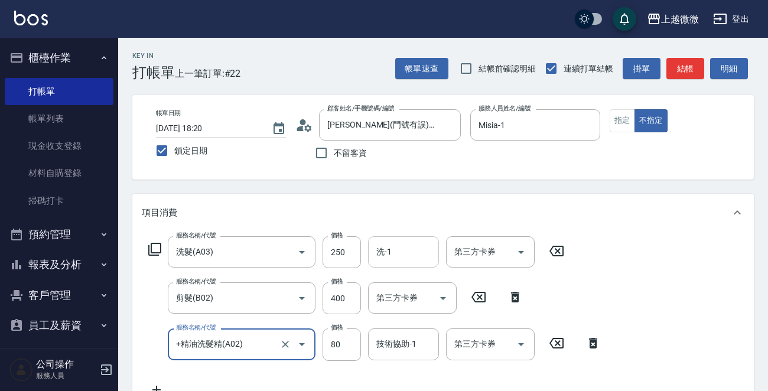
click at [416, 254] on input "洗-1" at bounding box center [403, 252] width 60 height 21
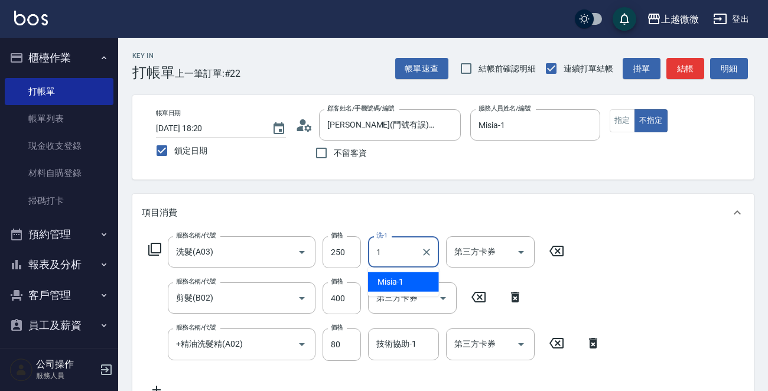
click at [408, 279] on div "Misia -1" at bounding box center [403, 281] width 71 height 19
click at [394, 342] on div "技術協助-1 技術協助-1" at bounding box center [403, 343] width 71 height 31
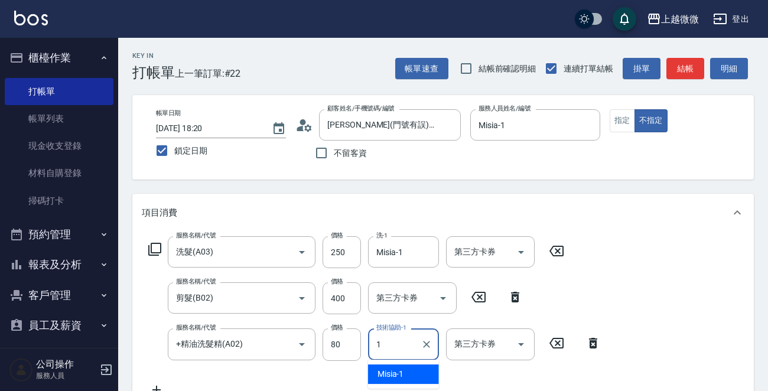
click at [401, 370] on span "Misia -1" at bounding box center [391, 374] width 27 height 12
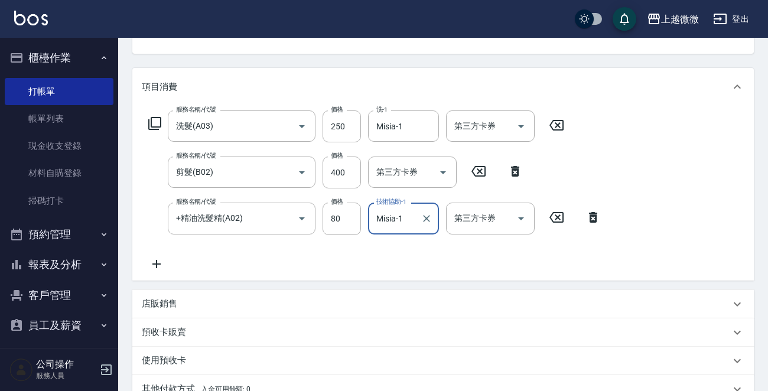
scroll to position [297, 0]
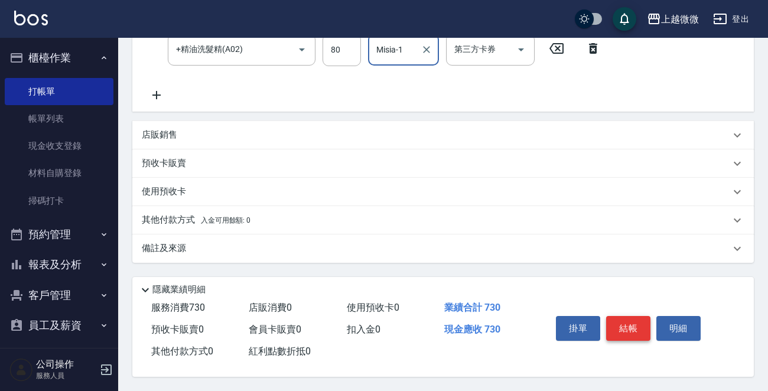
click at [633, 324] on button "結帳" at bounding box center [628, 328] width 44 height 25
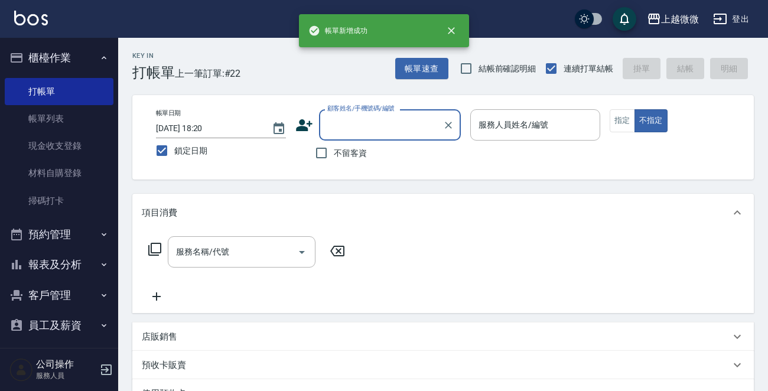
scroll to position [0, 0]
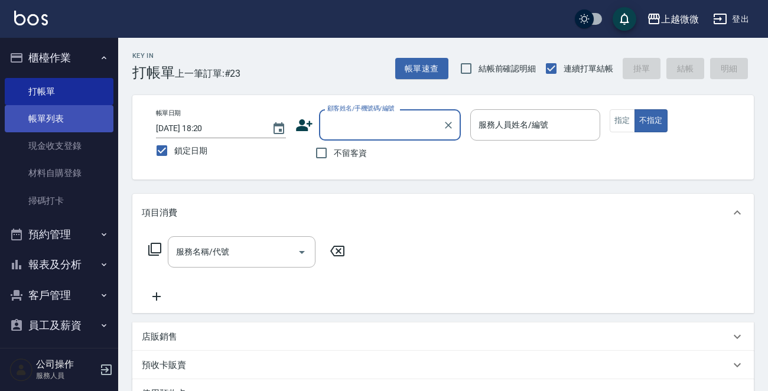
click at [44, 112] on link "帳單列表" at bounding box center [59, 118] width 109 height 27
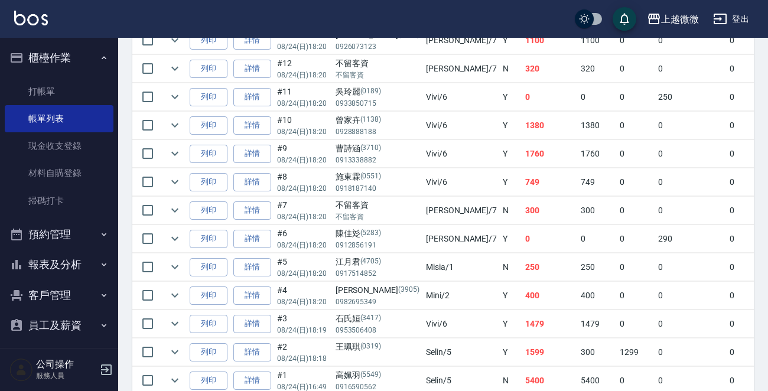
drag, startPoint x: 540, startPoint y: 236, endPoint x: 555, endPoint y: 238, distance: 14.8
click at [578, 238] on td "0" at bounding box center [597, 239] width 39 height 28
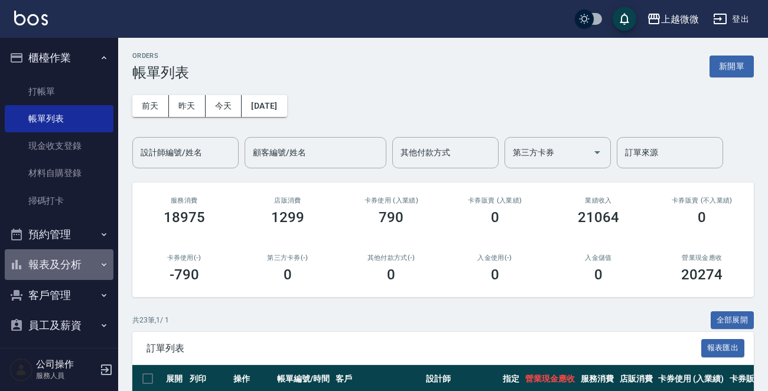
click at [88, 259] on button "報表及分析" at bounding box center [59, 264] width 109 height 31
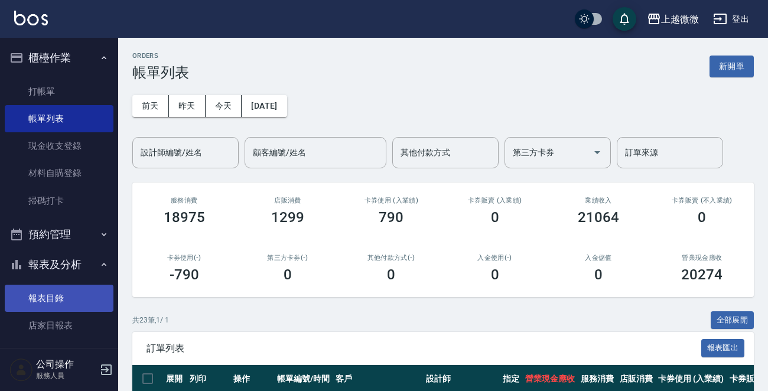
click at [47, 289] on link "報表目錄" at bounding box center [59, 298] width 109 height 27
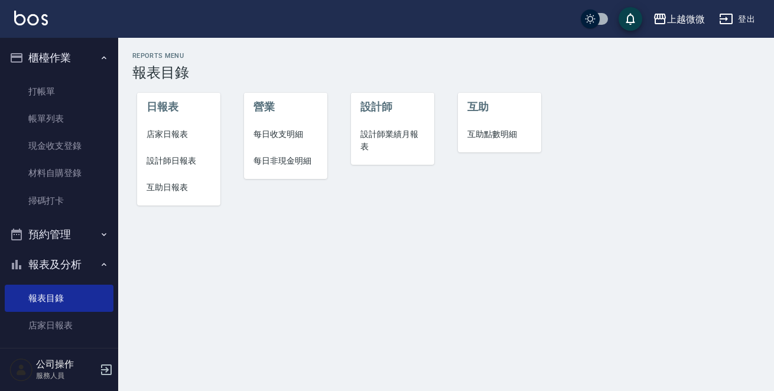
click at [179, 136] on span "店家日報表" at bounding box center [179, 134] width 64 height 12
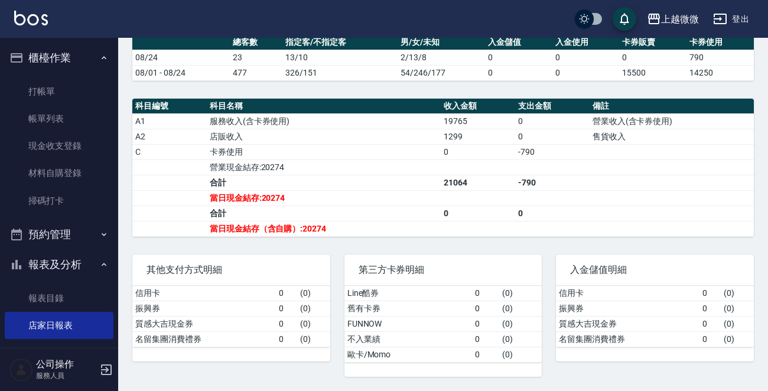
scroll to position [381, 0]
click at [279, 177] on td "合計" at bounding box center [324, 182] width 234 height 15
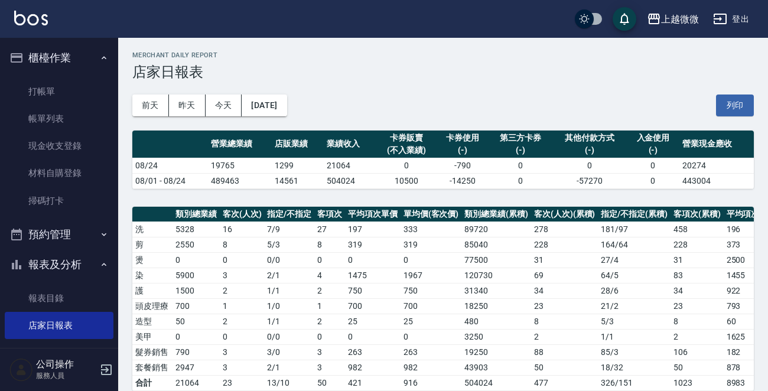
scroll to position [0, 0]
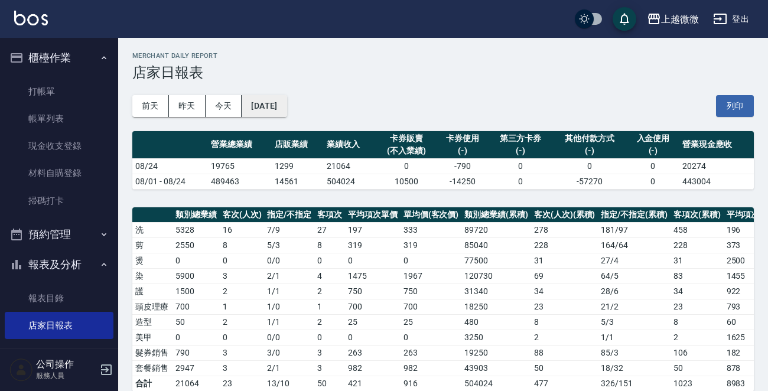
click at [274, 103] on button "[DATE]" at bounding box center [264, 106] width 45 height 22
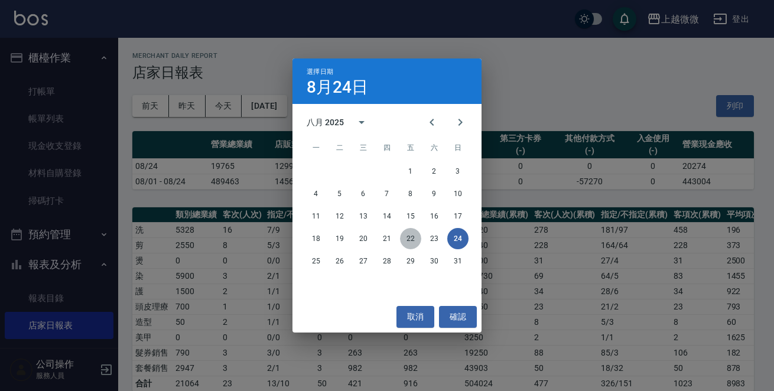
click at [405, 234] on button "22" at bounding box center [410, 238] width 21 height 21
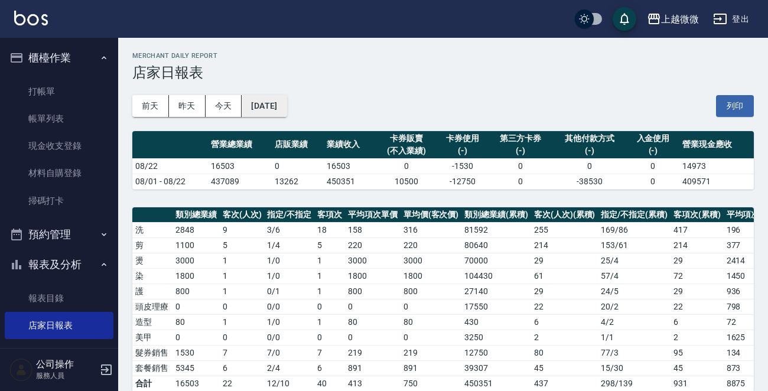
click at [285, 108] on button "[DATE]" at bounding box center [264, 106] width 45 height 22
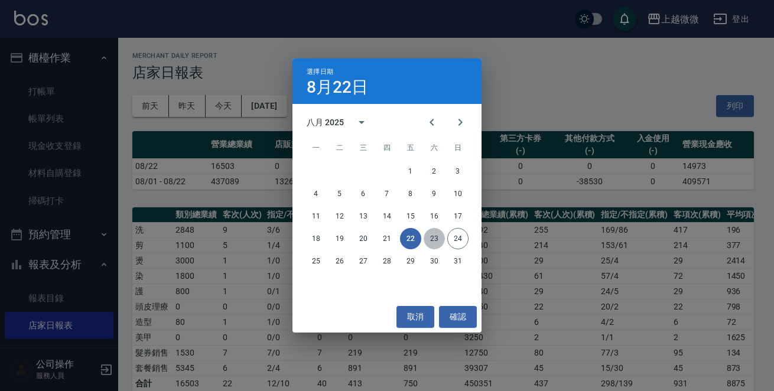
click at [437, 242] on button "23" at bounding box center [434, 238] width 21 height 21
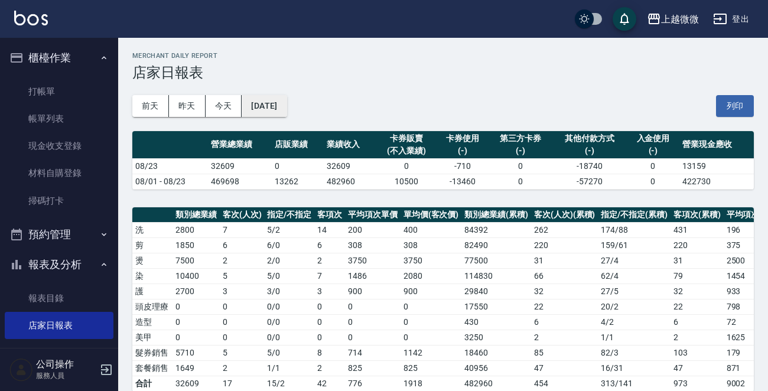
click at [272, 99] on button "[DATE]" at bounding box center [264, 106] width 45 height 22
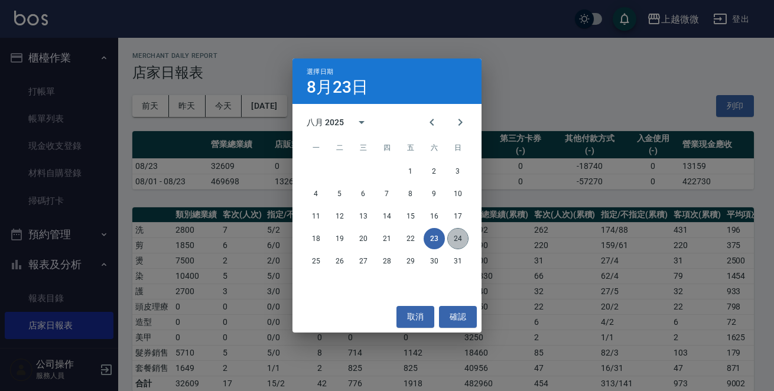
click at [457, 240] on button "24" at bounding box center [457, 238] width 21 height 21
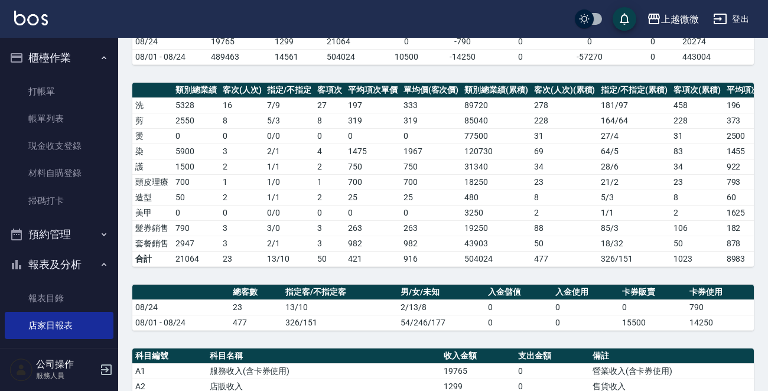
scroll to position [236, 0]
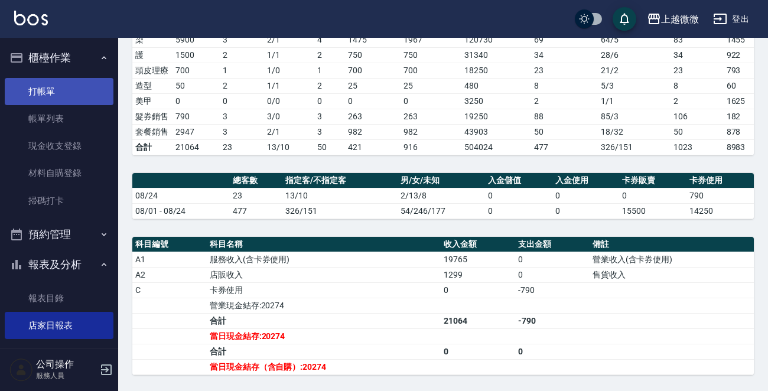
click at [43, 86] on link "打帳單" at bounding box center [59, 91] width 109 height 27
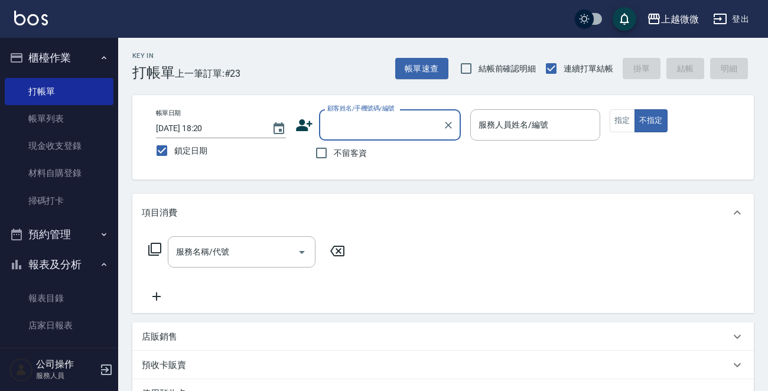
click at [404, 115] on input "顧客姓名/手機號碼/編號" at bounding box center [380, 125] width 113 height 21
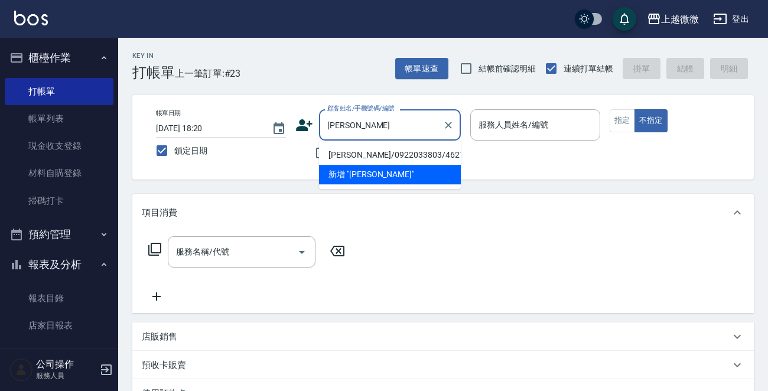
click at [369, 154] on li "[PERSON_NAME]/0922033803/4627" at bounding box center [390, 154] width 142 height 19
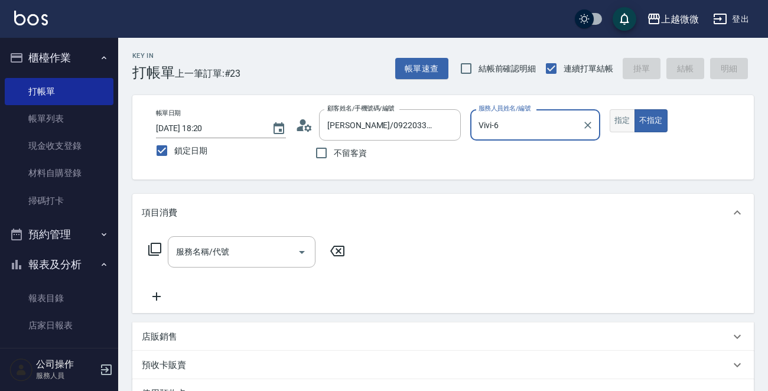
click at [620, 120] on button "指定" at bounding box center [622, 120] width 25 height 23
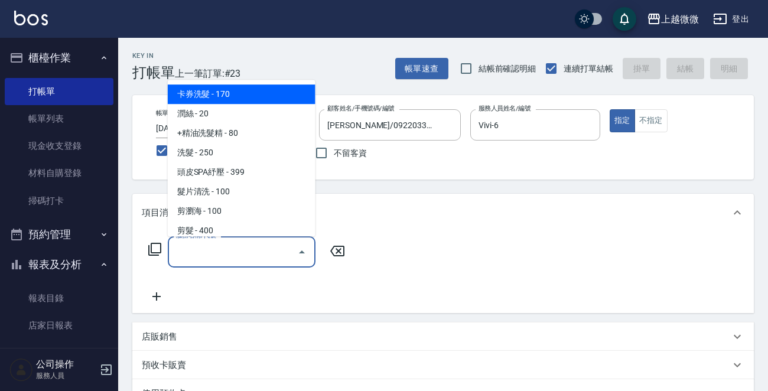
click at [259, 245] on input "服務名稱/代號" at bounding box center [232, 252] width 119 height 21
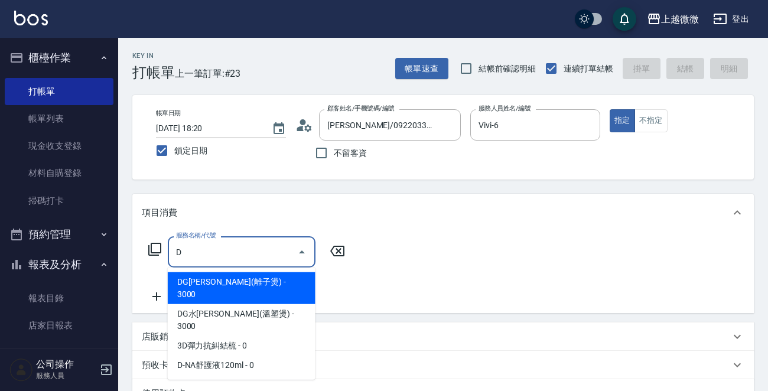
click at [226, 282] on span "DG[PERSON_NAME](離子燙) - 3000" at bounding box center [242, 288] width 148 height 32
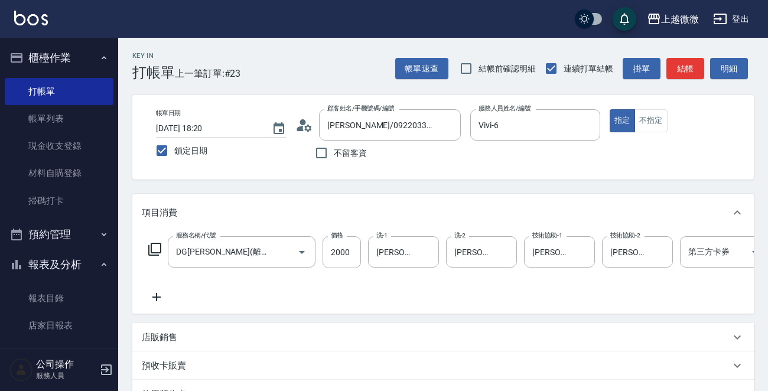
click at [164, 297] on icon at bounding box center [157, 297] width 30 height 14
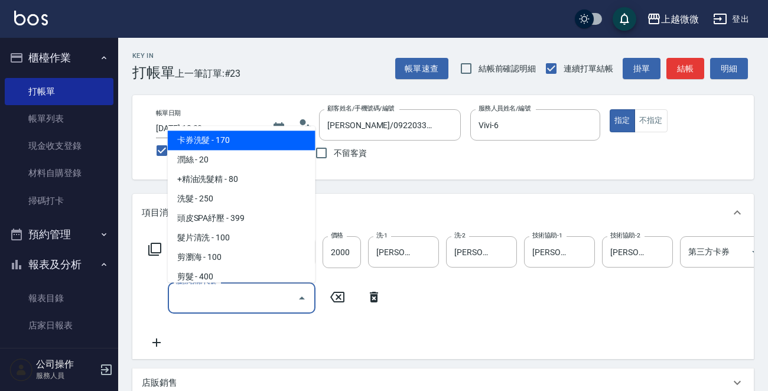
click at [204, 295] on input "服務名稱/代號" at bounding box center [232, 298] width 119 height 21
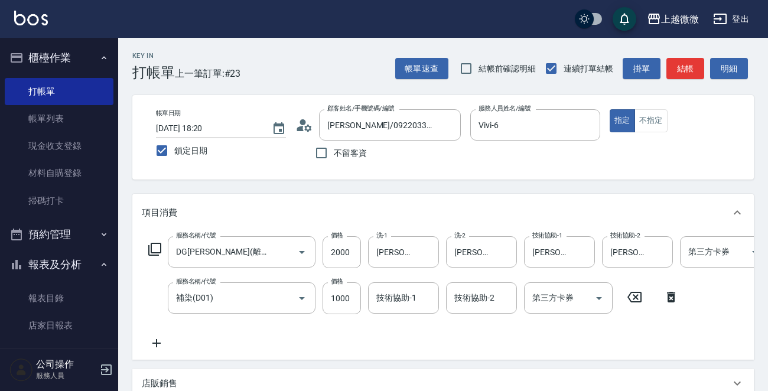
click at [154, 337] on icon at bounding box center [157, 343] width 30 height 14
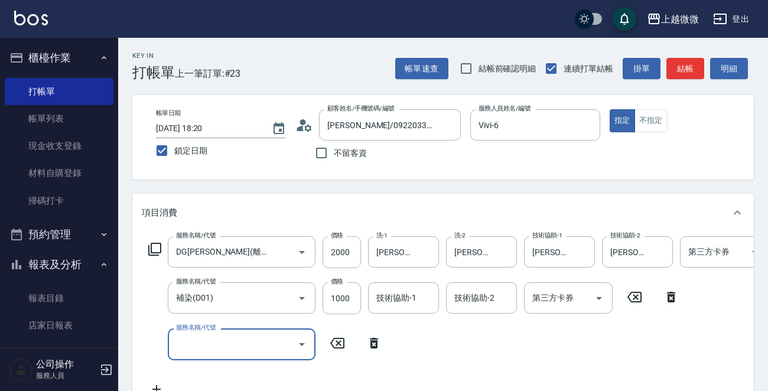
click at [204, 346] on input "服務名稱/代號" at bounding box center [232, 344] width 119 height 21
click at [408, 295] on div "技術協助-1 技術協助-1" at bounding box center [403, 297] width 71 height 31
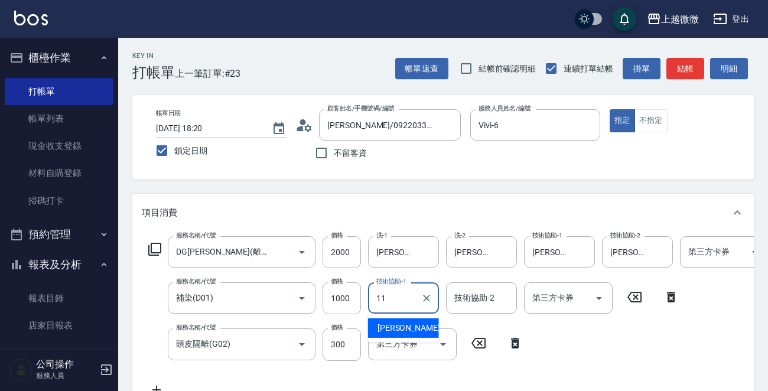
click at [398, 327] on span "[PERSON_NAME] -11" at bounding box center [415, 328] width 74 height 12
click at [496, 298] on input "技術協助-2" at bounding box center [481, 298] width 60 height 21
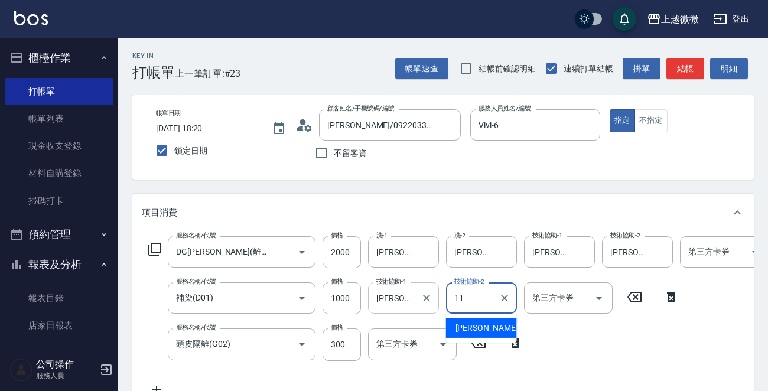
click at [477, 326] on span "[PERSON_NAME] -11" at bounding box center [493, 328] width 74 height 12
drag, startPoint x: 424, startPoint y: 293, endPoint x: 408, endPoint y: 295, distance: 16.6
click at [424, 294] on icon "Clear" at bounding box center [427, 298] width 12 height 12
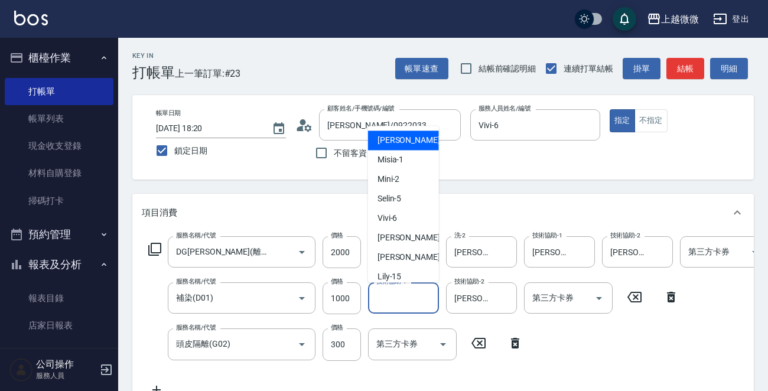
click at [408, 295] on input "技術協助-1" at bounding box center [403, 298] width 60 height 21
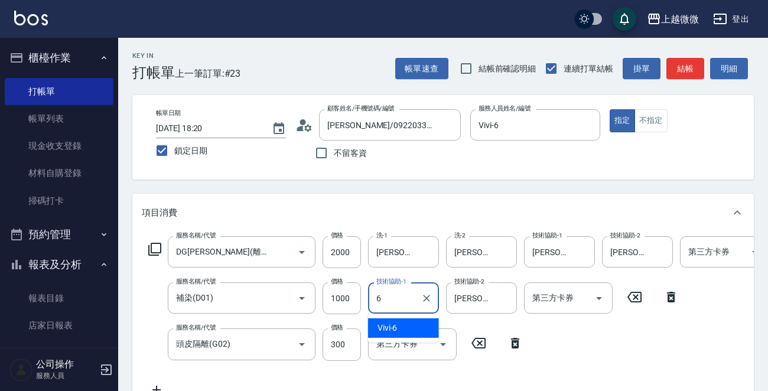
click at [402, 327] on div "Vivi -6" at bounding box center [403, 327] width 71 height 19
click at [500, 301] on icon "Clear" at bounding box center [505, 298] width 12 height 12
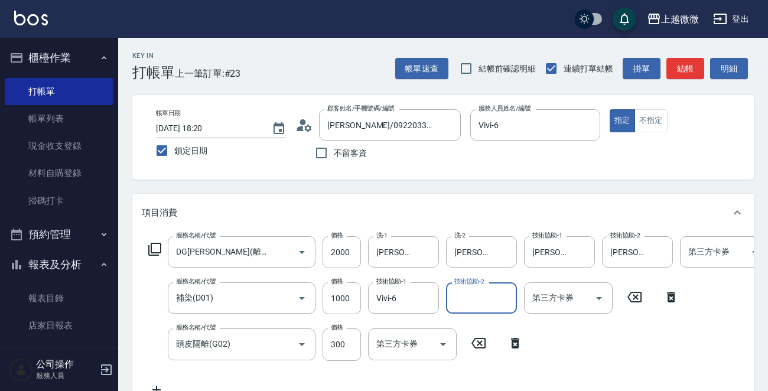
click at [487, 301] on input "技術協助-2" at bounding box center [481, 298] width 60 height 21
click at [474, 318] on div "Vivi -6" at bounding box center [481, 327] width 71 height 19
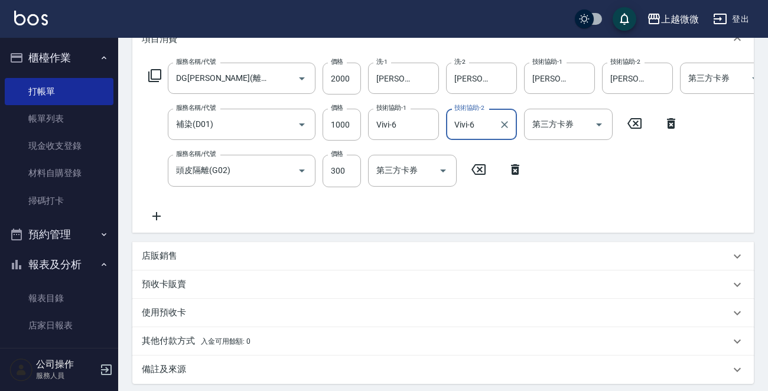
scroll to position [307, 0]
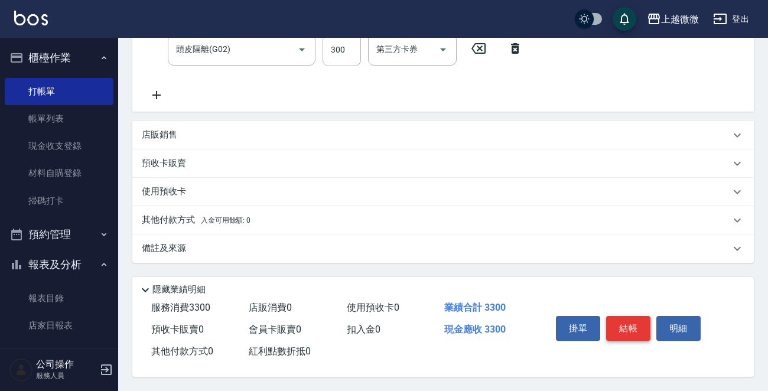
click at [632, 321] on button "結帳" at bounding box center [628, 328] width 44 height 25
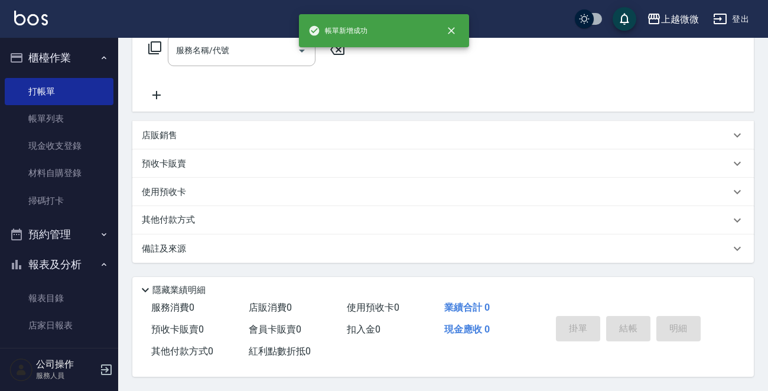
scroll to position [0, 0]
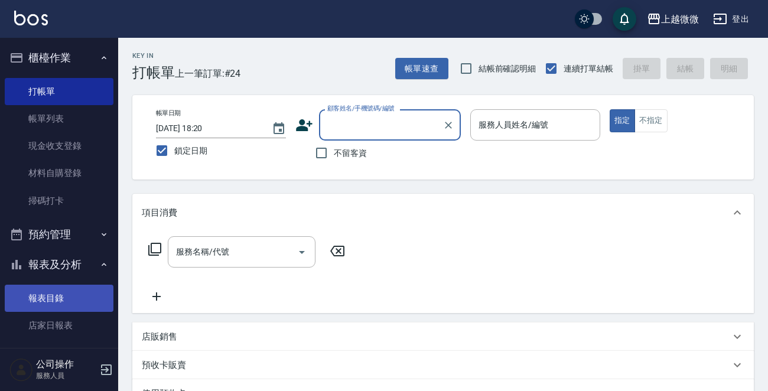
click at [49, 291] on link "報表目錄" at bounding box center [59, 298] width 109 height 27
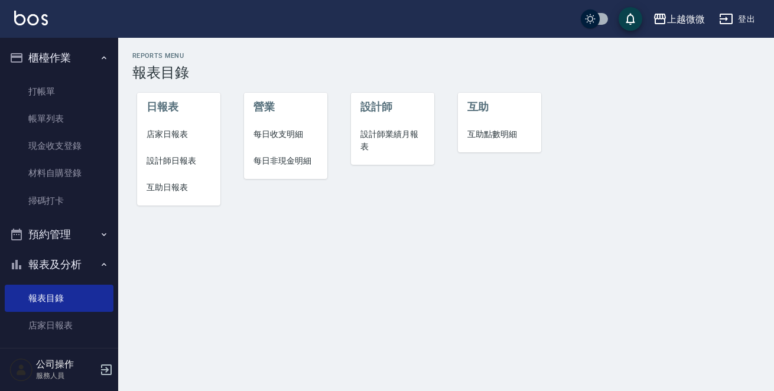
click at [185, 133] on span "店家日報表" at bounding box center [179, 134] width 64 height 12
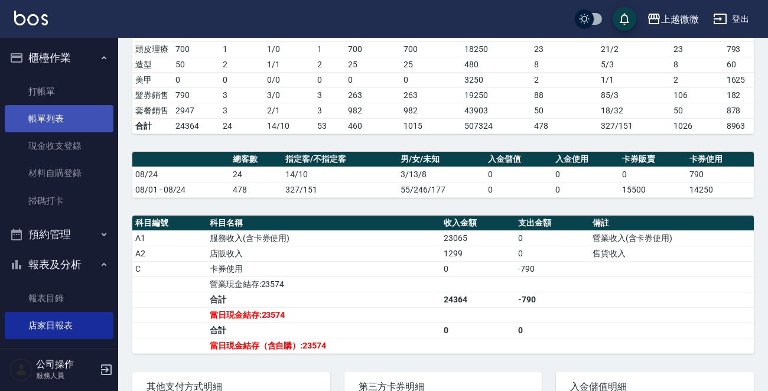
scroll to position [204, 0]
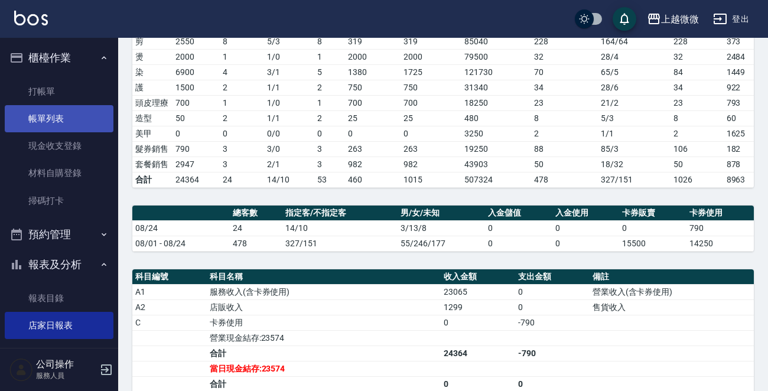
click at [63, 116] on link "帳單列表" at bounding box center [59, 118] width 109 height 27
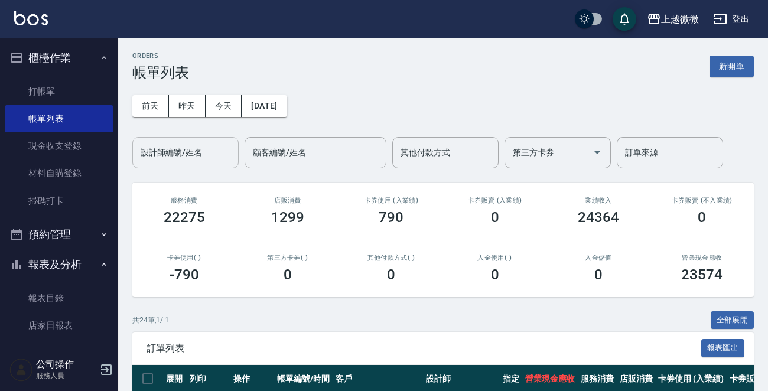
click at [201, 156] on input "設計師編號/姓名" at bounding box center [186, 152] width 96 height 21
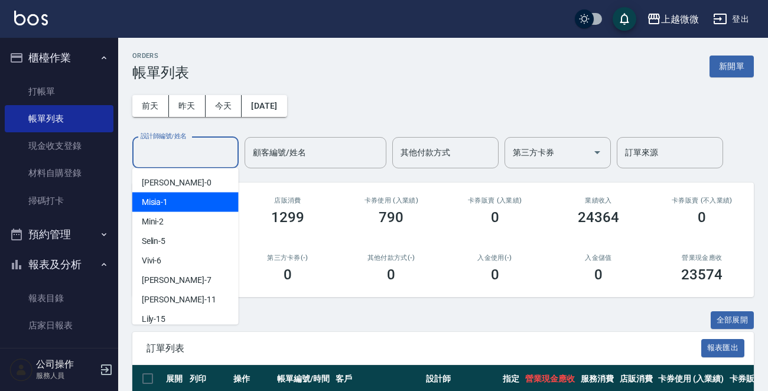
click at [174, 199] on div "Misia -1" at bounding box center [185, 202] width 106 height 19
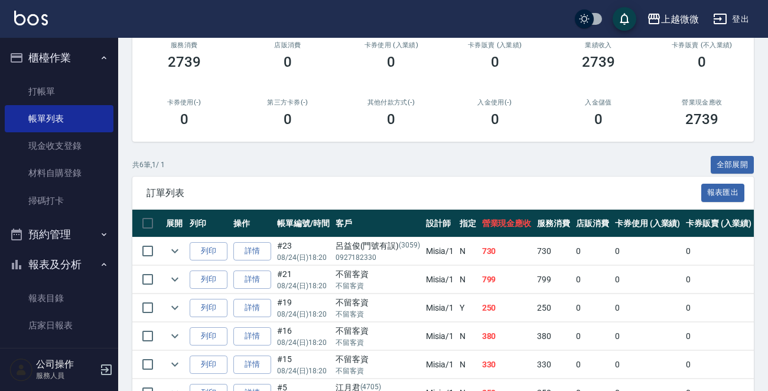
scroll to position [226, 0]
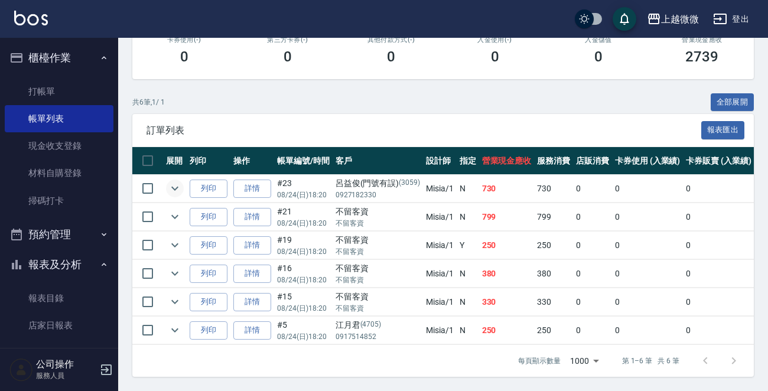
click at [176, 187] on icon "expand row" at bounding box center [174, 189] width 7 height 4
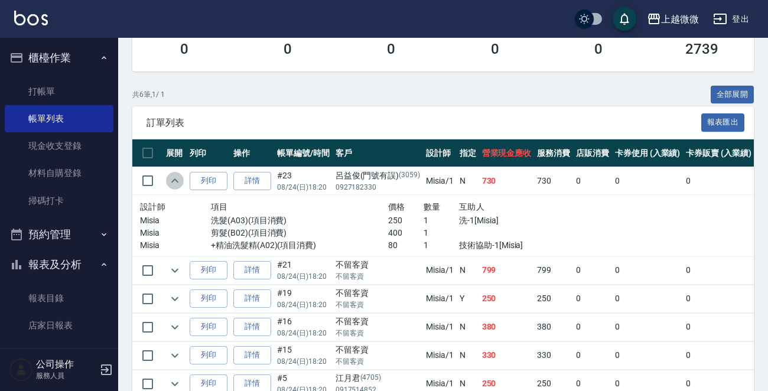
click at [175, 180] on icon "expand row" at bounding box center [174, 180] width 7 height 4
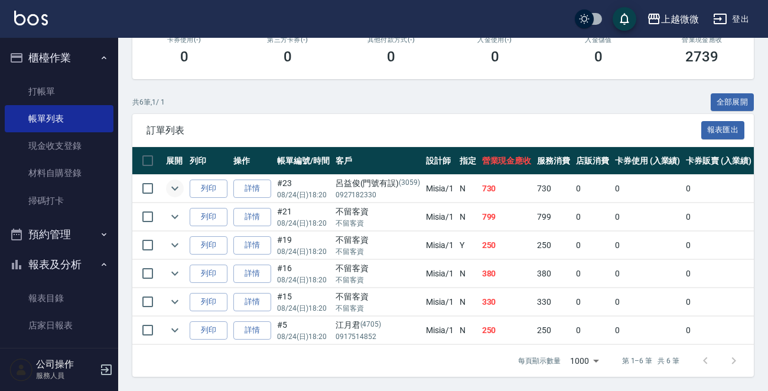
click at [365, 94] on div "共 6 筆, 1 / 1 全部展開" at bounding box center [443, 102] width 622 height 18
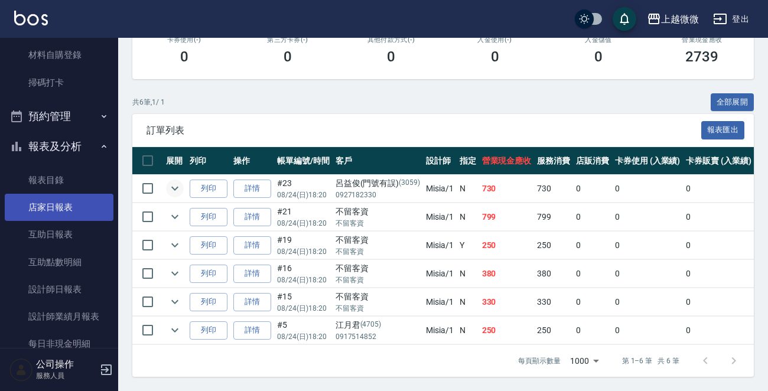
click at [57, 207] on link "店家日報表" at bounding box center [59, 207] width 109 height 27
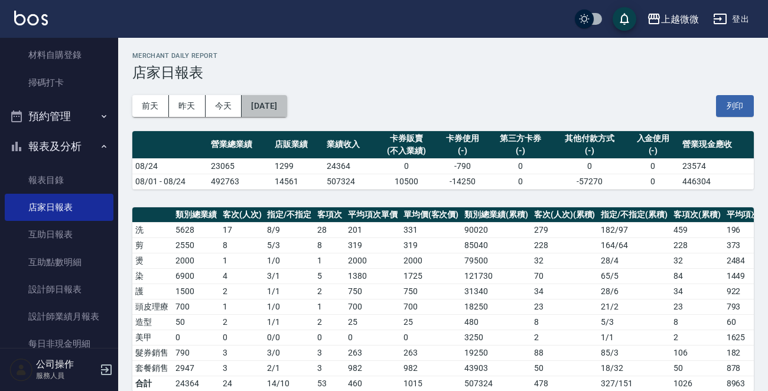
click at [277, 115] on button "[DATE]" at bounding box center [264, 106] width 45 height 22
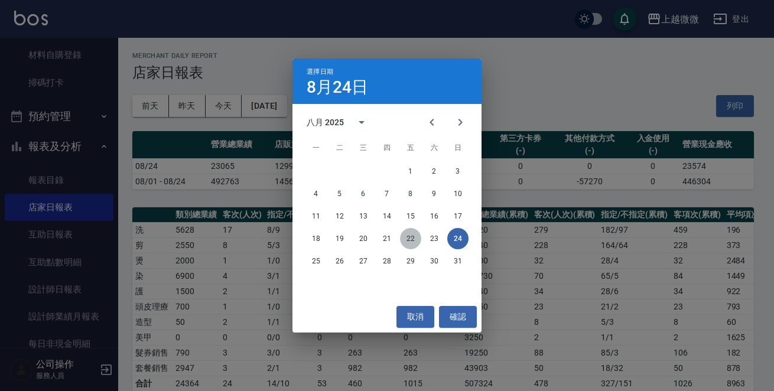
click at [404, 232] on button "22" at bounding box center [410, 238] width 21 height 21
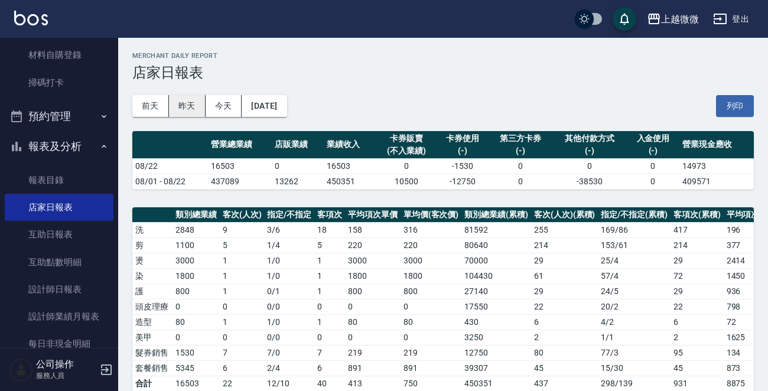
click at [197, 106] on button "昨天" at bounding box center [187, 106] width 37 height 22
click at [223, 106] on button "今天" at bounding box center [224, 106] width 37 height 22
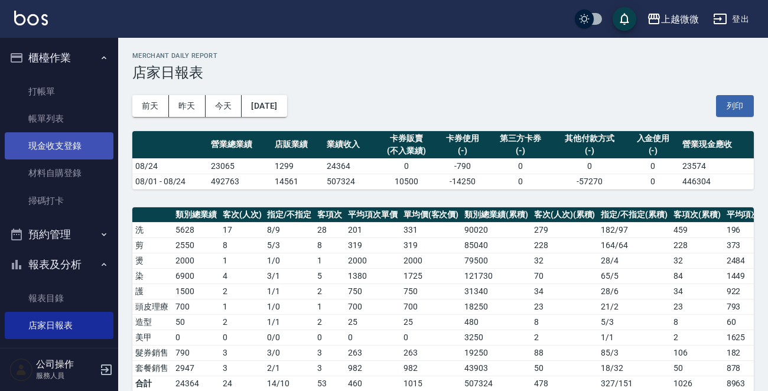
click at [64, 144] on link "現金收支登錄" at bounding box center [59, 145] width 109 height 27
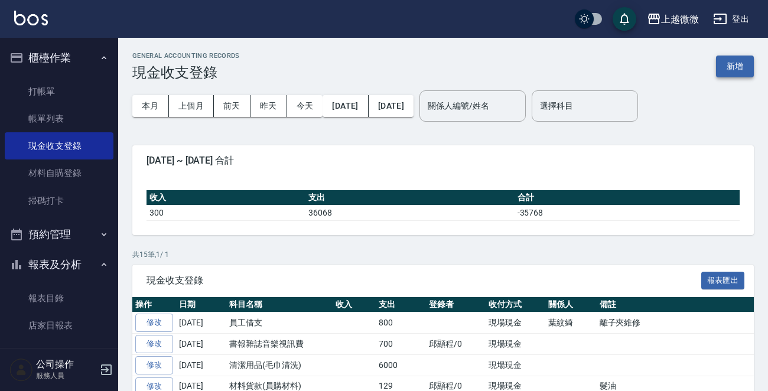
click at [744, 71] on button "新增" at bounding box center [735, 67] width 38 height 22
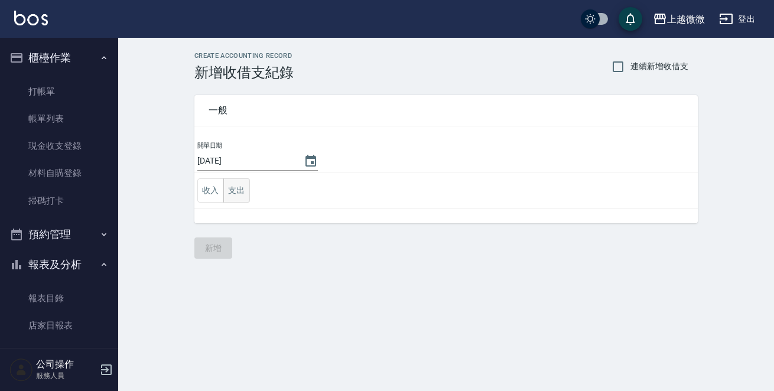
click at [230, 187] on button "支出" at bounding box center [236, 190] width 27 height 24
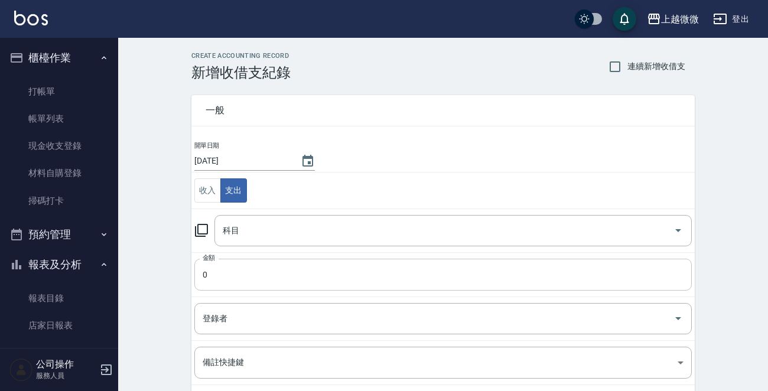
click at [233, 274] on input "0" at bounding box center [442, 275] width 497 height 32
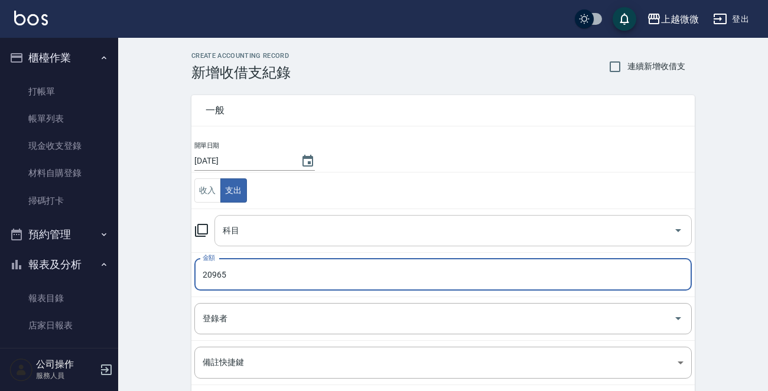
click at [268, 217] on div "科目" at bounding box center [452, 230] width 477 height 31
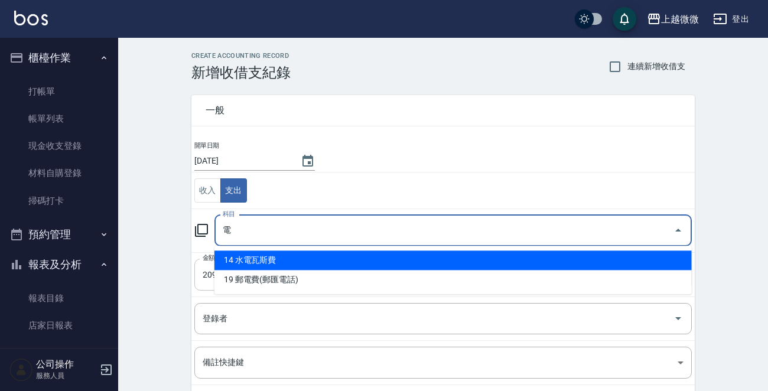
click at [305, 258] on li "14 水電瓦斯費" at bounding box center [452, 259] width 477 height 19
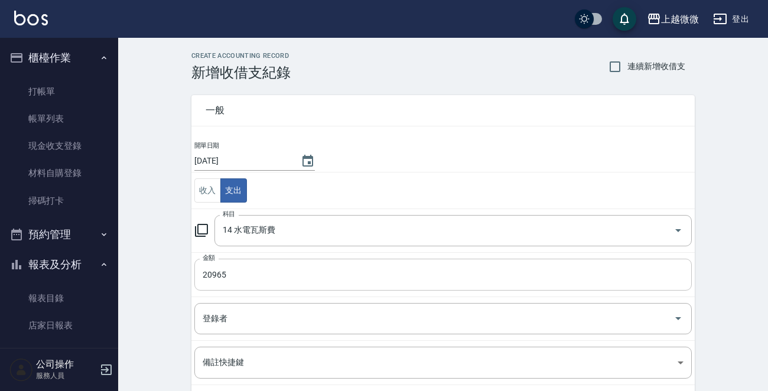
scroll to position [118, 0]
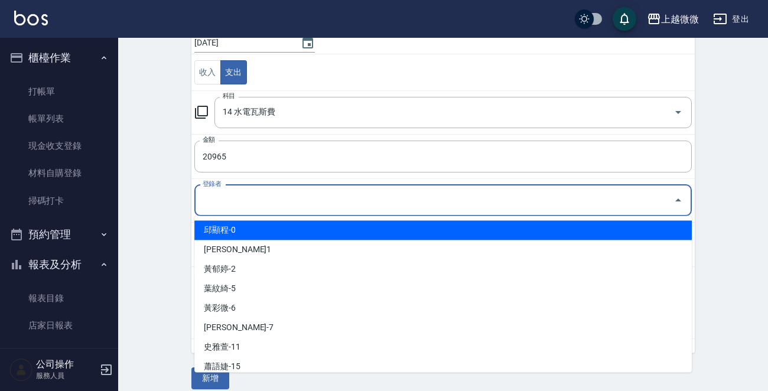
click at [251, 202] on input "登錄者" at bounding box center [434, 200] width 469 height 21
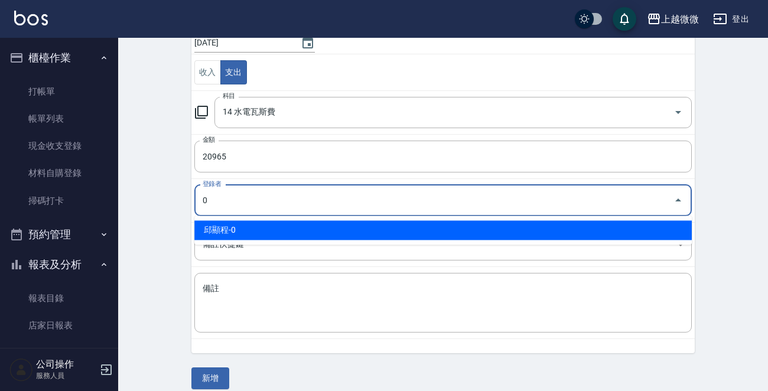
click at [251, 224] on li "邱顯程-0" at bounding box center [442, 229] width 497 height 19
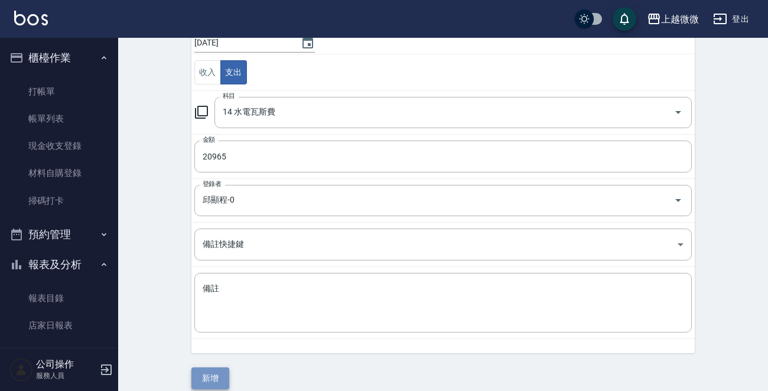
click at [212, 370] on button "新增" at bounding box center [210, 378] width 38 height 22
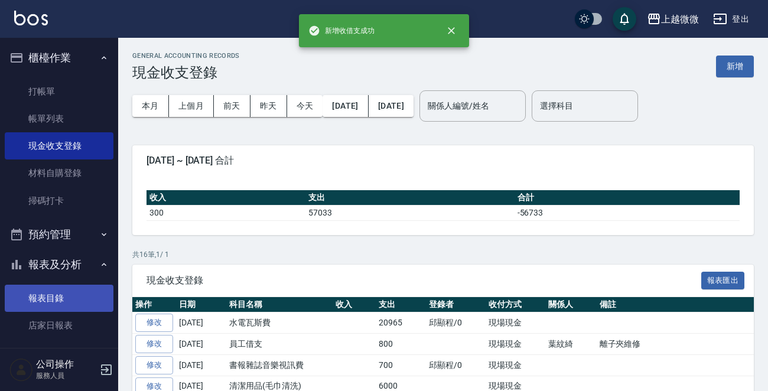
click at [63, 286] on link "報表目錄" at bounding box center [59, 298] width 109 height 27
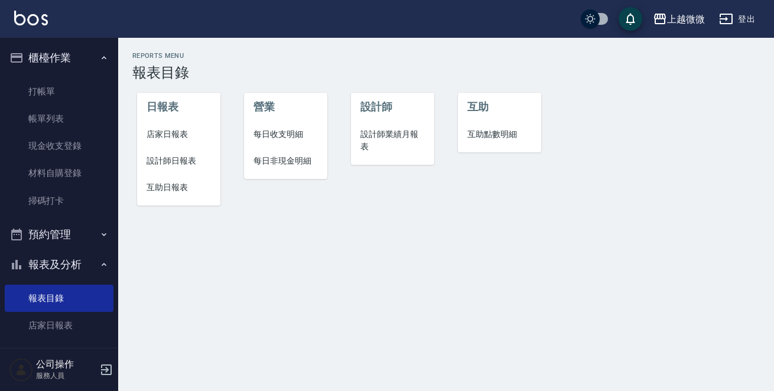
click at [167, 126] on li "店家日報表" at bounding box center [178, 134] width 83 height 27
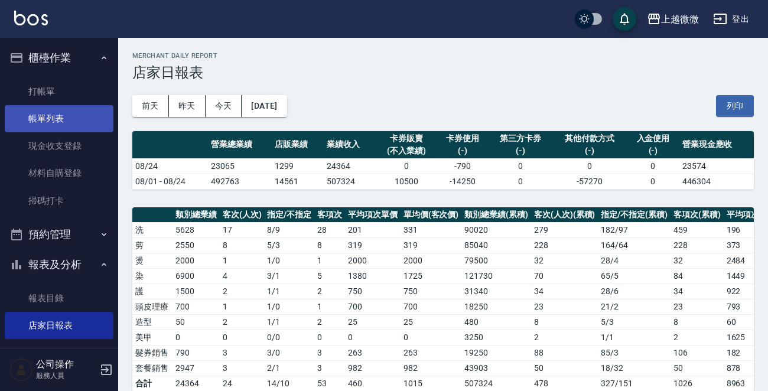
click at [48, 119] on link "帳單列表" at bounding box center [59, 118] width 109 height 27
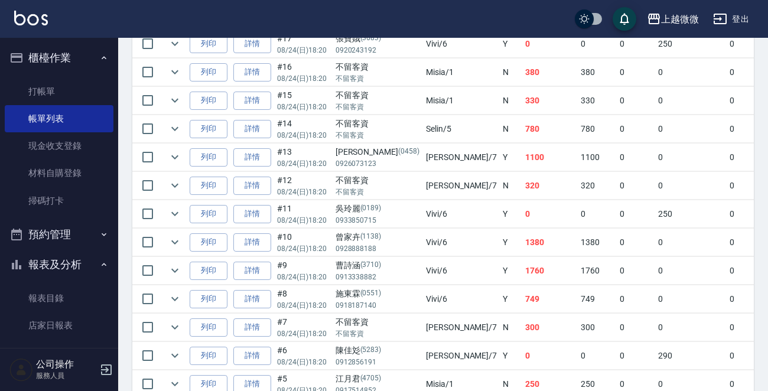
scroll to position [734, 0]
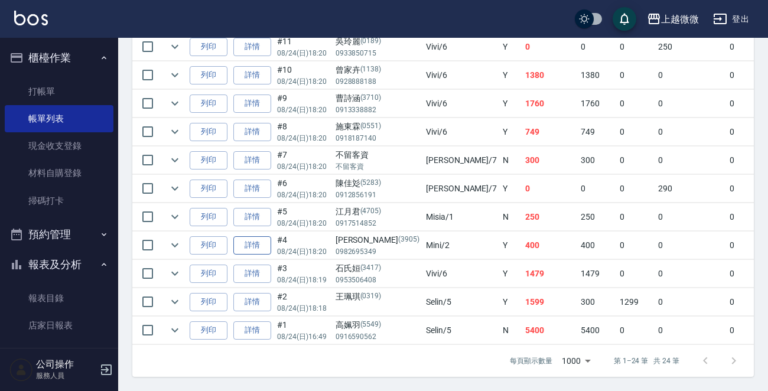
click at [251, 236] on link "詳情" at bounding box center [252, 245] width 38 height 18
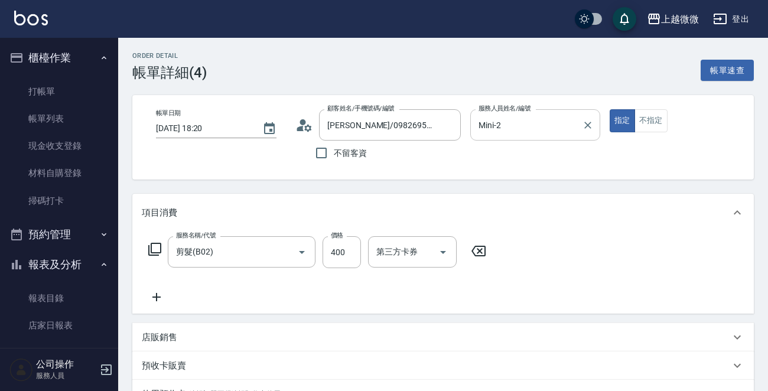
click at [519, 126] on input "Mini-2" at bounding box center [527, 125] width 102 height 21
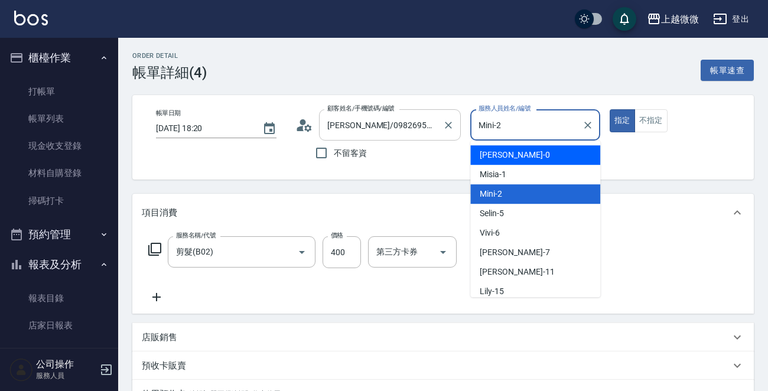
drag, startPoint x: 510, startPoint y: 123, endPoint x: 390, endPoint y: 112, distance: 120.5
click at [391, 112] on div "帳單日期 [DATE] 18:20 顧客姓名/手機號碼/編號 [PERSON_NAME]/0982695349/3905 顧客姓名/手機號碼/編號 不留客資 …" at bounding box center [443, 137] width 593 height 56
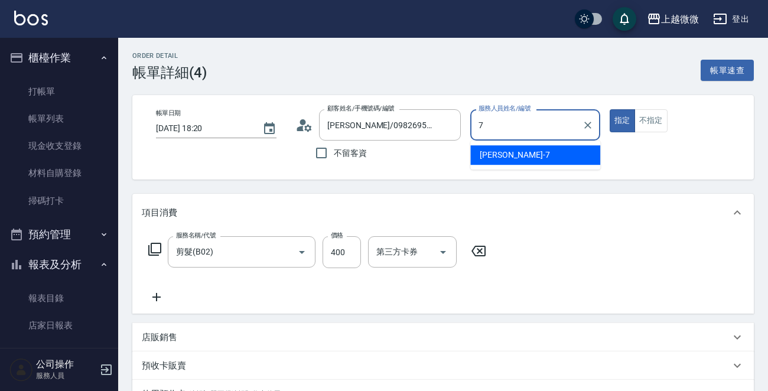
click at [505, 143] on ul "[PERSON_NAME] -7" at bounding box center [535, 155] width 130 height 29
click at [512, 149] on div "[PERSON_NAME] -7" at bounding box center [535, 154] width 130 height 19
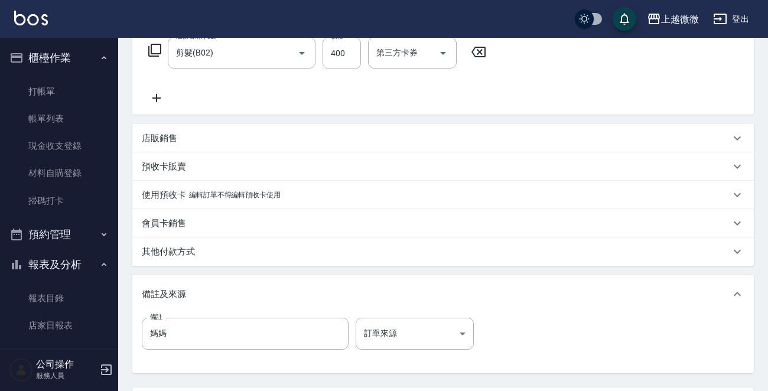
scroll to position [307, 0]
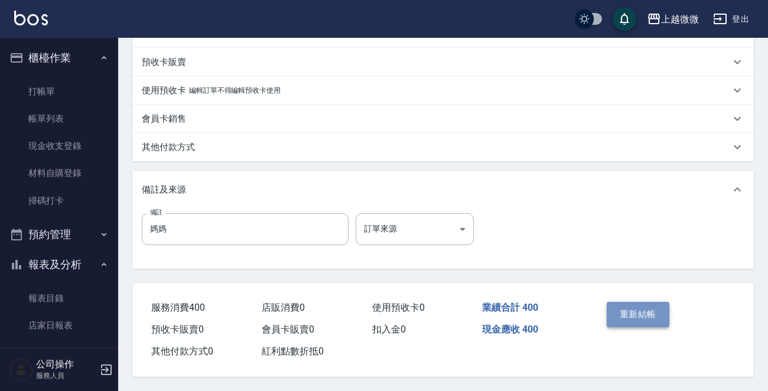
click at [655, 312] on button "重新結帳" at bounding box center [638, 314] width 63 height 25
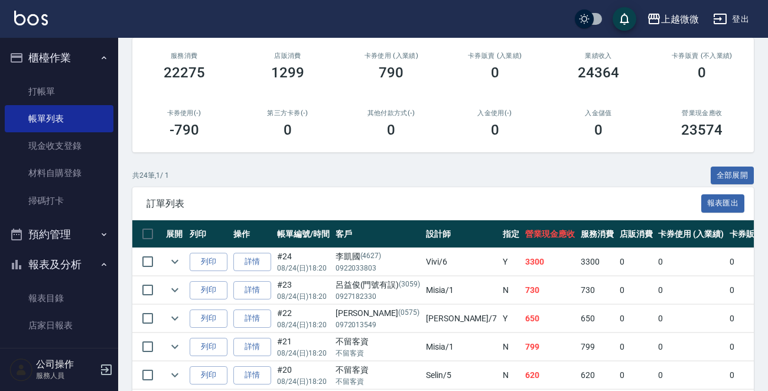
scroll to position [354, 0]
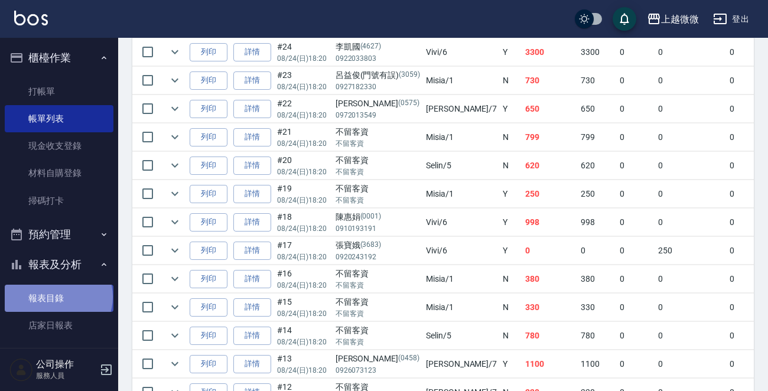
click at [57, 297] on link "報表目錄" at bounding box center [59, 298] width 109 height 27
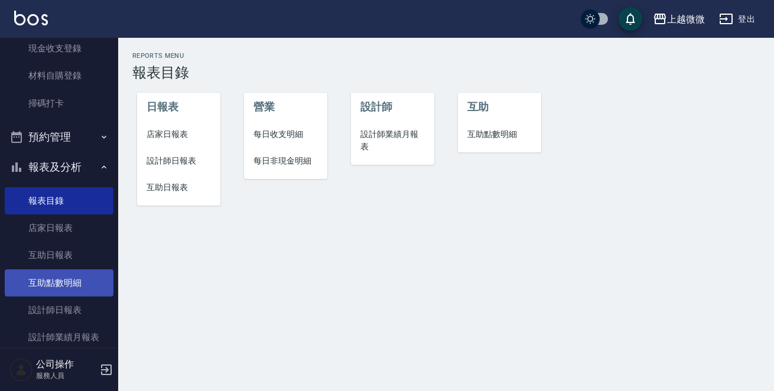
scroll to position [147, 0]
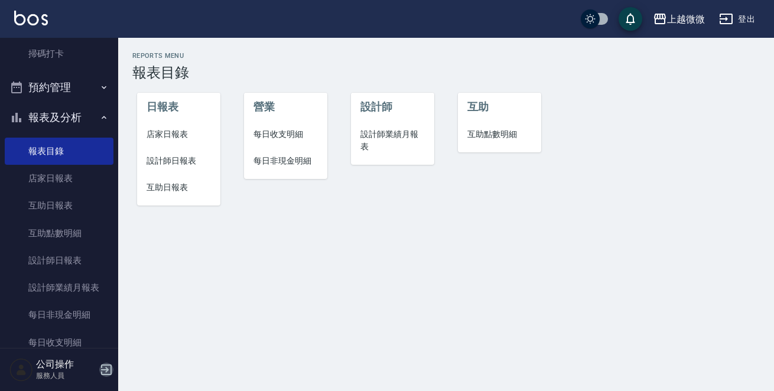
click at [106, 366] on icon "button" at bounding box center [106, 370] width 14 height 14
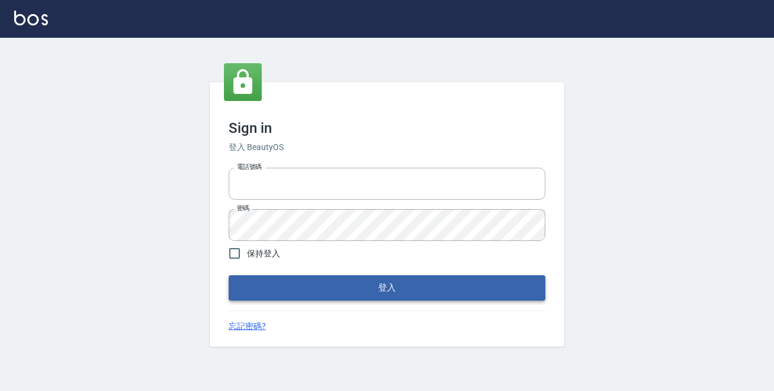
type input "0229470385"
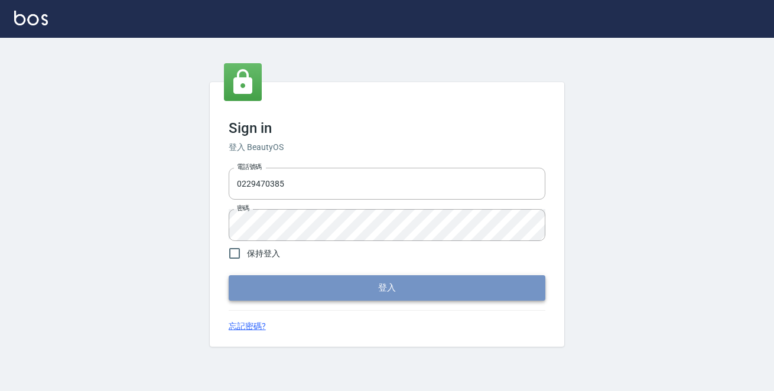
click at [298, 287] on button "登入" at bounding box center [387, 287] width 317 height 25
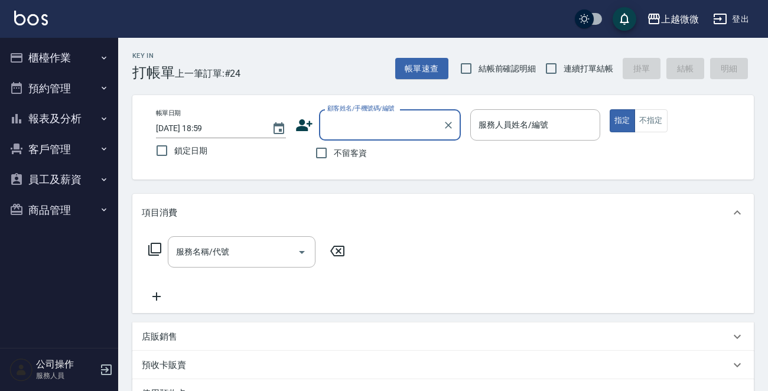
click at [87, 53] on button "櫃檯作業" at bounding box center [59, 58] width 109 height 31
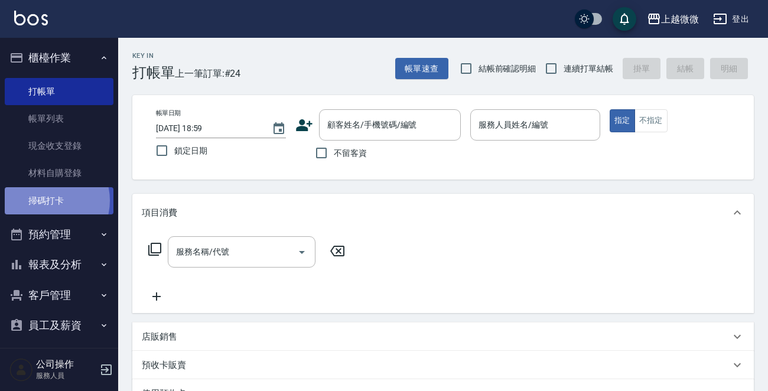
click at [44, 200] on link "掃碼打卡" at bounding box center [59, 200] width 109 height 27
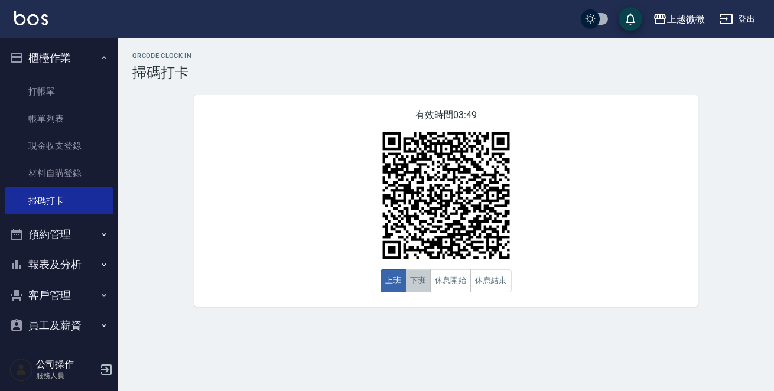
click at [421, 283] on button "下班" at bounding box center [417, 280] width 25 height 23
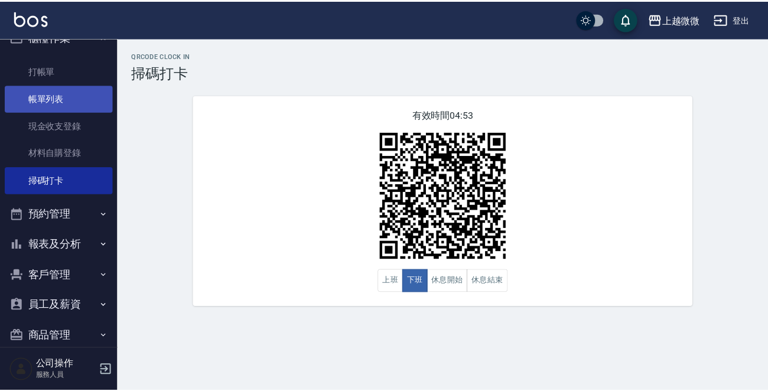
scroll to position [37, 0]
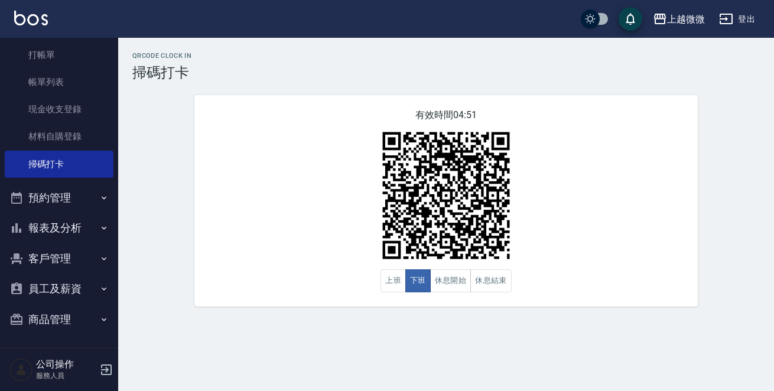
click at [99, 223] on icon "button" at bounding box center [103, 227] width 9 height 9
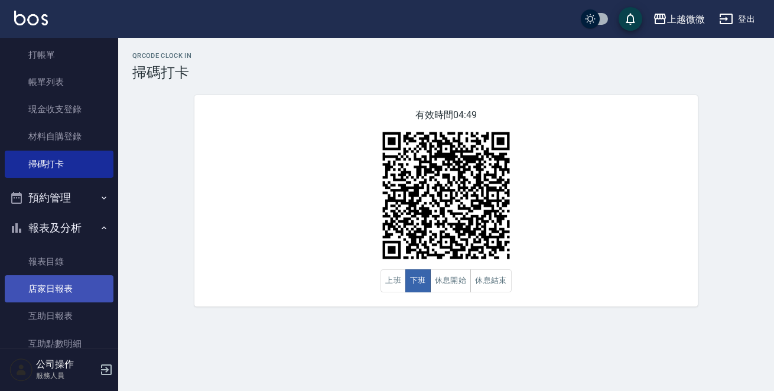
click at [48, 293] on link "店家日報表" at bounding box center [59, 288] width 109 height 27
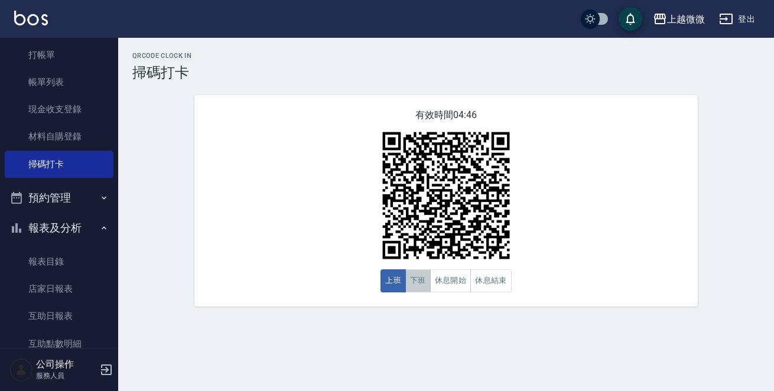
click at [413, 278] on button "下班" at bounding box center [417, 280] width 25 height 23
